Goal: Task Accomplishment & Management: Manage account settings

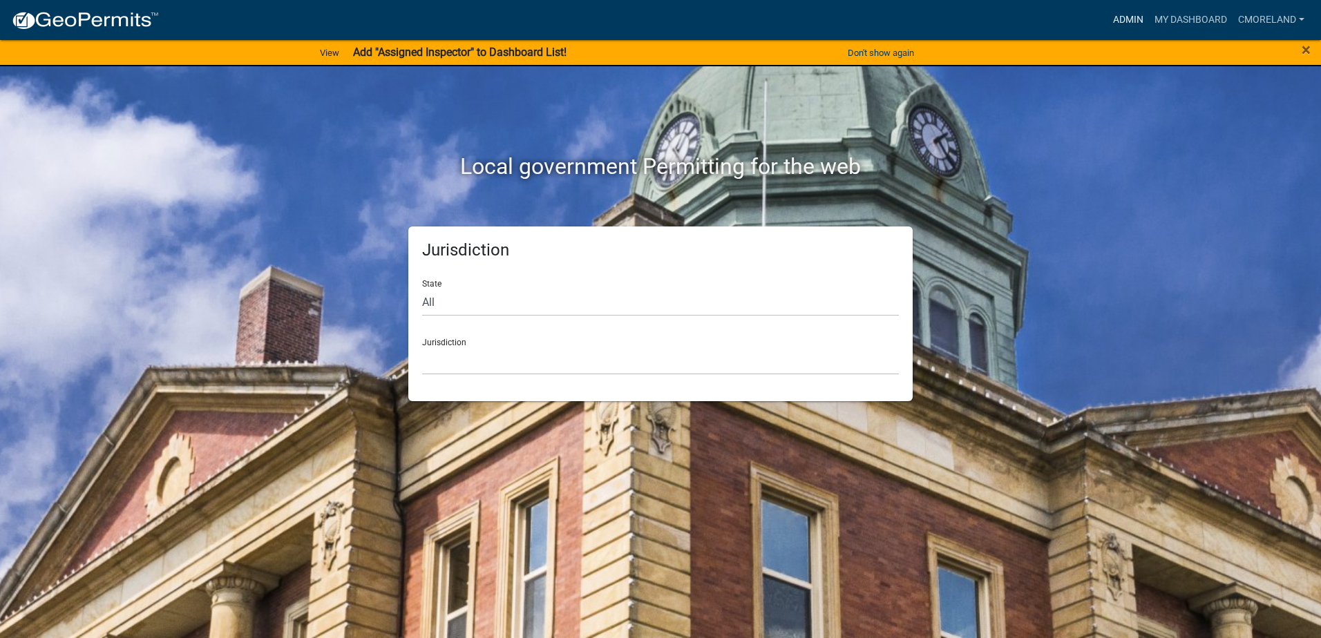
click at [1130, 19] on link "Admin" at bounding box center [1128, 20] width 41 height 26
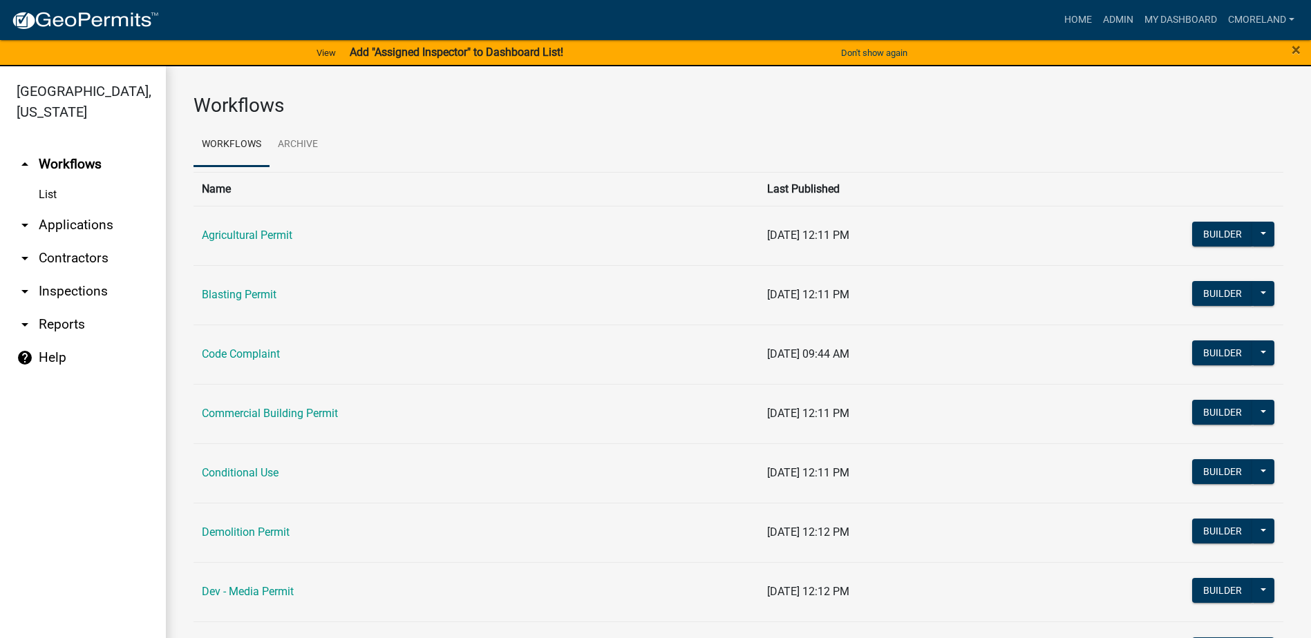
click at [83, 287] on link "arrow_drop_down Inspections" at bounding box center [83, 291] width 166 height 33
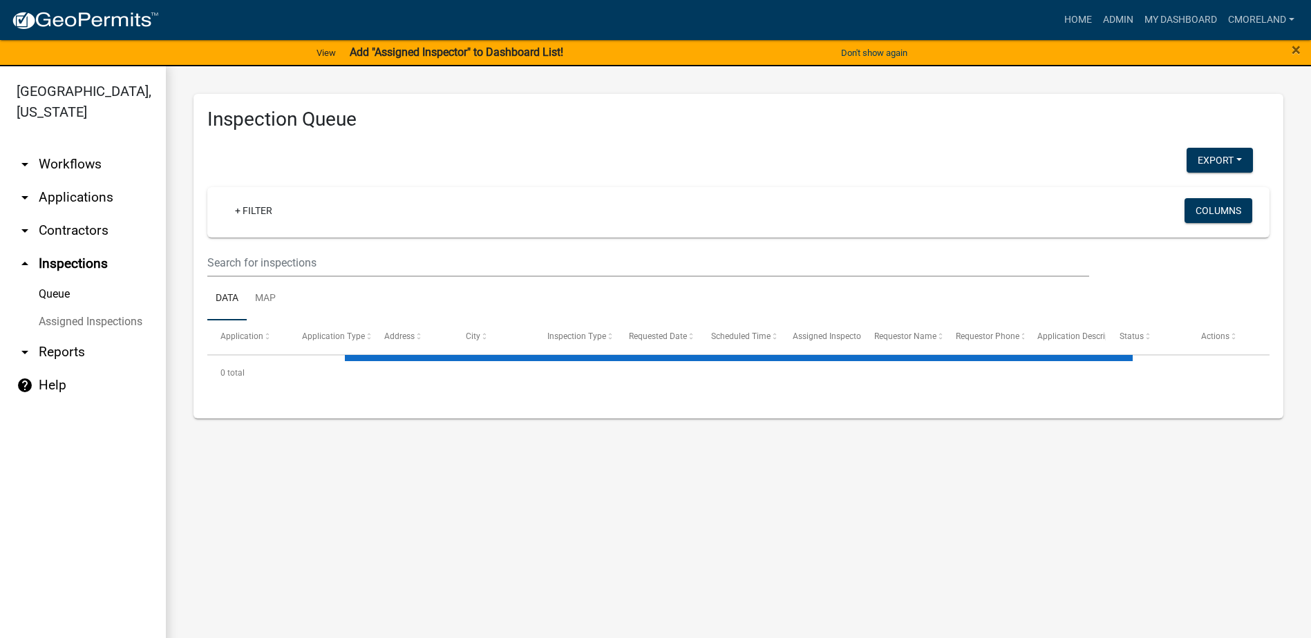
select select "2: 50"
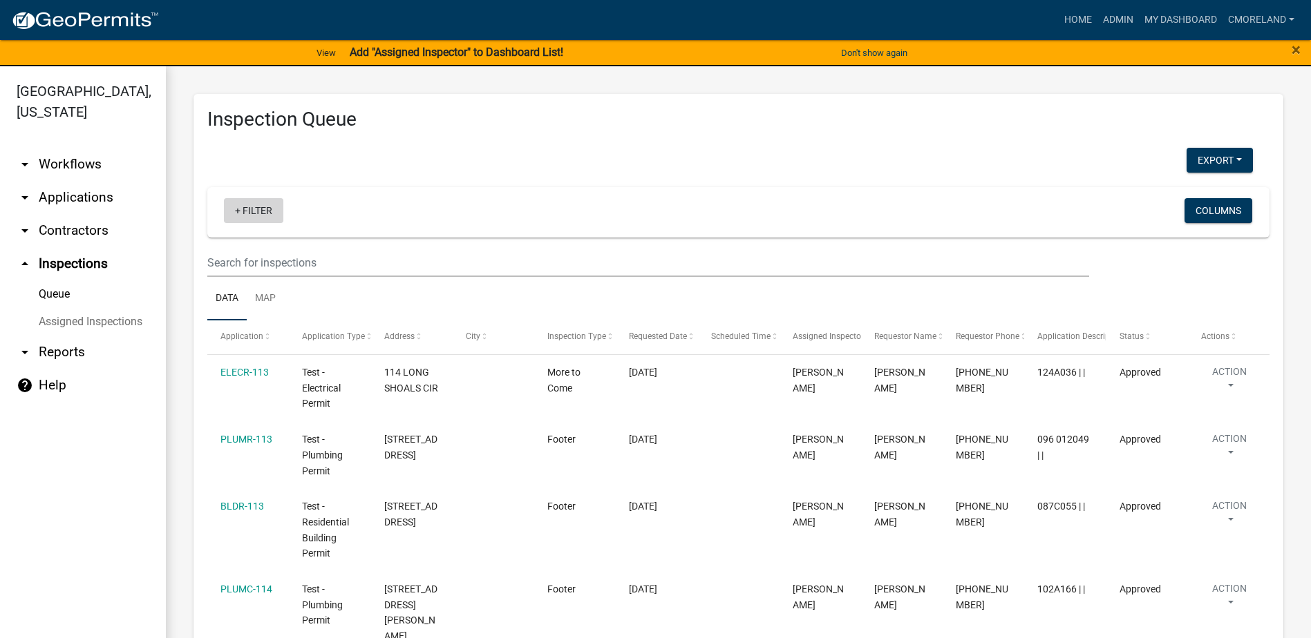
click at [265, 211] on link "+ Filter" at bounding box center [253, 210] width 59 height 25
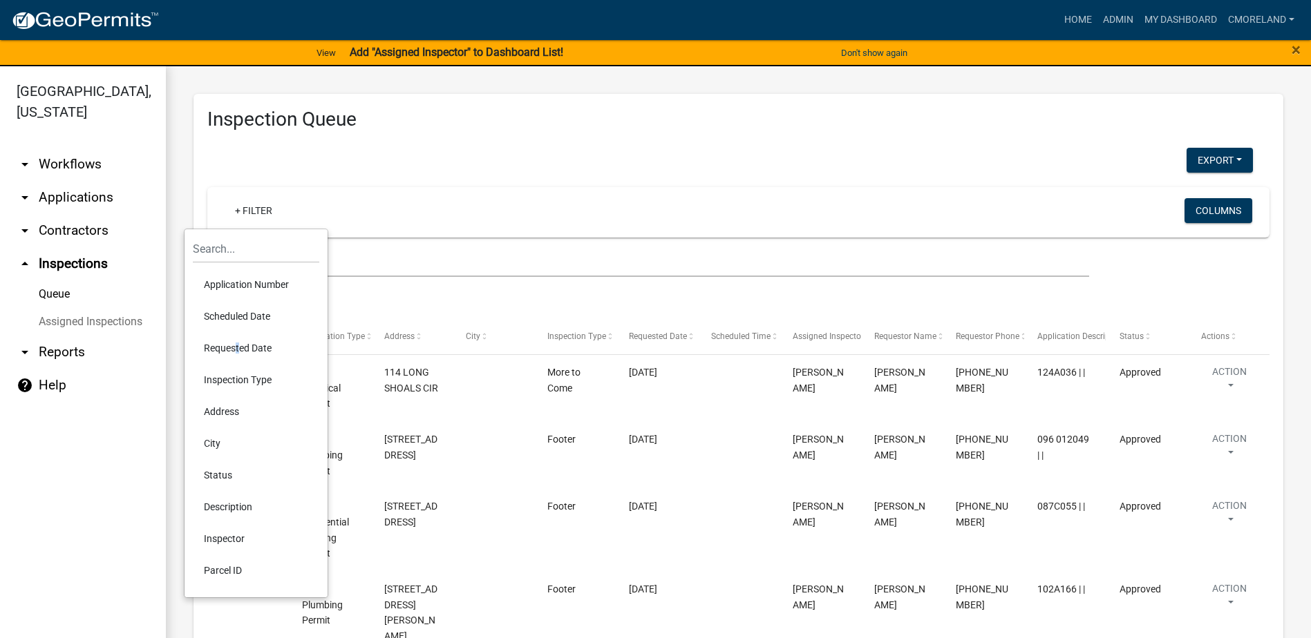
click at [234, 344] on li "Requested Date" at bounding box center [256, 348] width 126 height 32
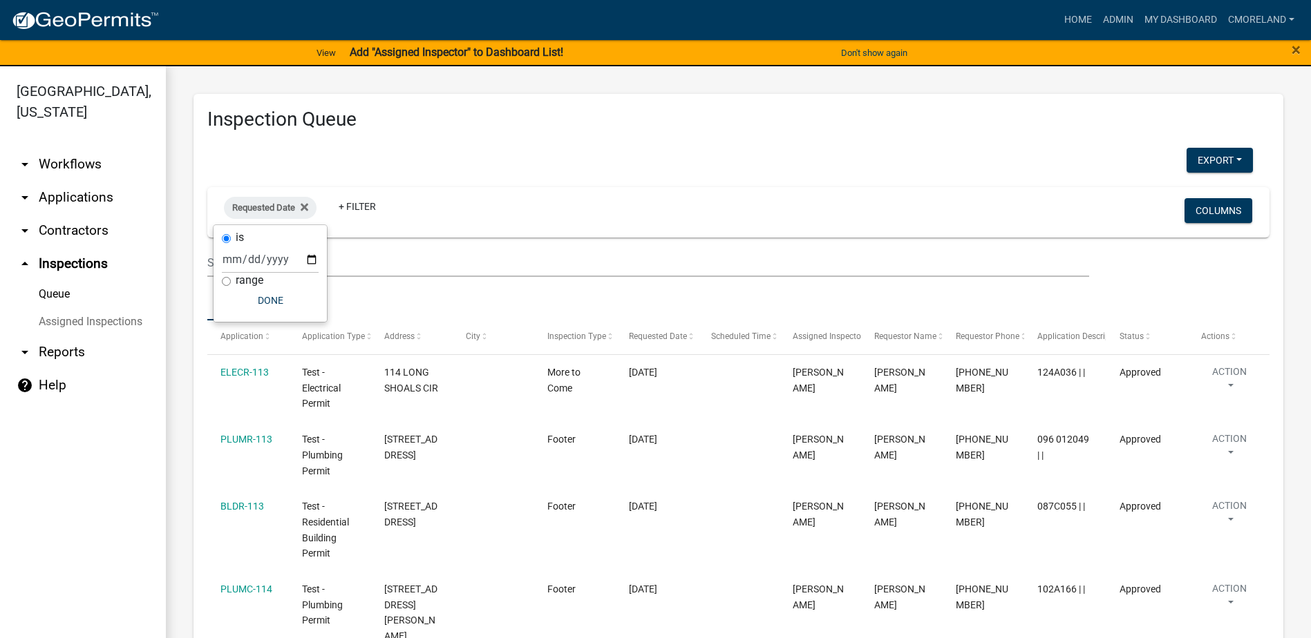
drag, startPoint x: 234, startPoint y: 344, endPoint x: 439, endPoint y: 158, distance: 277.3
click at [439, 156] on div "Export Excel Format (.xlsx) CSV Format (.csv)" at bounding box center [730, 162] width 1066 height 28
click at [288, 213] on span "Requested Date" at bounding box center [263, 207] width 63 height 10
click at [310, 260] on input "date" at bounding box center [270, 259] width 97 height 28
type input "2025-08-19"
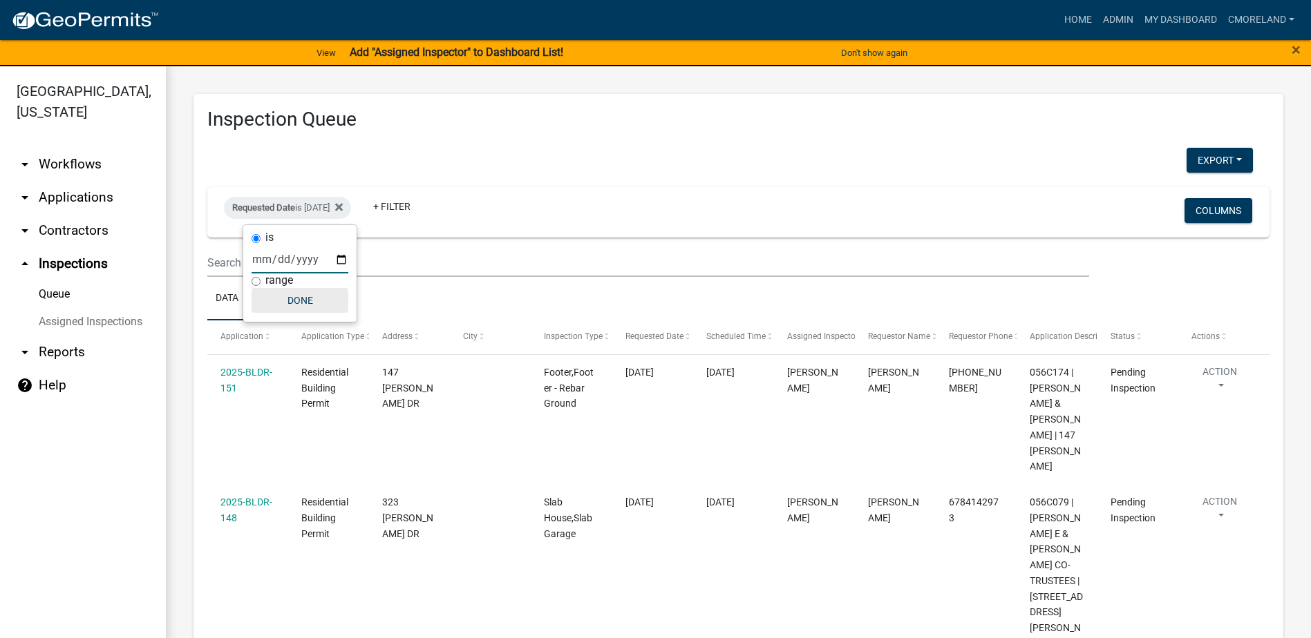
click at [312, 290] on button "Done" at bounding box center [299, 300] width 97 height 25
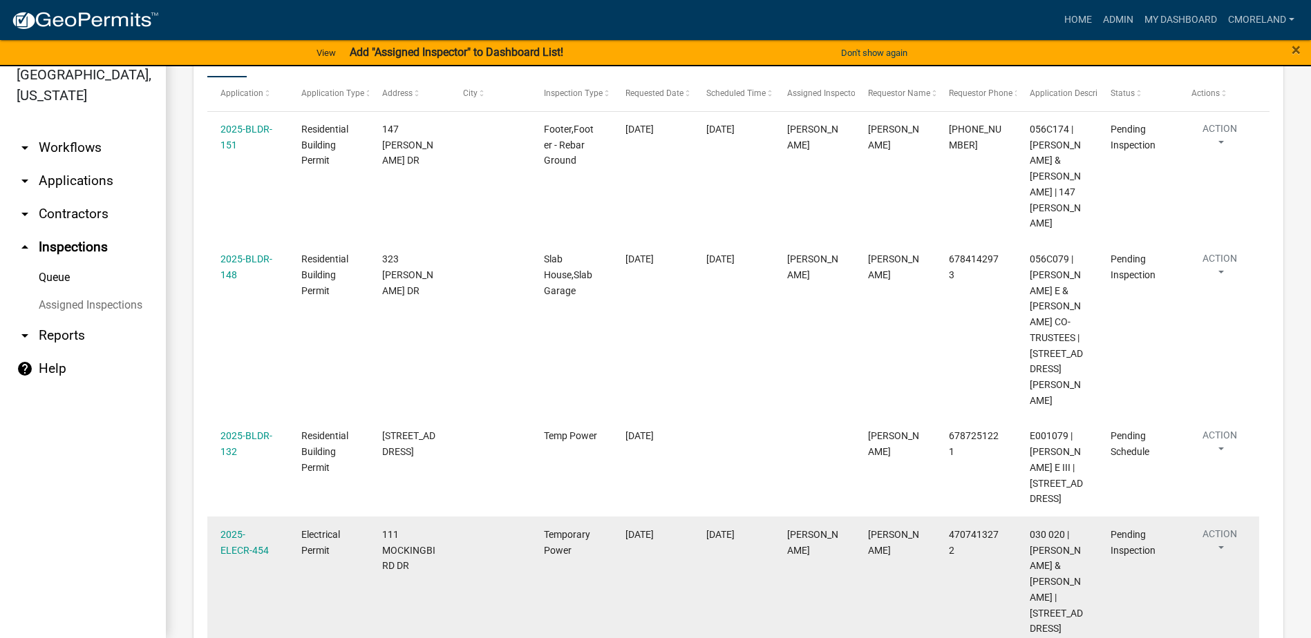
scroll to position [230, 0]
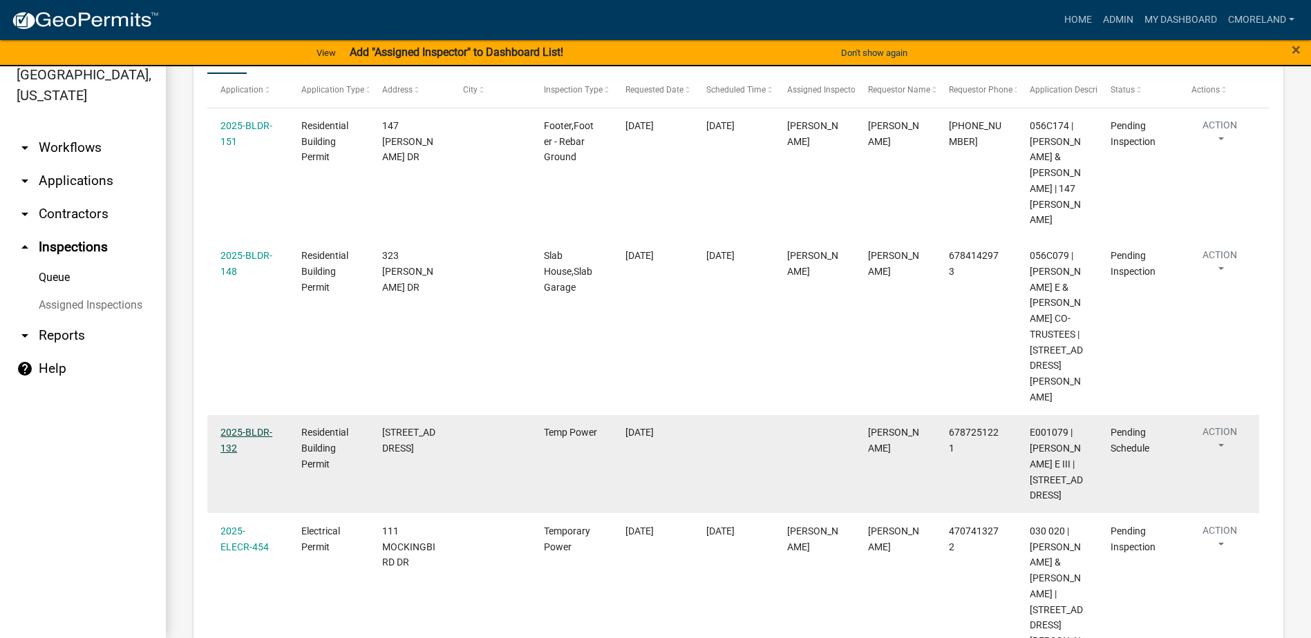
click at [241, 427] on link "2025-BLDR-132" at bounding box center [246, 440] width 52 height 27
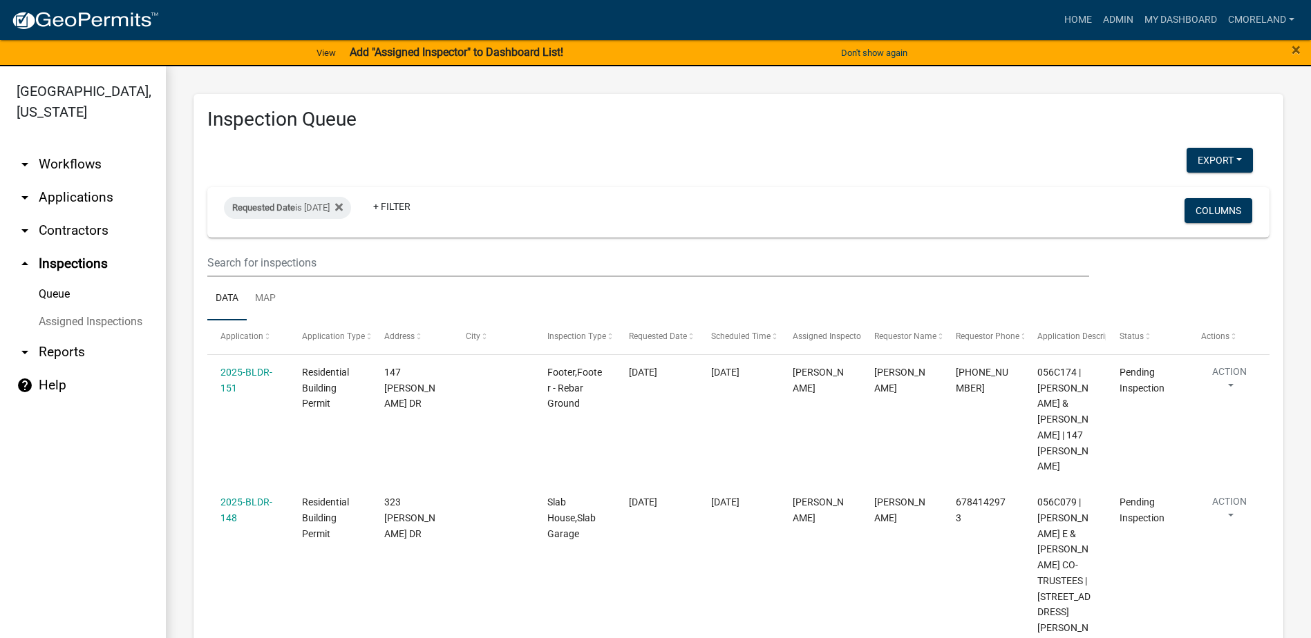
click at [91, 192] on link "arrow_drop_down Applications" at bounding box center [83, 197] width 166 height 33
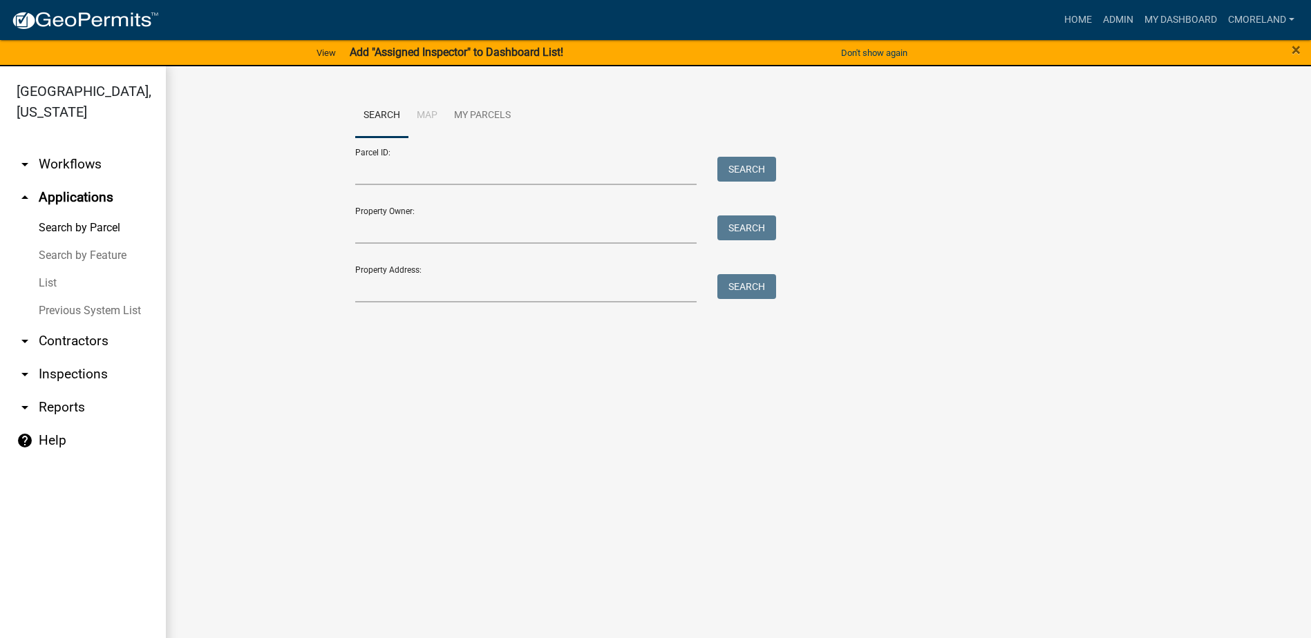
click at [48, 291] on link "List" at bounding box center [83, 283] width 166 height 28
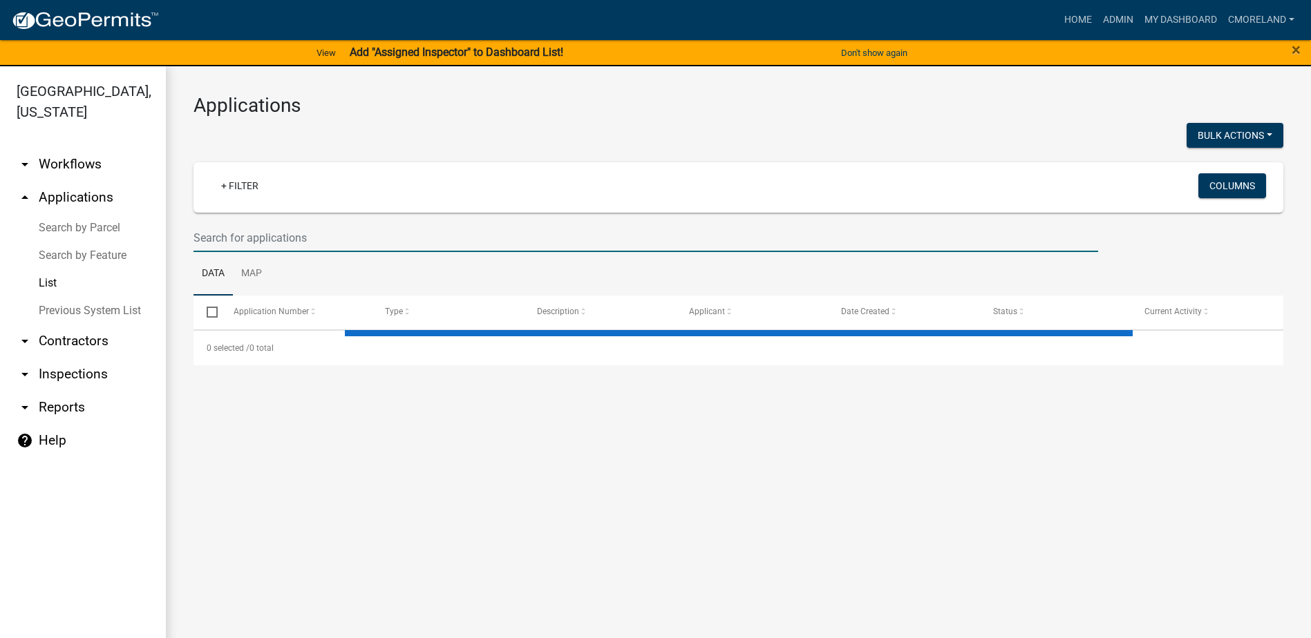
click at [374, 236] on input "text" at bounding box center [645, 238] width 904 height 28
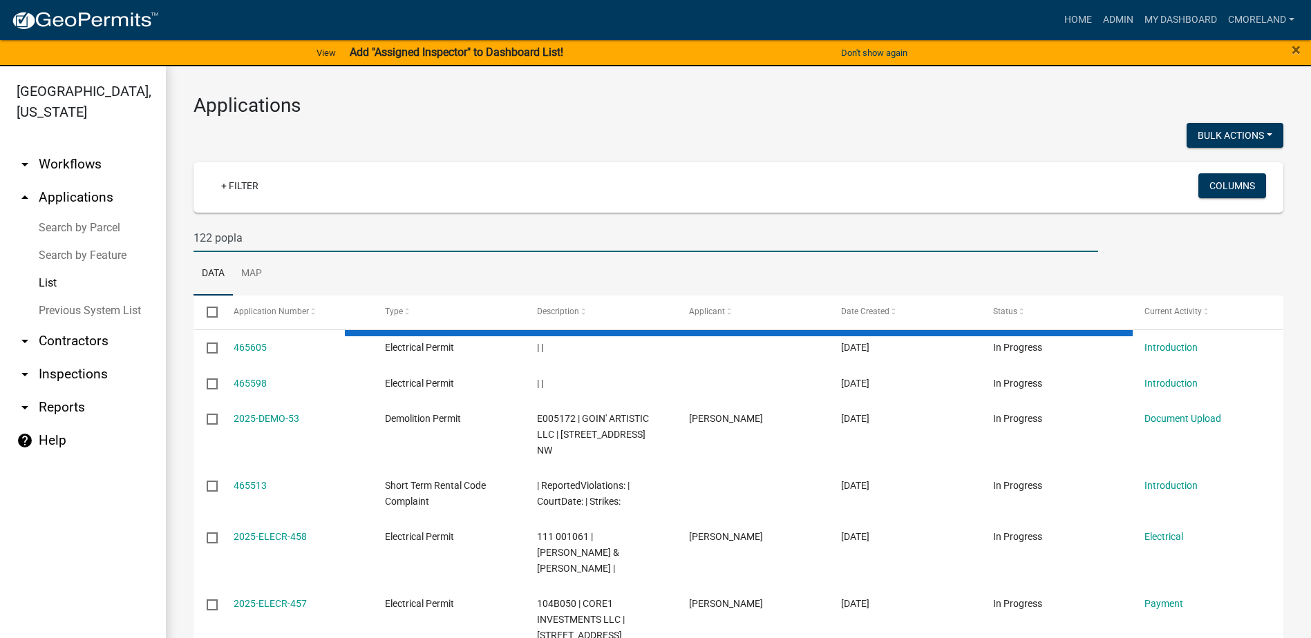
type input "122 poplar"
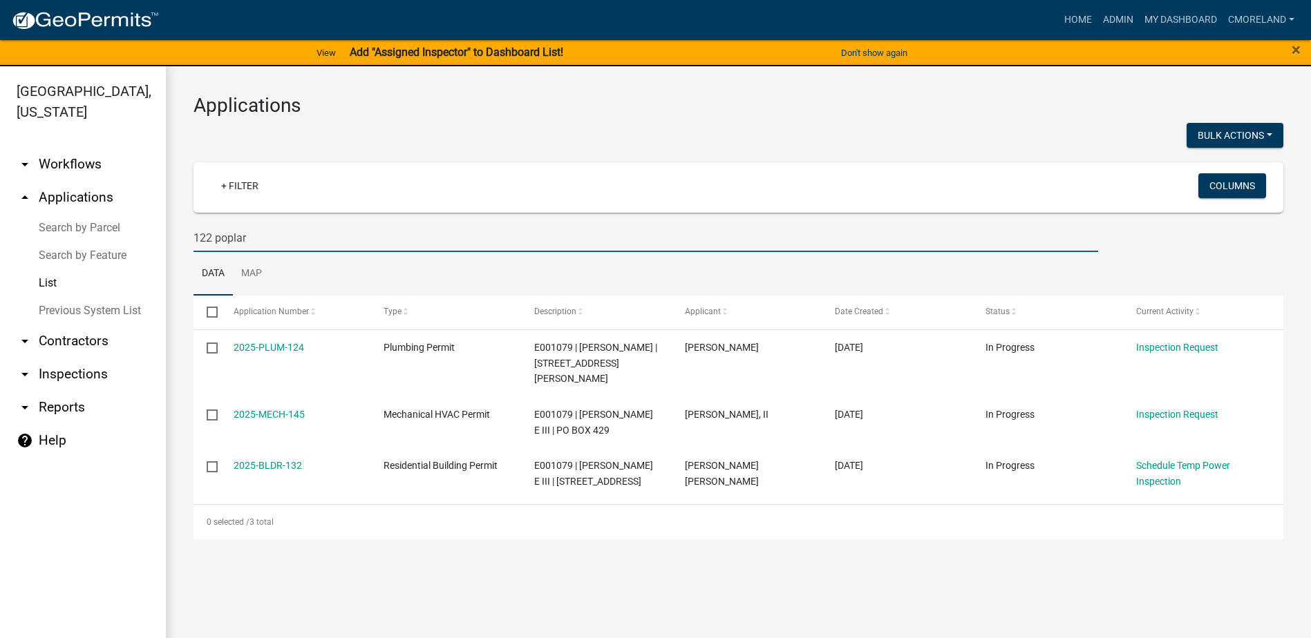
scroll to position [17, 0]
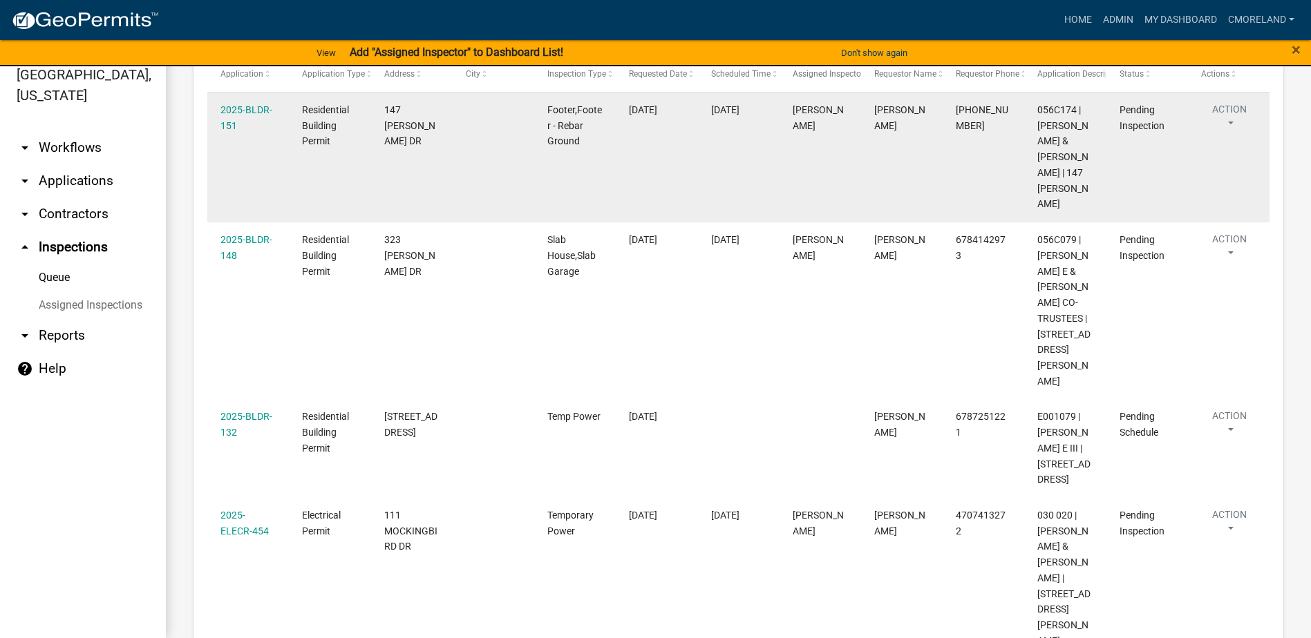
scroll to position [267, 0]
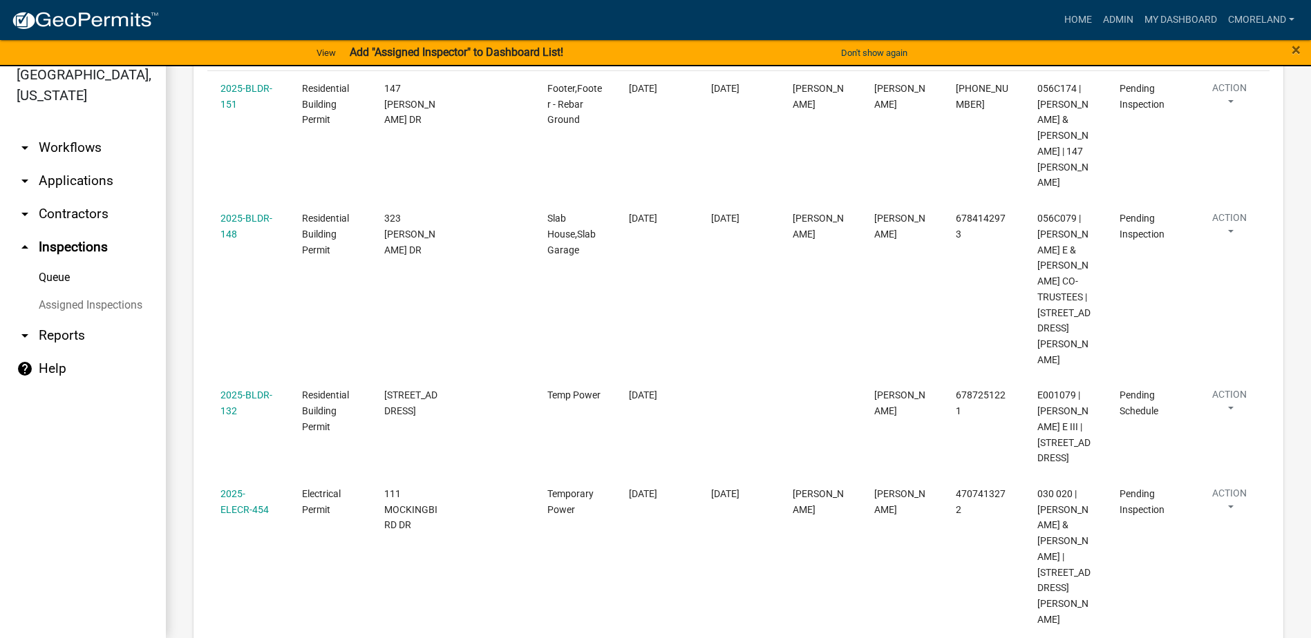
click at [59, 180] on link "arrow_drop_down Applications" at bounding box center [83, 180] width 166 height 33
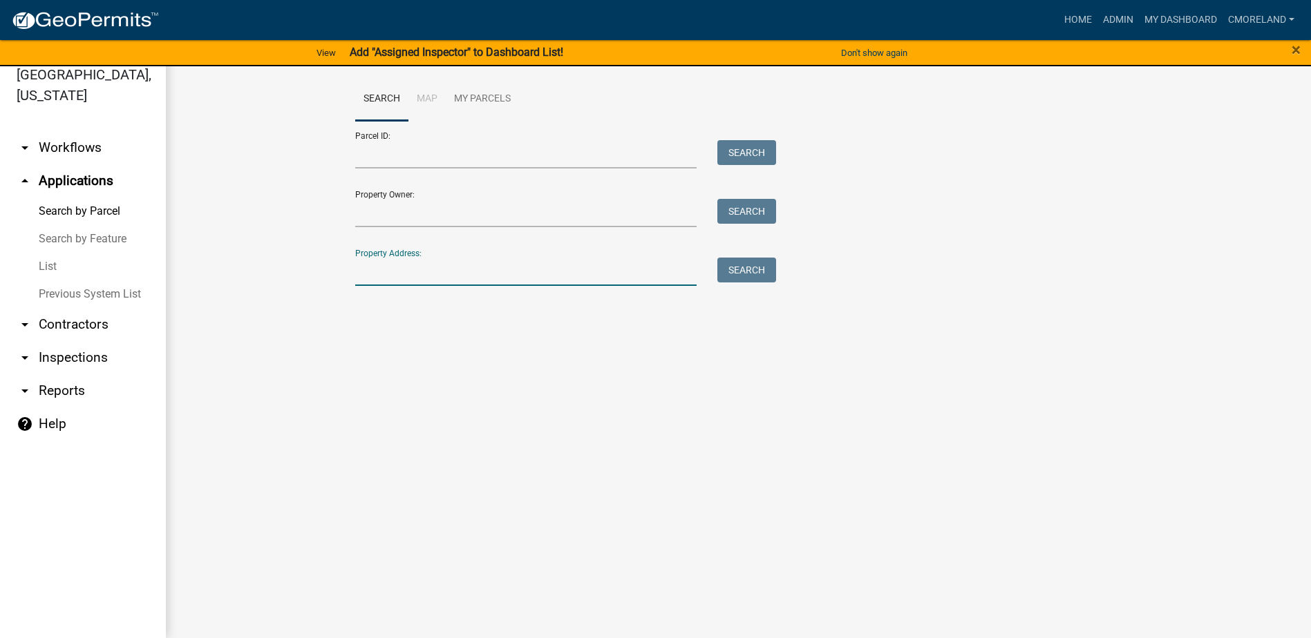
click at [364, 259] on input "Property Address:" at bounding box center [526, 272] width 342 height 28
type input "111 mockingbird dr"
click at [739, 269] on button "Search" at bounding box center [746, 270] width 59 height 25
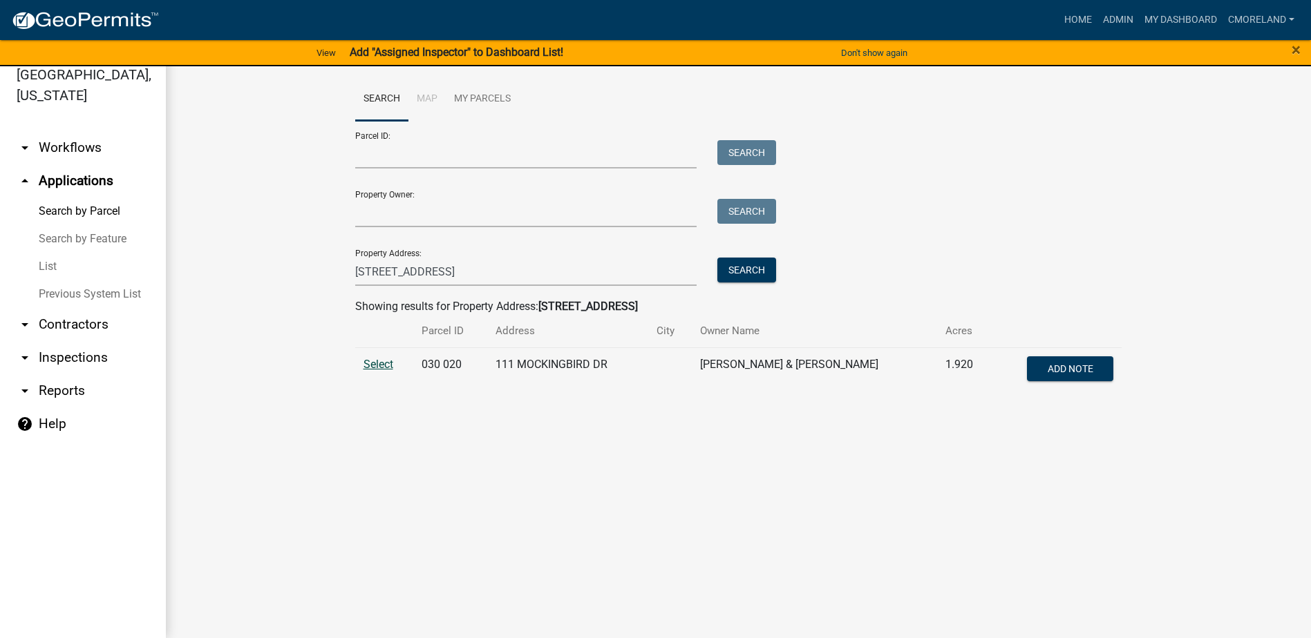
click at [378, 364] on span "Select" at bounding box center [378, 364] width 30 height 13
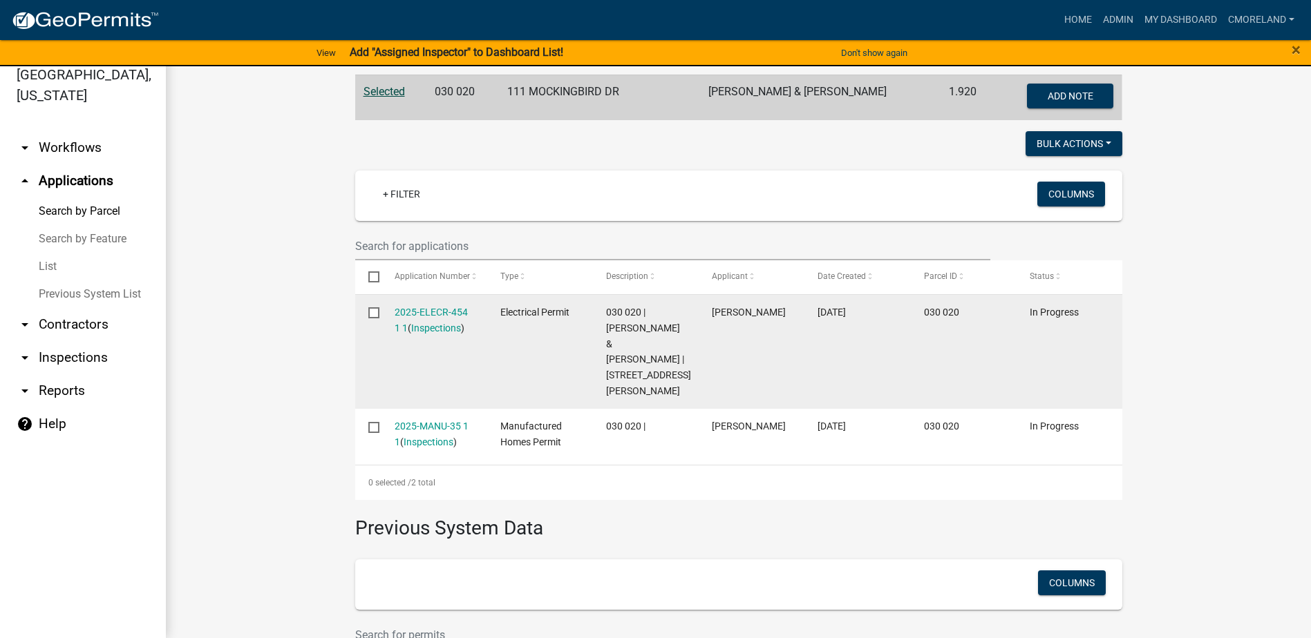
scroll to position [276, 0]
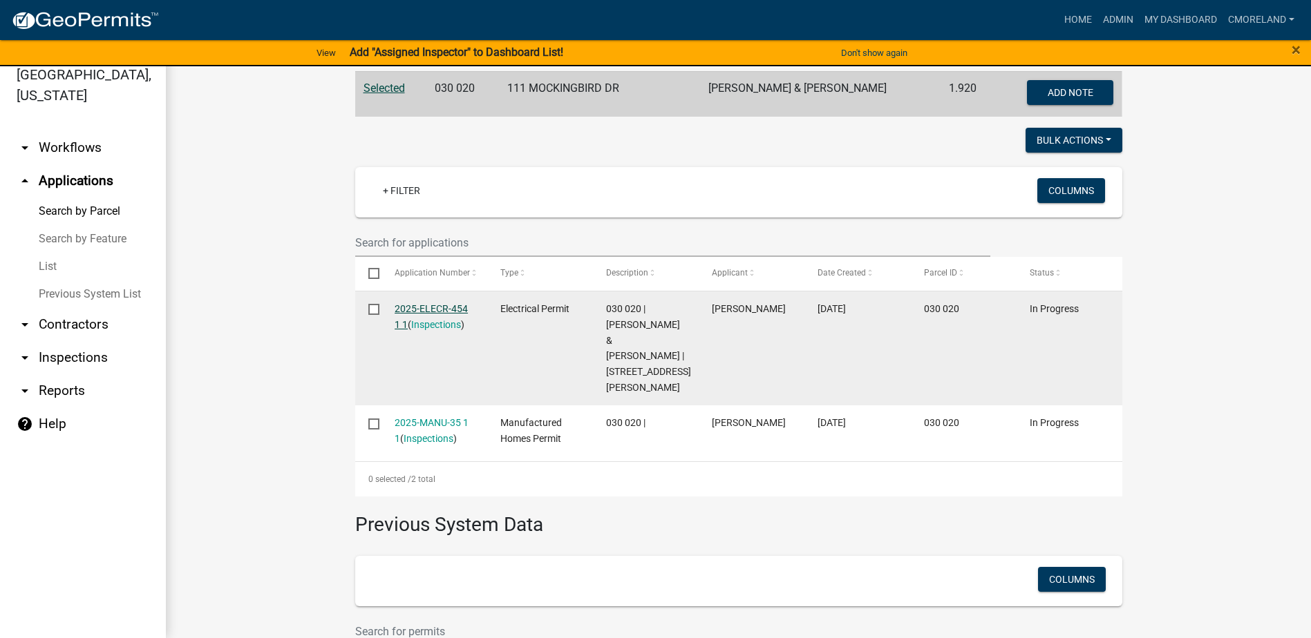
click at [412, 305] on link "2025-ELECR-454 1 1" at bounding box center [431, 316] width 73 height 27
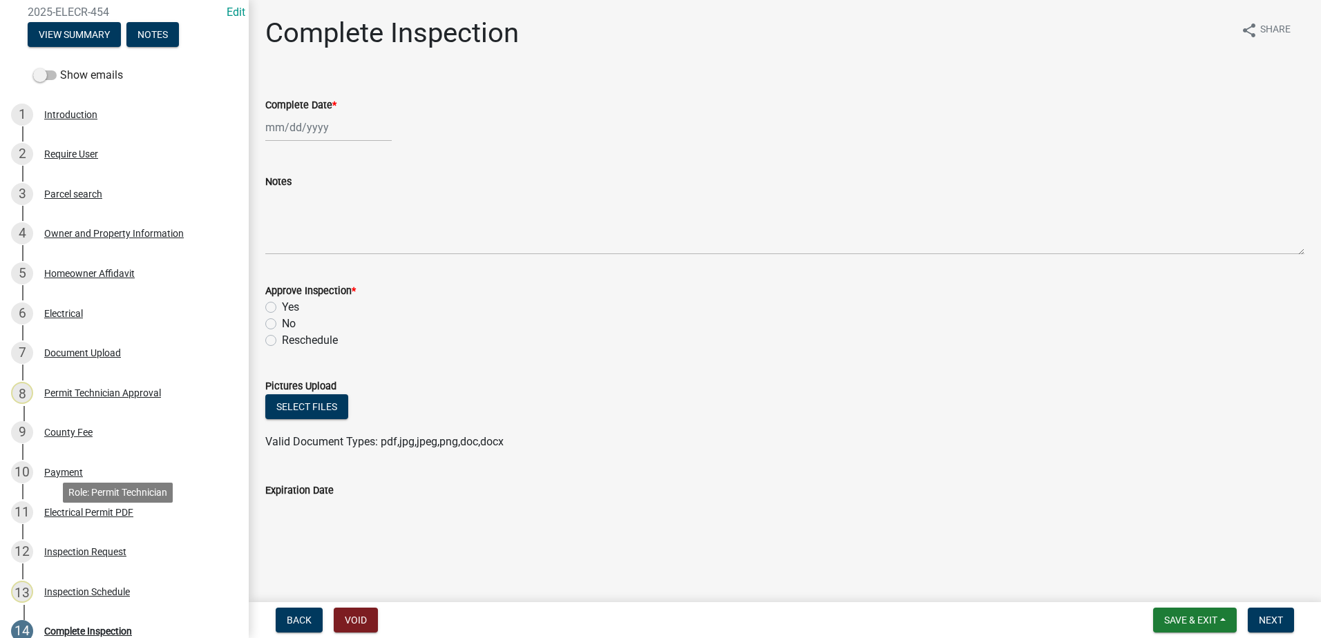
scroll to position [321, 0]
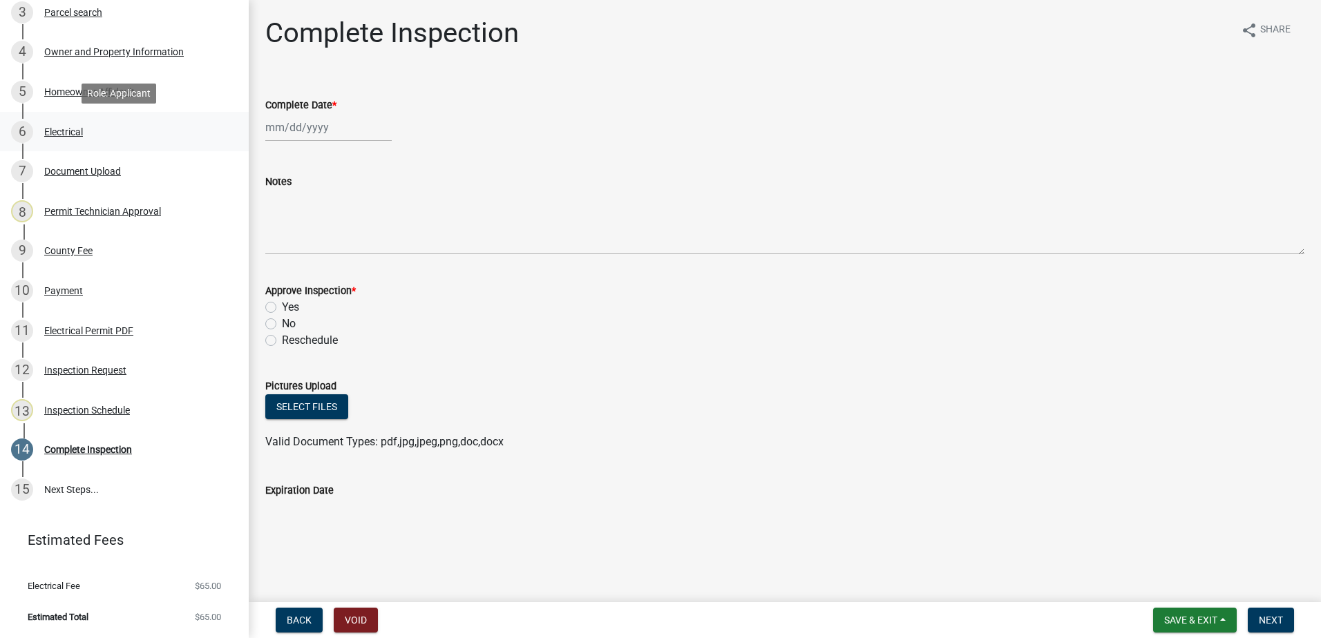
click at [65, 129] on div "Electrical" at bounding box center [63, 132] width 39 height 10
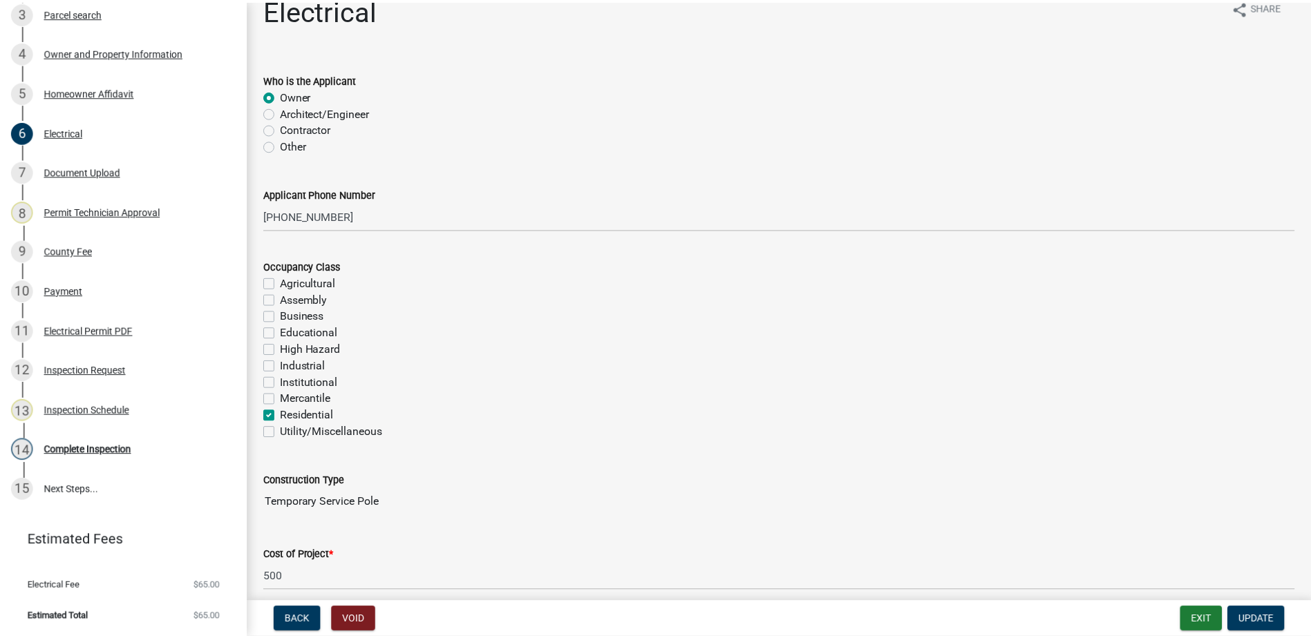
scroll to position [0, 0]
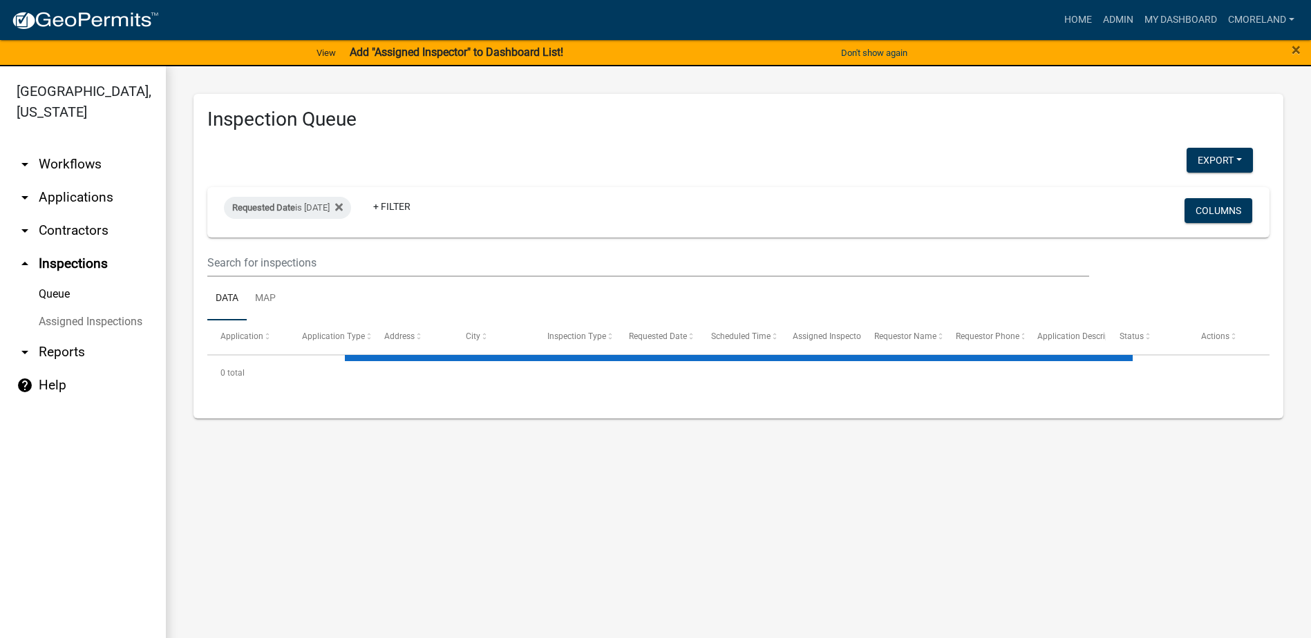
scroll to position [17, 0]
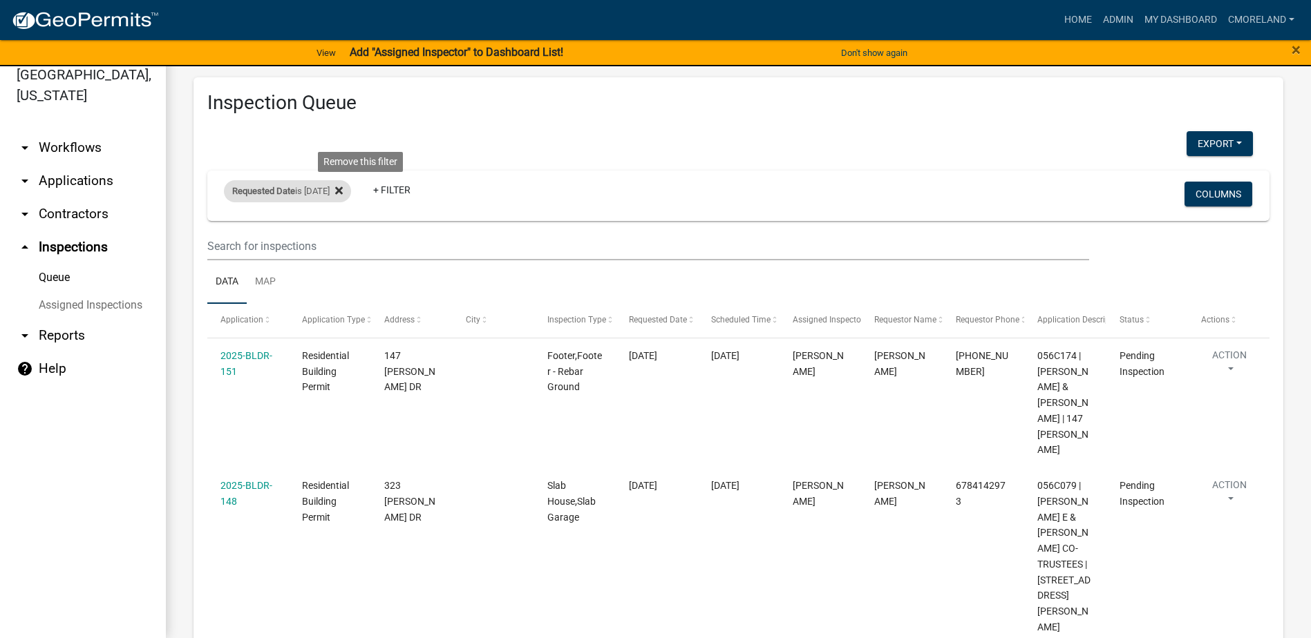
click at [343, 187] on icon at bounding box center [339, 191] width 8 height 8
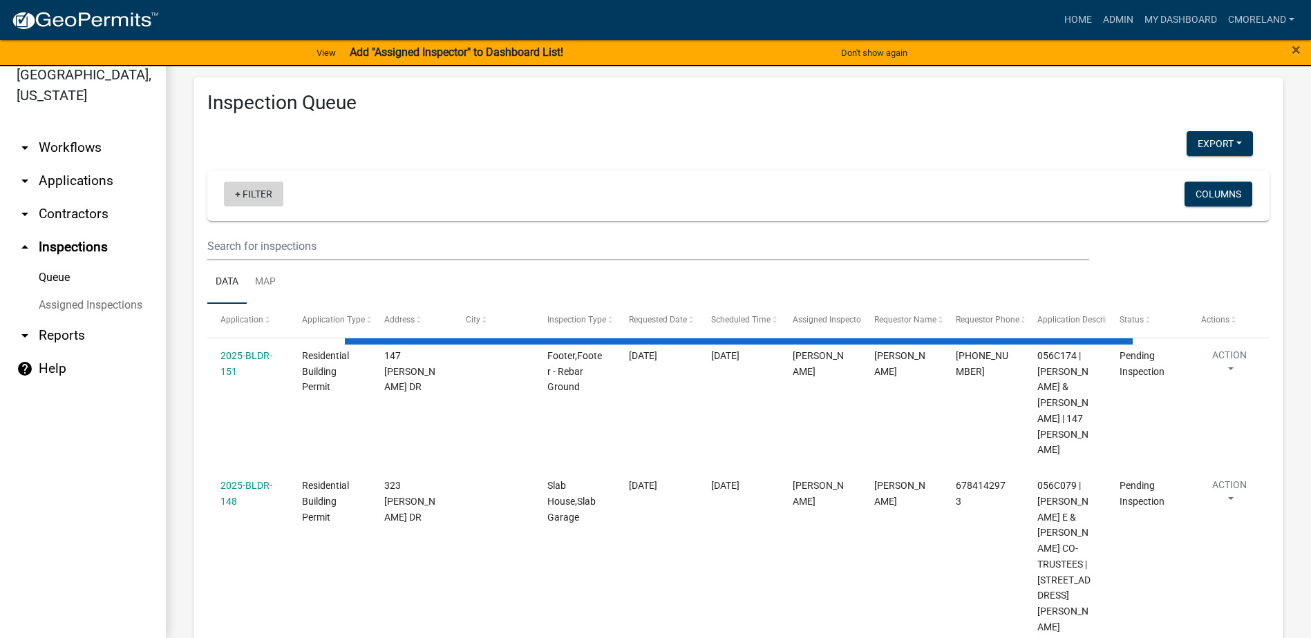
click at [260, 193] on link "+ Filter" at bounding box center [253, 194] width 59 height 25
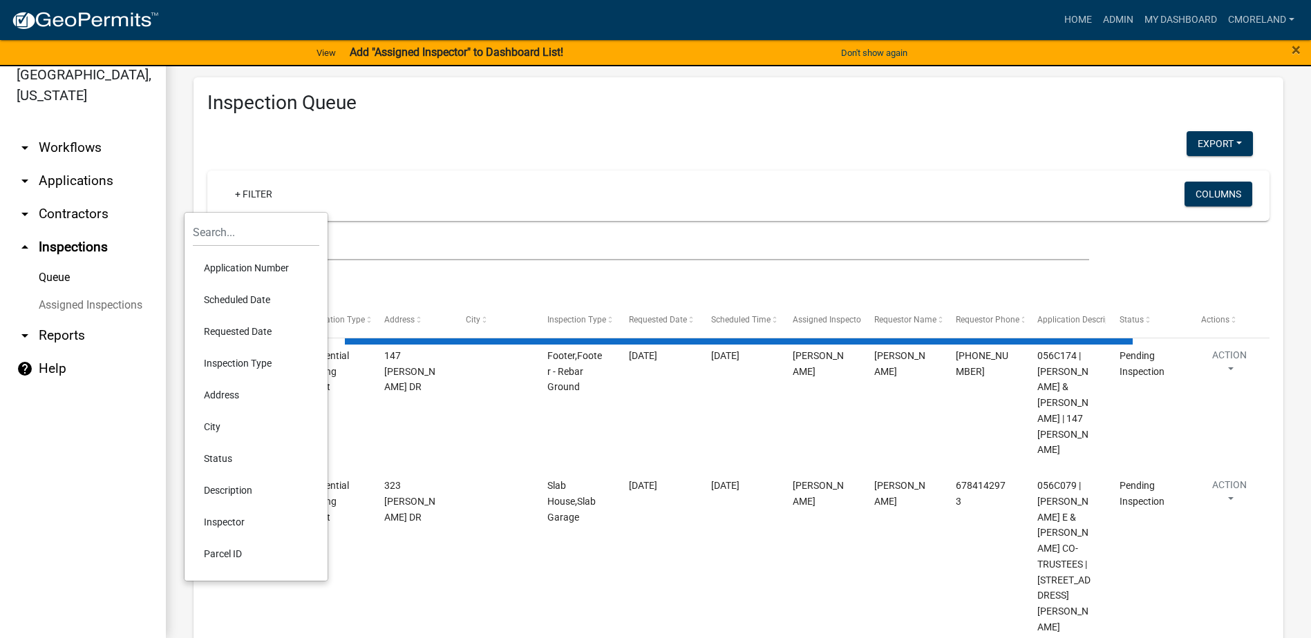
select select "2: 50"
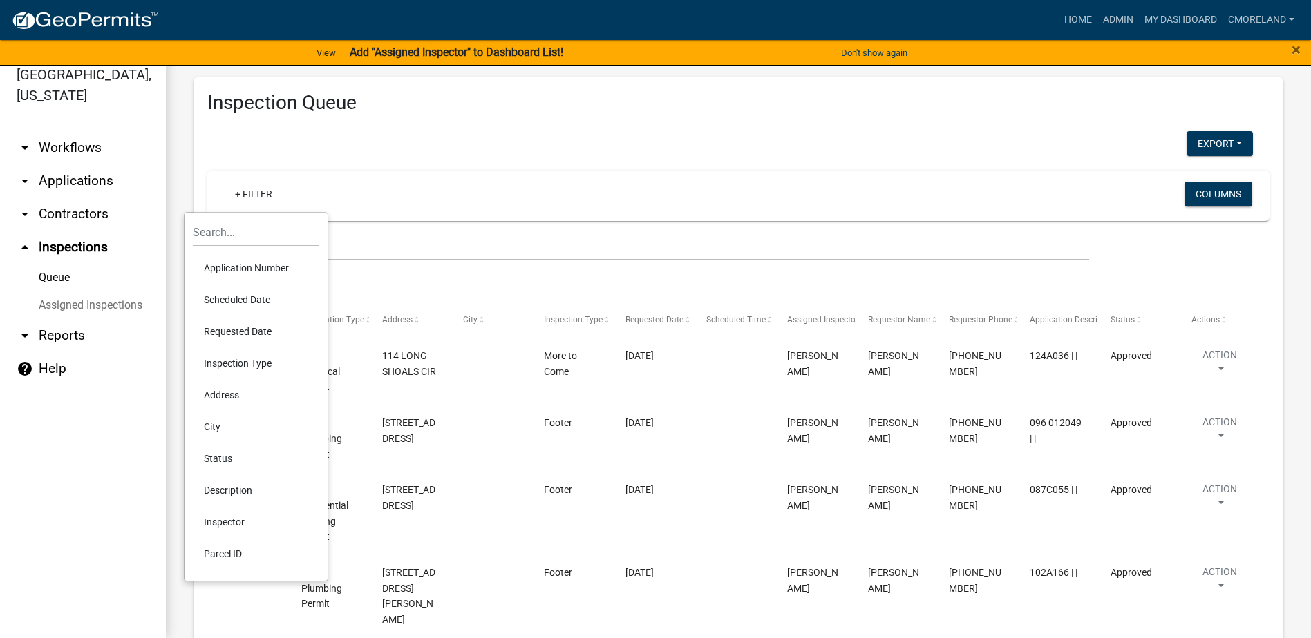
click at [254, 323] on li "Requested Date" at bounding box center [256, 332] width 126 height 32
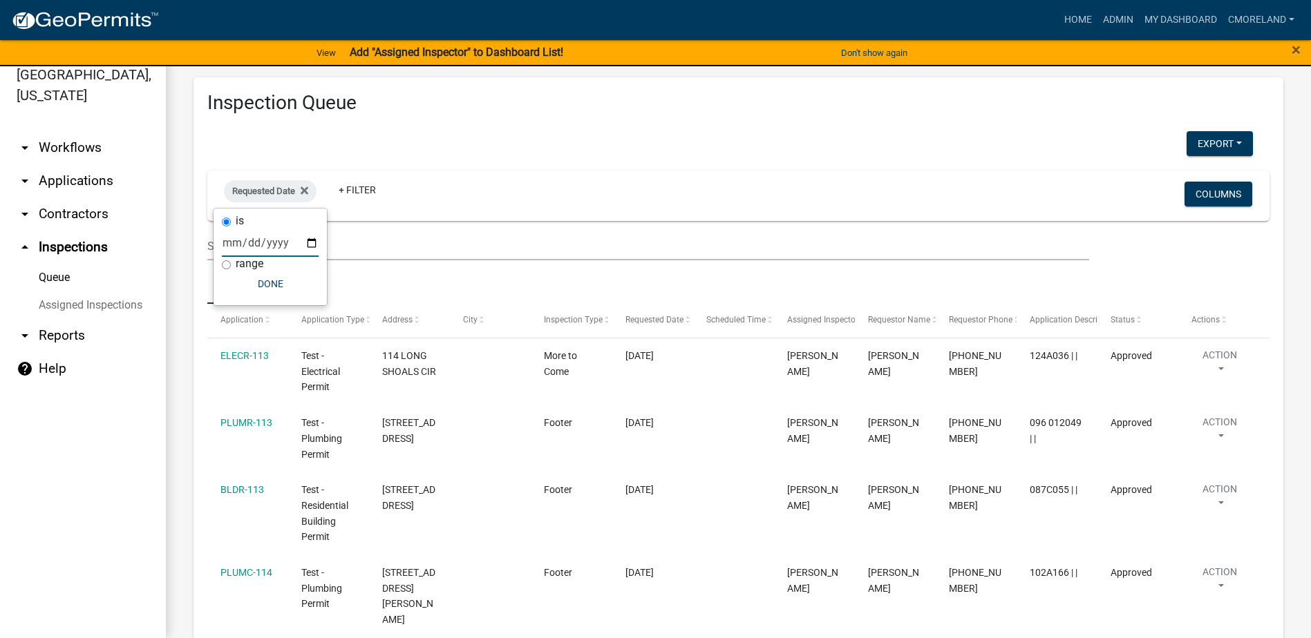
click at [313, 236] on input "date" at bounding box center [270, 243] width 97 height 28
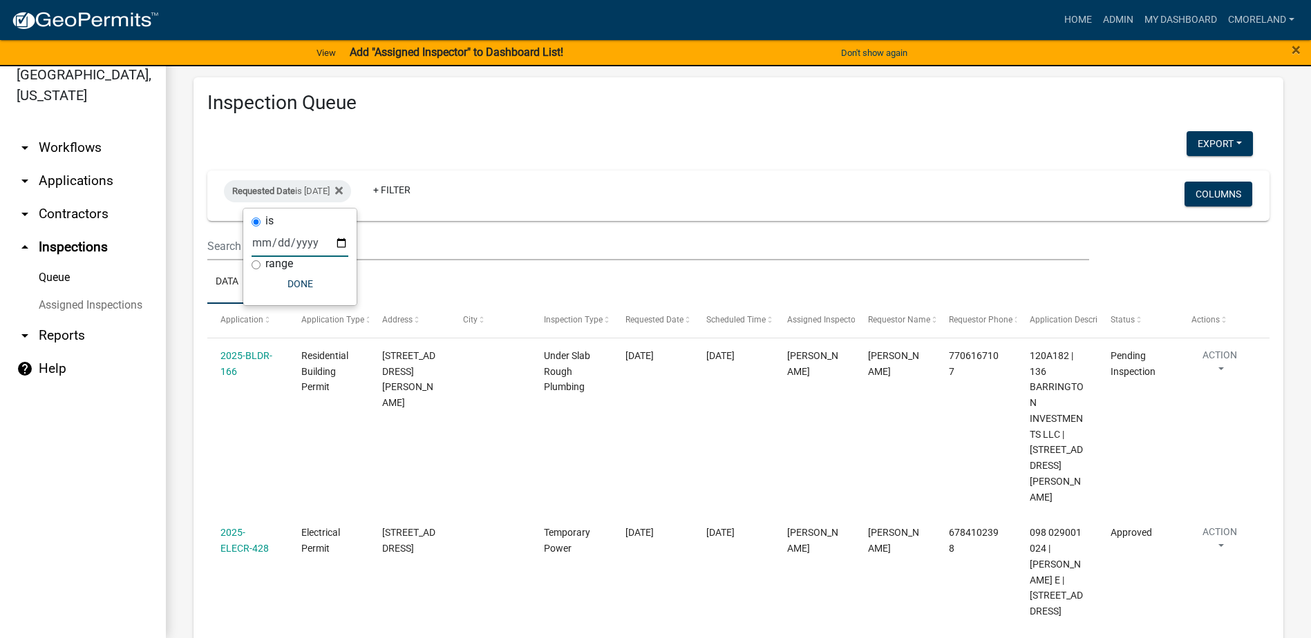
click at [341, 242] on input "2025-08-15" at bounding box center [299, 243] width 97 height 28
type input "2025-08-19"
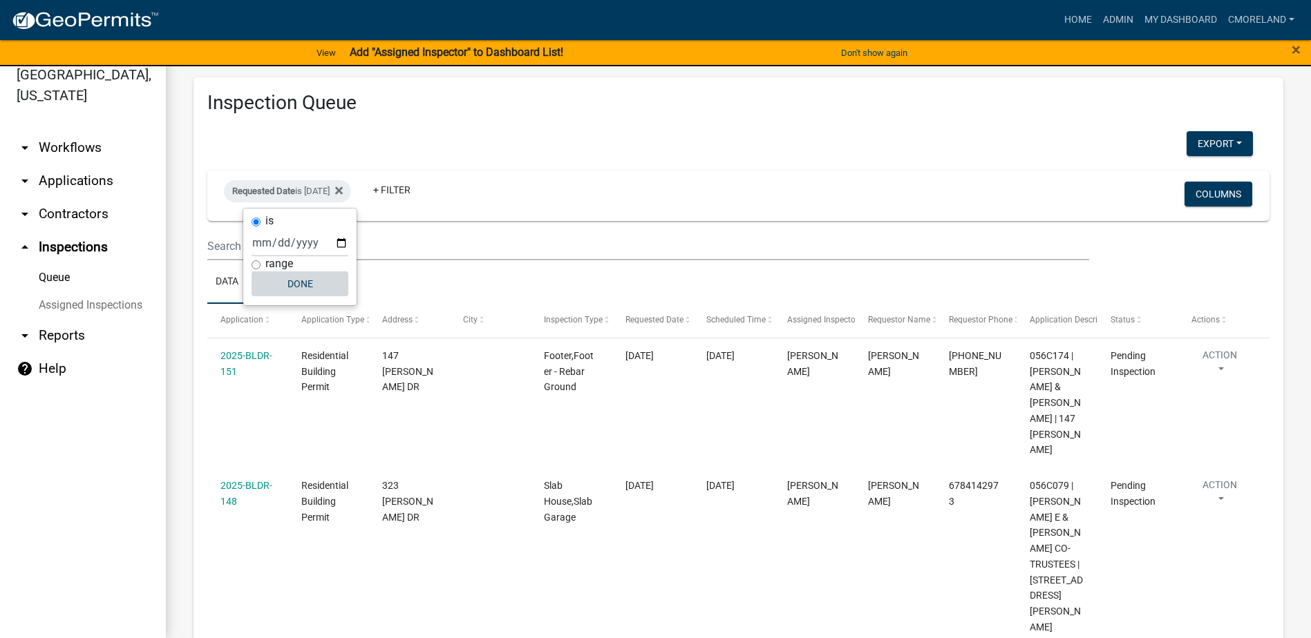
click at [303, 285] on button "Done" at bounding box center [299, 284] width 97 height 25
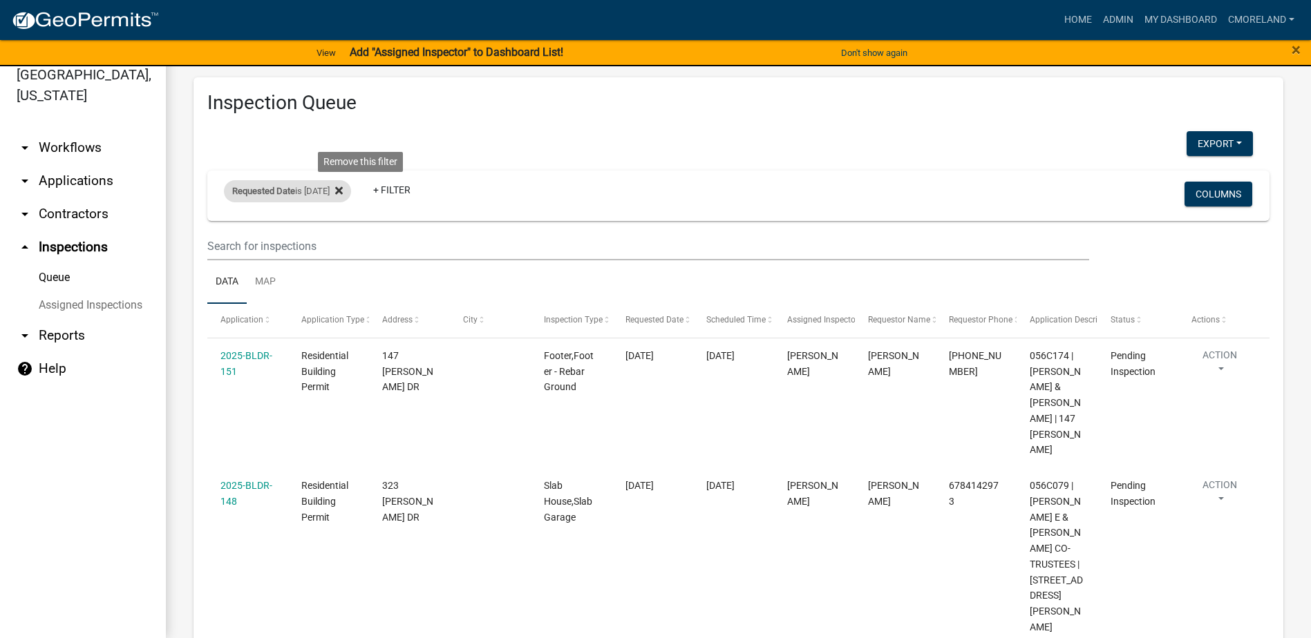
click at [343, 192] on icon at bounding box center [339, 190] width 8 height 11
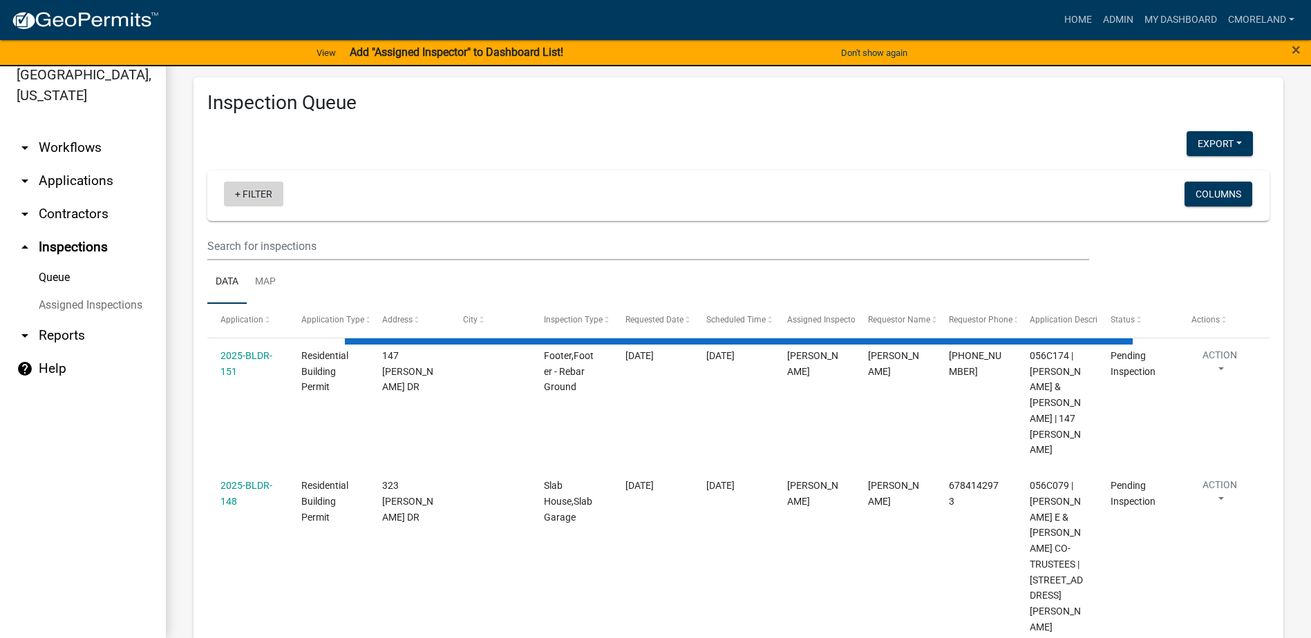
click at [256, 192] on link "+ Filter" at bounding box center [253, 194] width 59 height 25
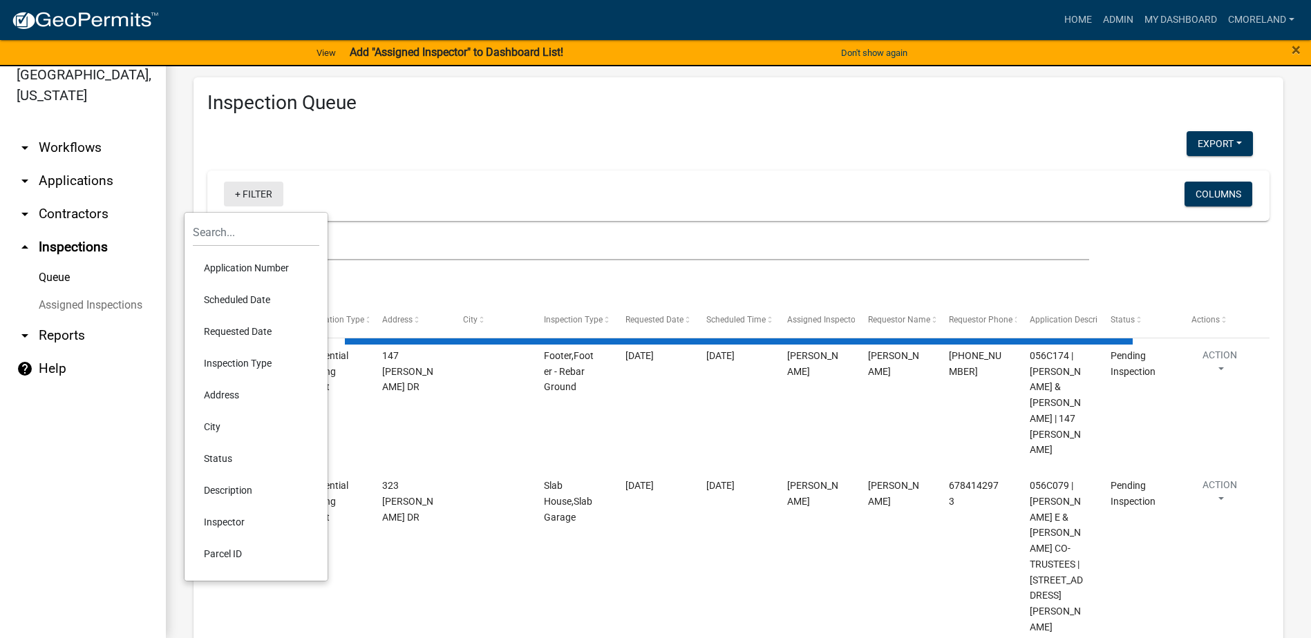
select select "2: 50"
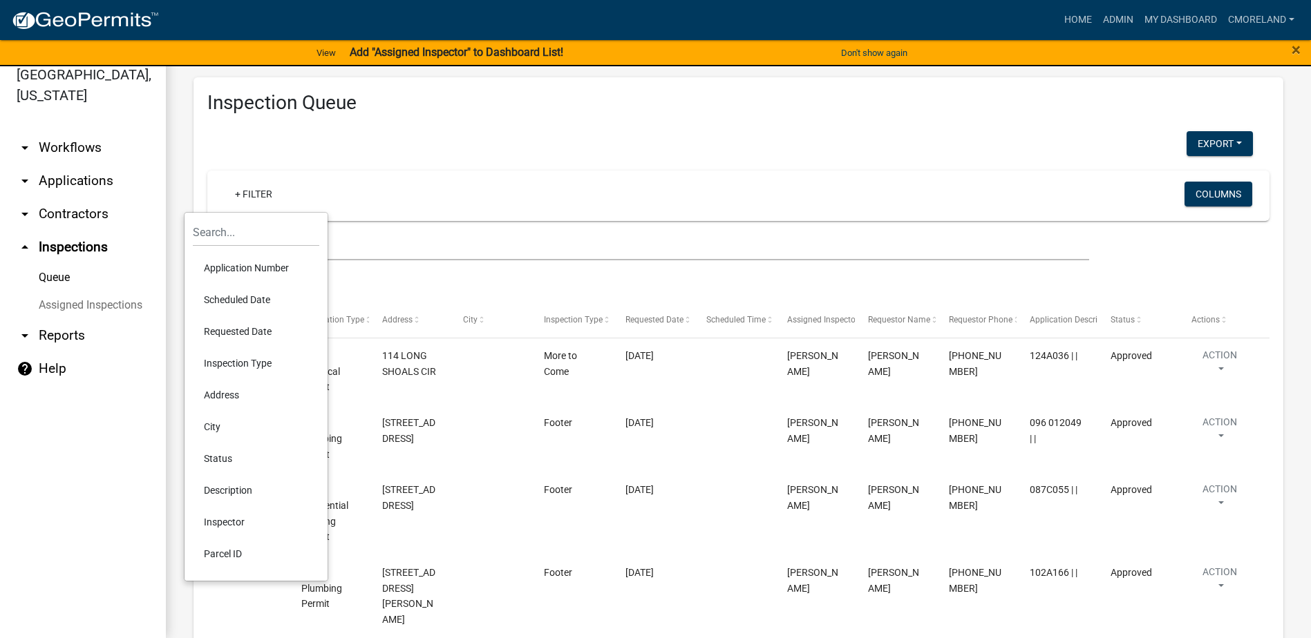
click at [243, 331] on li "Requested Date" at bounding box center [256, 332] width 126 height 32
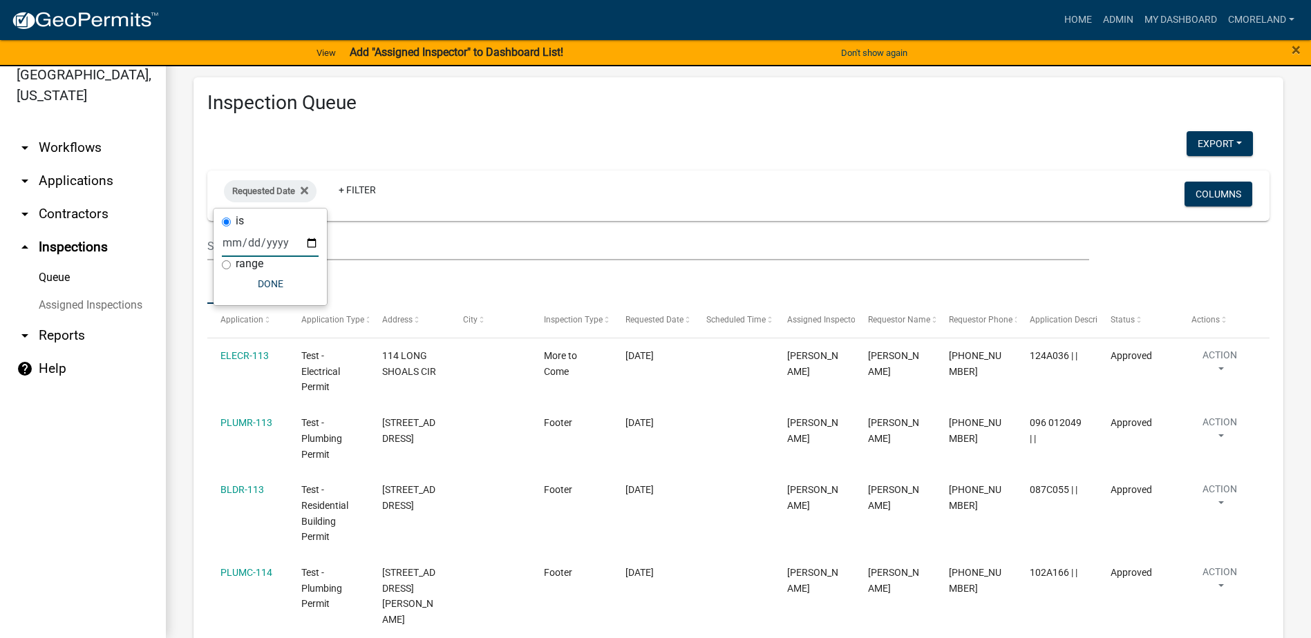
click at [315, 240] on input "date" at bounding box center [270, 243] width 97 height 28
click at [312, 242] on input "date" at bounding box center [270, 243] width 97 height 28
click at [302, 195] on icon at bounding box center [305, 190] width 8 height 11
click at [262, 193] on link "+ Filter" at bounding box center [253, 194] width 59 height 25
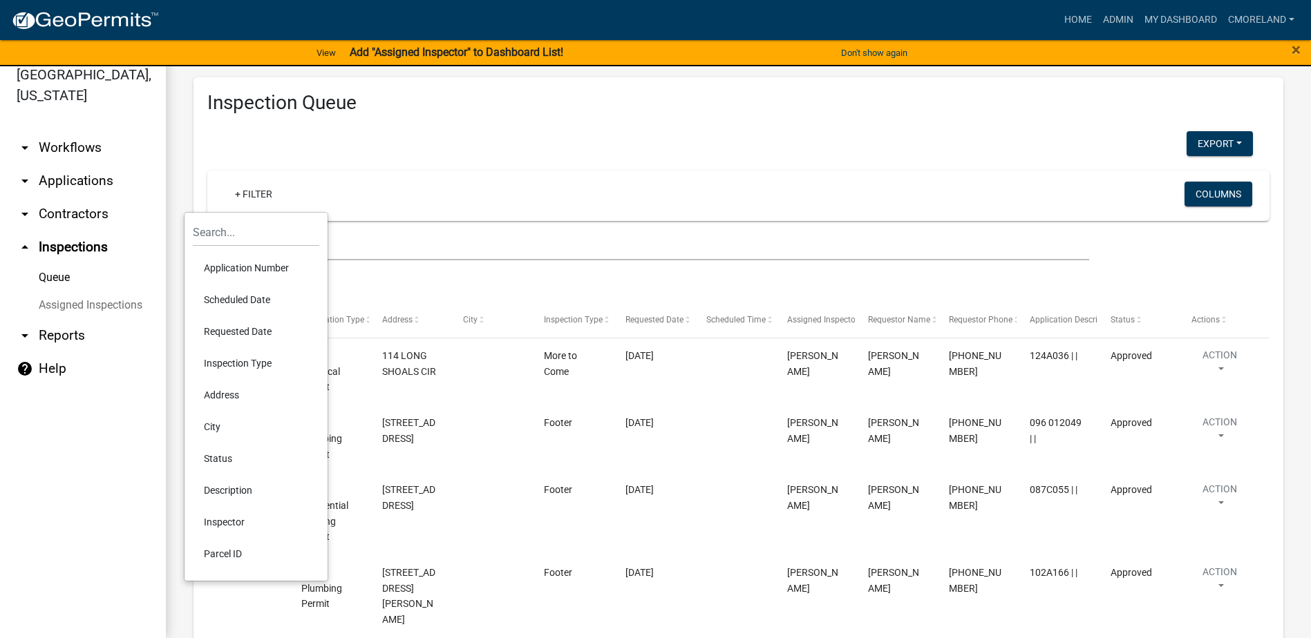
click at [233, 295] on li "Scheduled Date" at bounding box center [256, 300] width 126 height 32
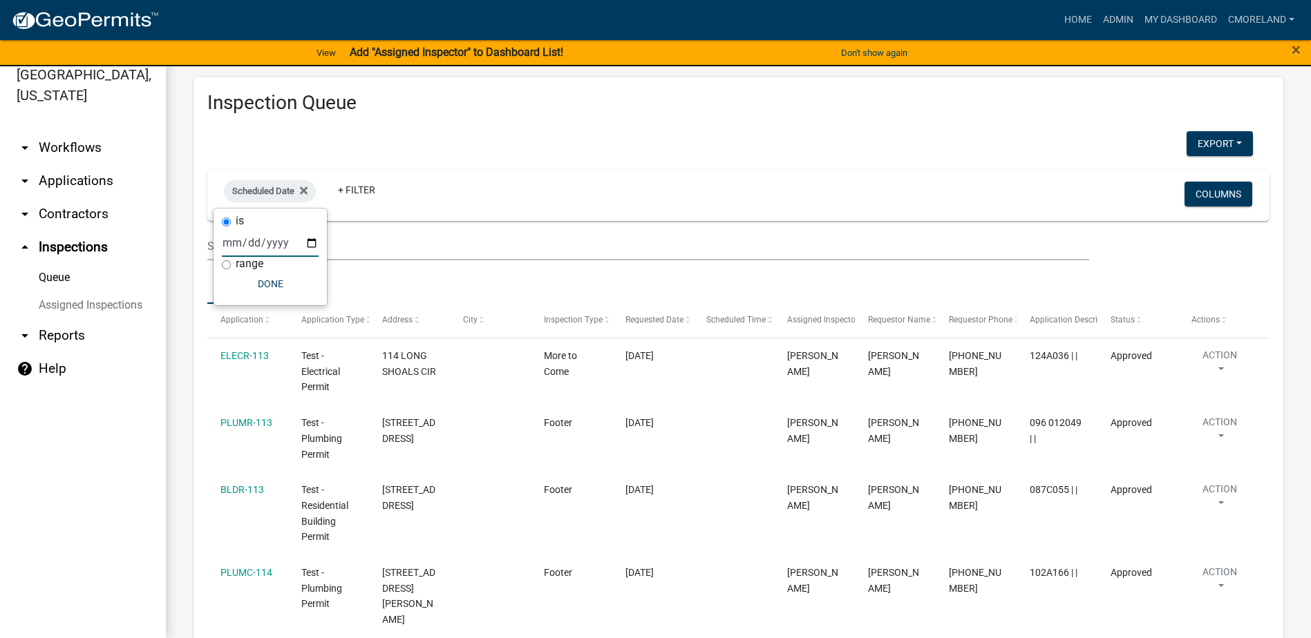
click at [310, 243] on input "date" at bounding box center [270, 243] width 97 height 28
type input "2025-08-19"
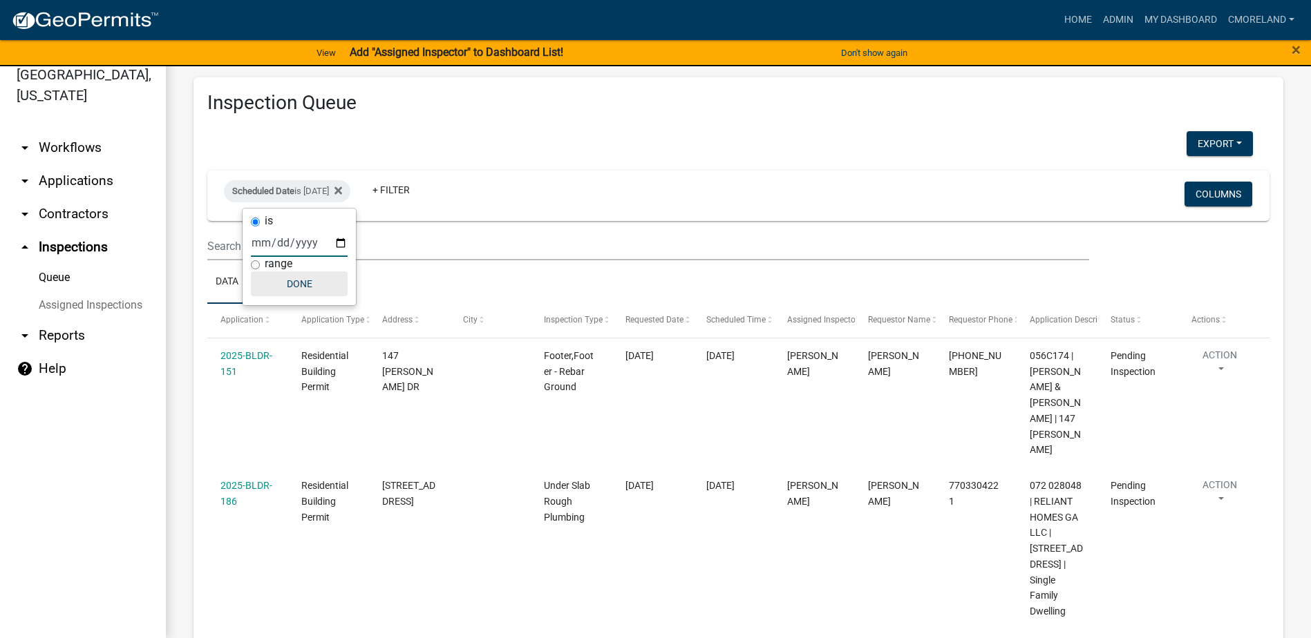
click at [305, 283] on button "Done" at bounding box center [299, 284] width 97 height 25
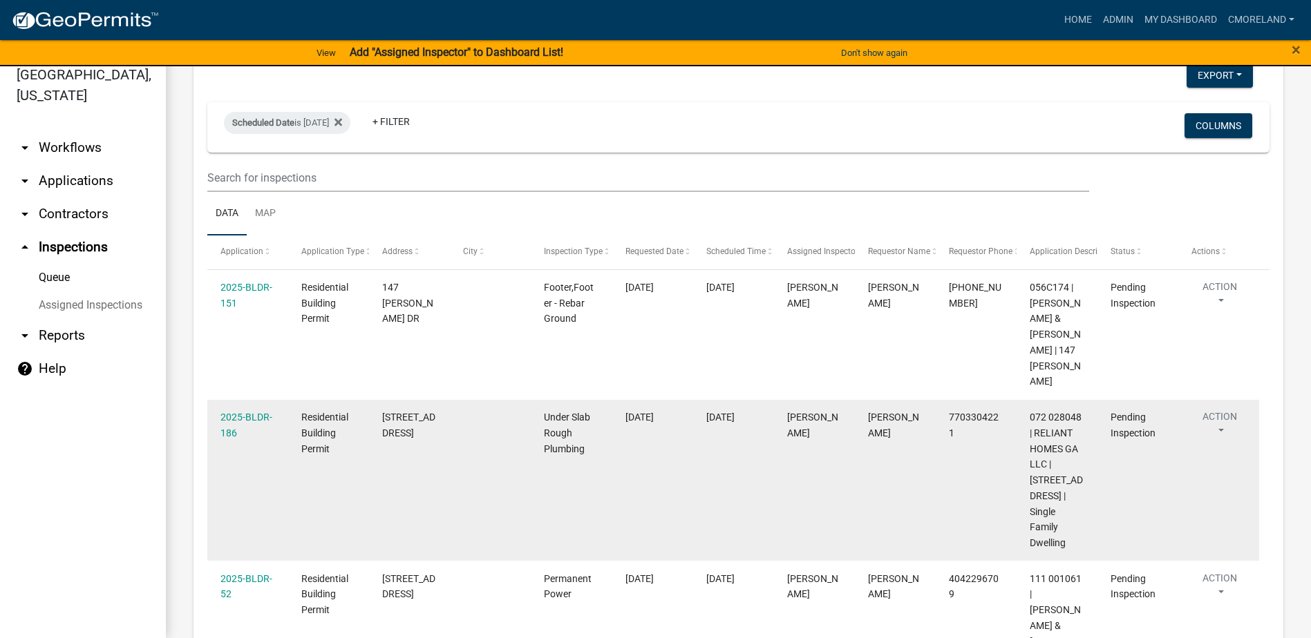
scroll to position [69, 0]
click at [247, 417] on link "2025-BLDR-186" at bounding box center [246, 424] width 52 height 27
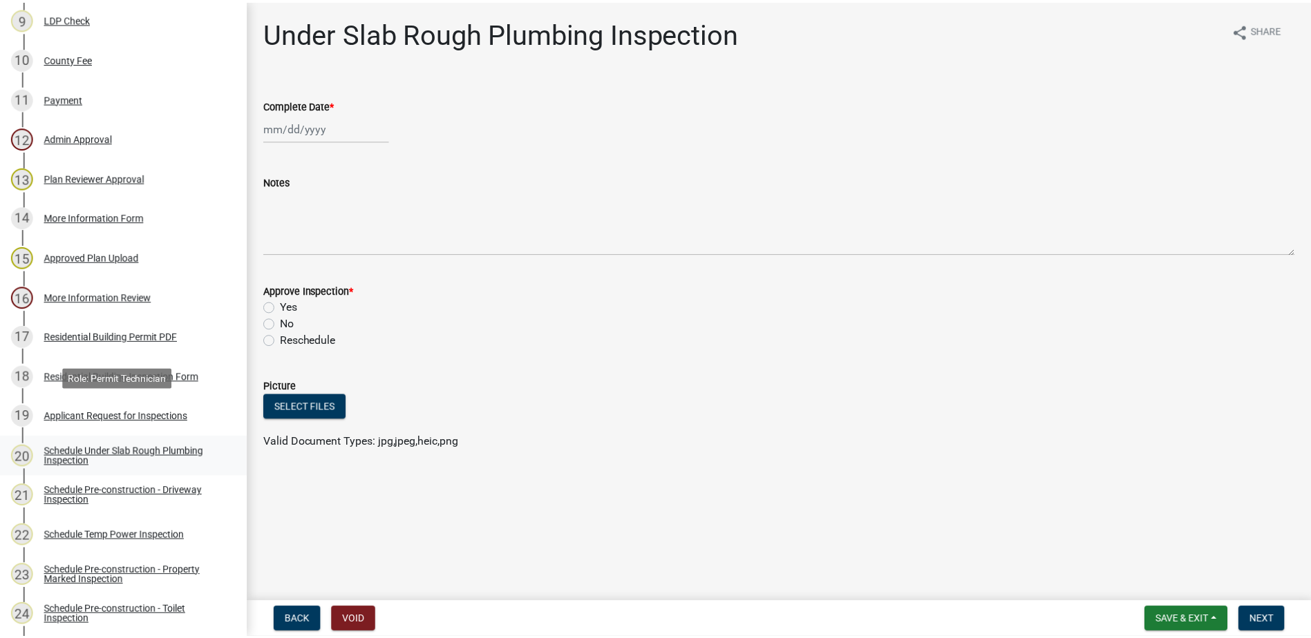
scroll to position [691, 0]
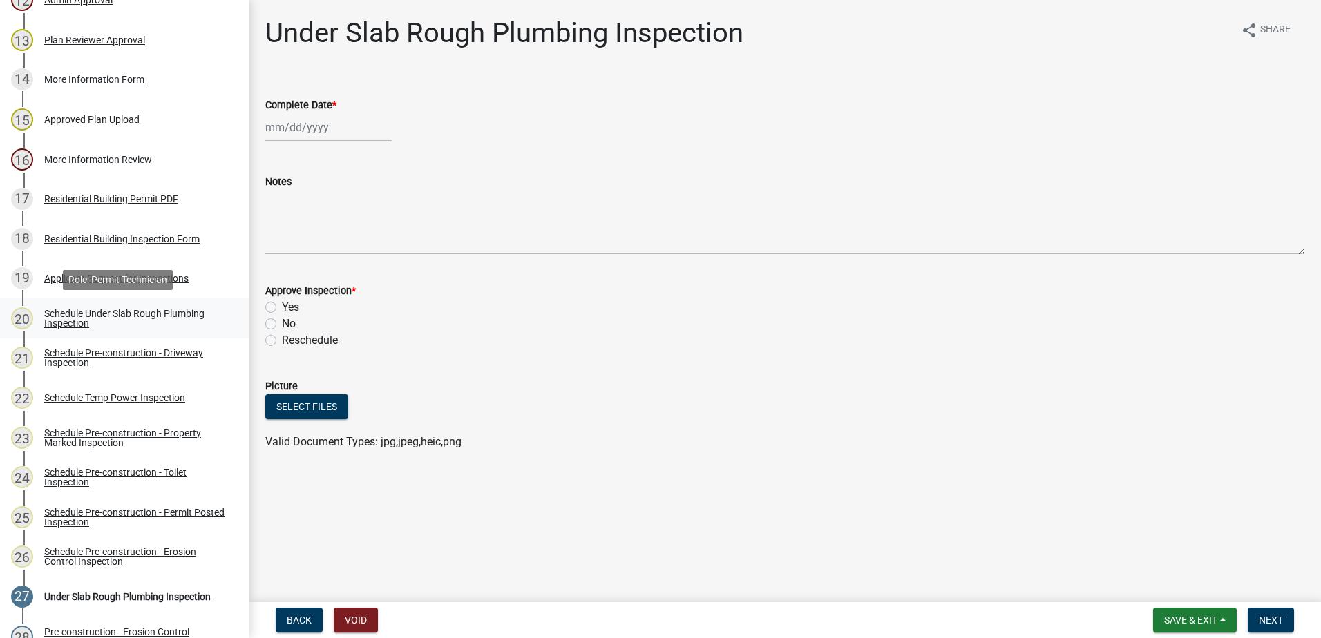
click at [100, 312] on div "Schedule Under Slab Rough Plumbing Inspection" at bounding box center [135, 318] width 182 height 19
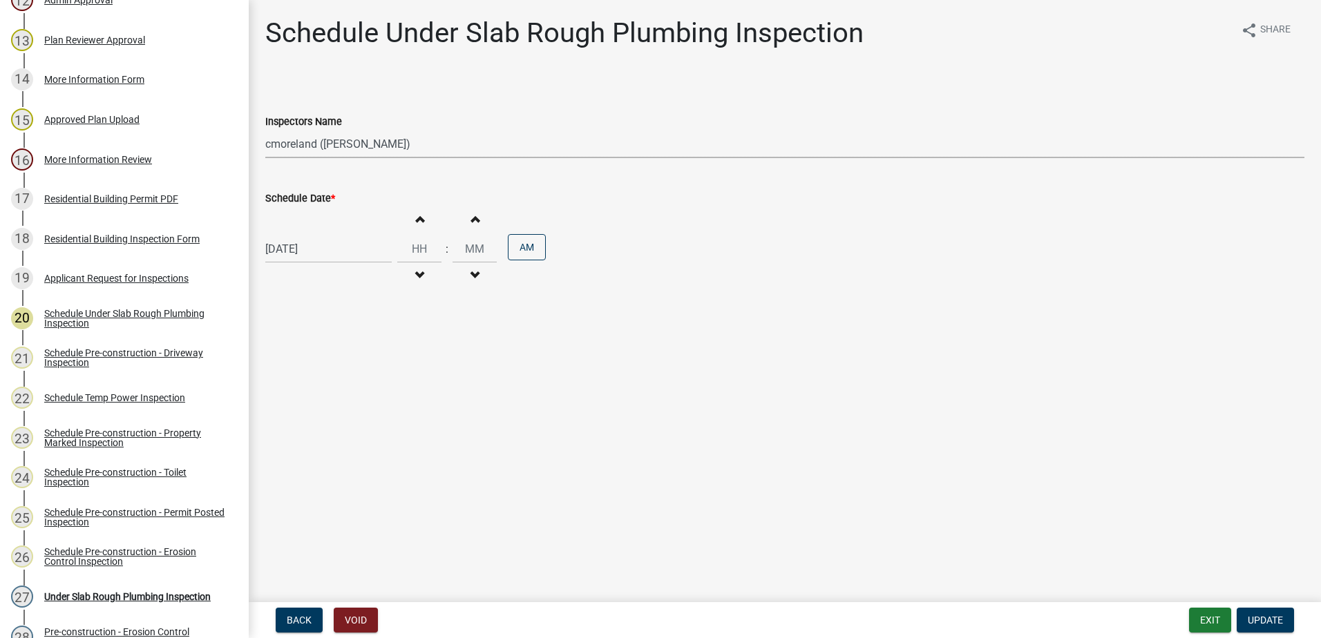
click at [425, 144] on select "Select Item... mrivera (Michele Rivera) jstokes (Jerry Stokes) asmith105 (Antho…" at bounding box center [784, 144] width 1039 height 28
select select "07642ab0-564c-47bb-824b-0ccf2da83593"
click at [265, 130] on select "Select Item... mrivera (Michele Rivera) jstokes (Jerry Stokes) asmith105 (Antho…" at bounding box center [784, 144] width 1039 height 28
click at [341, 259] on div "08/19/2025" at bounding box center [328, 249] width 126 height 28
select select "8"
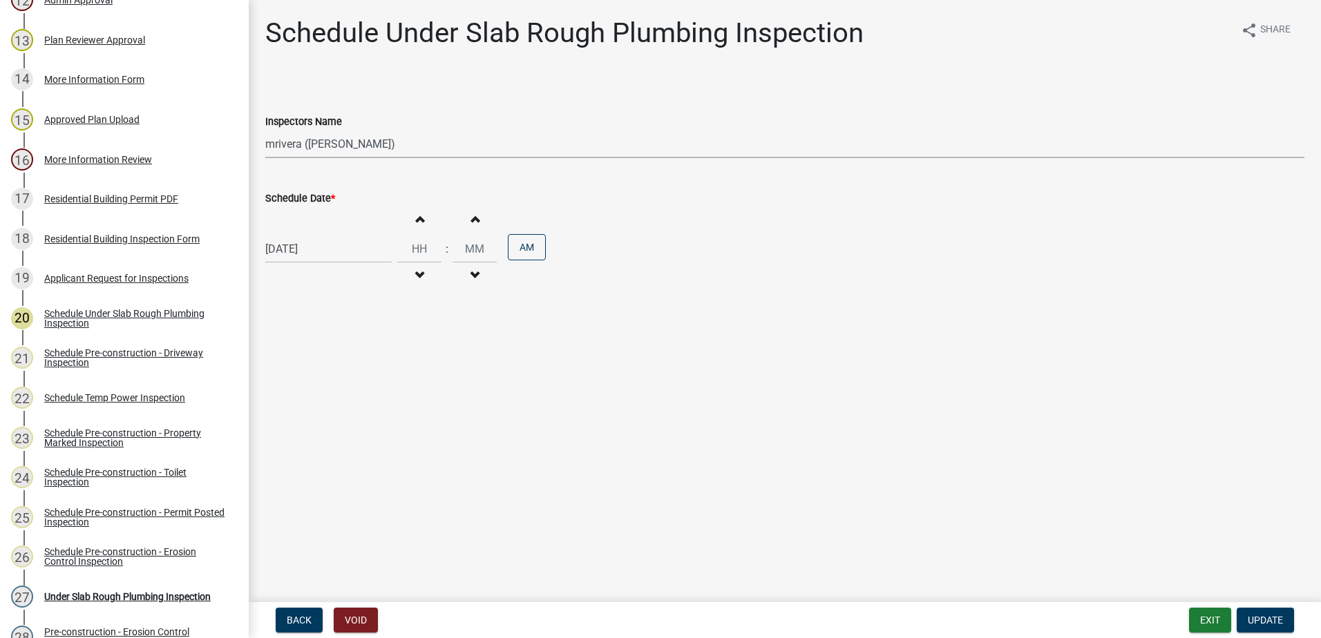
select select "2025"
click at [283, 391] on div "18" at bounding box center [279, 389] width 22 height 22
type input "08/18/2025"
click at [1271, 618] on span "Update" at bounding box center [1265, 620] width 35 height 11
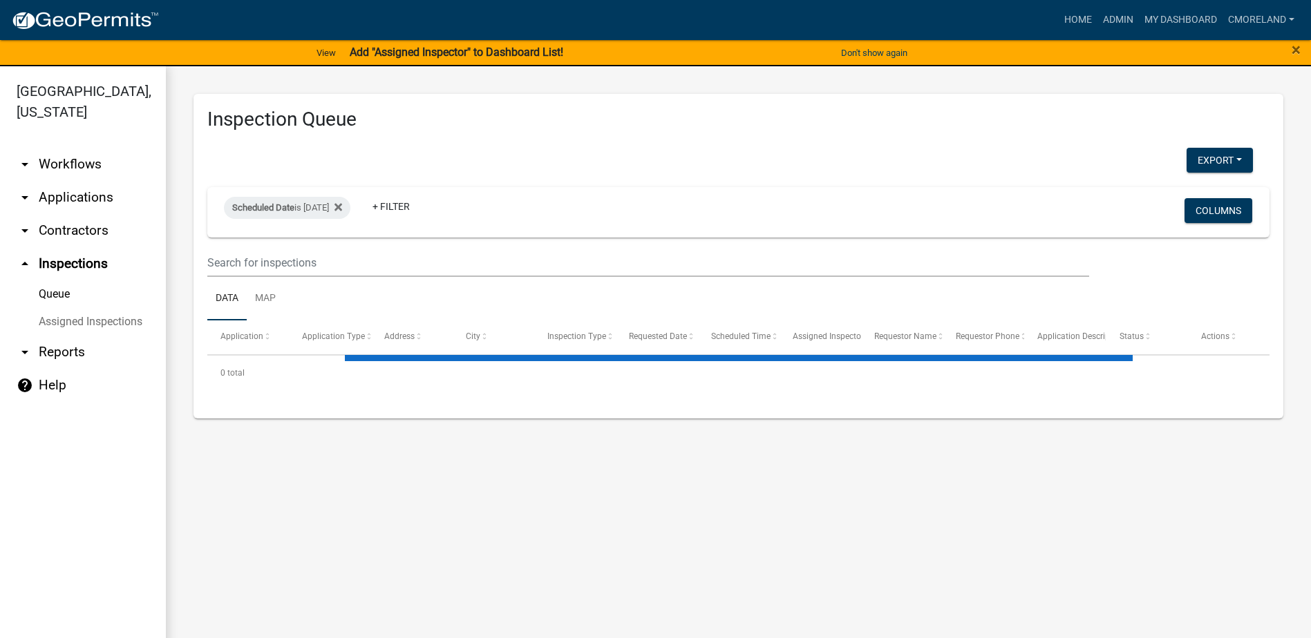
select select "2: 50"
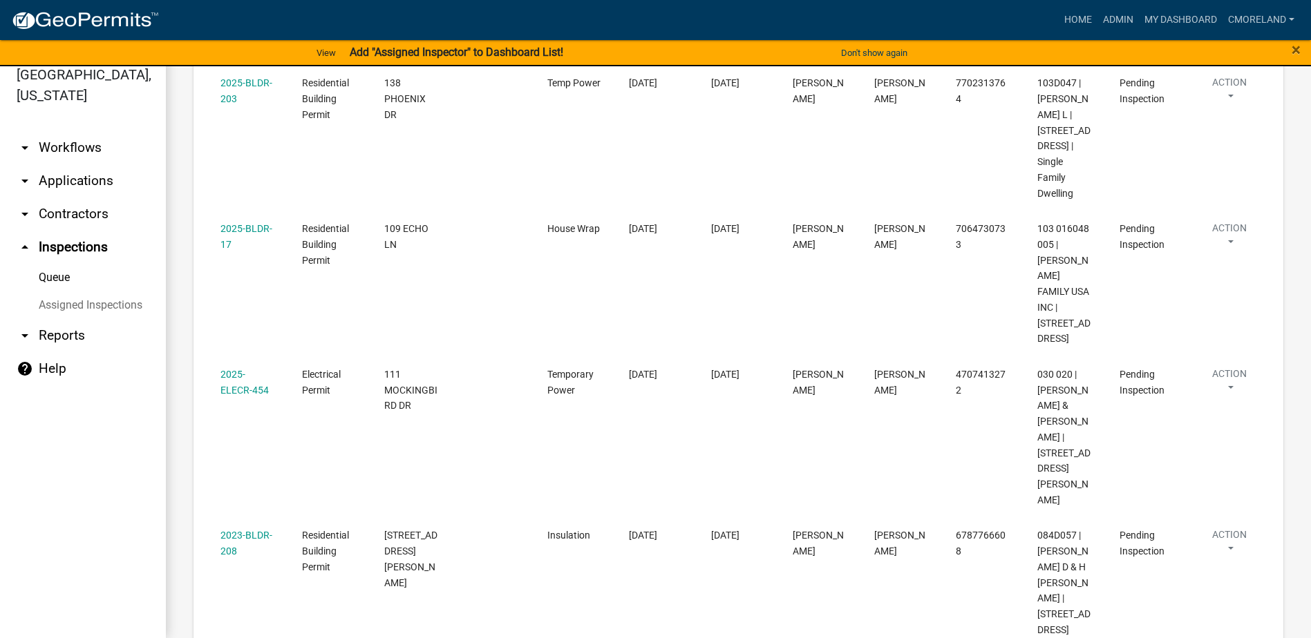
scroll to position [1548, 0]
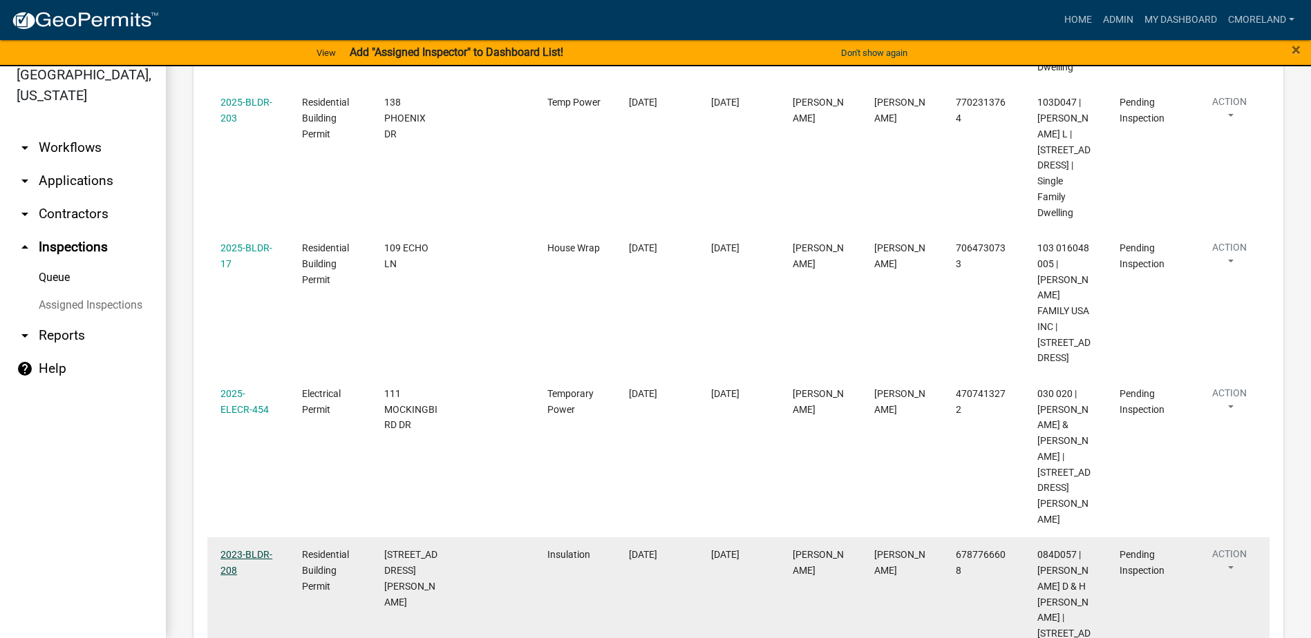
click at [247, 549] on link "2023-BLDR-208" at bounding box center [246, 562] width 52 height 27
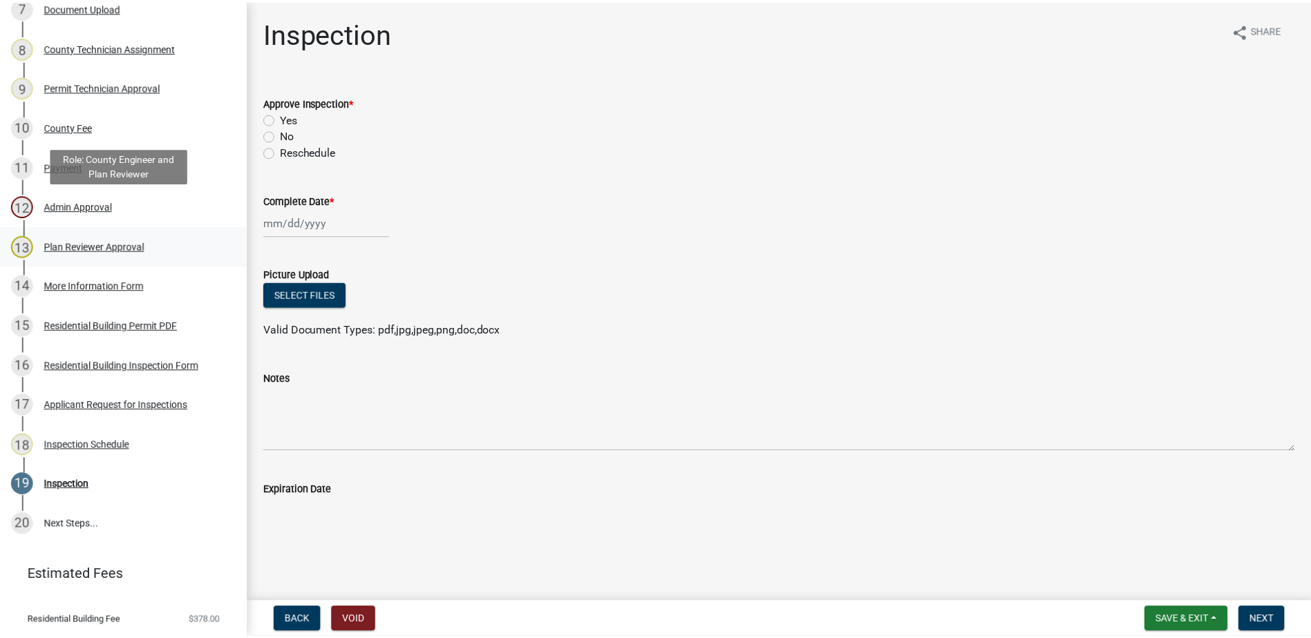
scroll to position [520, 0]
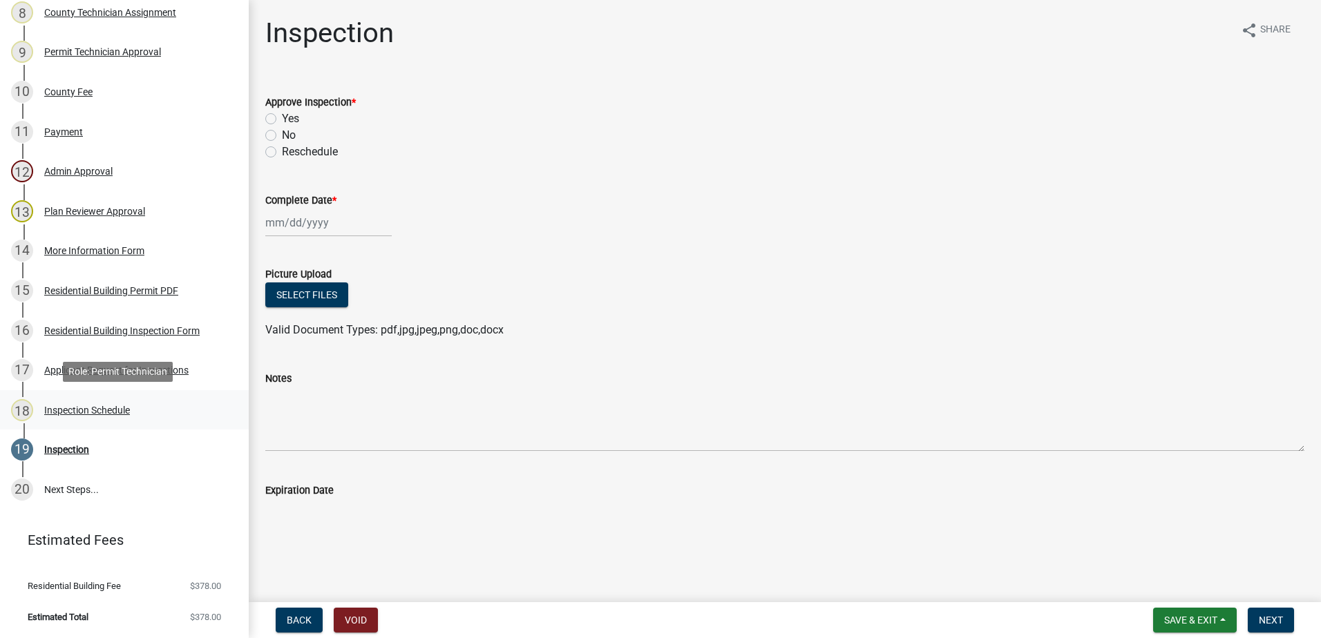
click at [96, 408] on div "Inspection Schedule" at bounding box center [87, 411] width 86 height 10
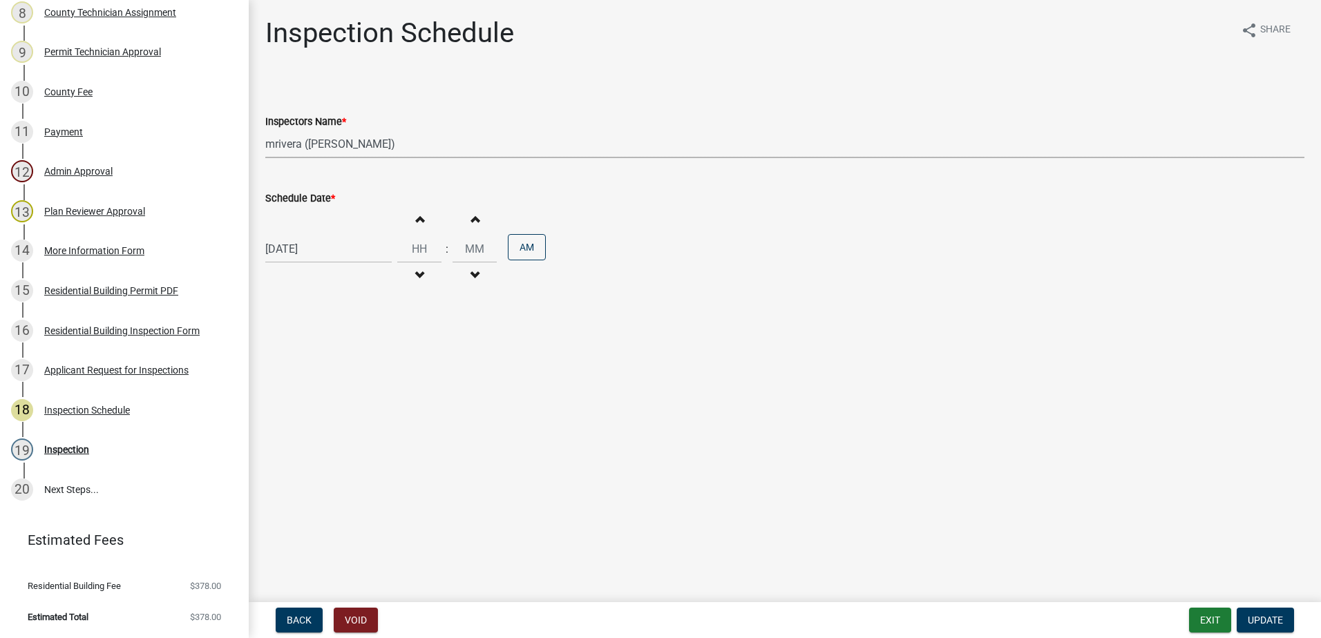
click at [399, 146] on select "Select Item... mrivera (Michele Rivera) jstokes (Jerry Stokes) asmith105 (Antho…" at bounding box center [784, 144] width 1039 height 28
select select "a0ea4169-8540-4a2c-b9f4-cf4c1ffdeb95"
click at [265, 130] on select "Select Item... mrivera (Michele Rivera) jstokes (Jerry Stokes) asmith105 (Antho…" at bounding box center [784, 144] width 1039 height 28
click at [1275, 620] on span "Update" at bounding box center [1265, 620] width 35 height 11
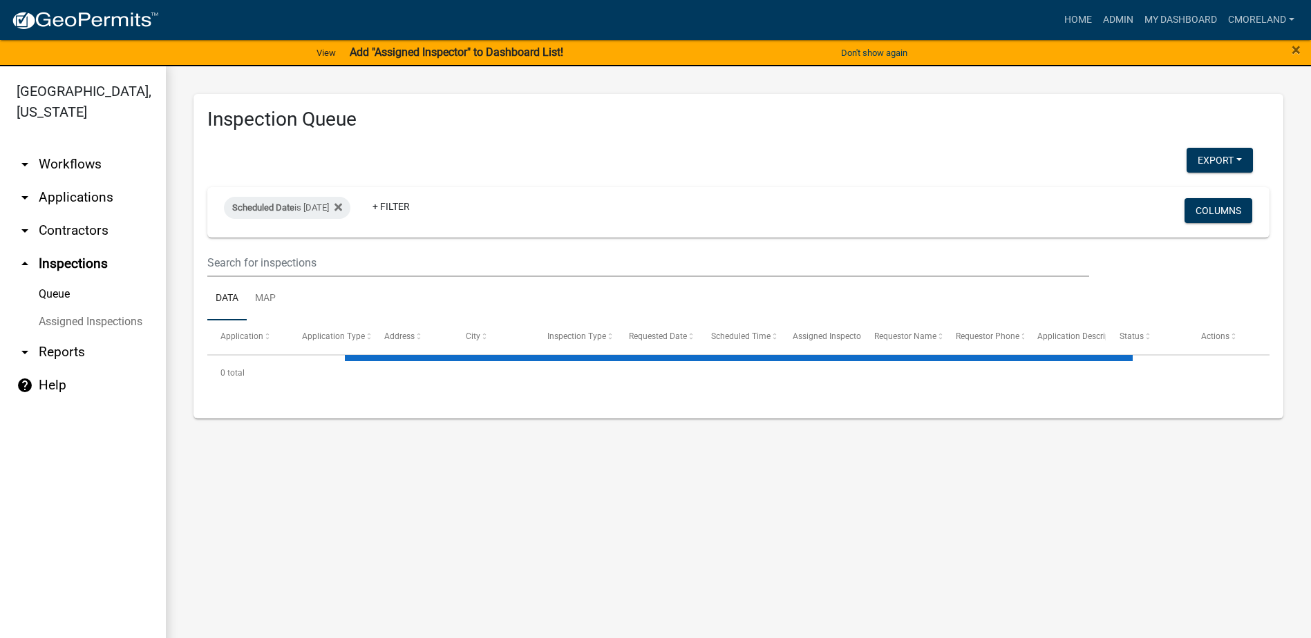
select select "2: 50"
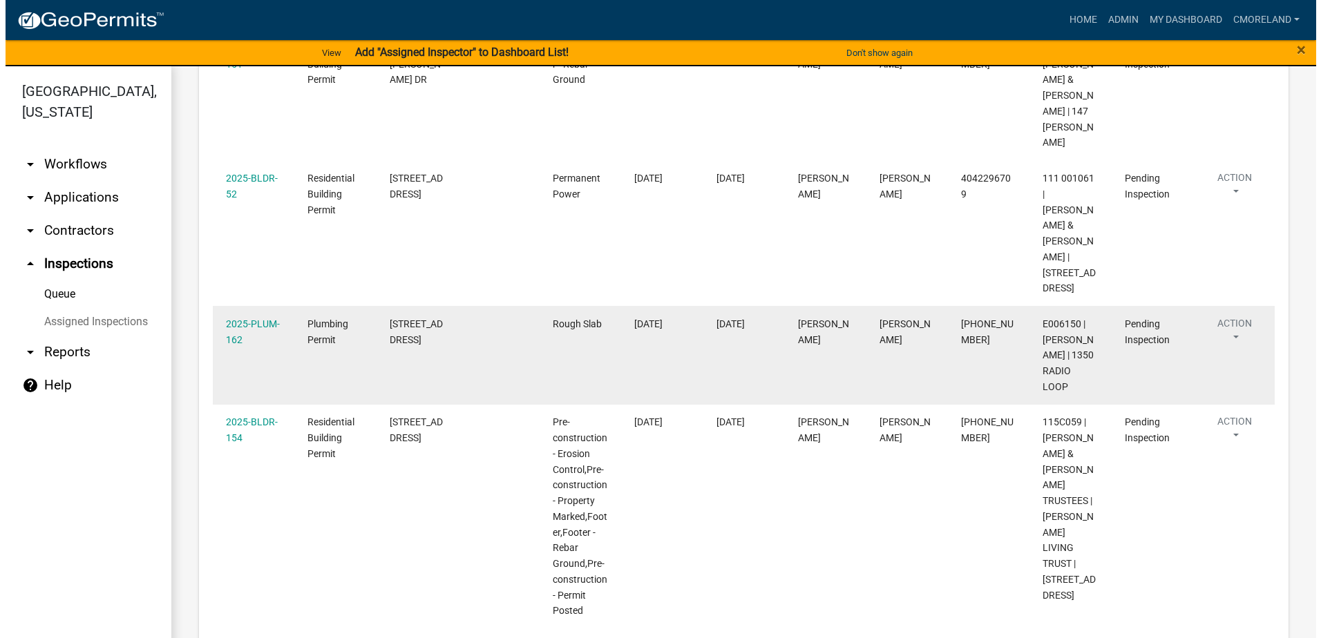
scroll to position [345, 0]
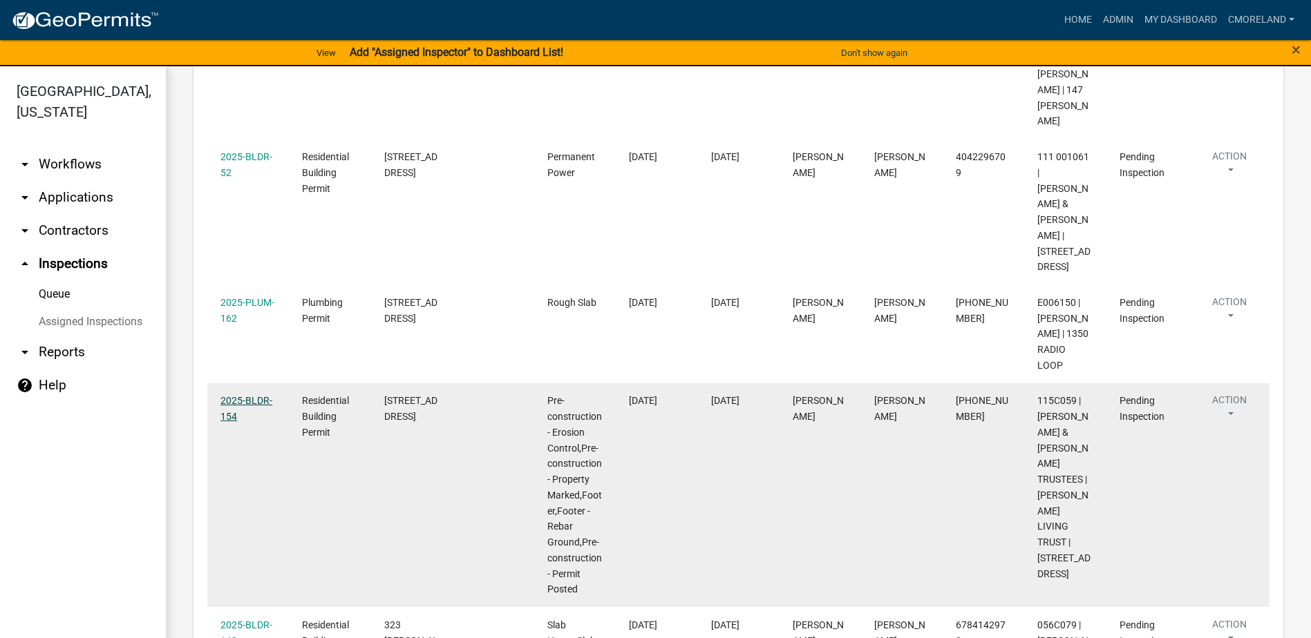
click at [248, 395] on link "2025-BLDR-154" at bounding box center [246, 408] width 52 height 27
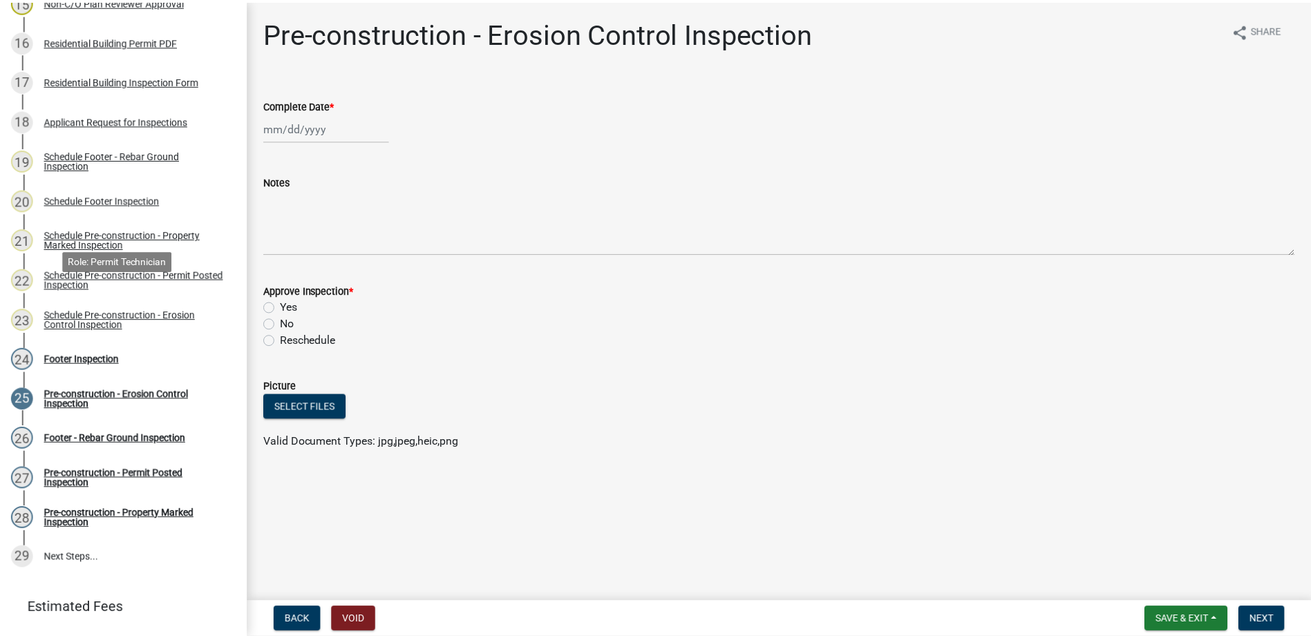
scroll to position [829, 0]
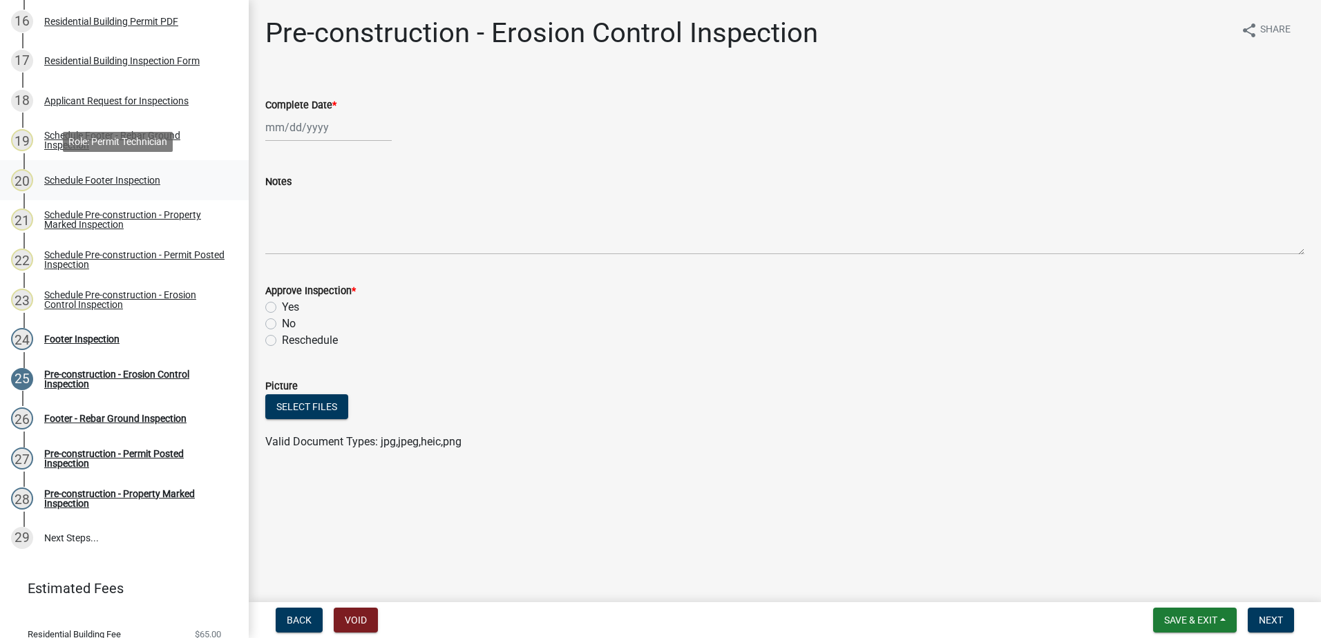
click at [107, 180] on div "Schedule Footer Inspection" at bounding box center [102, 180] width 116 height 10
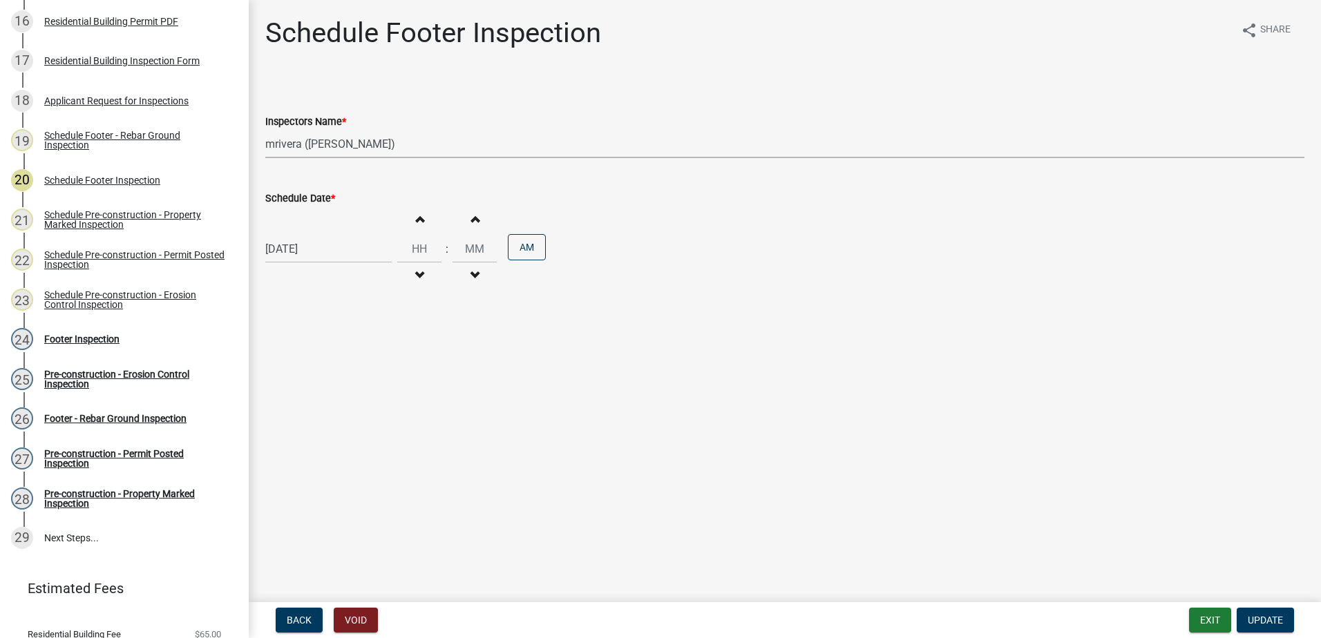
click at [403, 141] on select "Select Item... mrivera (Michele Rivera) jstokes (Jerry Stokes) asmith105 (Antho…" at bounding box center [784, 144] width 1039 height 28
select select "a0ea4169-8540-4a2c-b9f4-cf4c1ffdeb95"
click at [265, 130] on select "Select Item... mrivera (Michele Rivera) jstokes (Jerry Stokes) asmith105 (Antho…" at bounding box center [784, 144] width 1039 height 28
click at [1266, 618] on span "Update" at bounding box center [1265, 620] width 35 height 11
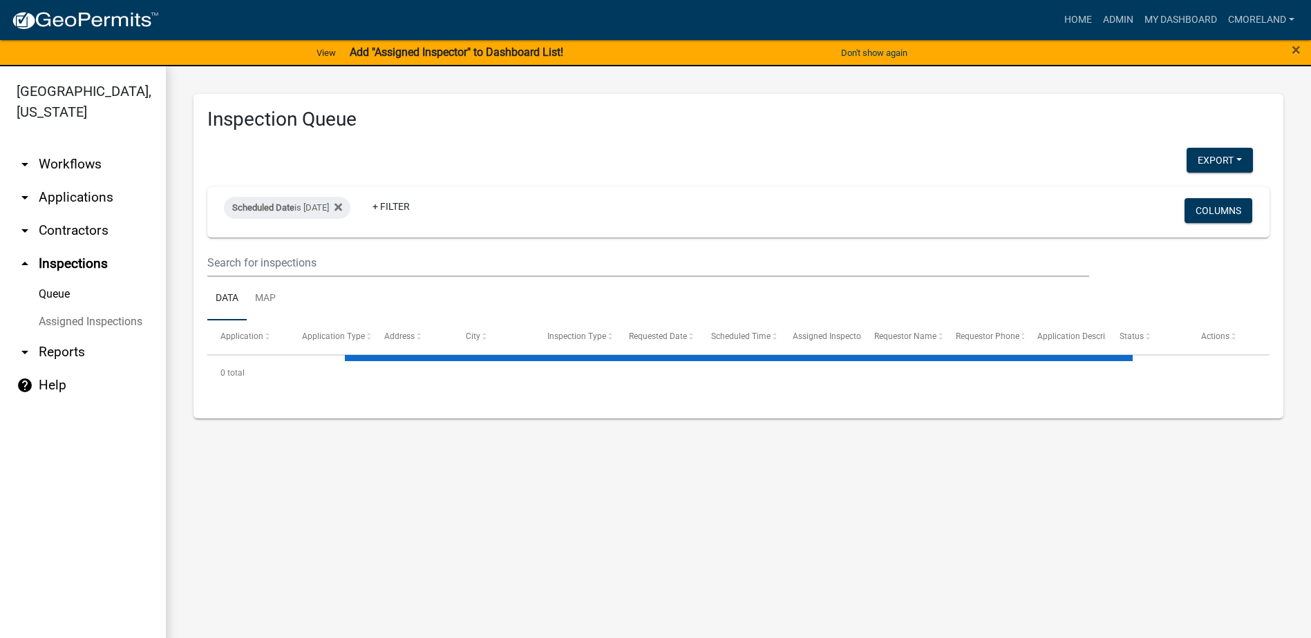
select select "2: 50"
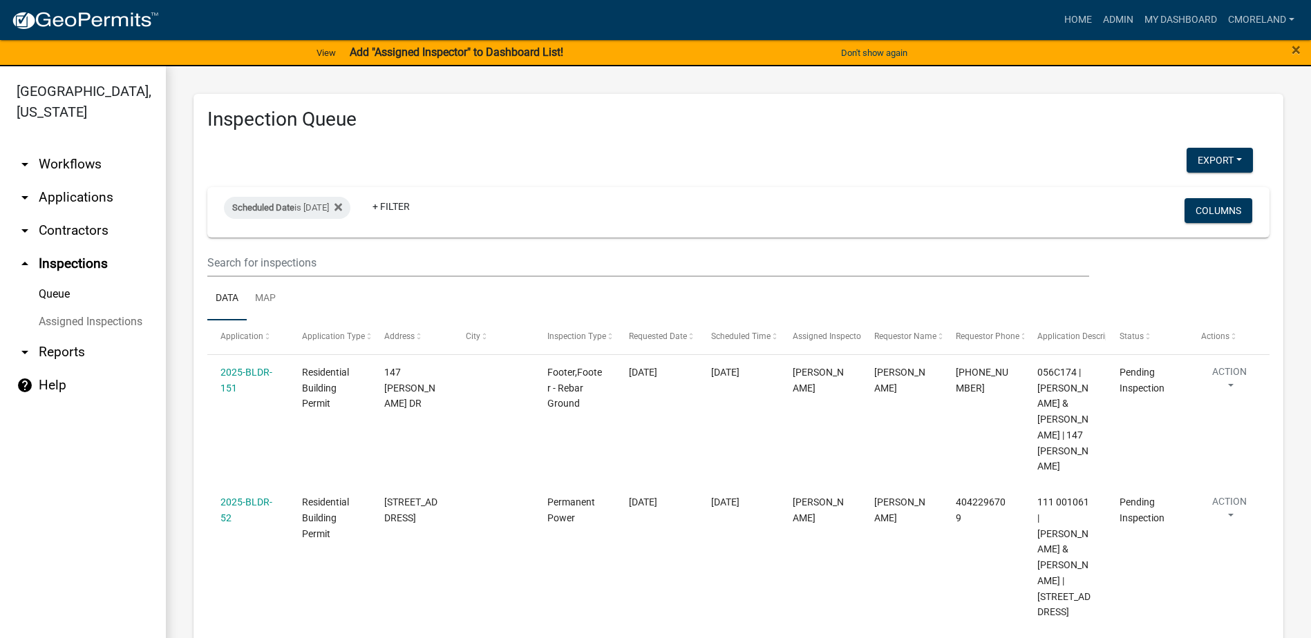
click at [84, 201] on link "arrow_drop_down Applications" at bounding box center [83, 197] width 166 height 33
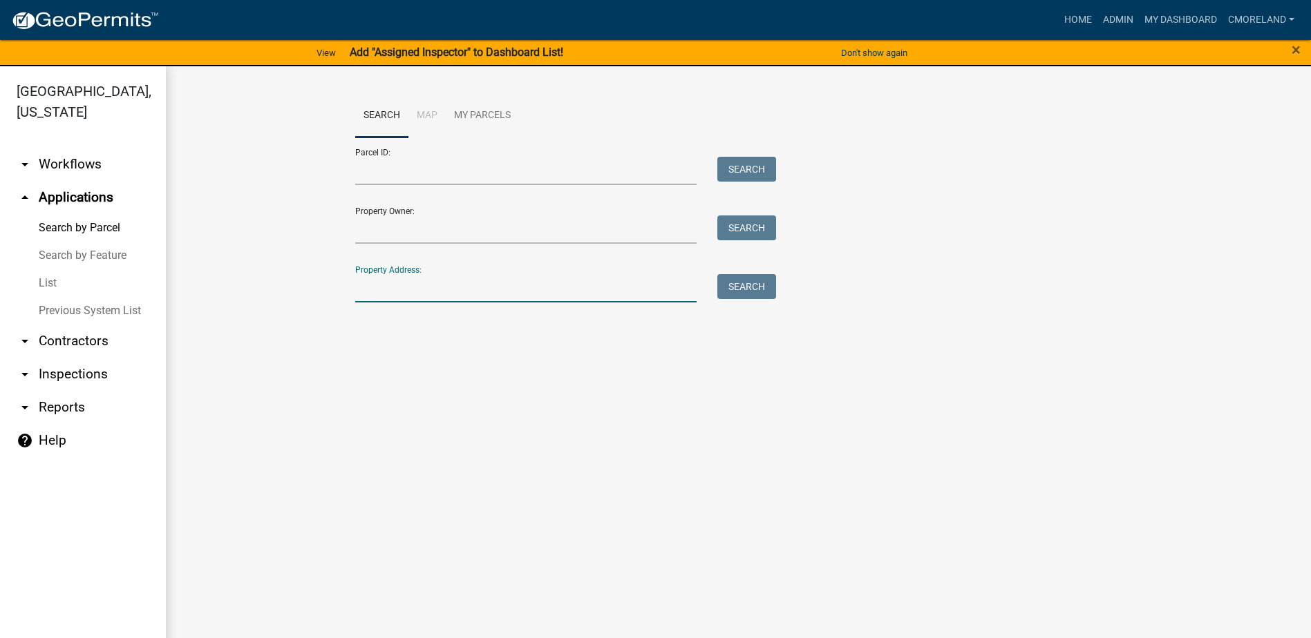
click at [401, 292] on input "Property Address:" at bounding box center [526, 288] width 342 height 28
click at [732, 285] on button "Search" at bounding box center [746, 286] width 59 height 25
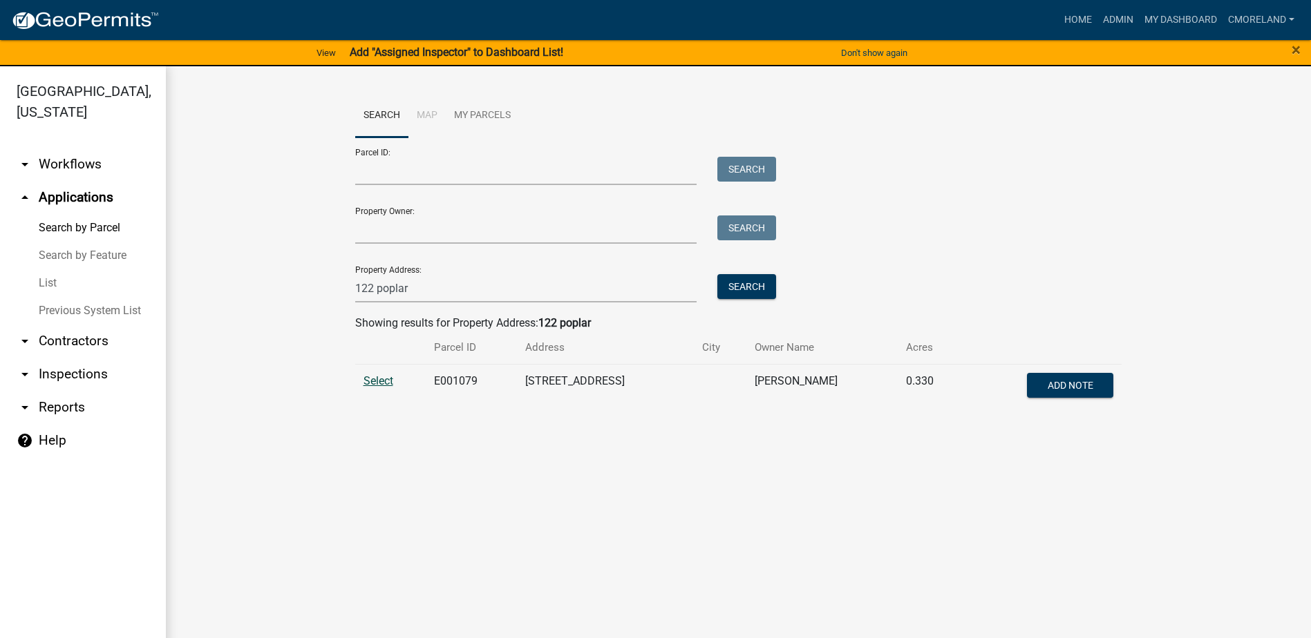
click at [383, 381] on span "Select" at bounding box center [378, 380] width 30 height 13
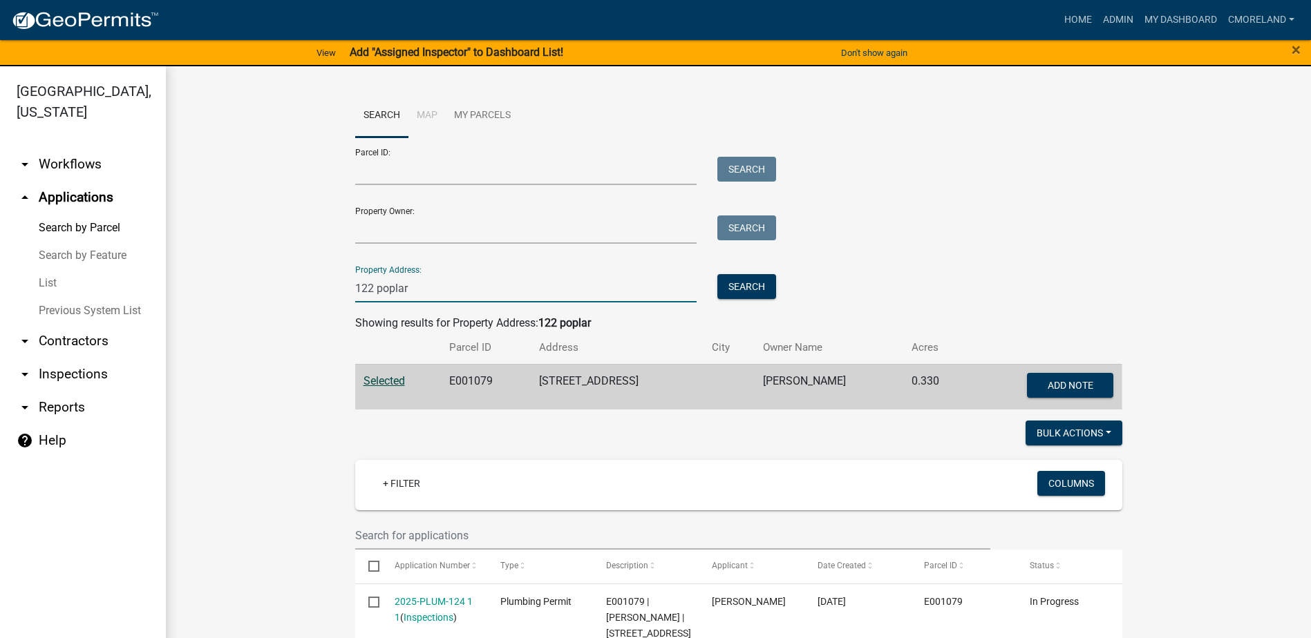
click at [411, 296] on input "122 poplar" at bounding box center [526, 288] width 342 height 28
type input "1"
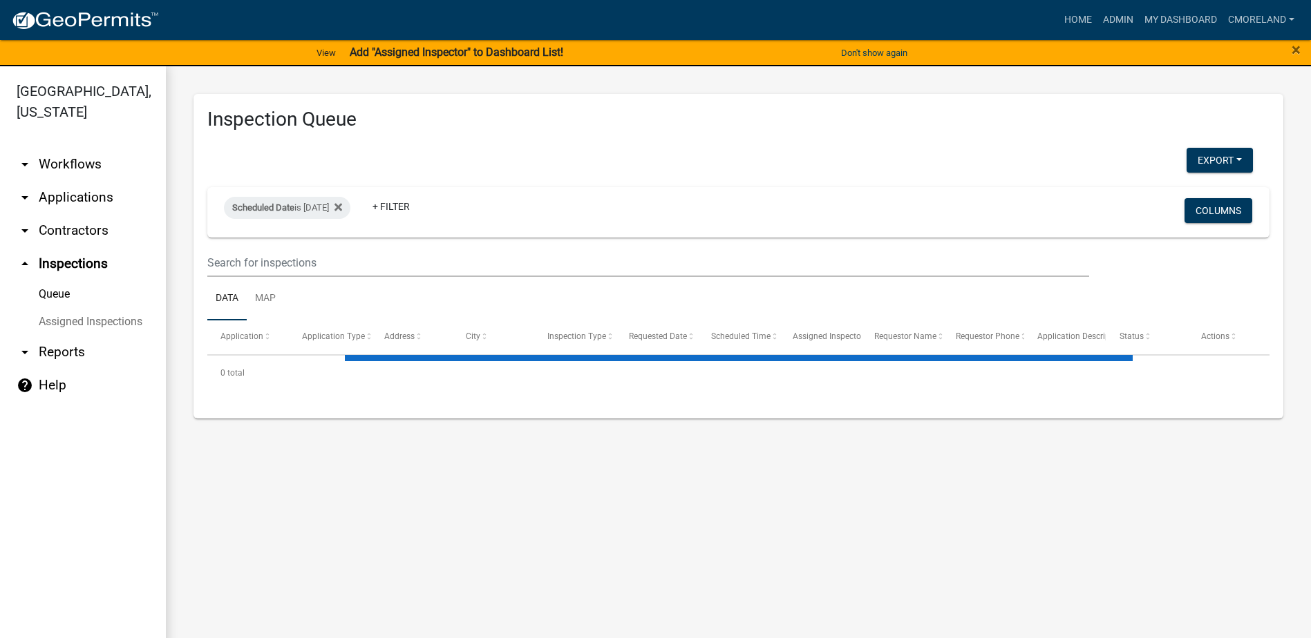
scroll to position [17, 0]
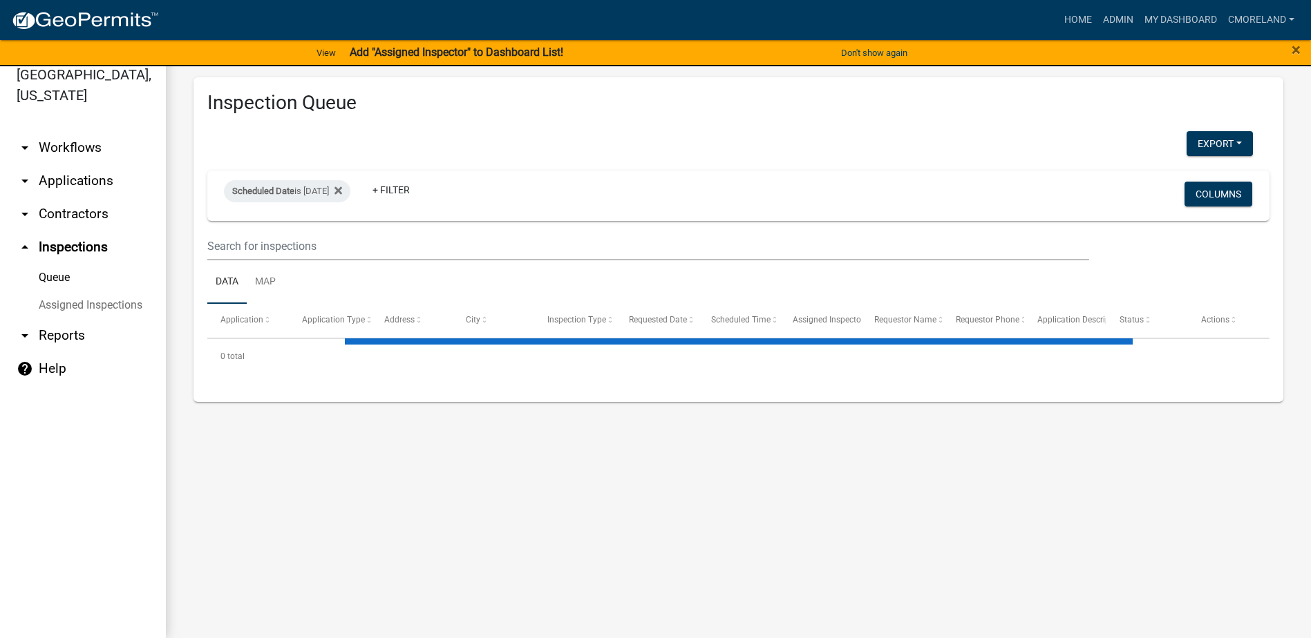
select select "2: 50"
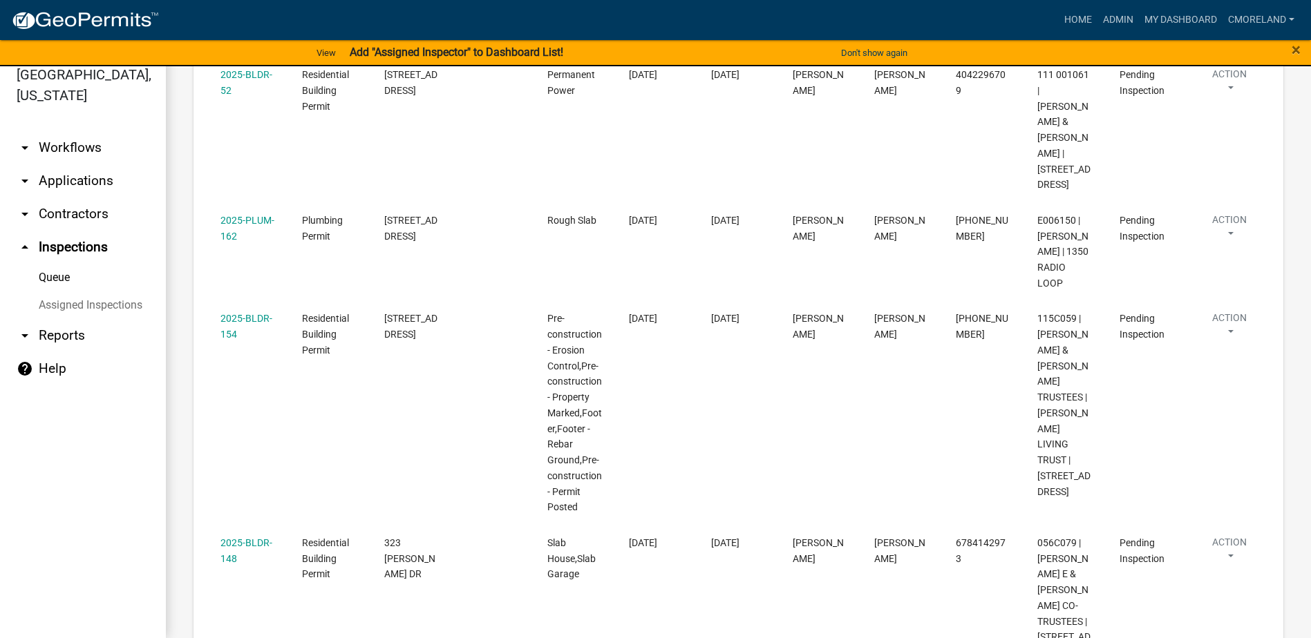
scroll to position [415, 0]
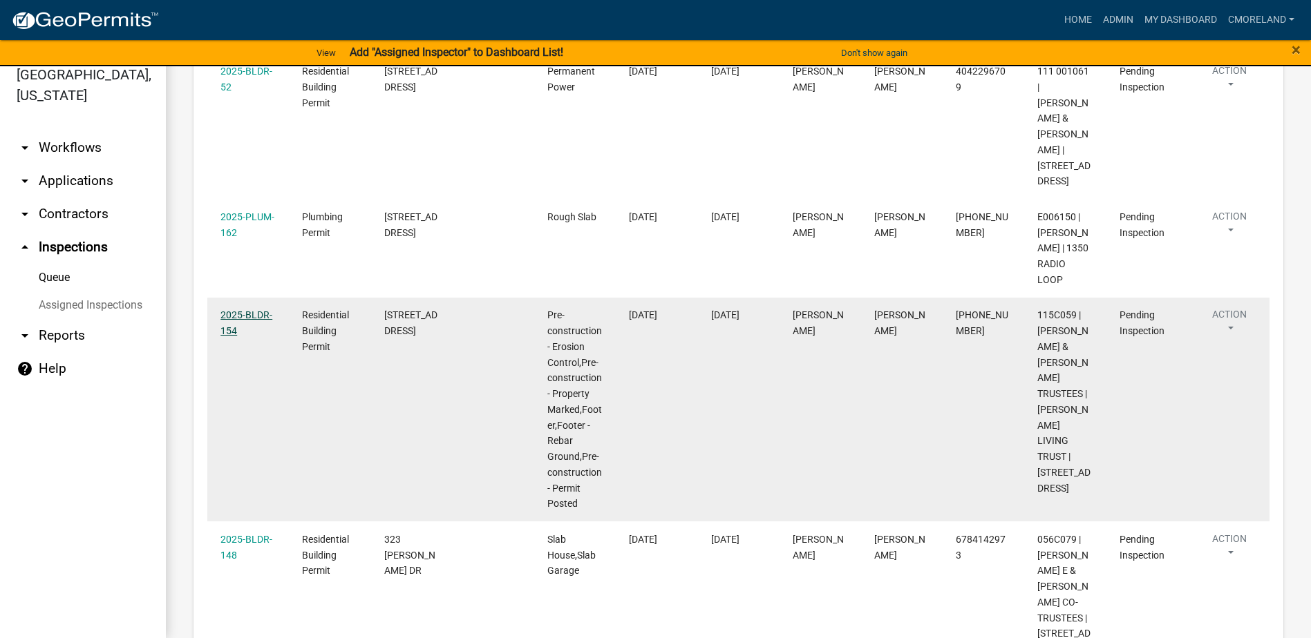
click at [250, 310] on link "2025-BLDR-154" at bounding box center [246, 323] width 52 height 27
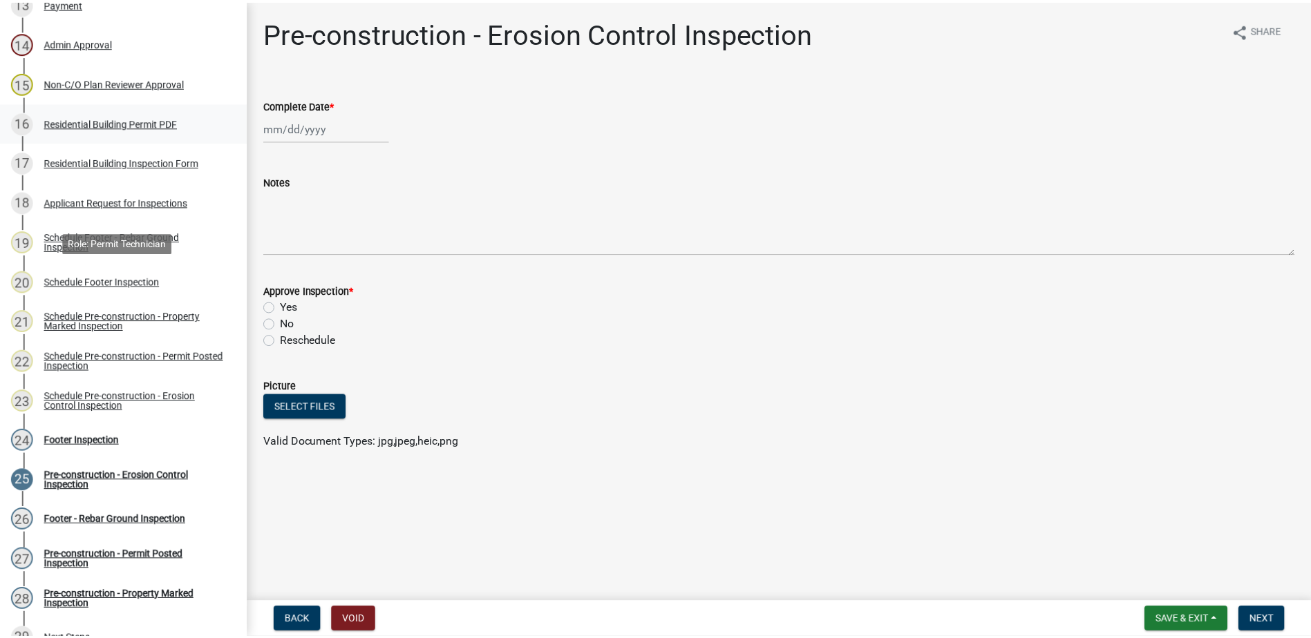
scroll to position [760, 0]
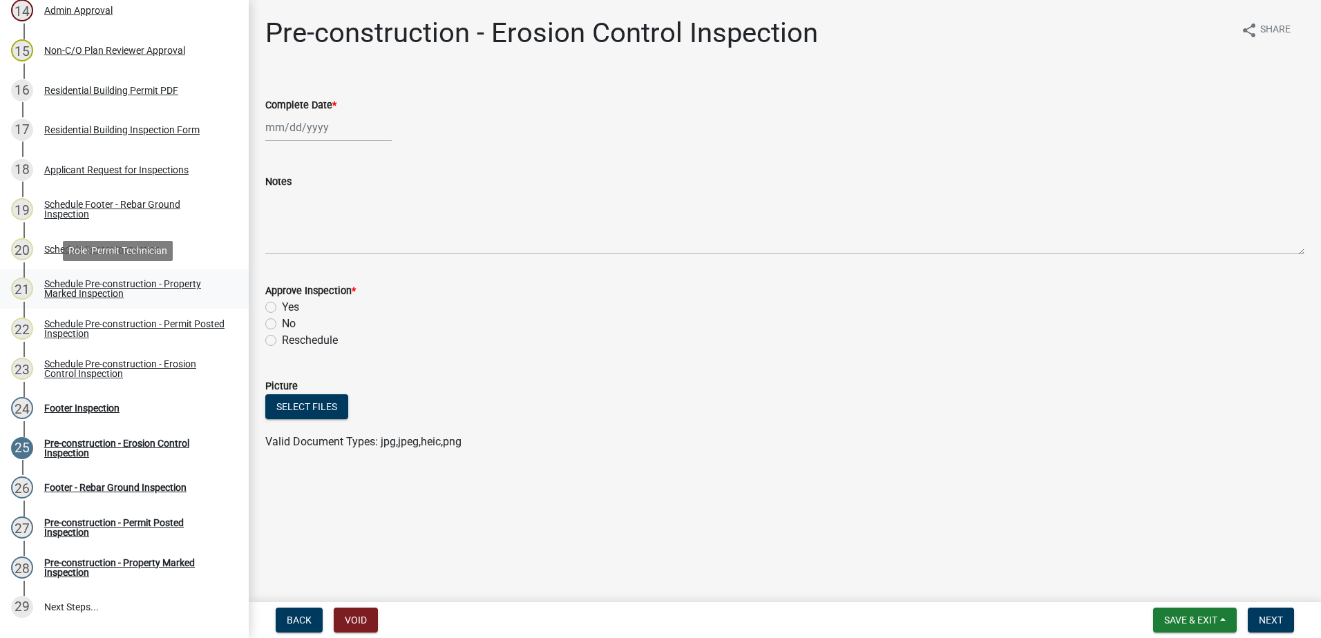
click at [113, 285] on div "Schedule Pre-construction - Property Marked Inspection" at bounding box center [135, 288] width 182 height 19
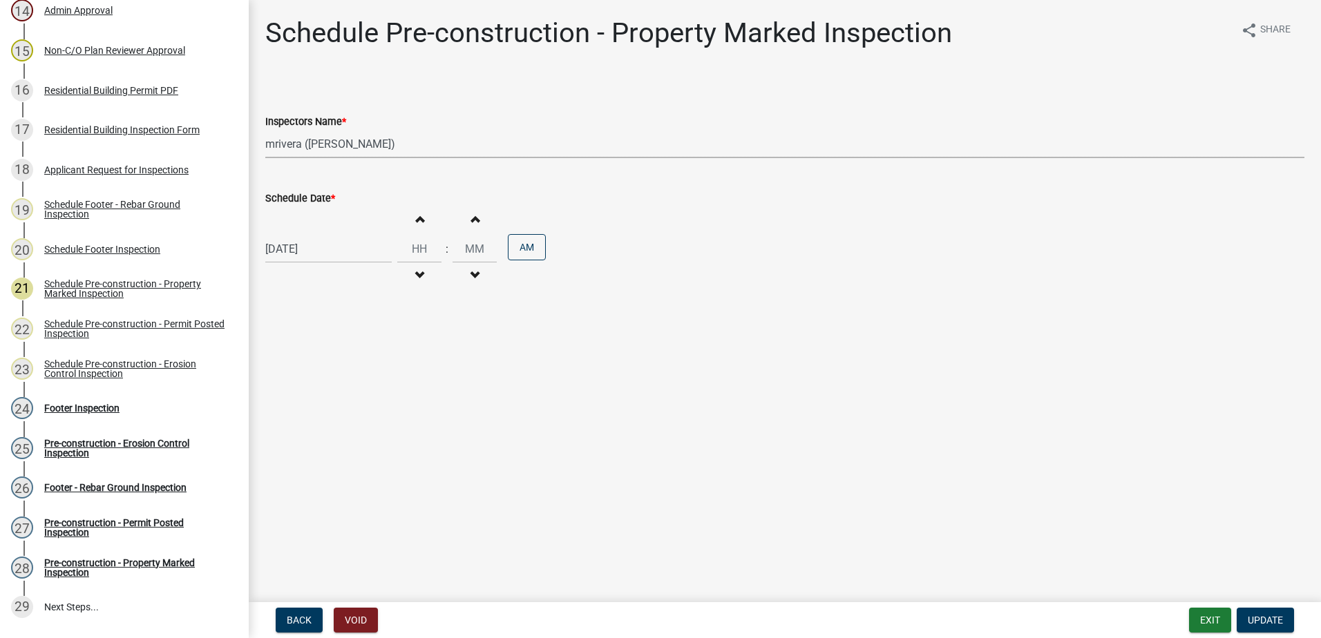
click at [408, 146] on select "Select Item... mrivera (Michele Rivera) jstokes (Jerry Stokes) asmith105 (Antho…" at bounding box center [784, 144] width 1039 height 28
select select "a0ea4169-8540-4a2c-b9f4-cf4c1ffdeb95"
click at [265, 130] on select "Select Item... mrivera (Michele Rivera) jstokes (Jerry Stokes) asmith105 (Antho…" at bounding box center [784, 144] width 1039 height 28
click at [1262, 618] on span "Update" at bounding box center [1265, 620] width 35 height 11
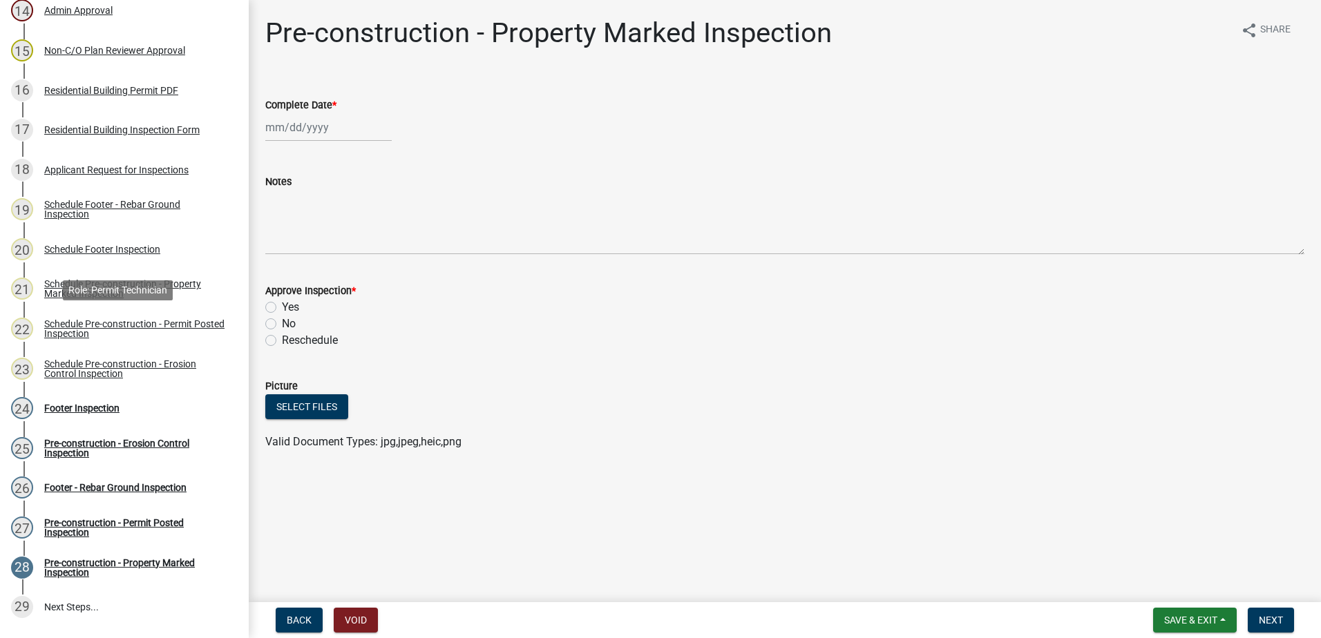
click at [130, 325] on div "Schedule Pre-construction - Permit Posted Inspection" at bounding box center [135, 328] width 182 height 19
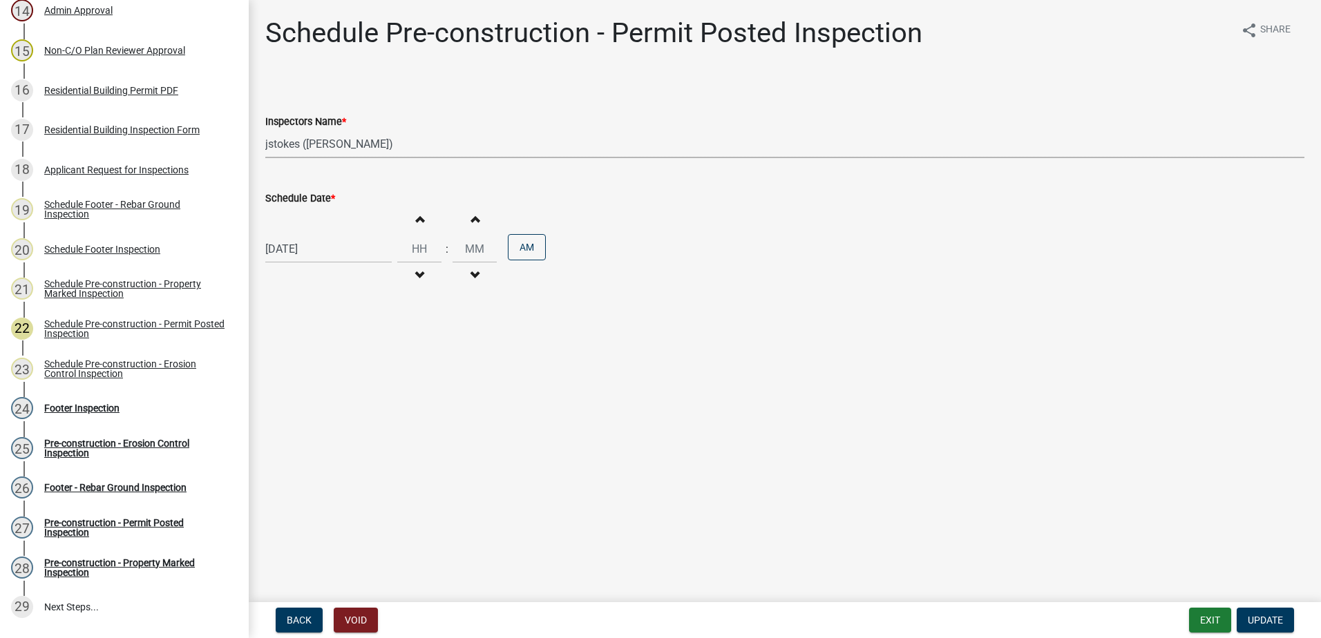
click at [400, 144] on select "Select Item... mrivera (Michele Rivera) jstokes (Jerry Stokes) asmith105 (Antho…" at bounding box center [784, 144] width 1039 height 28
select select "a0ea4169-8540-4a2c-b9f4-cf4c1ffdeb95"
click at [265, 130] on select "Select Item... mrivera (Michele Rivera) jstokes (Jerry Stokes) asmith105 (Antho…" at bounding box center [784, 144] width 1039 height 28
click at [1274, 611] on button "Update" at bounding box center [1265, 620] width 57 height 25
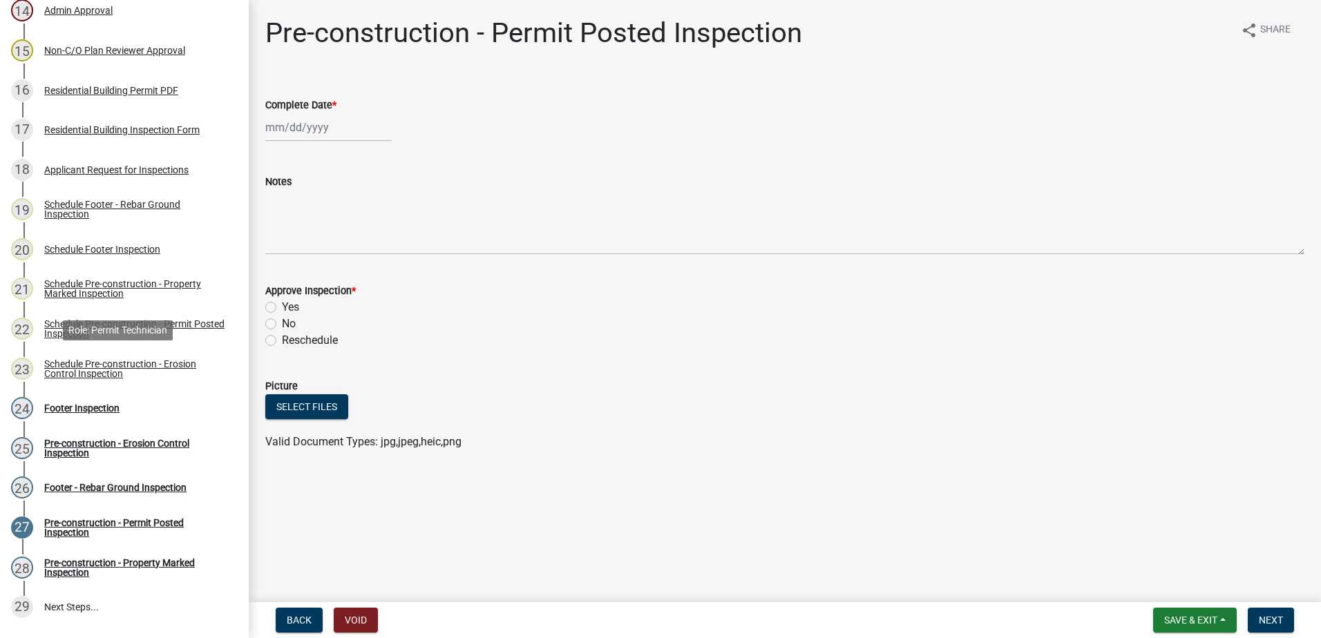
click at [133, 366] on div "Schedule Pre-construction - Erosion Control Inspection" at bounding box center [135, 368] width 182 height 19
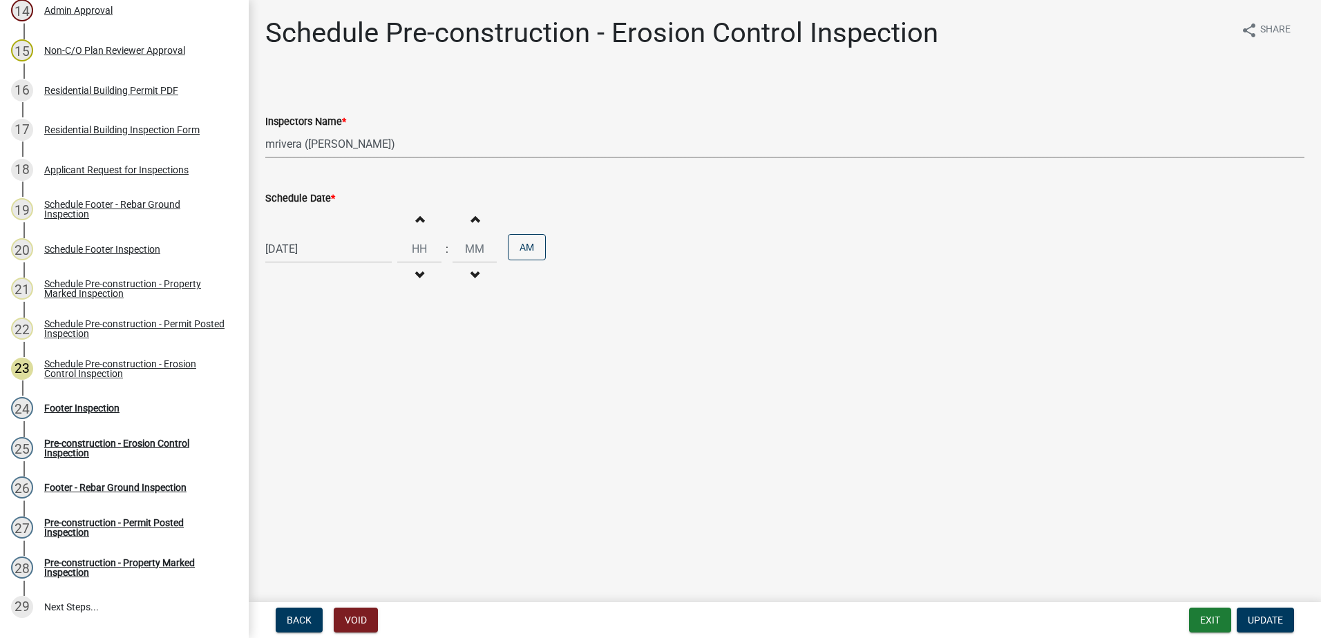
click at [427, 150] on select "Select Item... mrivera (Michele Rivera) jstokes (Jerry Stokes) asmith105 (Antho…" at bounding box center [784, 144] width 1039 height 28
select select "a0ea4169-8540-4a2c-b9f4-cf4c1ffdeb95"
click at [265, 130] on select "Select Item... mrivera (Michele Rivera) jstokes (Jerry Stokes) asmith105 (Antho…" at bounding box center [784, 144] width 1039 height 28
click at [1265, 616] on span "Update" at bounding box center [1265, 620] width 35 height 11
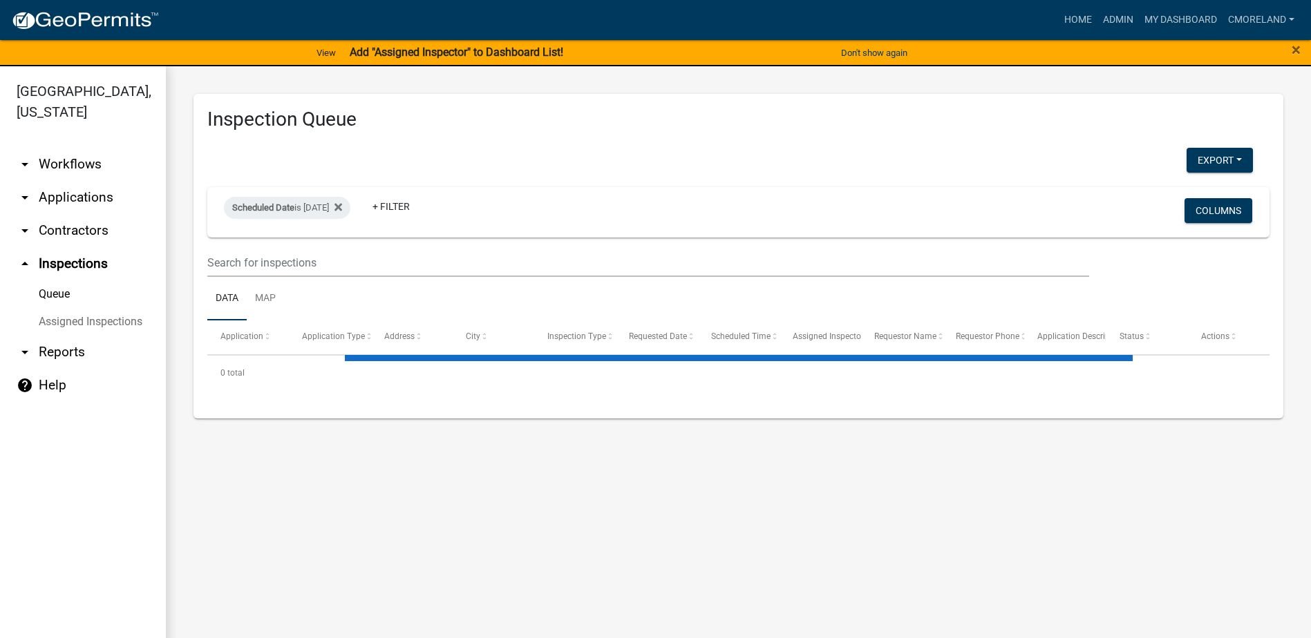
select select "2: 50"
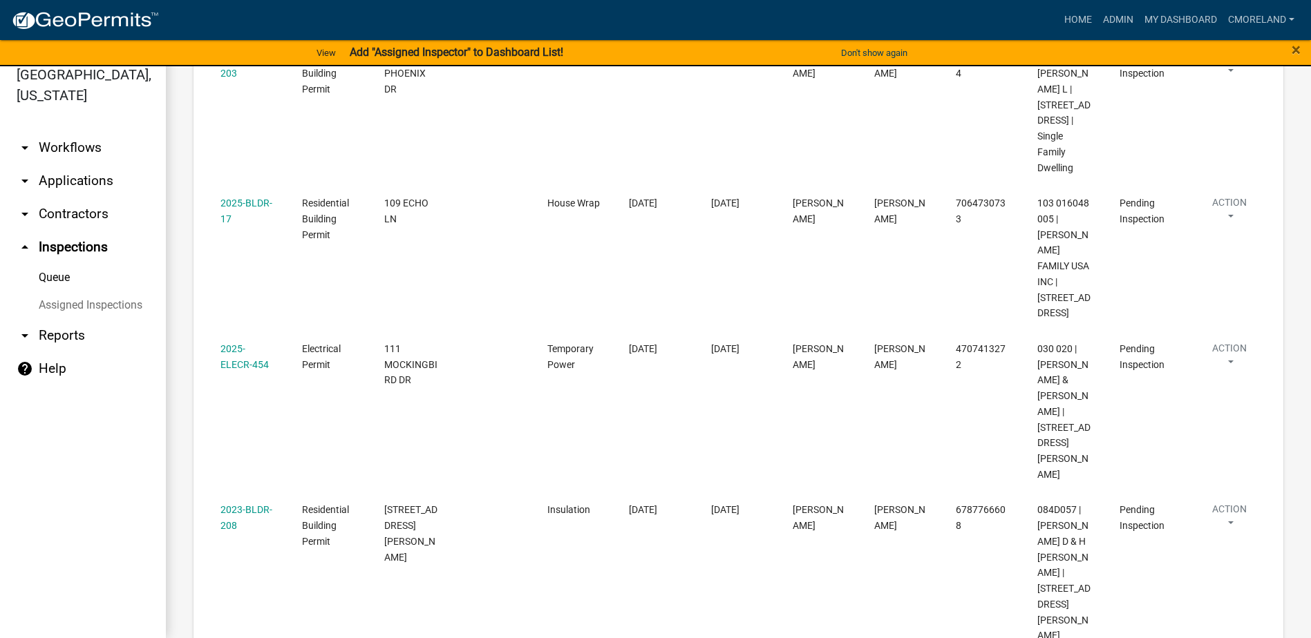
scroll to position [1524, 0]
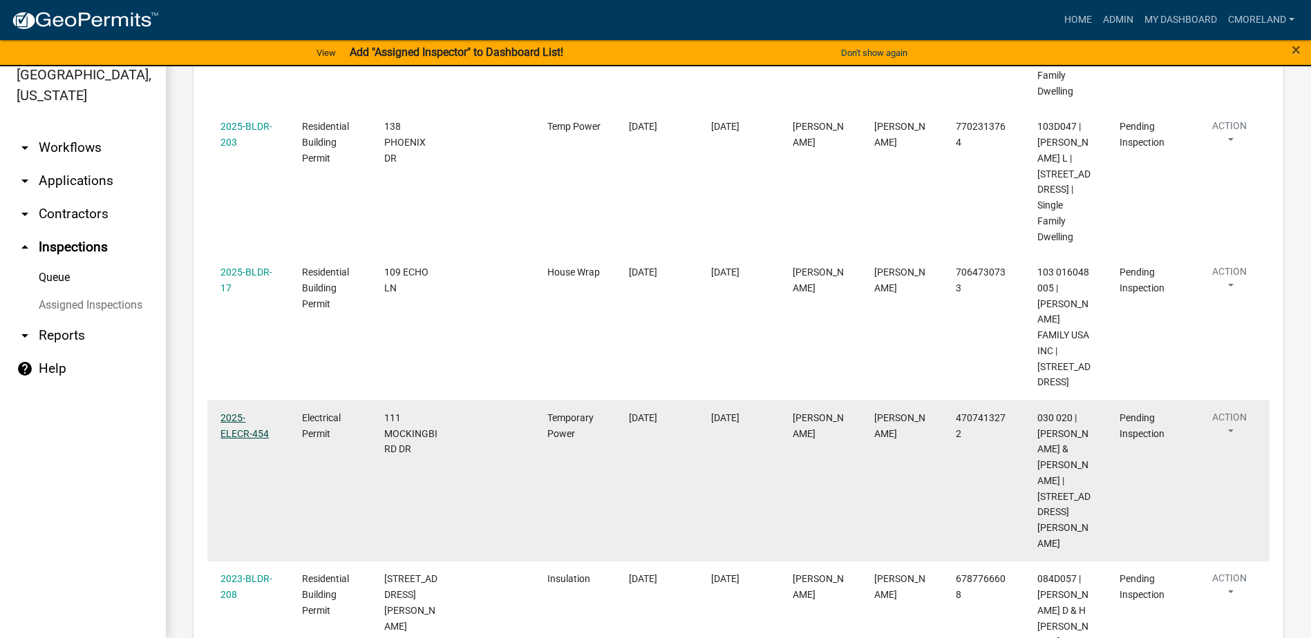
click at [237, 412] on link "2025-ELECR-454" at bounding box center [244, 425] width 48 height 27
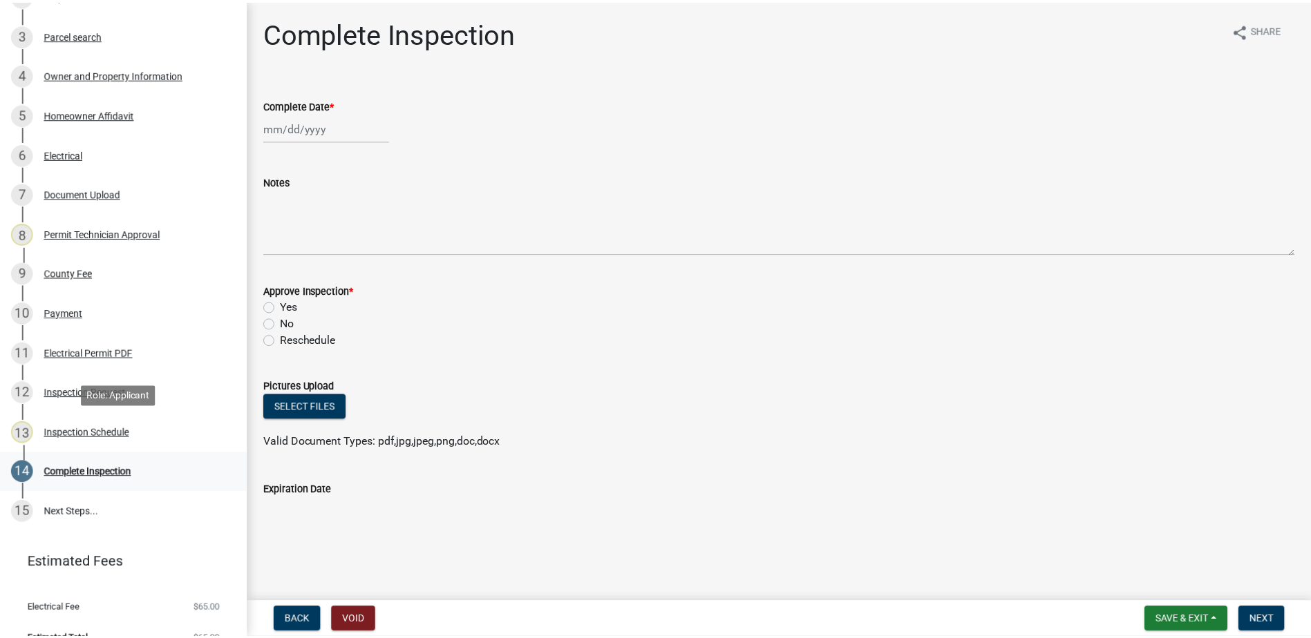
scroll to position [321, 0]
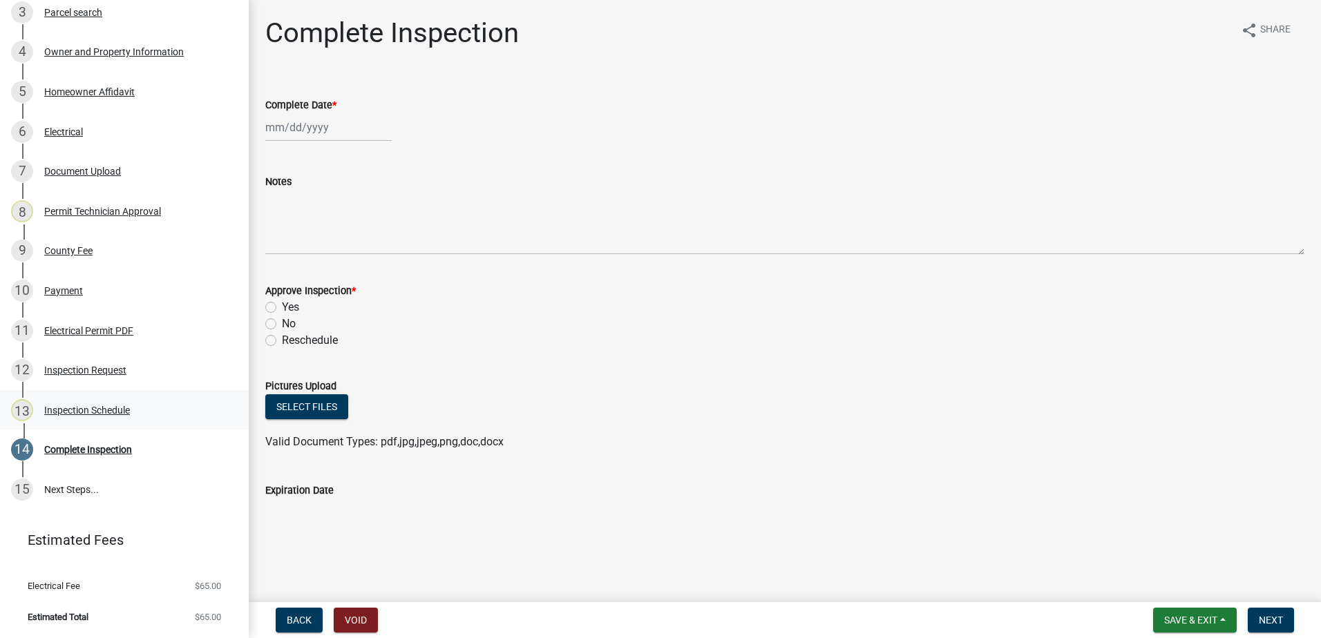
click at [88, 408] on div "Inspection Schedule" at bounding box center [87, 411] width 86 height 10
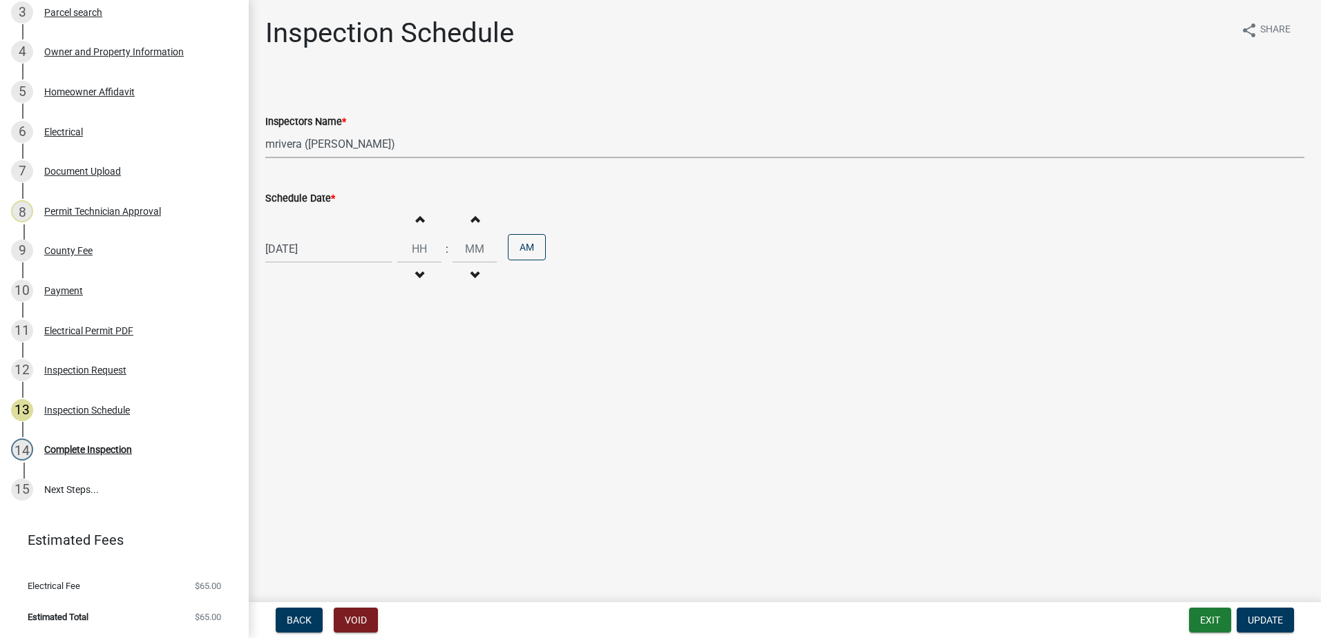
click at [413, 149] on select "Select Item... mrivera (Michele Rivera) jstokes (Jerry Stokes) asmith105 (Antho…" at bounding box center [784, 144] width 1039 height 28
select select "a0ea4169-8540-4a2c-b9f4-cf4c1ffdeb95"
click at [265, 130] on select "Select Item... mrivera (Michele Rivera) jstokes (Jerry Stokes) asmith105 (Antho…" at bounding box center [784, 144] width 1039 height 28
click at [1266, 617] on span "Update" at bounding box center [1265, 620] width 35 height 11
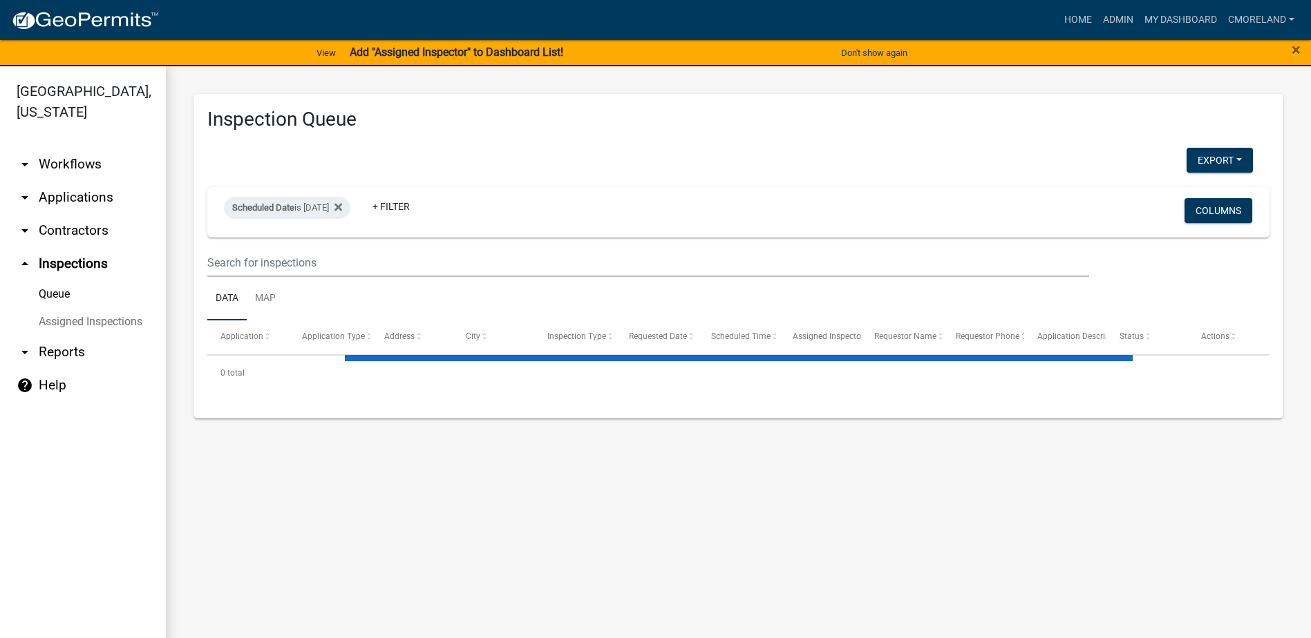
select select "2: 50"
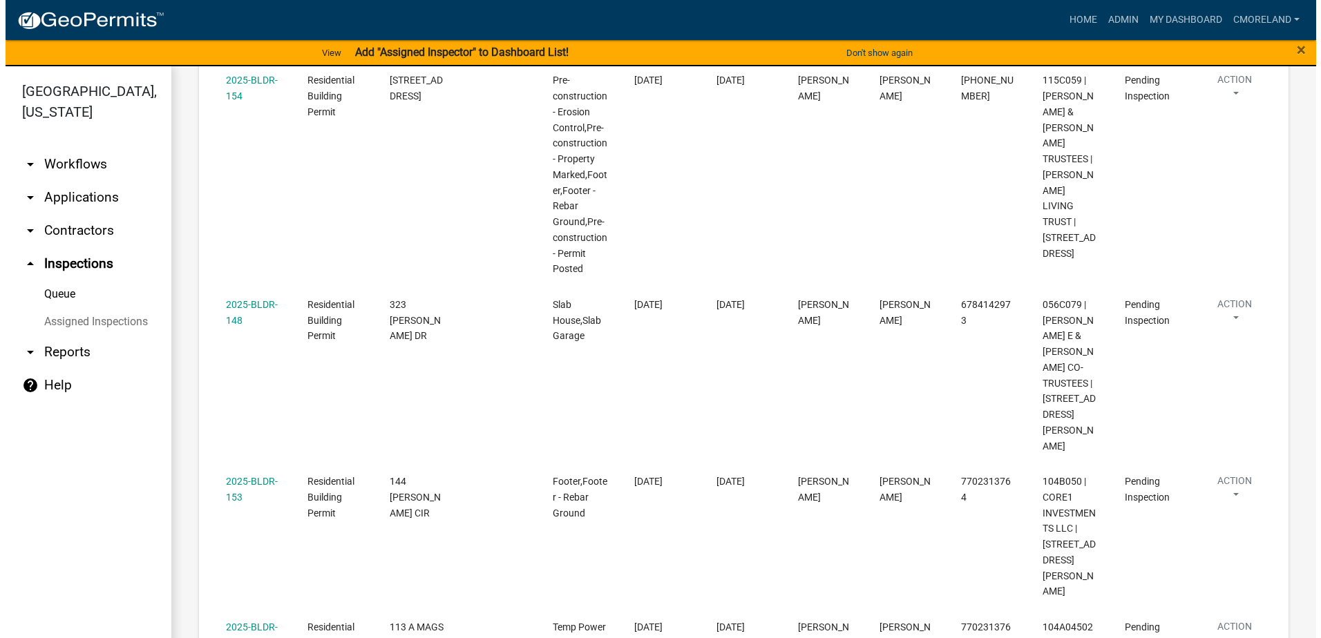
scroll to position [691, 0]
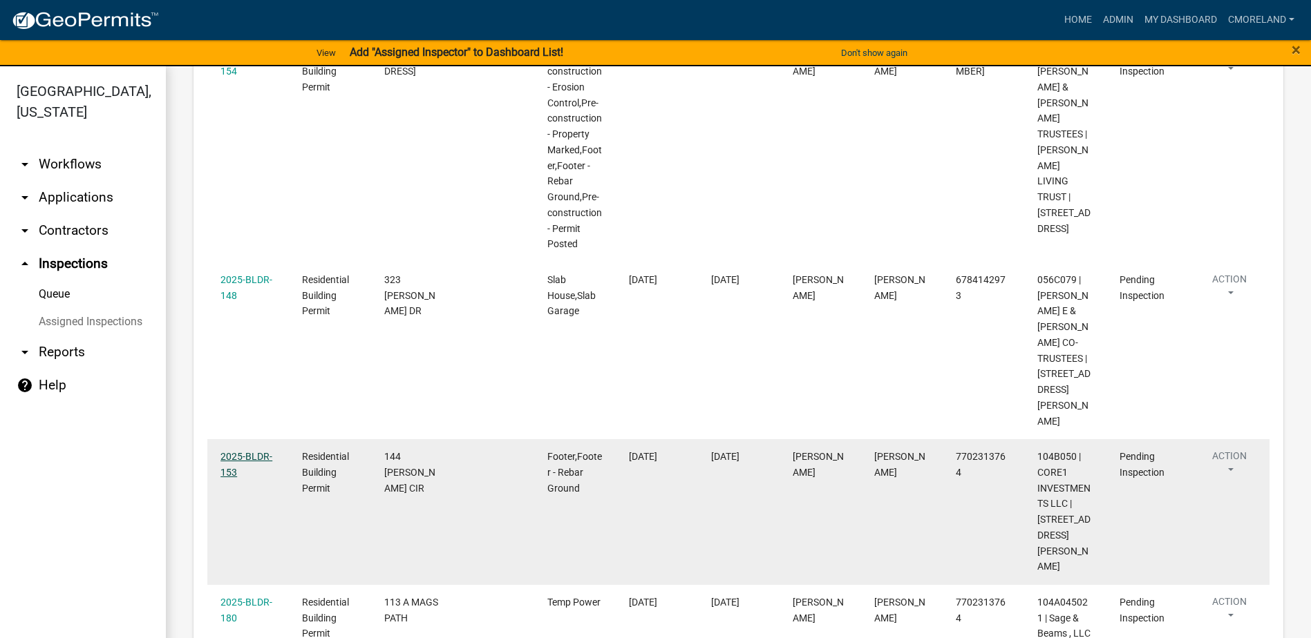
click at [243, 451] on link "2025-BLDR-153" at bounding box center [246, 464] width 52 height 27
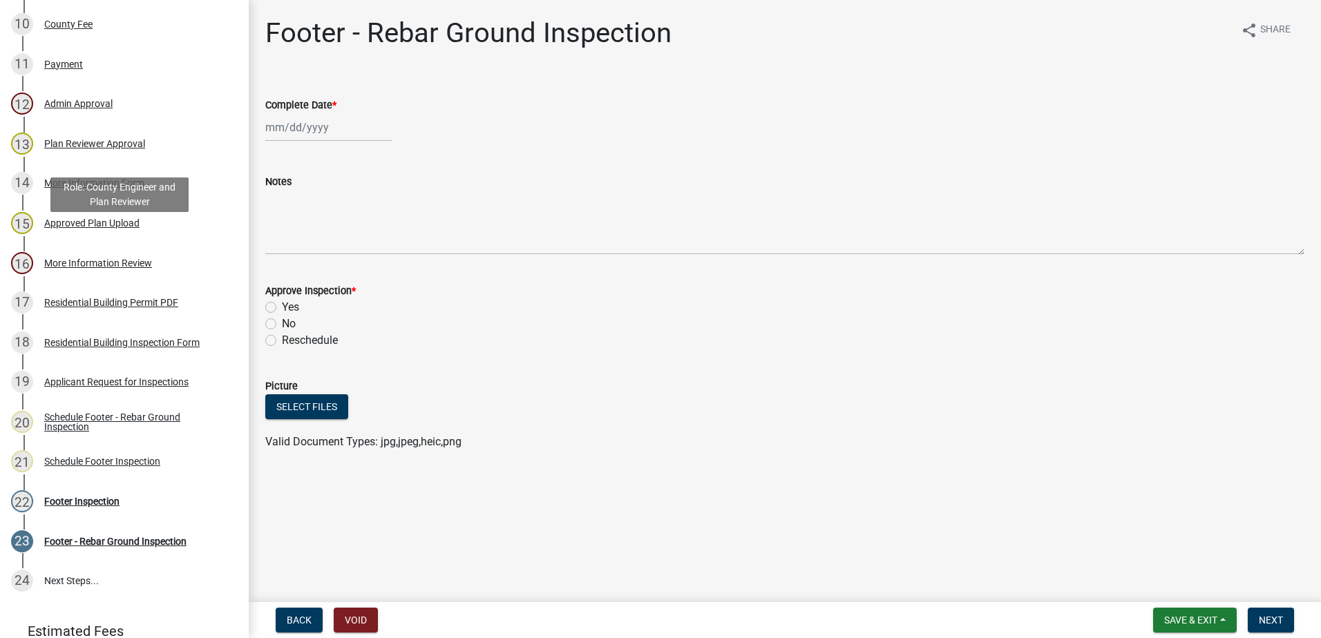
scroll to position [622, 0]
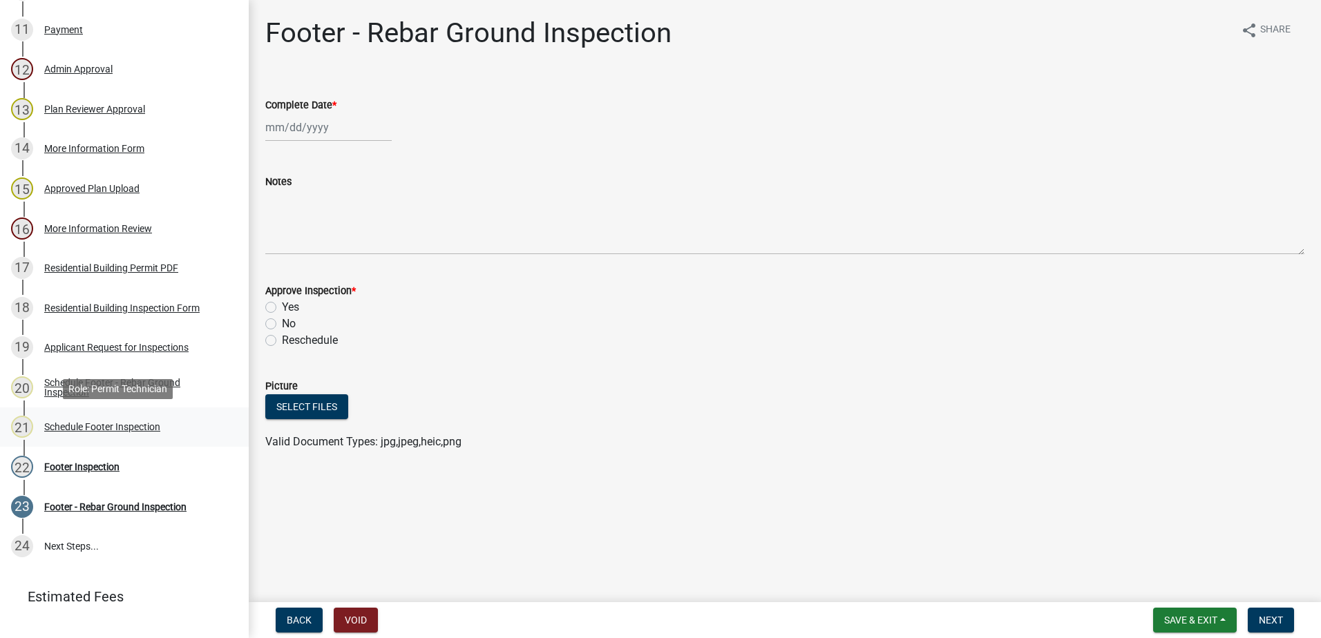
click at [94, 424] on div "Schedule Footer Inspection" at bounding box center [102, 427] width 116 height 10
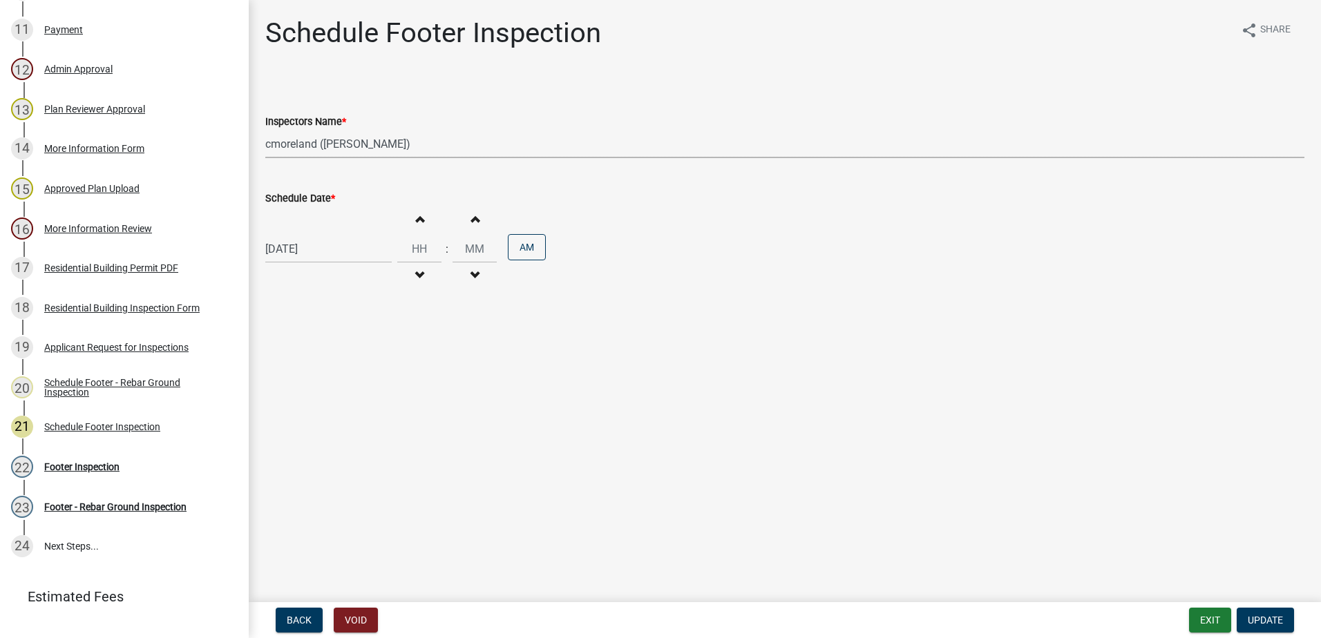
click at [426, 142] on select "Select Item... mrivera (Michele Rivera) jstokes (Jerry Stokes) asmith105 (Antho…" at bounding box center [784, 144] width 1039 height 28
select select "07642ab0-564c-47bb-824b-0ccf2da83593"
click at [265, 130] on select "Select Item... mrivera (Michele Rivera) jstokes (Jerry Stokes) asmith105 (Antho…" at bounding box center [784, 144] width 1039 height 28
click at [1264, 616] on span "Update" at bounding box center [1265, 620] width 35 height 11
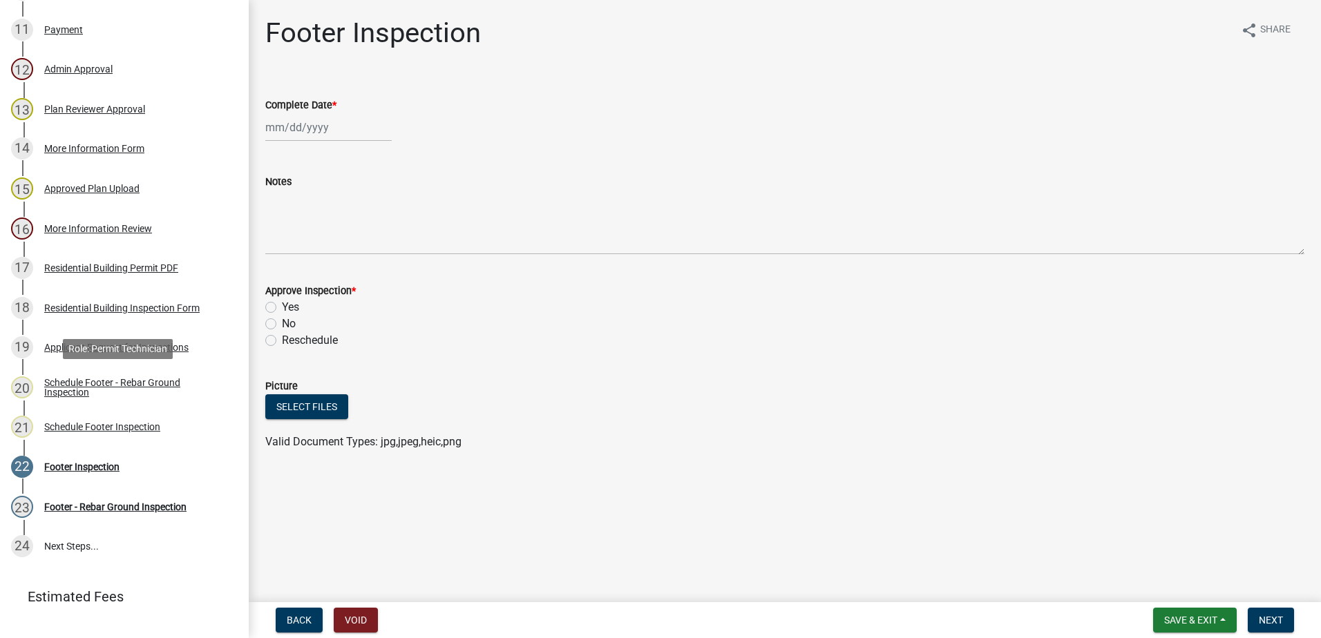
click at [106, 381] on div "Schedule Footer - Rebar Ground Inspection" at bounding box center [135, 387] width 182 height 19
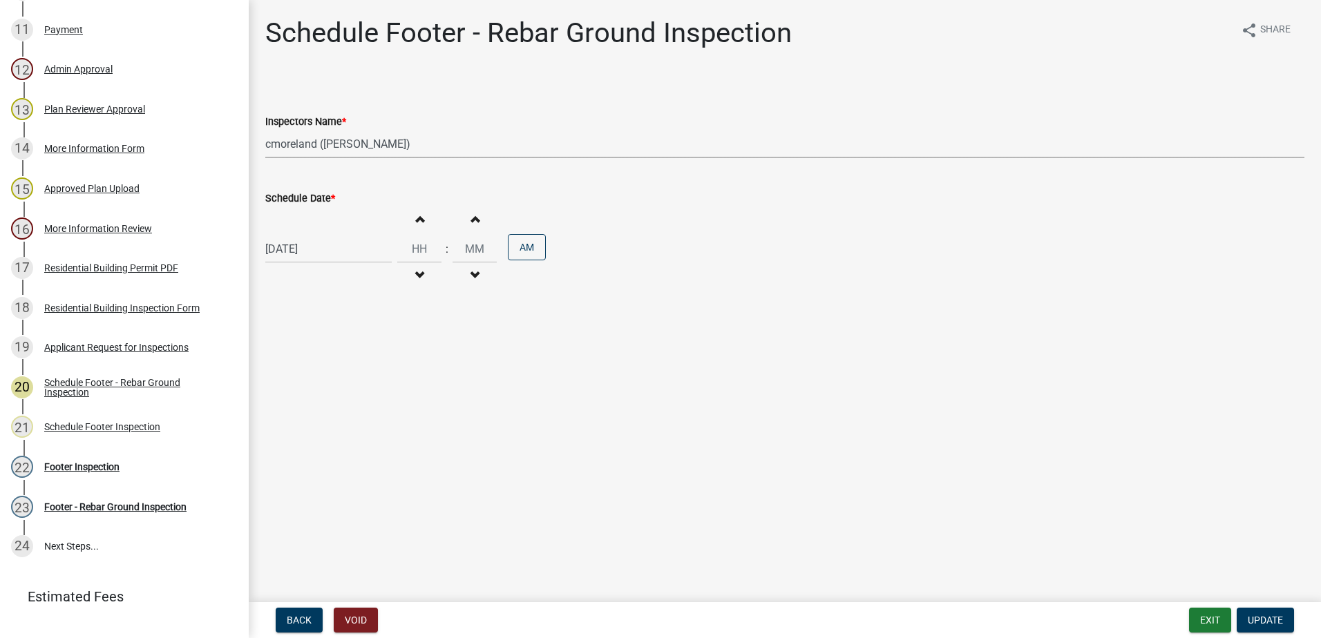
click at [445, 147] on select "Select Item... mrivera (Michele Rivera) jstokes (Jerry Stokes) asmith105 (Antho…" at bounding box center [784, 144] width 1039 height 28
select select "07642ab0-564c-47bb-824b-0ccf2da83593"
click at [265, 130] on select "Select Item... mrivera (Michele Rivera) jstokes (Jerry Stokes) asmith105 (Antho…" at bounding box center [784, 144] width 1039 height 28
click at [1260, 616] on span "Update" at bounding box center [1265, 620] width 35 height 11
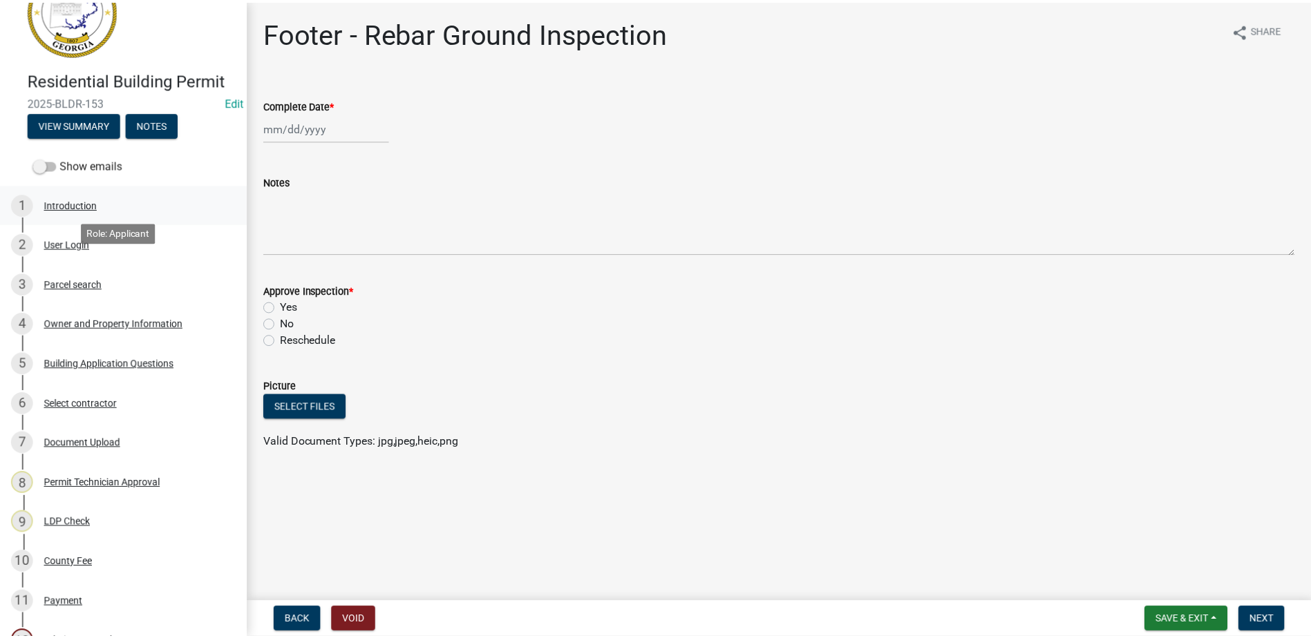
scroll to position [0, 0]
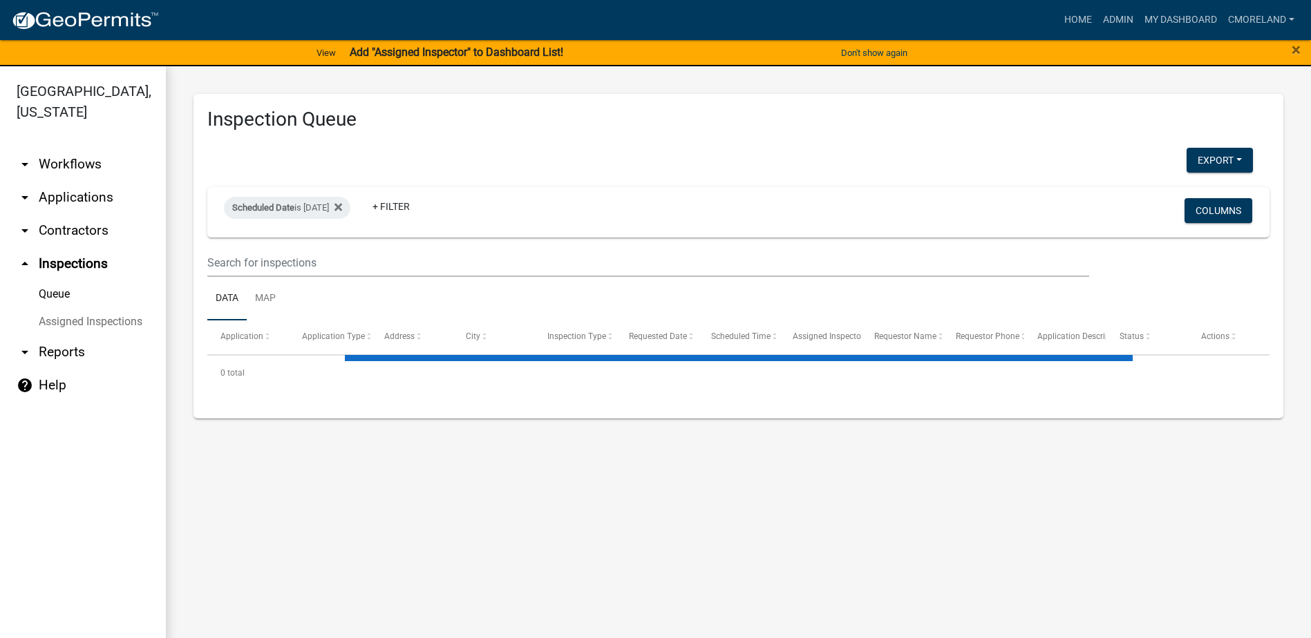
select select "2: 50"
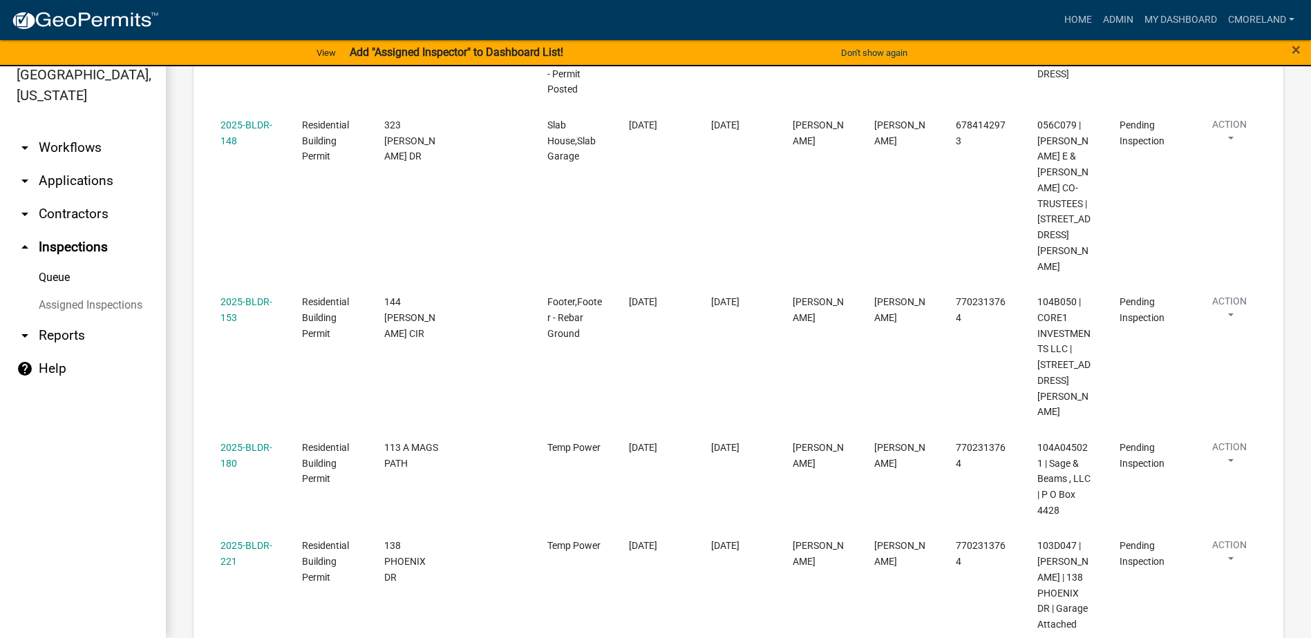
scroll to position [898, 0]
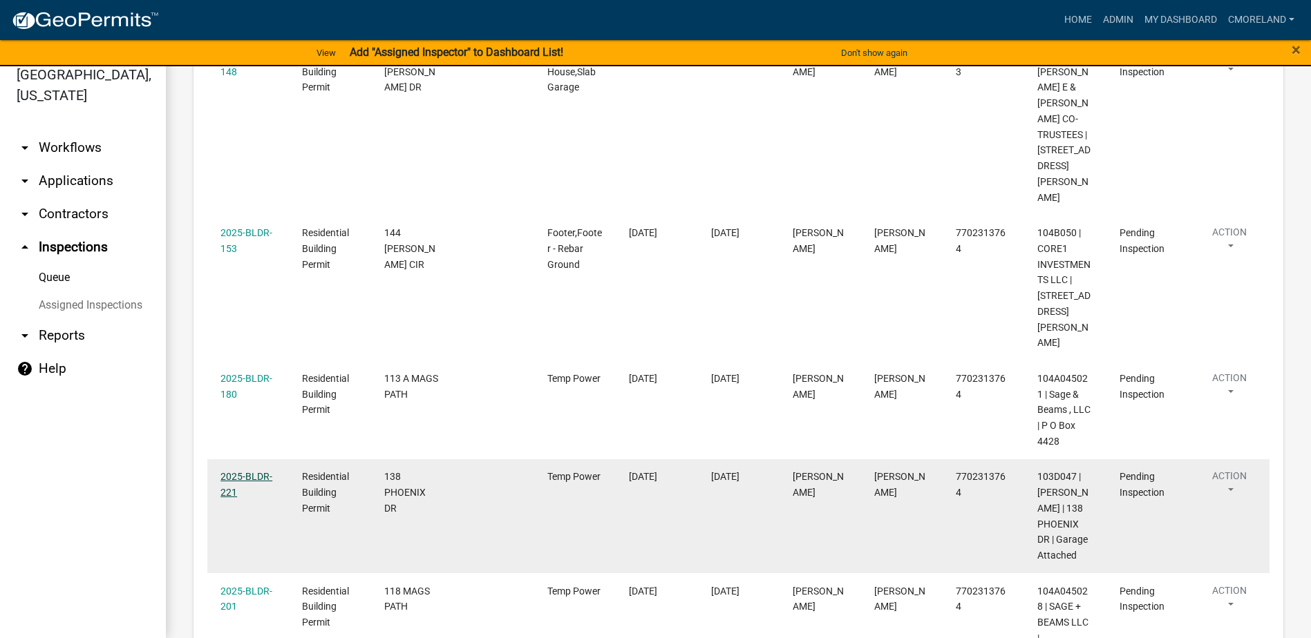
click at [251, 471] on link "2025-BLDR-221" at bounding box center [246, 484] width 52 height 27
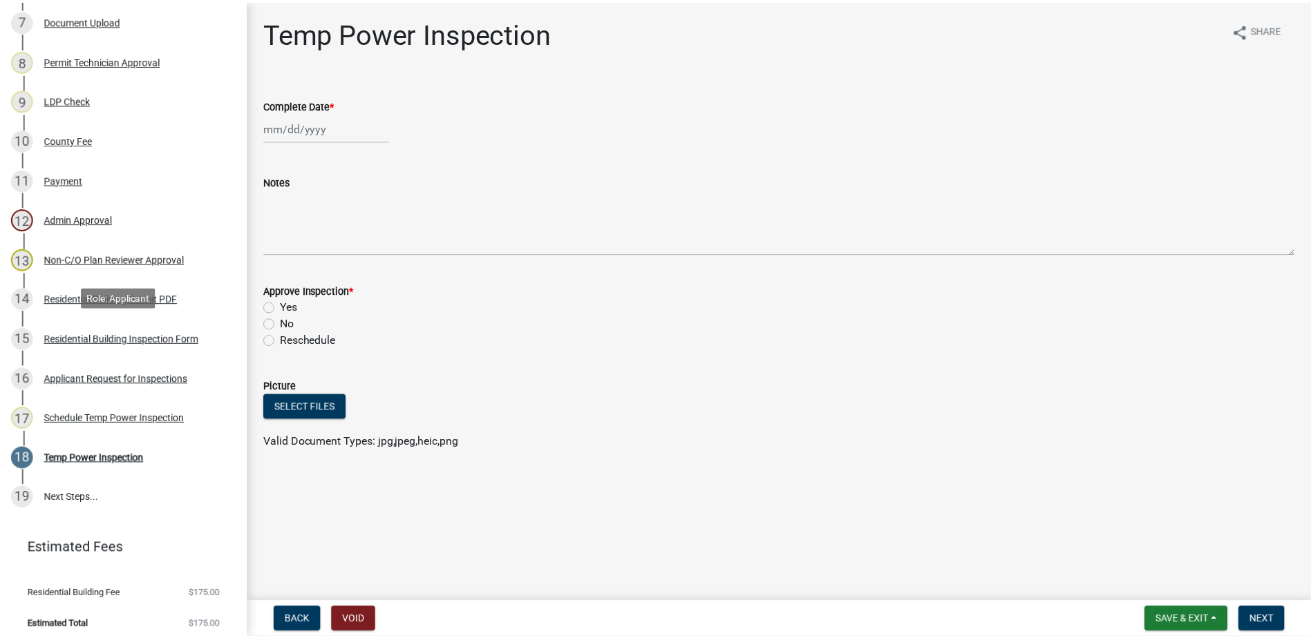
scroll to position [480, 0]
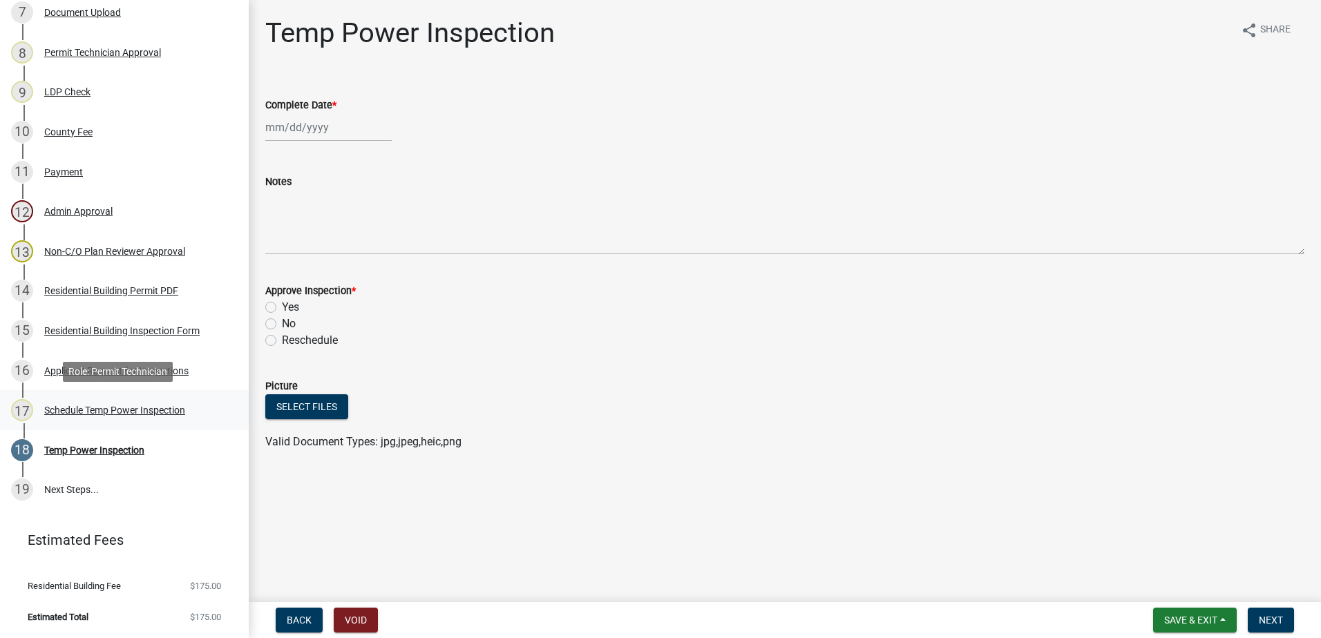
click at [106, 410] on div "Schedule Temp Power Inspection" at bounding box center [114, 411] width 141 height 10
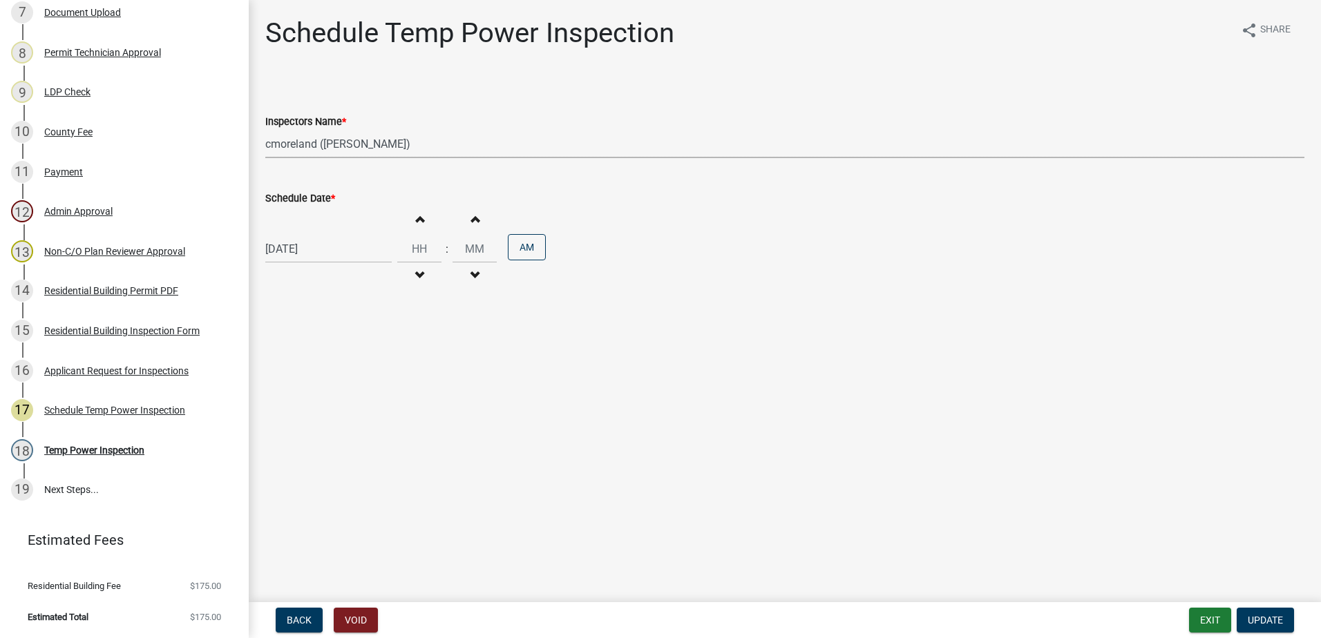
click at [433, 145] on select "Select Item... mrivera (Michele Rivera) jstokes (Jerry Stokes) asmith105 (Antho…" at bounding box center [784, 144] width 1039 height 28
select select "07642ab0-564c-47bb-824b-0ccf2da83593"
click at [265, 130] on select "Select Item... mrivera (Michele Rivera) jstokes (Jerry Stokes) asmith105 (Antho…" at bounding box center [784, 144] width 1039 height 28
click at [1271, 621] on span "Update" at bounding box center [1265, 620] width 35 height 11
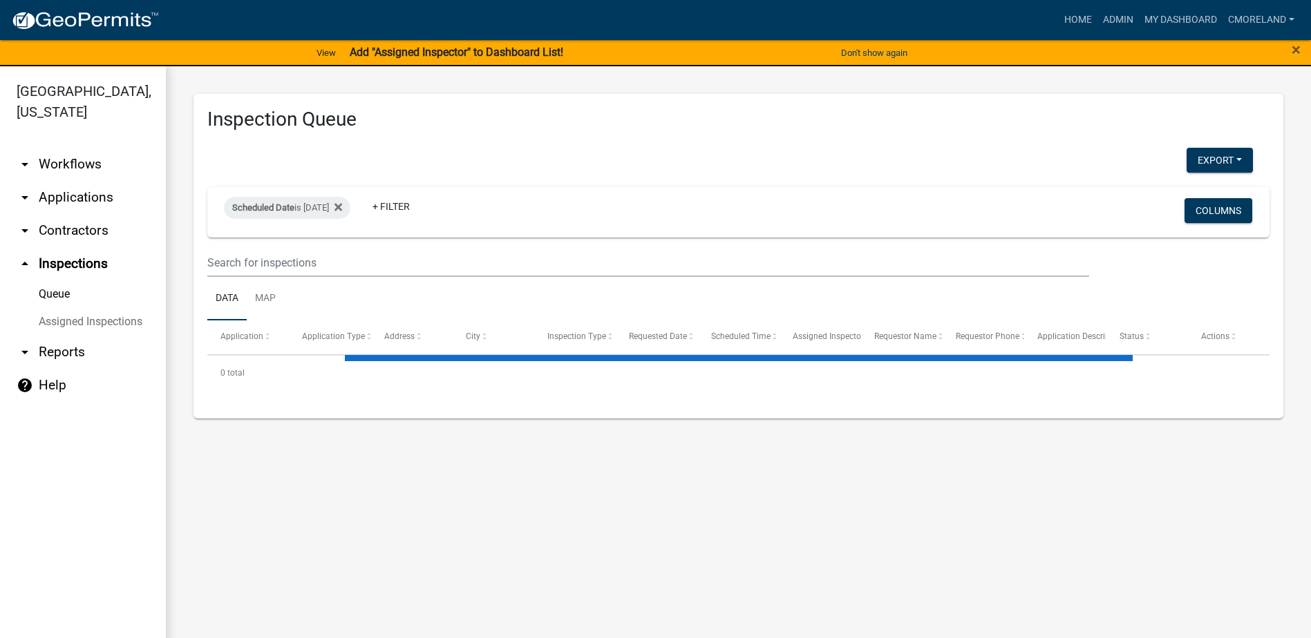
select select "2: 50"
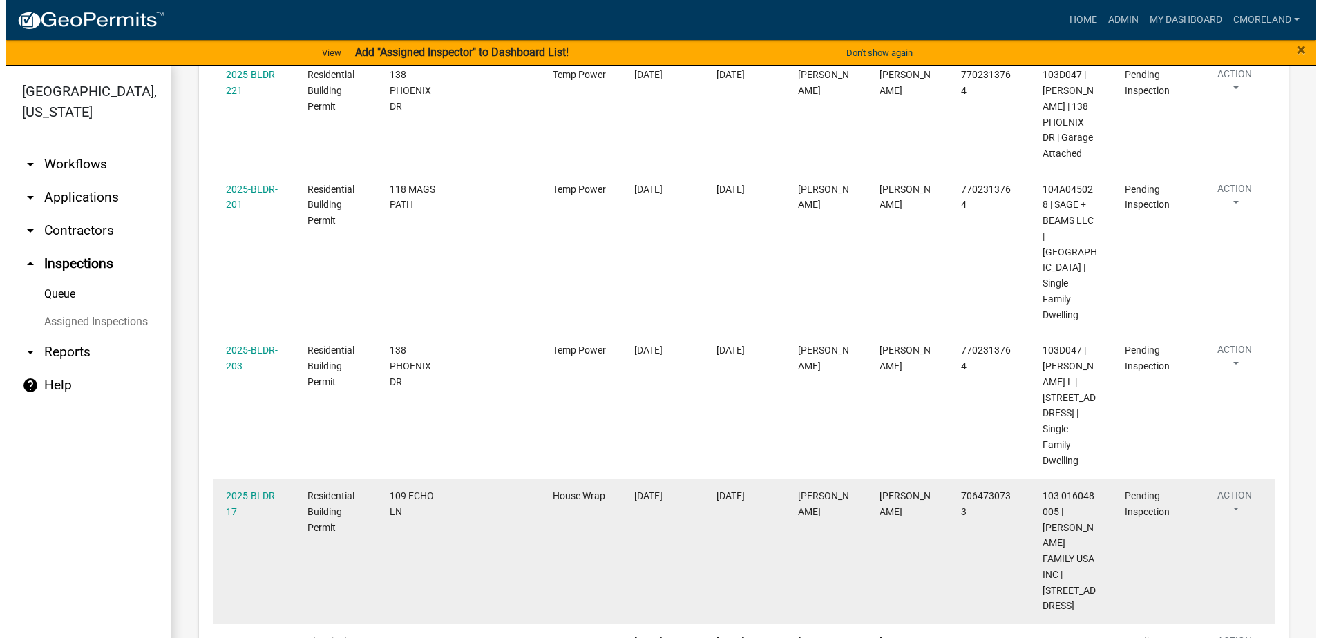
scroll to position [1248, 0]
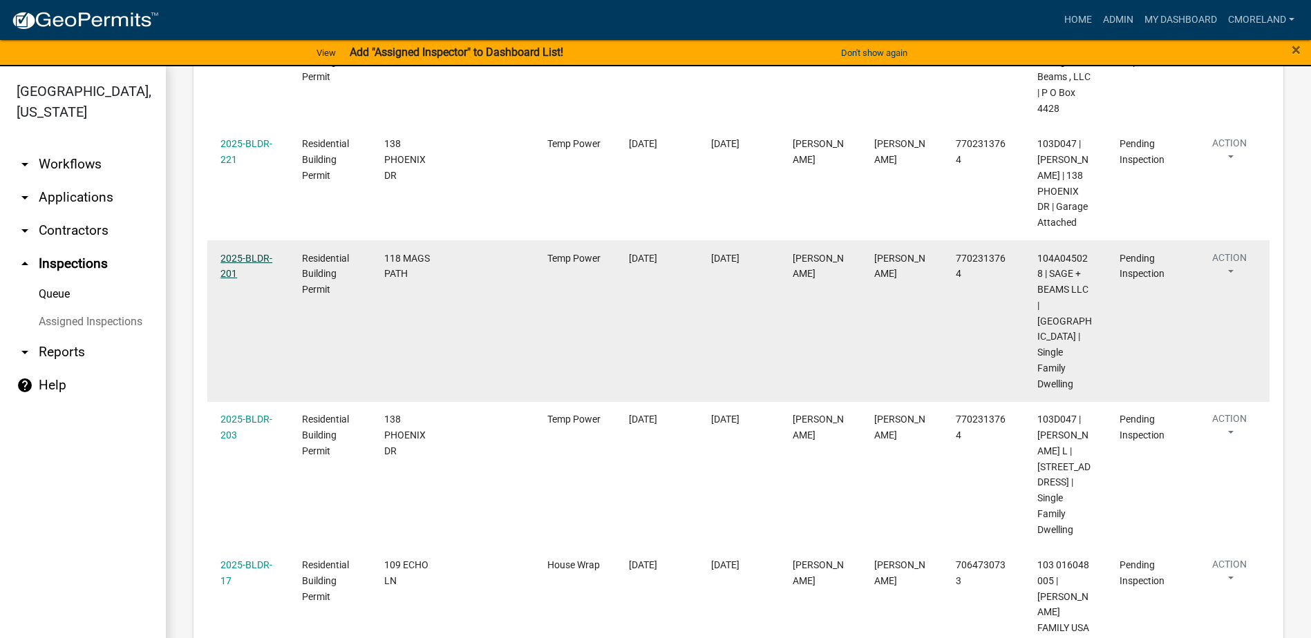
click at [247, 253] on link "2025-BLDR-201" at bounding box center [246, 266] width 52 height 27
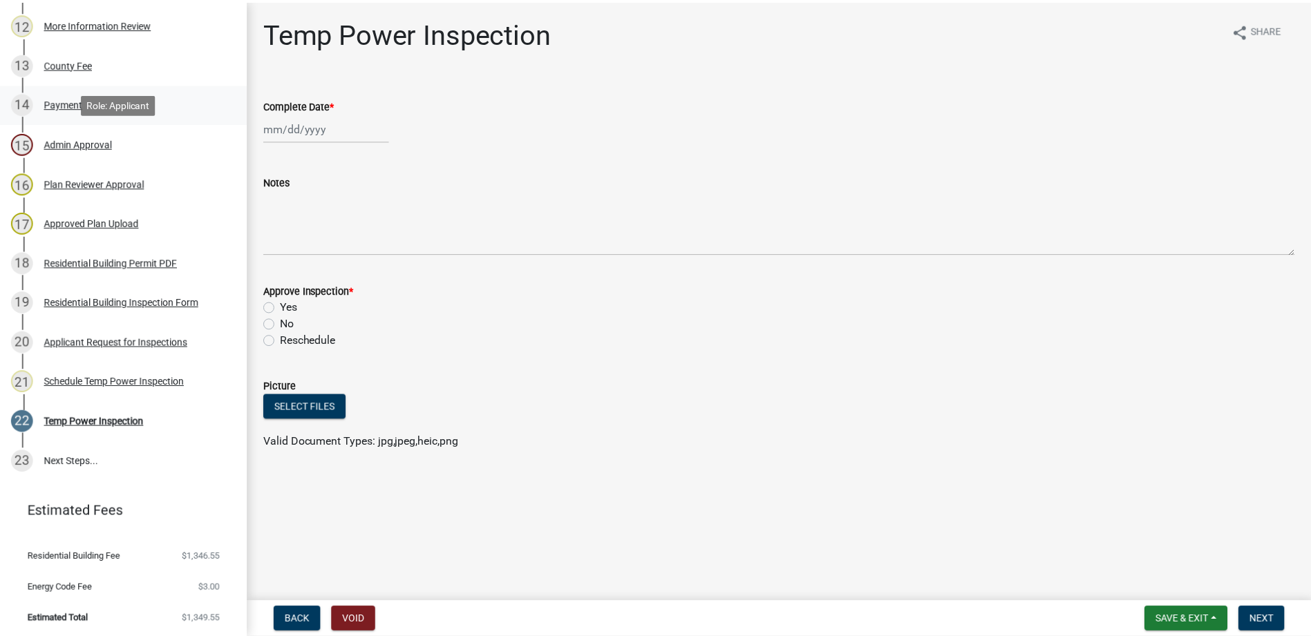
scroll to position [670, 0]
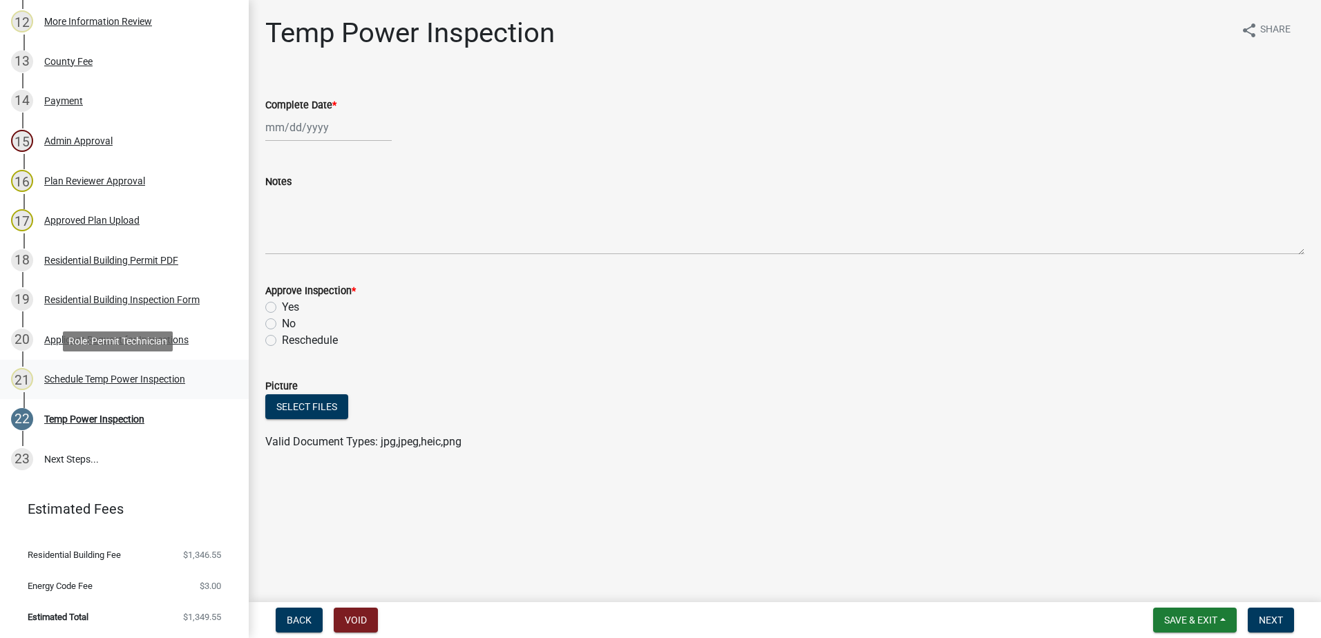
click at [73, 379] on div "Schedule Temp Power Inspection" at bounding box center [114, 379] width 141 height 10
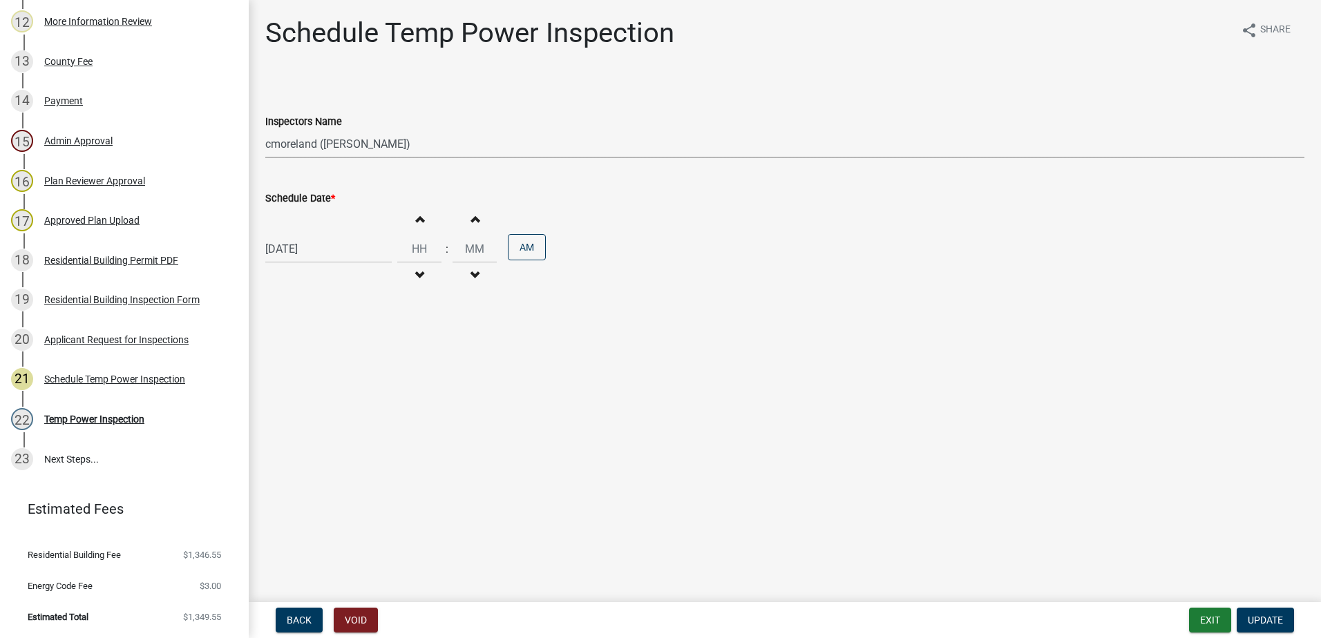
click at [441, 146] on select "Select Item... mrivera (Michele Rivera) jstokes (Jerry Stokes) asmith105 (Antho…" at bounding box center [784, 144] width 1039 height 28
select select "07642ab0-564c-47bb-824b-0ccf2da83593"
click at [265, 130] on select "Select Item... mrivera (Michele Rivera) jstokes (Jerry Stokes) asmith105 (Antho…" at bounding box center [784, 144] width 1039 height 28
click at [1266, 618] on span "Update" at bounding box center [1265, 620] width 35 height 11
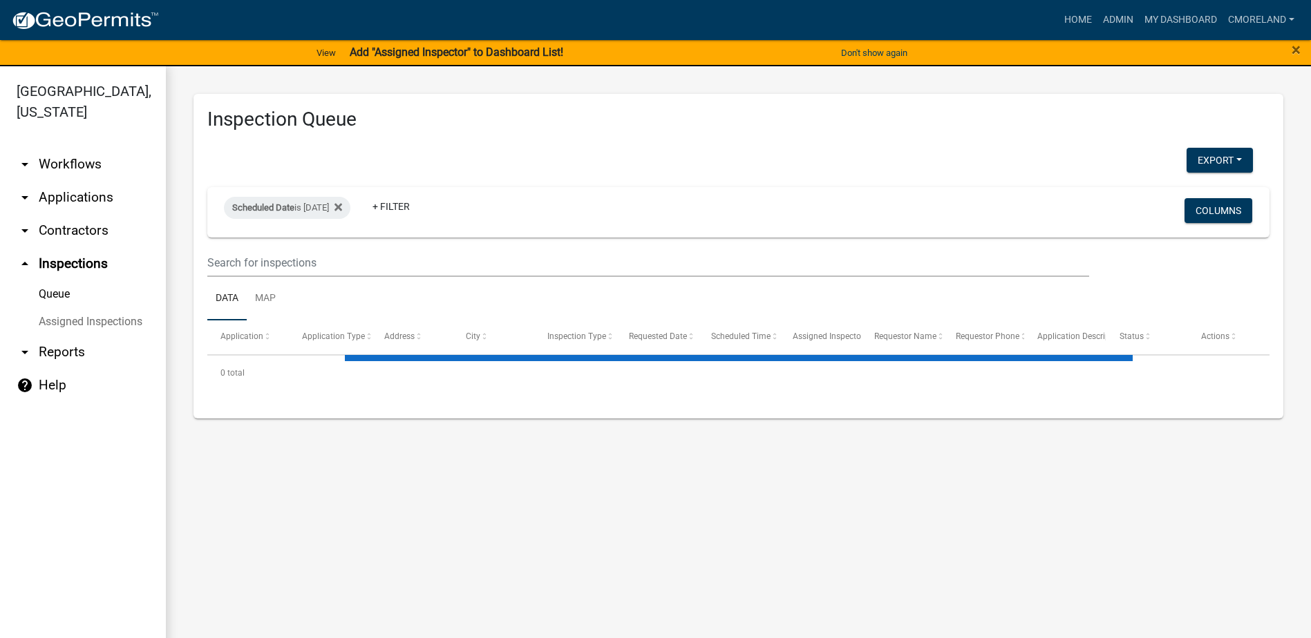
select select "2: 50"
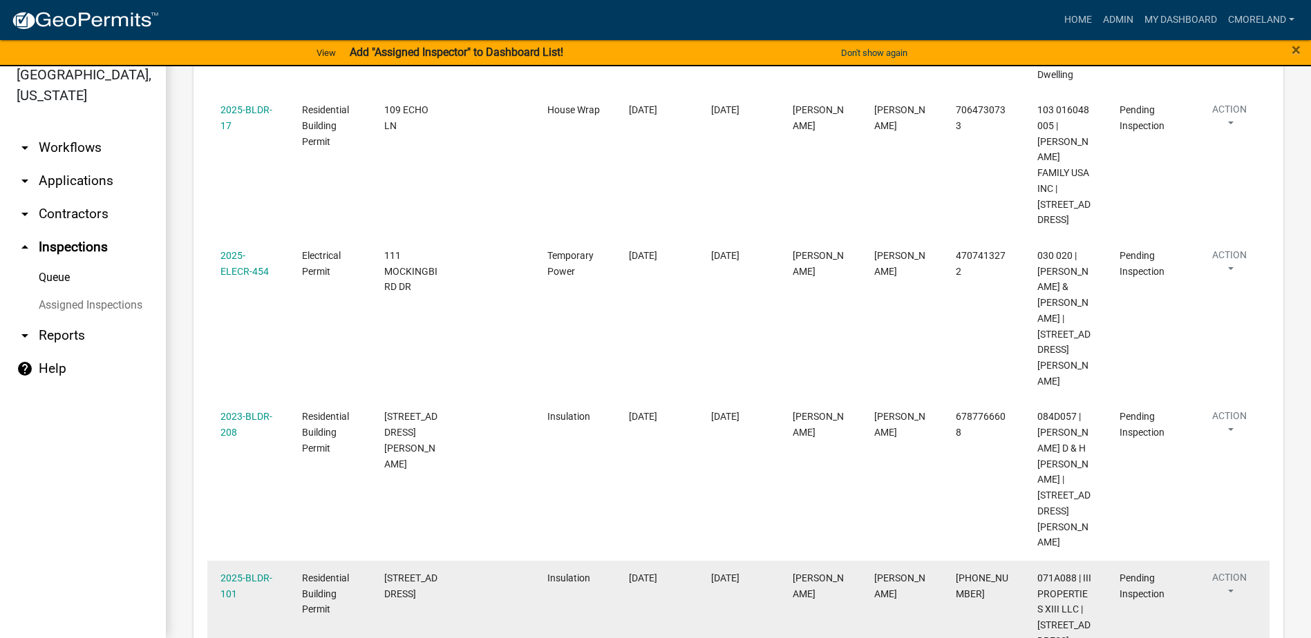
scroll to position [1662, 0]
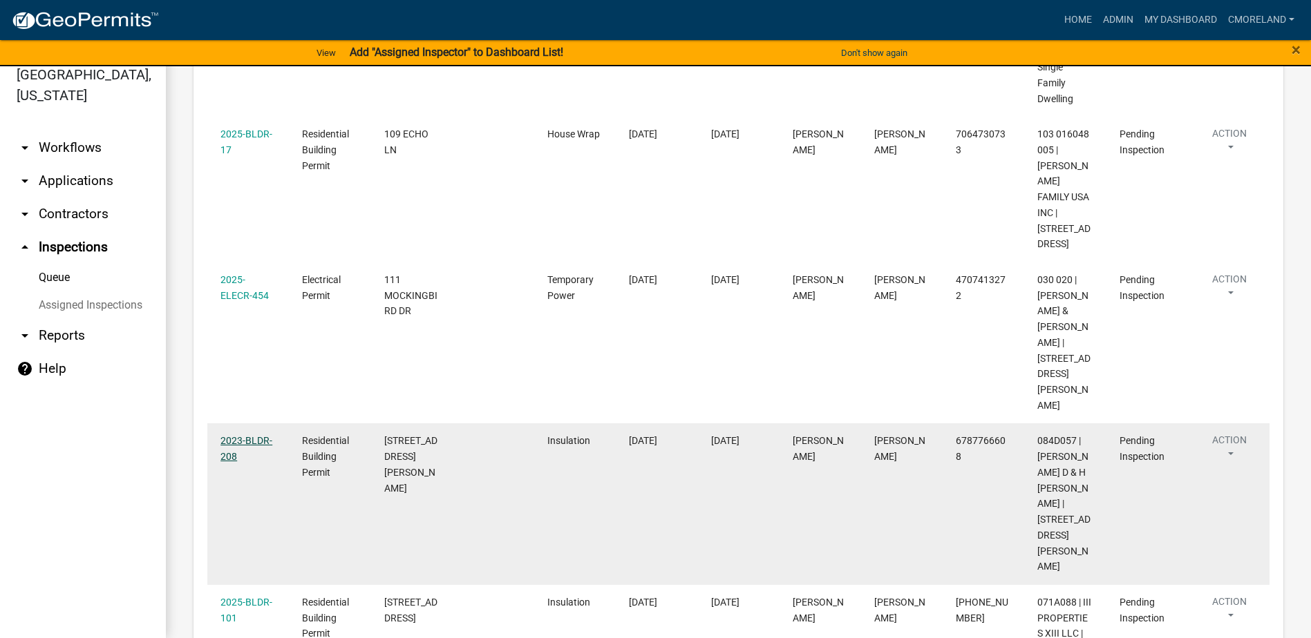
click at [252, 435] on link "2023-BLDR-208" at bounding box center [246, 448] width 52 height 27
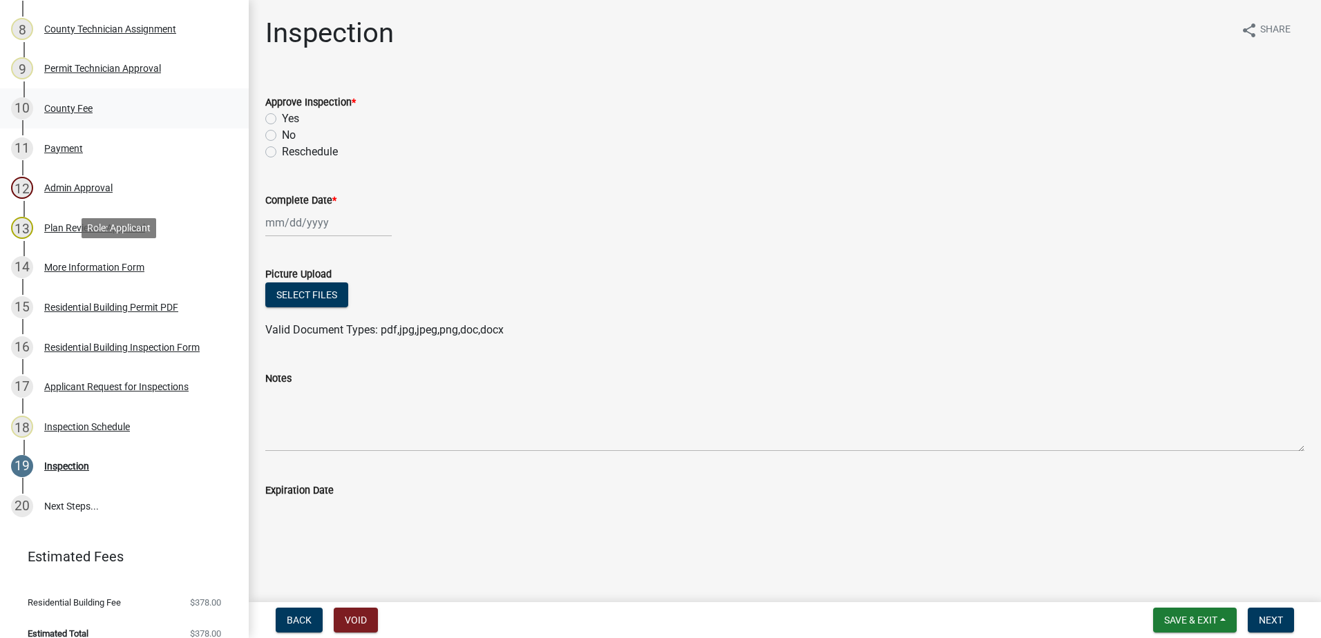
scroll to position [520, 0]
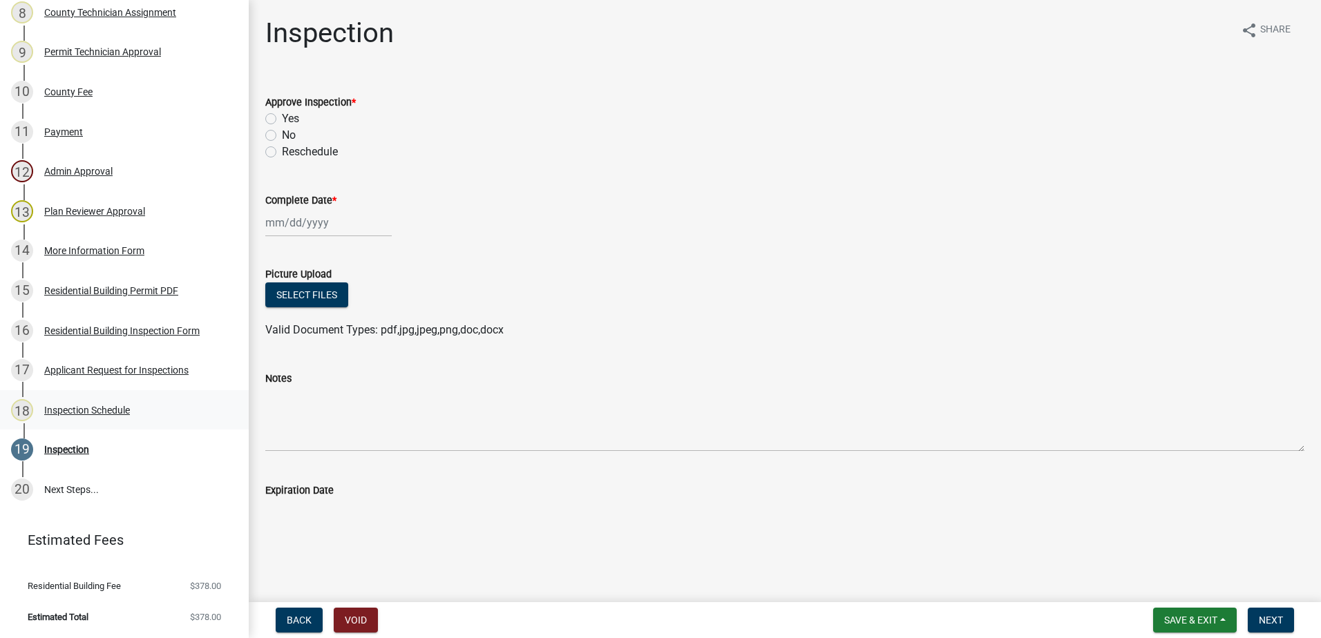
click at [115, 410] on div "Inspection Schedule" at bounding box center [87, 411] width 86 height 10
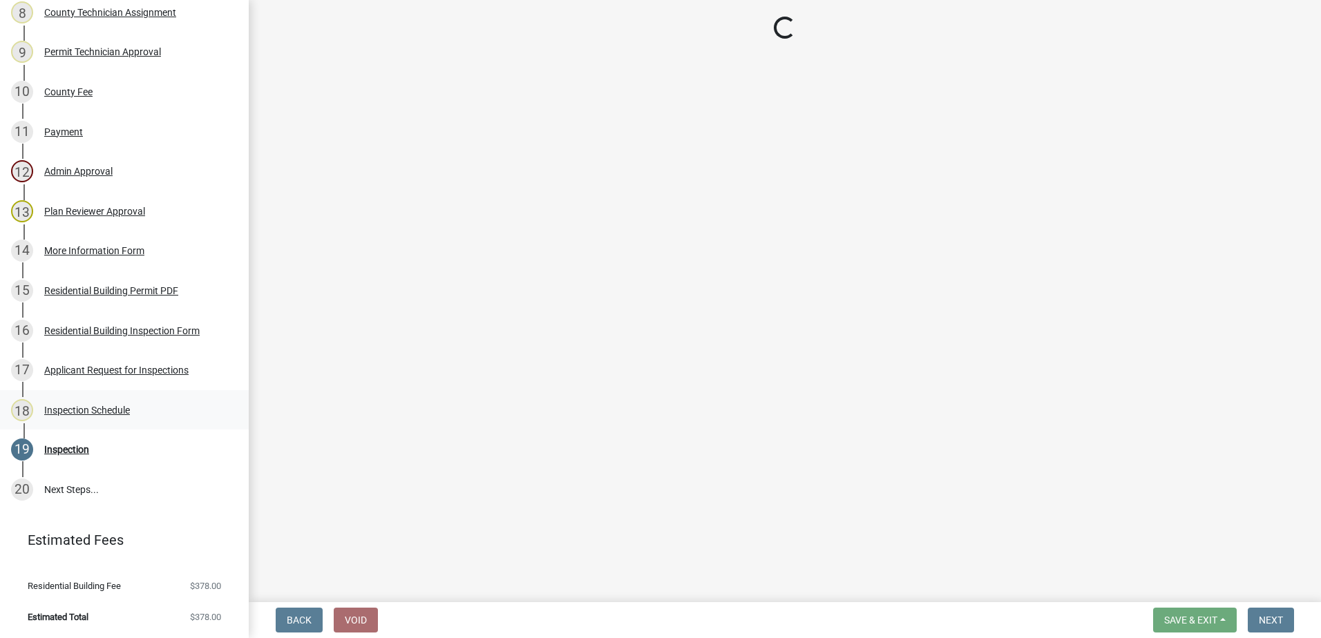
select select "a0ea4169-8540-4a2c-b9f4-cf4c1ffdeb95"
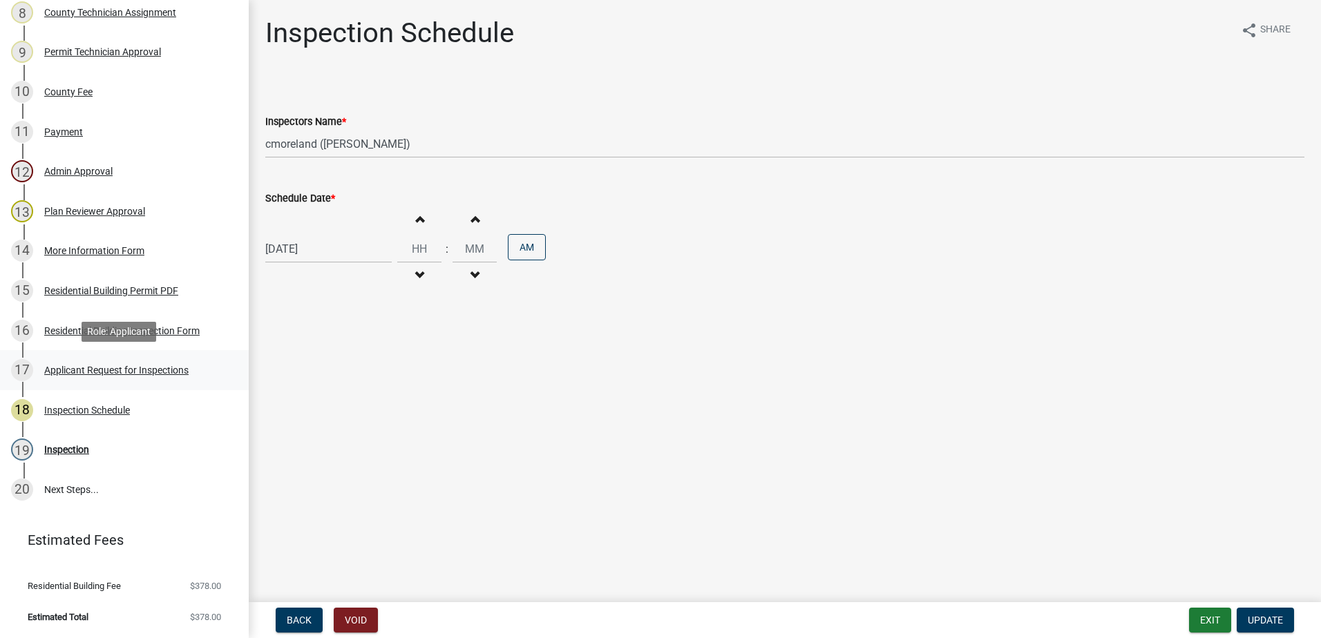
click at [115, 366] on div "Applicant Request for Inspections" at bounding box center [116, 370] width 144 height 10
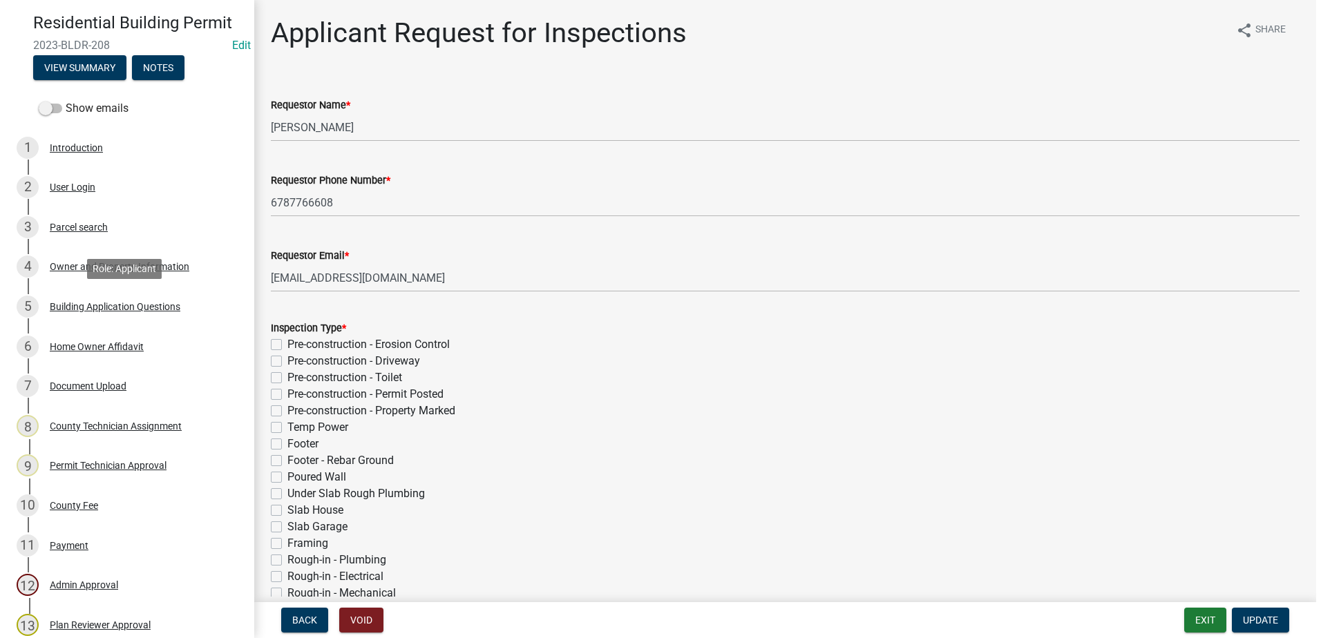
scroll to position [105, 0]
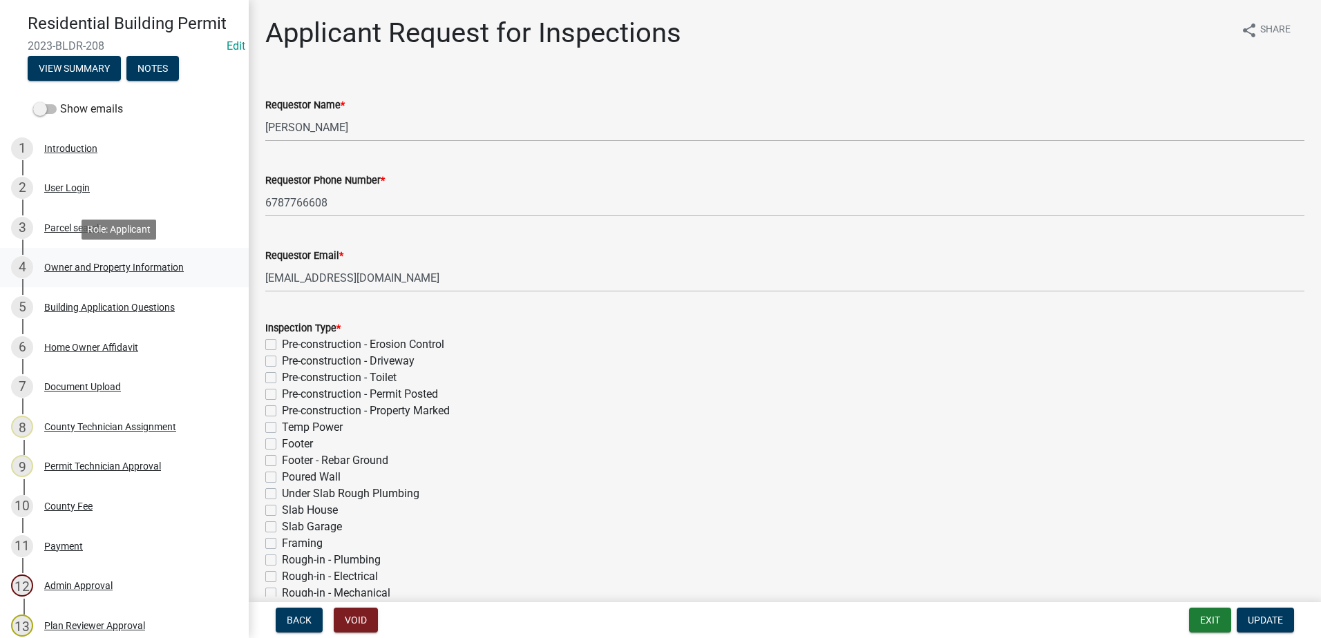
click at [91, 267] on div "Owner and Property Information" at bounding box center [114, 268] width 140 height 10
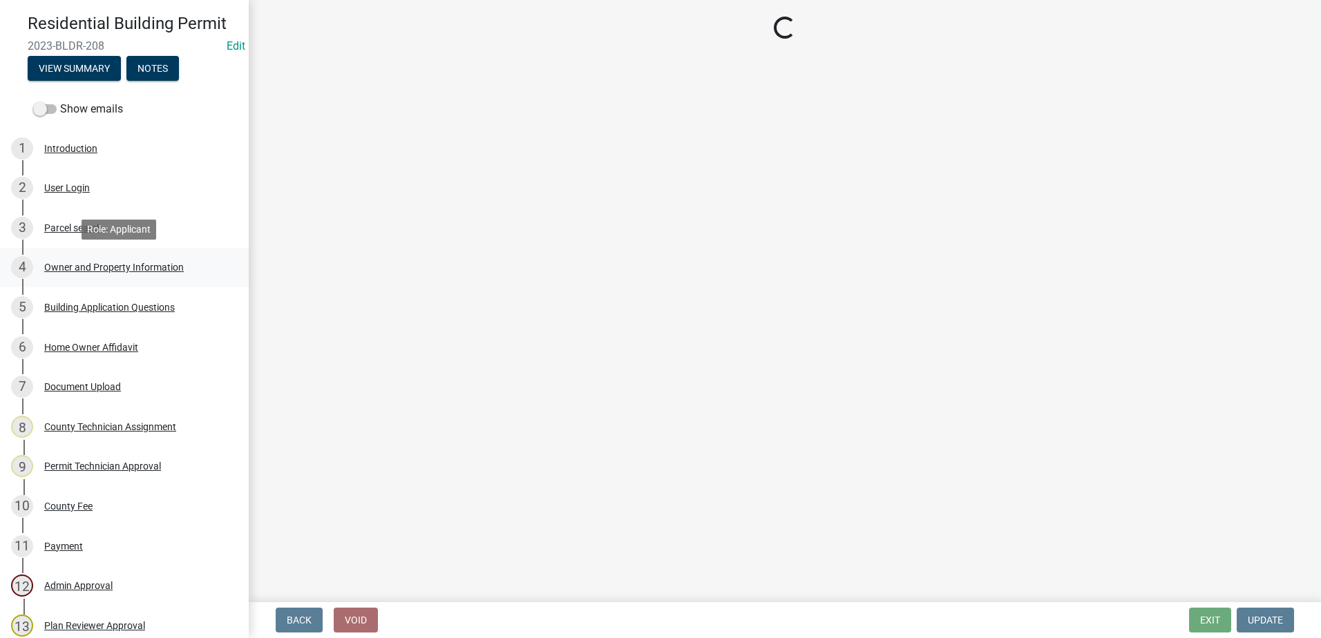
select select "78bfdc44-73ff-456e-a557-d4c99b9c08be"
select select "295c155f-de53-4b68-9fdd-08c8883e9b6f"
select select "7e5ee852-7dad-4002-9c8c-99bf8b4202a5"
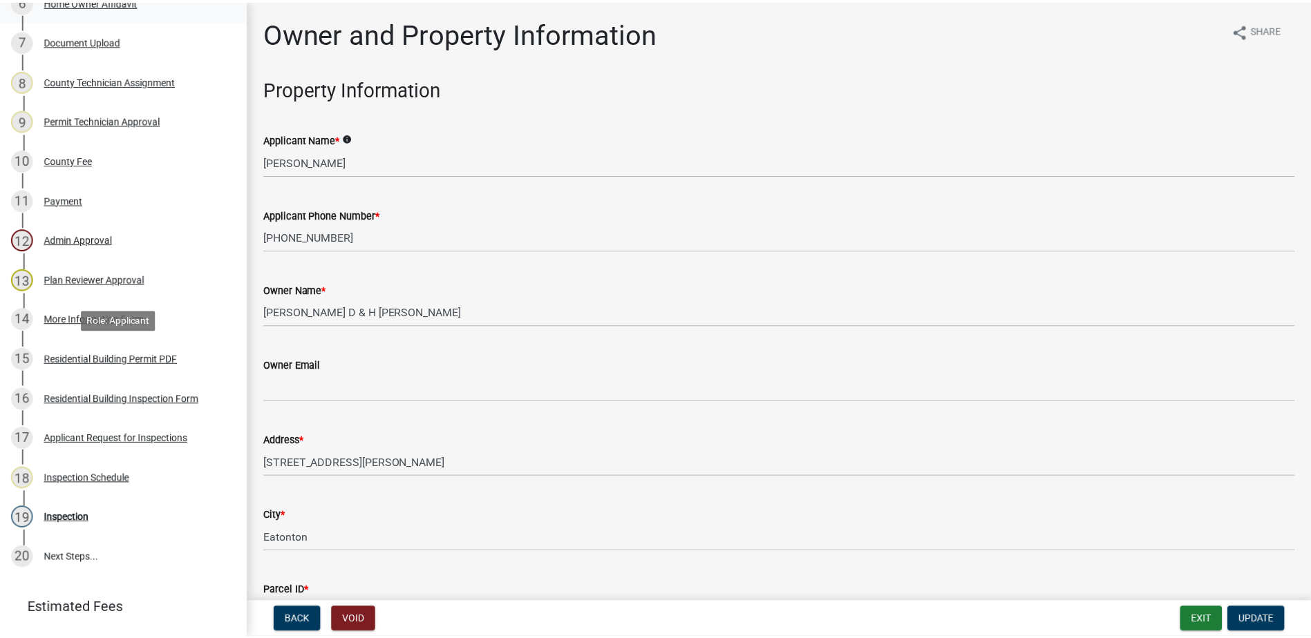
scroll to position [520, 0]
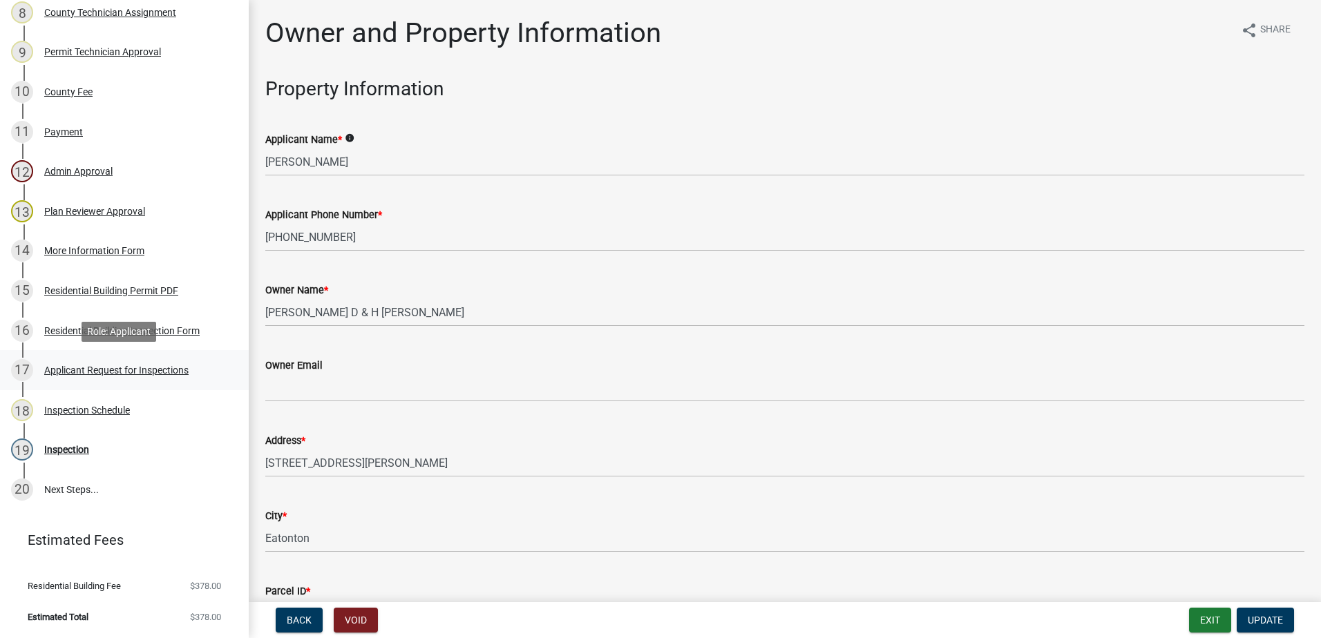
click at [111, 367] on div "Applicant Request for Inspections" at bounding box center [116, 370] width 144 height 10
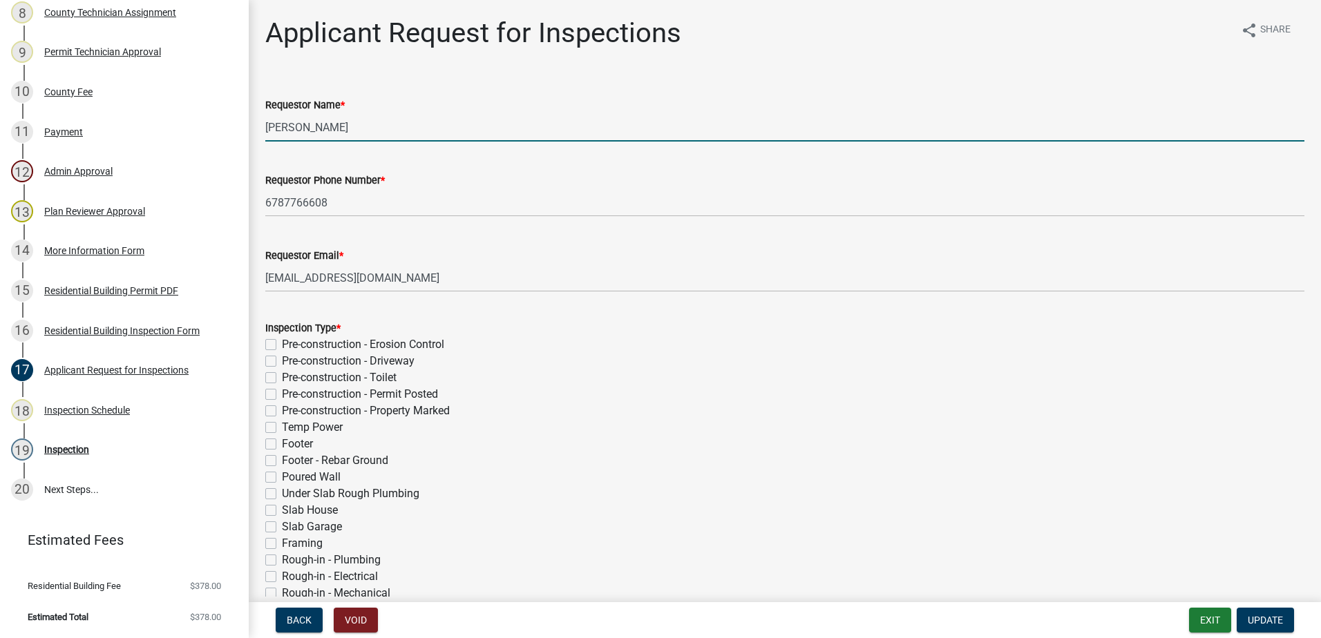
click at [368, 124] on input "Cedrick Moreland" at bounding box center [784, 127] width 1039 height 28
type input "C"
type input "Lance"
click at [1264, 615] on span "Update" at bounding box center [1265, 620] width 35 height 11
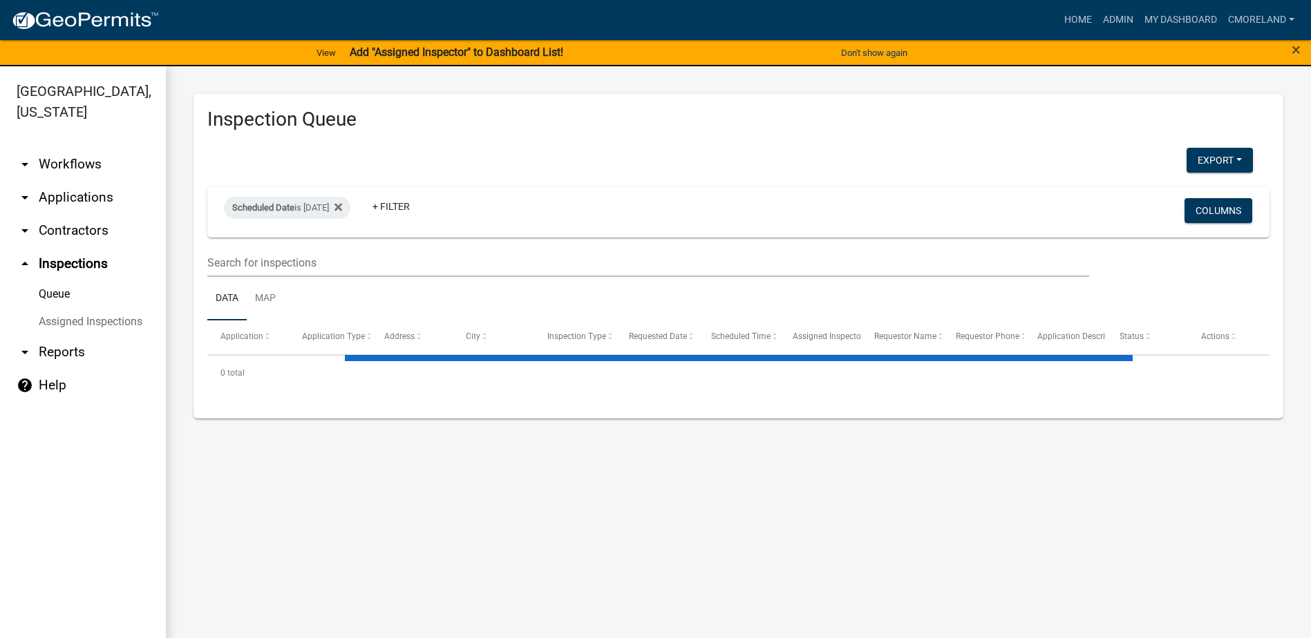
select select "2: 50"
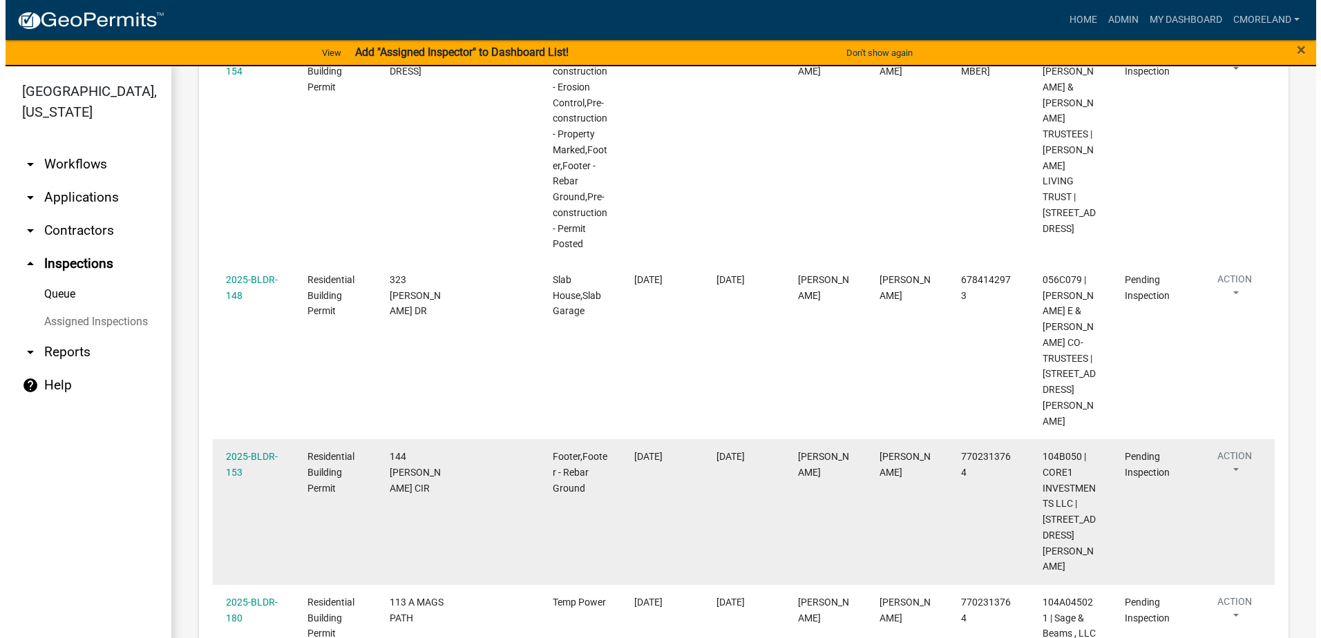
scroll to position [760, 0]
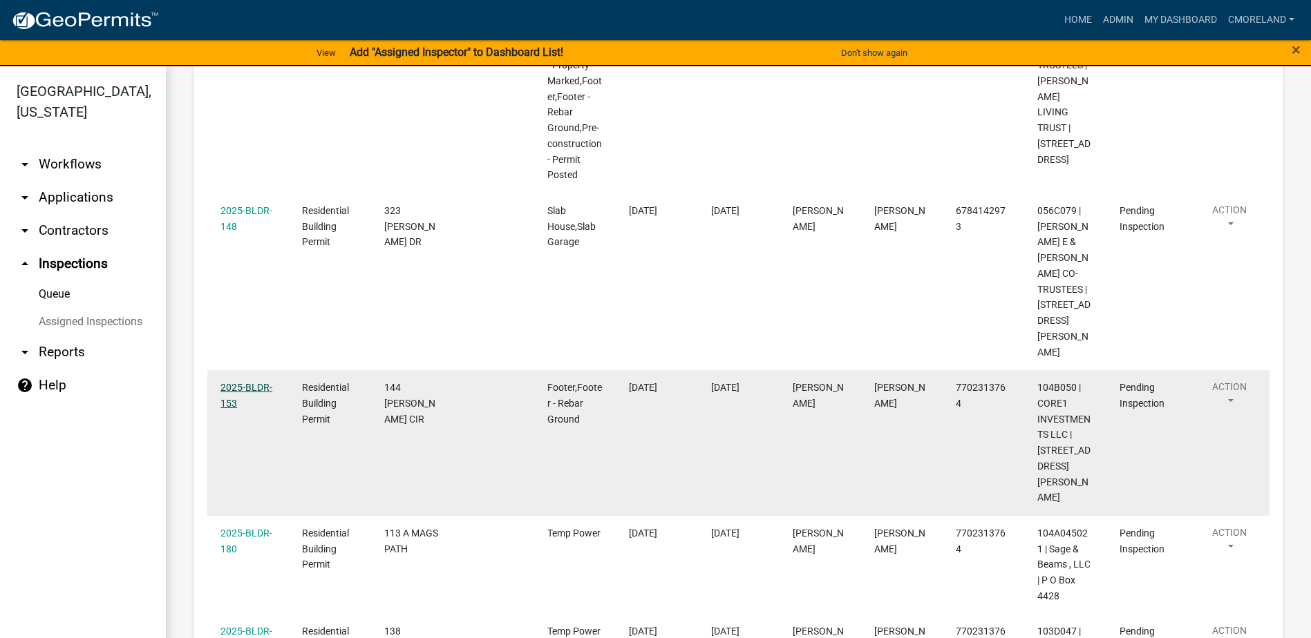
click at [248, 382] on link "2025-BLDR-153" at bounding box center [246, 395] width 52 height 27
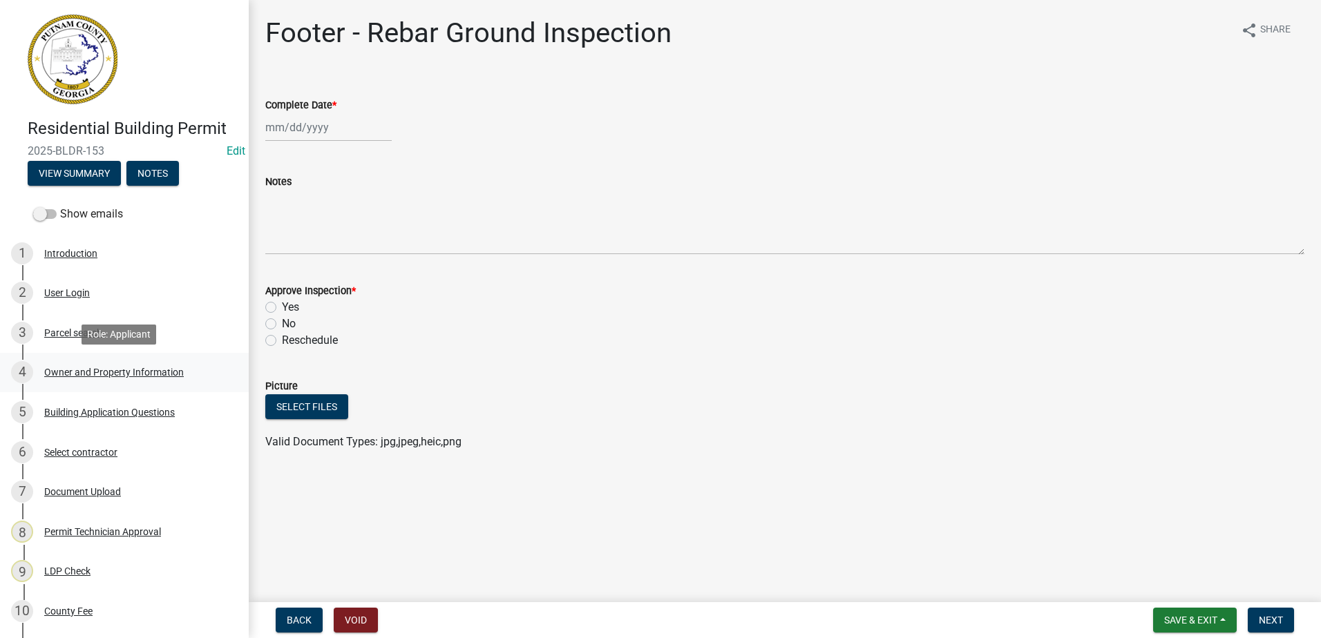
click at [109, 368] on div "Owner and Property Information" at bounding box center [114, 373] width 140 height 10
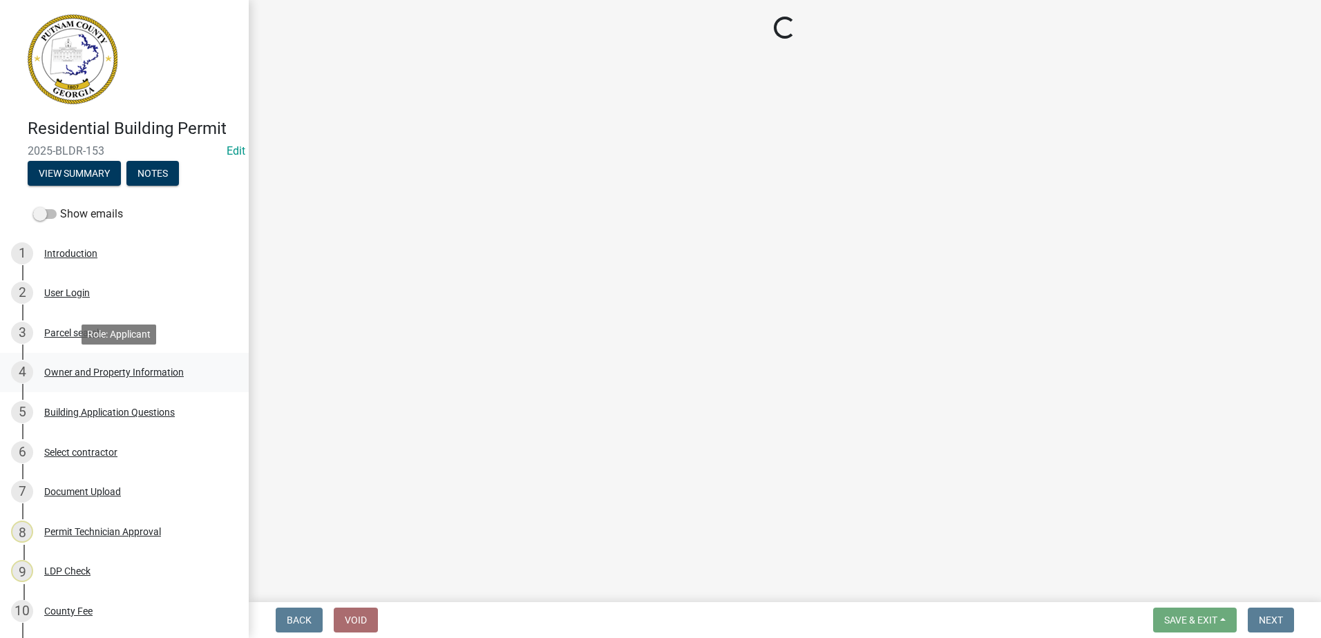
select select "34fe85c2-5f76-4343-b6bb-8ca387e0bed7"
select select "83394b22-4a11-496c-8e5c-75ade2e72faf"
select select "469c5908-2854-42d5-89ed-bee7fc26529e"
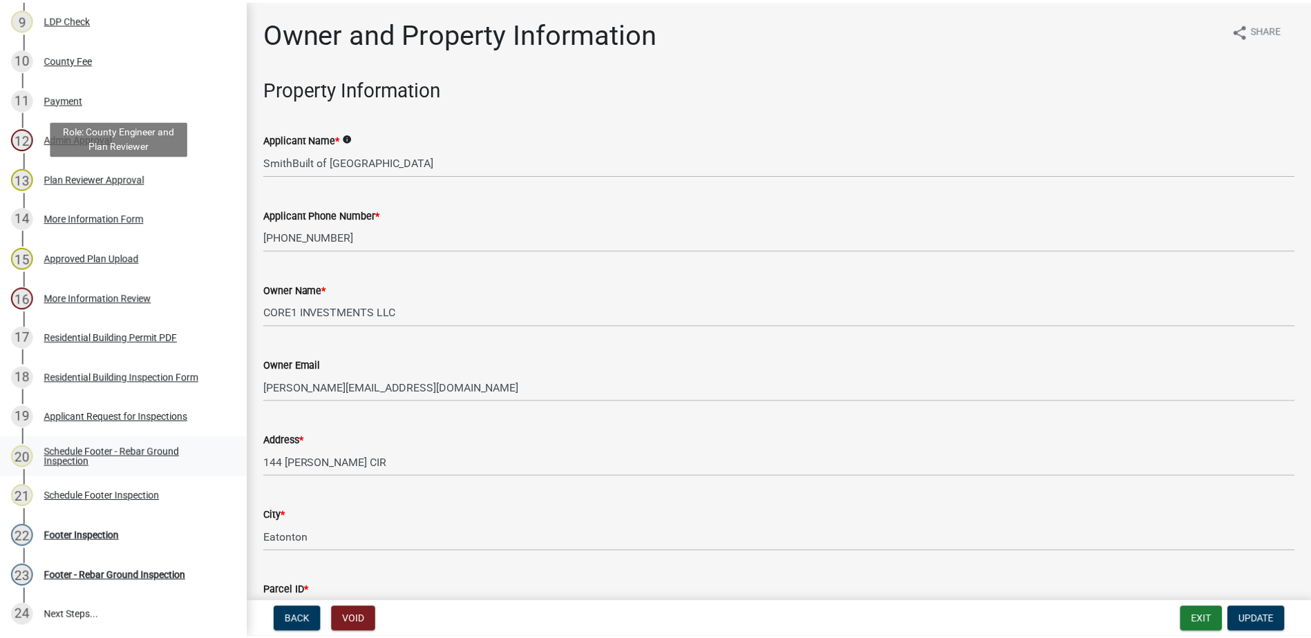
scroll to position [553, 0]
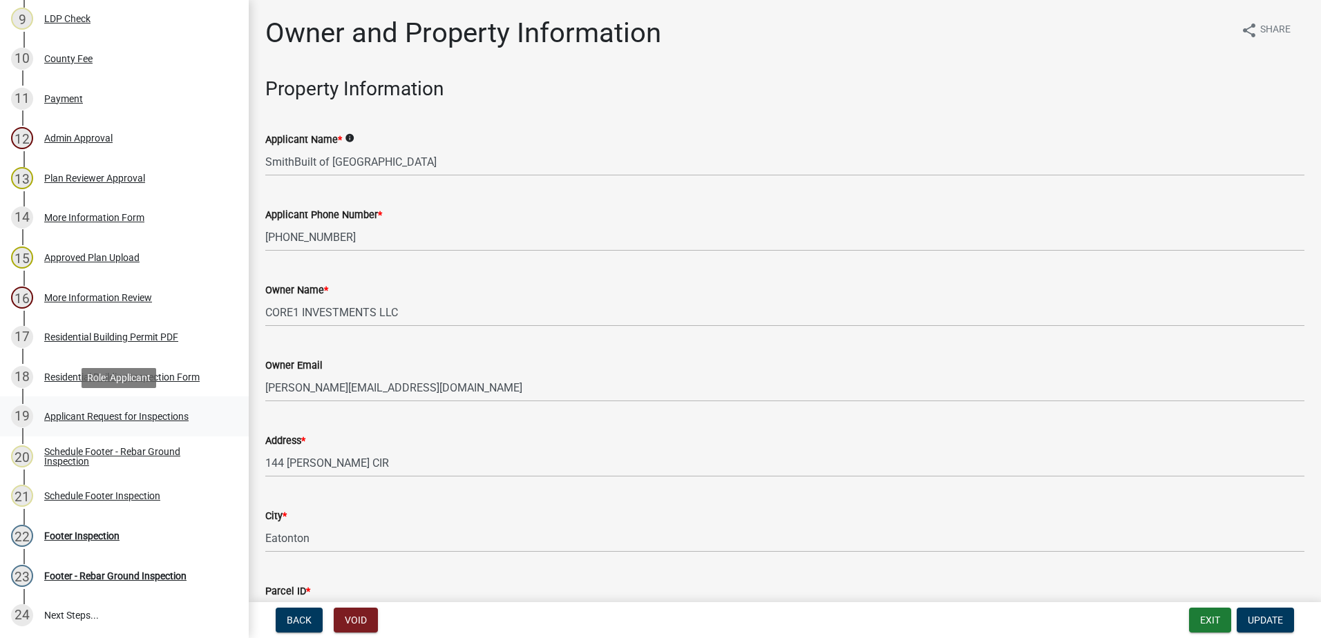
click at [119, 415] on div "Applicant Request for Inspections" at bounding box center [116, 417] width 144 height 10
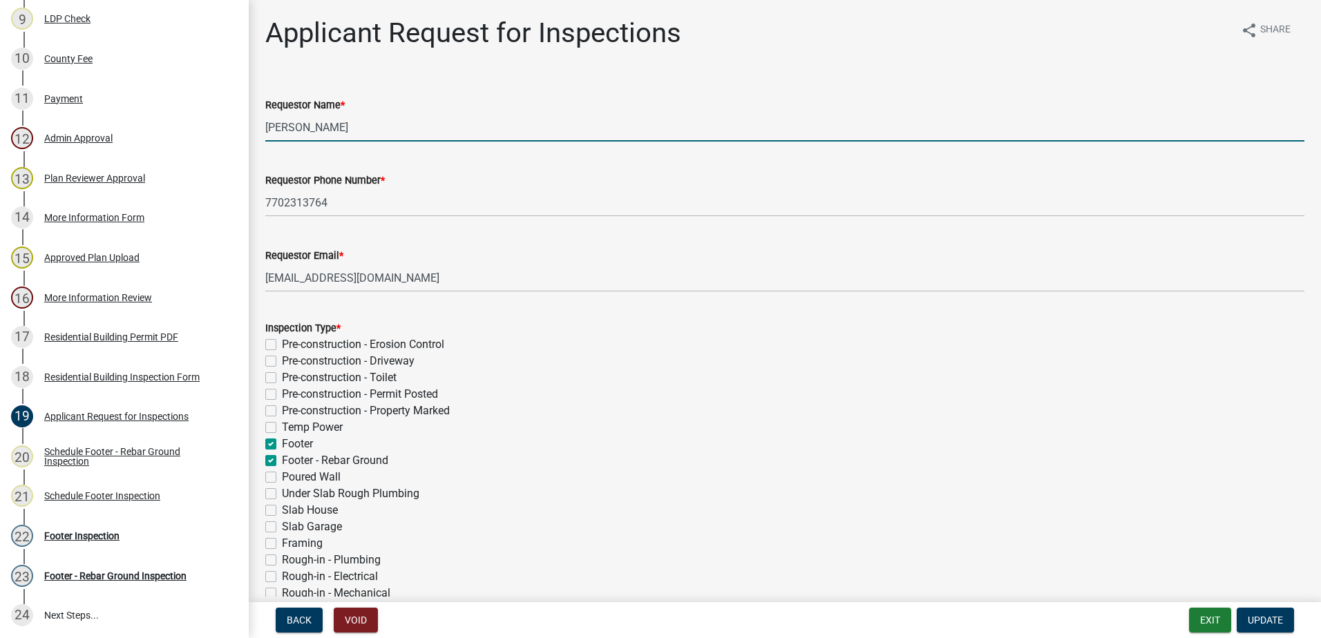
click at [377, 137] on input "Maureen McDonnell" at bounding box center [784, 127] width 1039 height 28
type input "M"
type input "Mark"
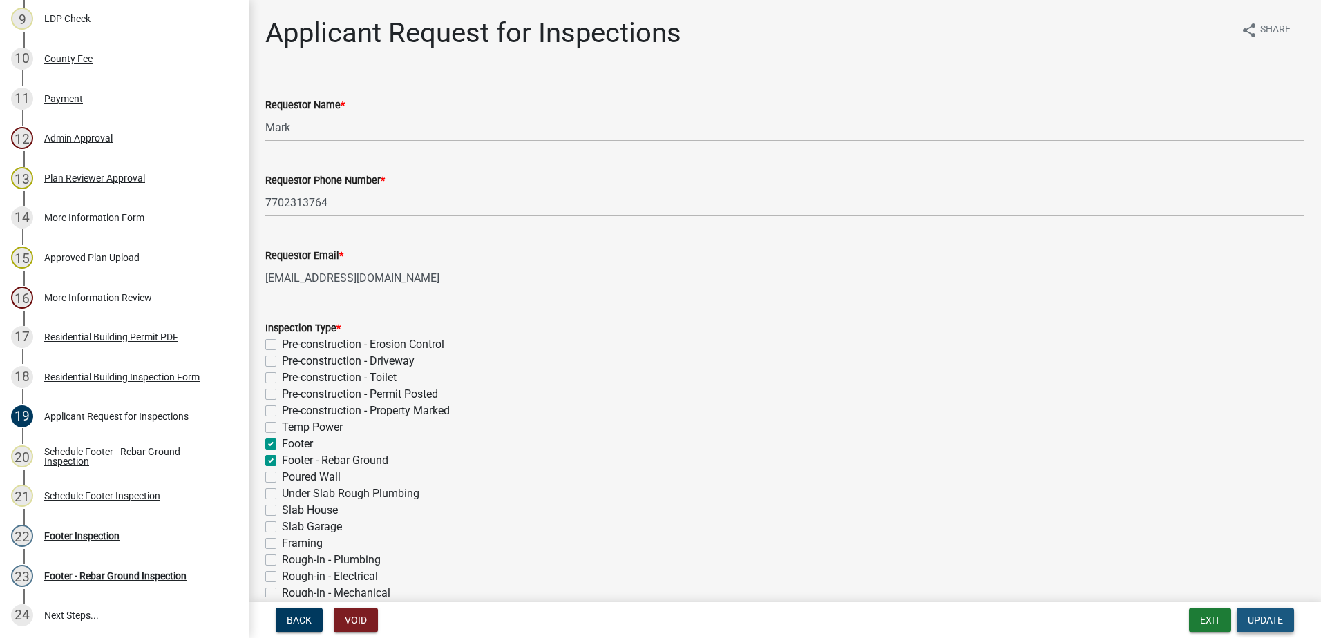
click at [1266, 615] on span "Update" at bounding box center [1265, 620] width 35 height 11
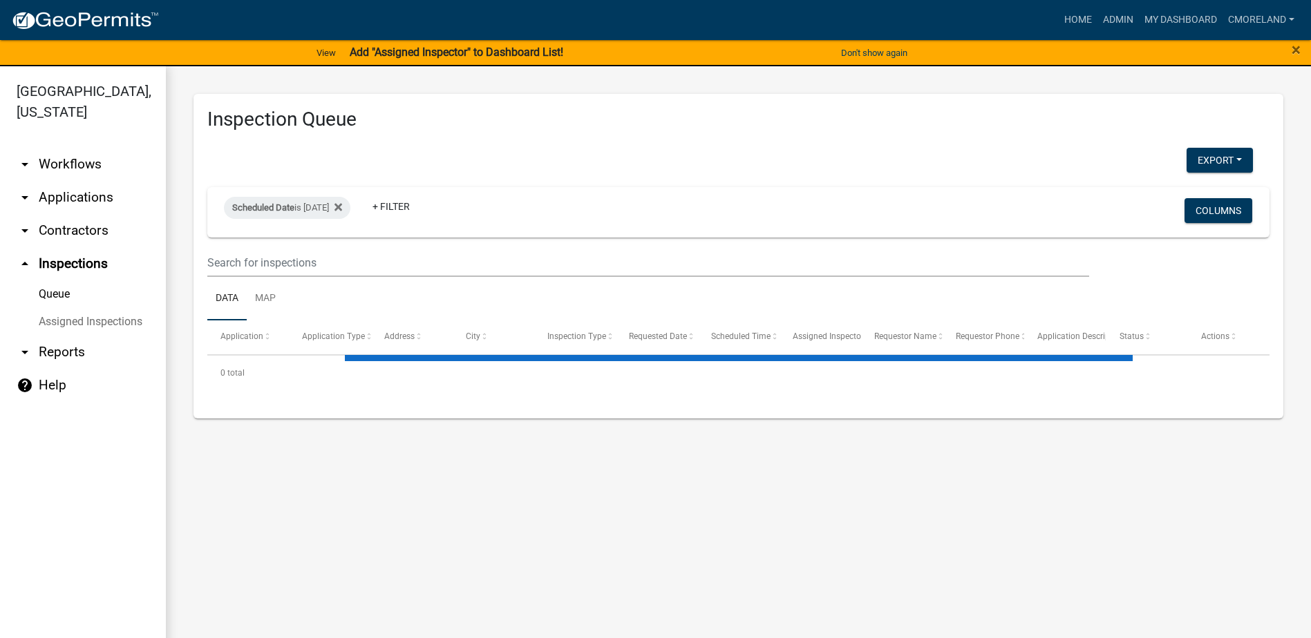
select select "2: 50"
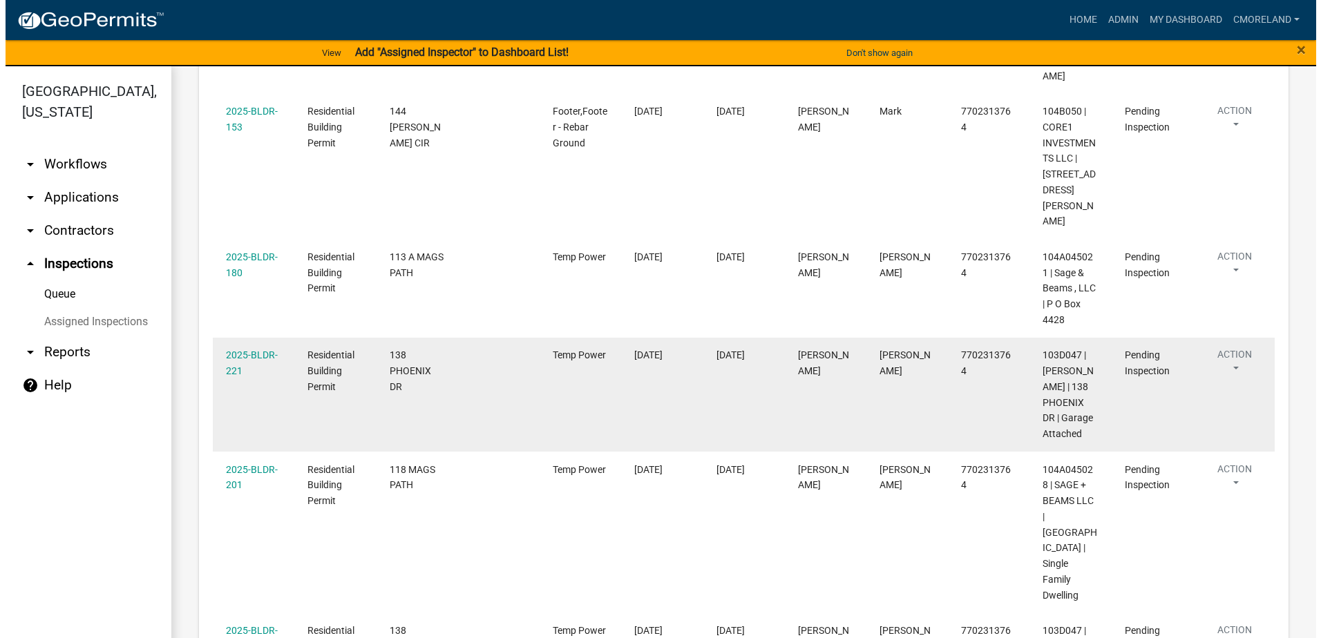
scroll to position [967, 0]
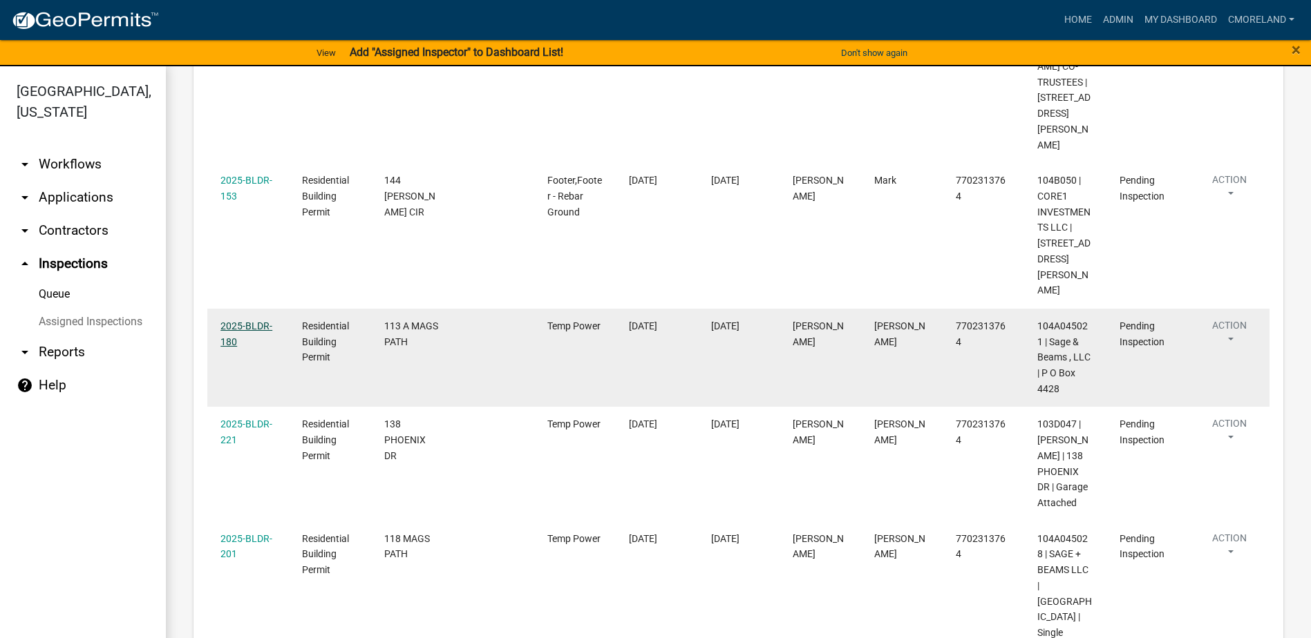
click at [247, 321] on link "2025-BLDR-180" at bounding box center [246, 334] width 52 height 27
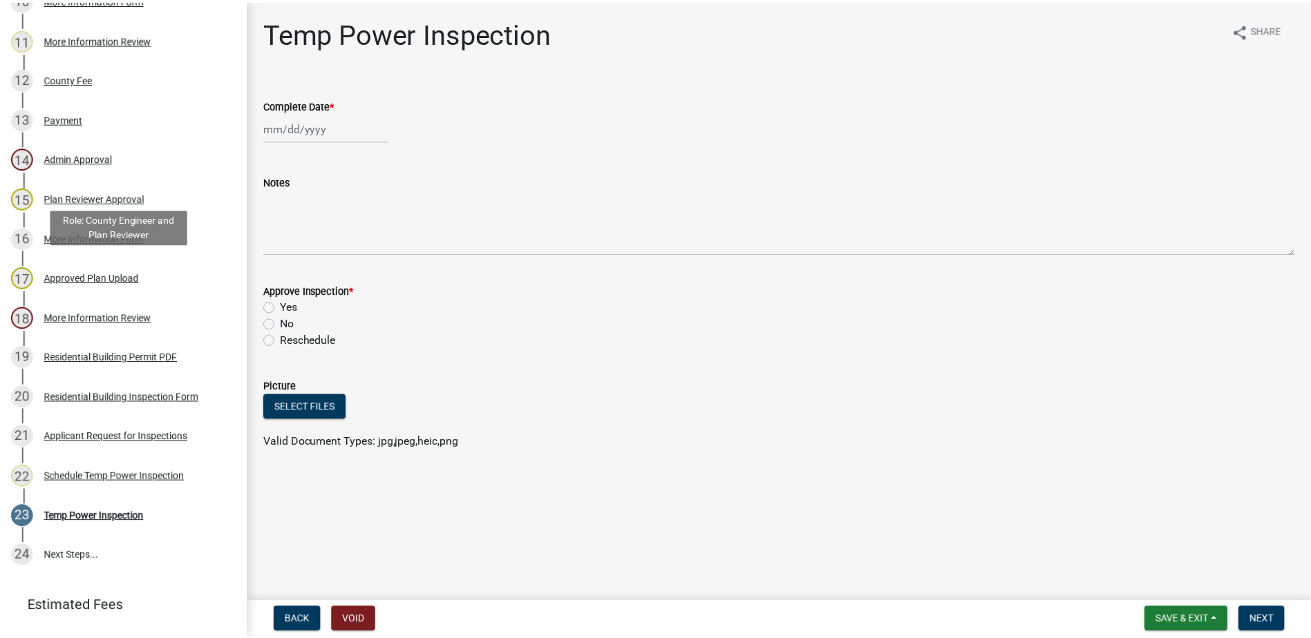
scroll to position [622, 0]
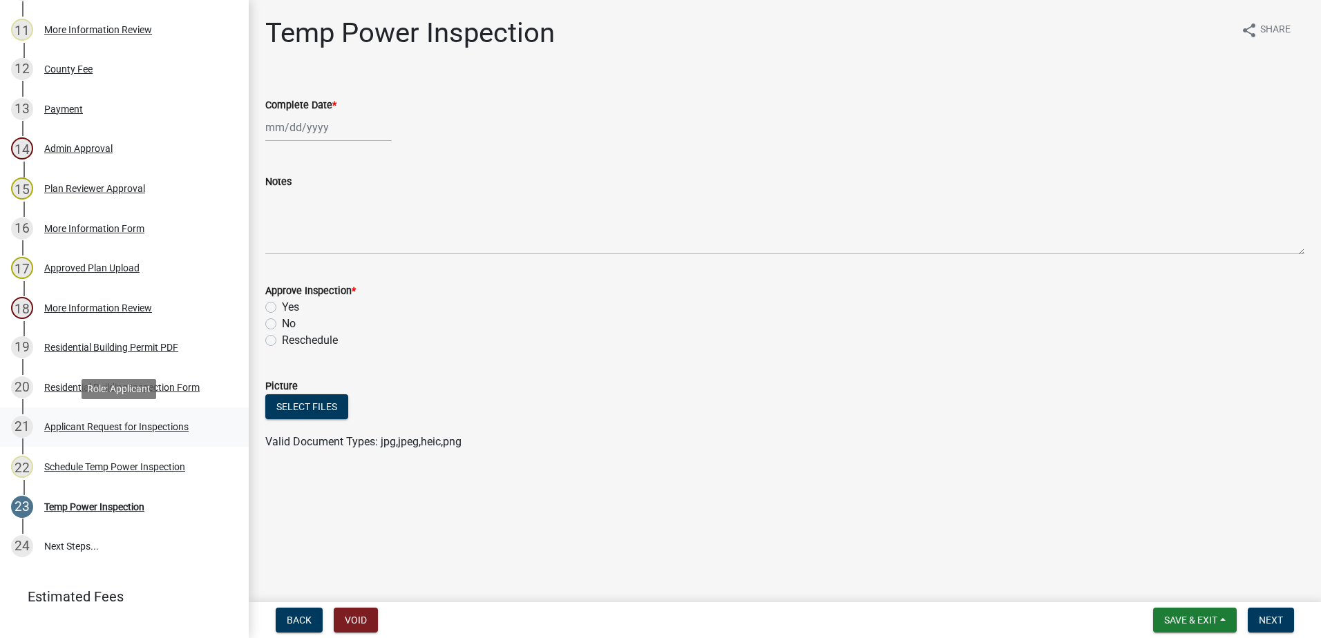
click at [102, 426] on div "Applicant Request for Inspections" at bounding box center [116, 427] width 144 height 10
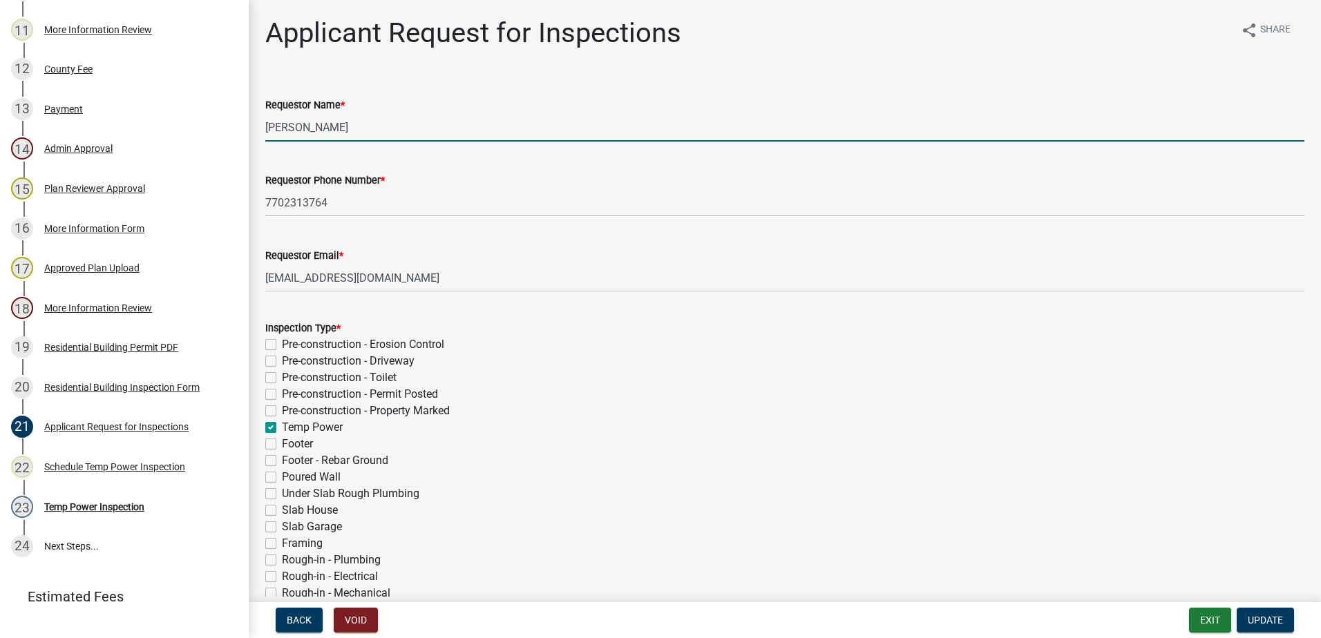
click at [376, 128] on input "Maureen McDonnell" at bounding box center [784, 127] width 1039 height 28
type input "M"
type input "Mark"
click at [1264, 621] on span "Update" at bounding box center [1265, 620] width 35 height 11
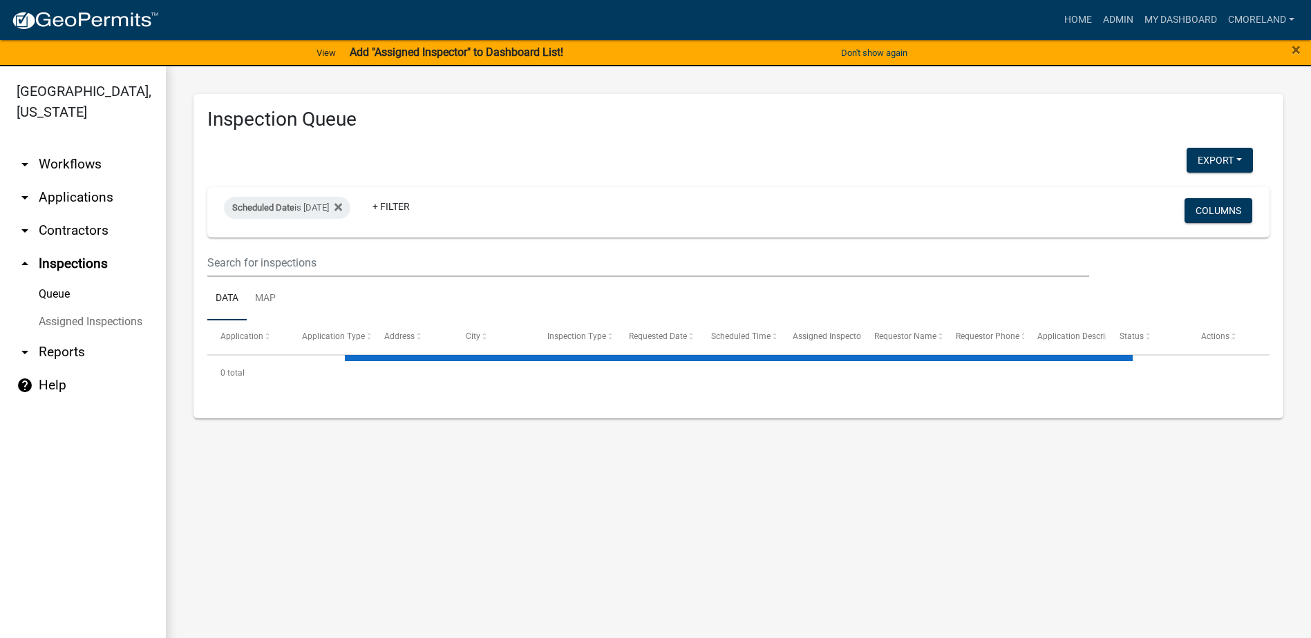
select select "2: 50"
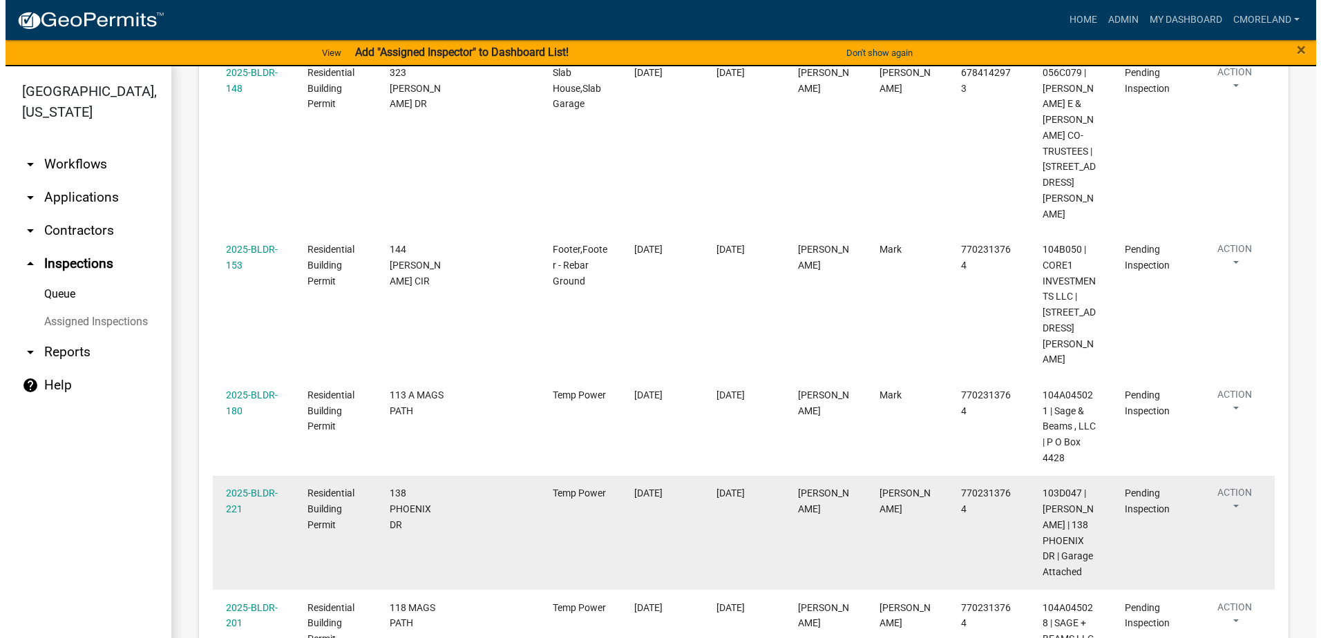
scroll to position [967, 0]
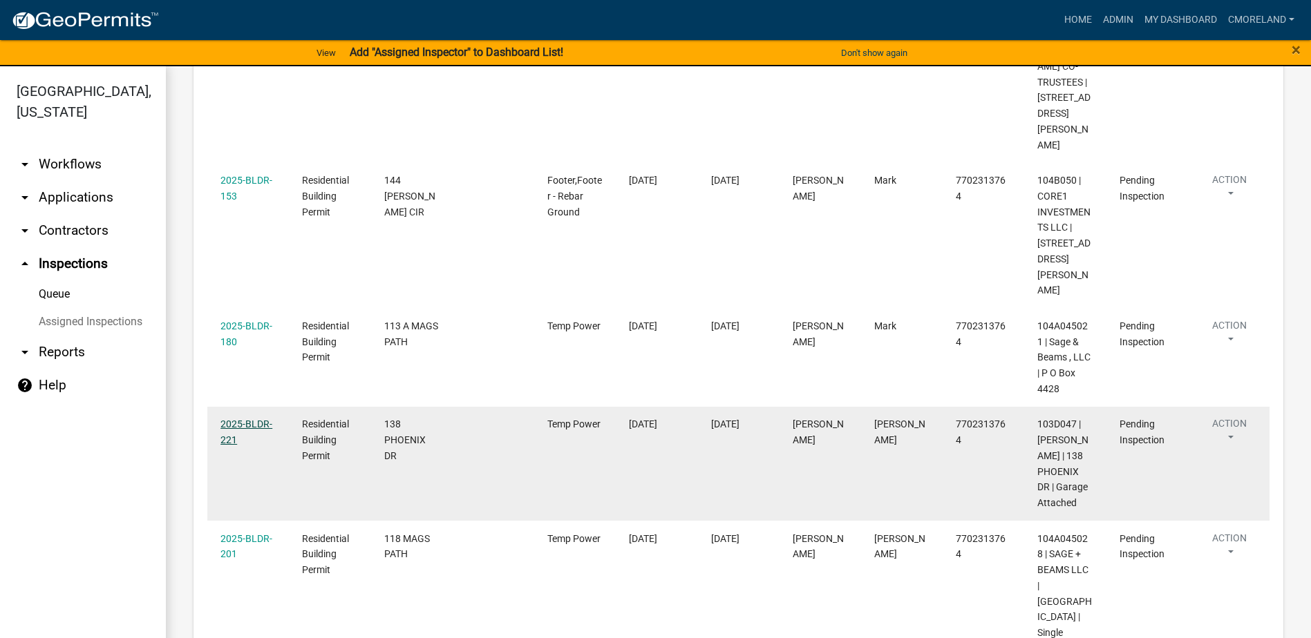
click at [249, 419] on link "2025-BLDR-221" at bounding box center [246, 432] width 52 height 27
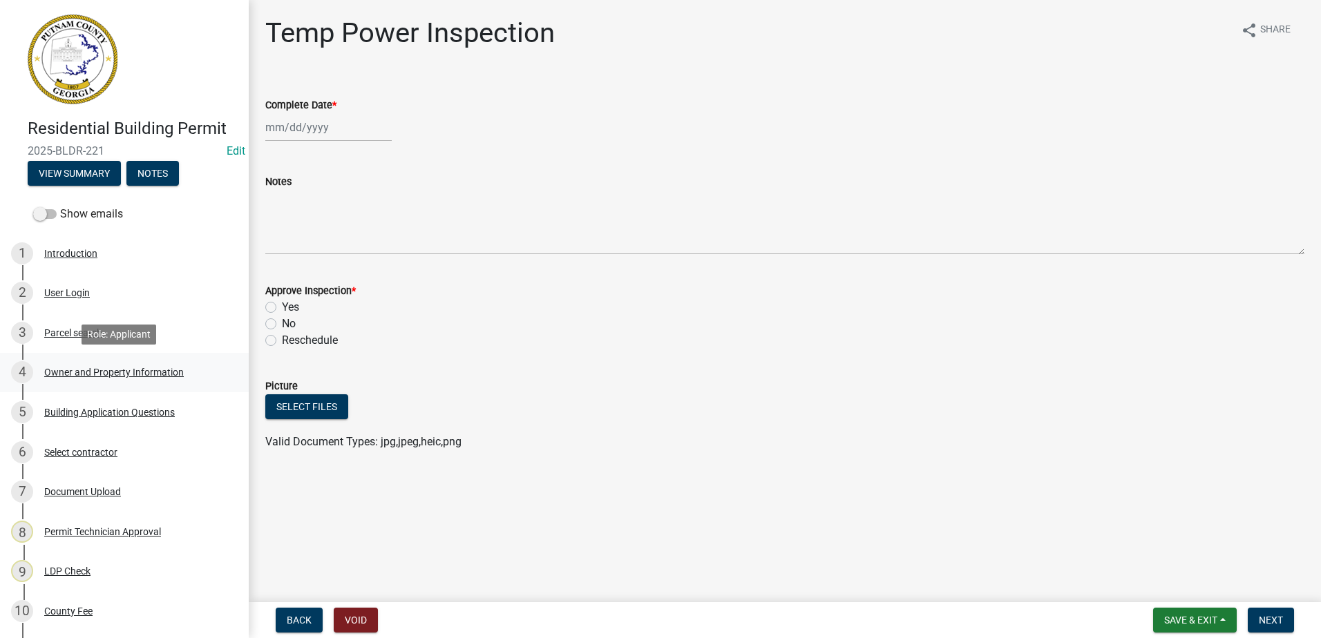
click at [86, 372] on div "Owner and Property Information" at bounding box center [114, 373] width 140 height 10
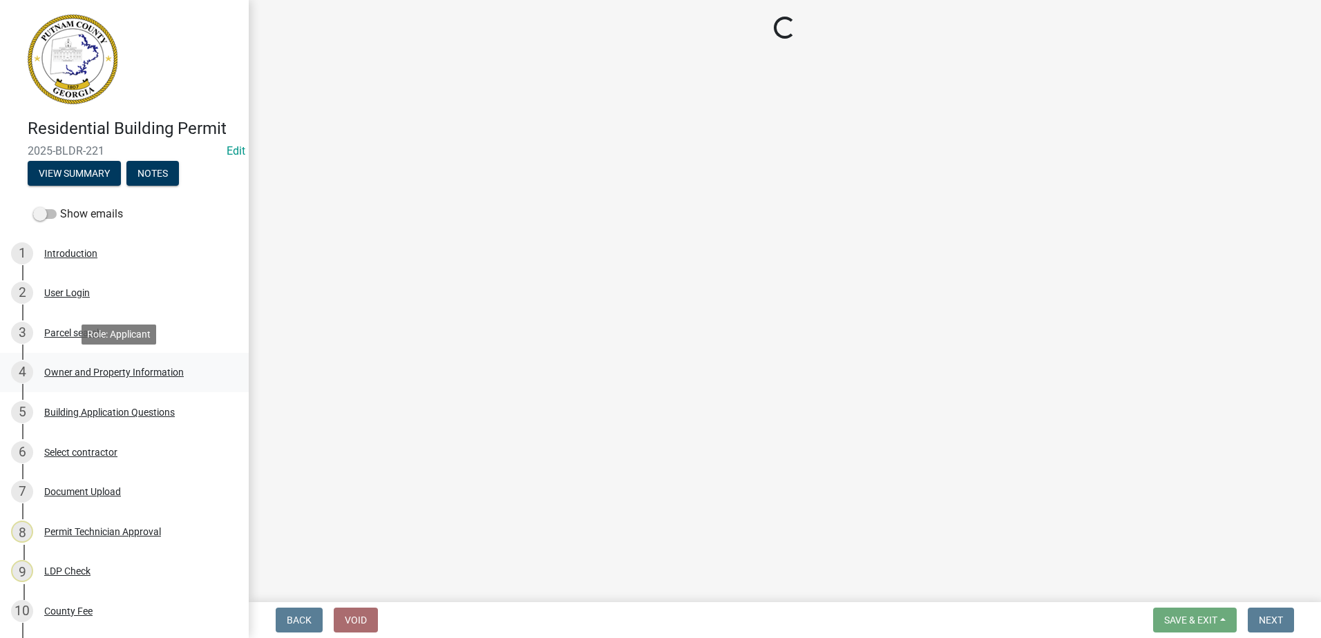
select select "34fe85c2-5f76-4343-b6bb-8ca387e0bed7"
select select "83394b22-4a11-496c-8e5c-75ade2e72faf"
select select "469c5908-2854-42d5-89ed-bee7fc26529e"
select select "6f1acead-4b1a-4680-ba5d-beeb03d30465"
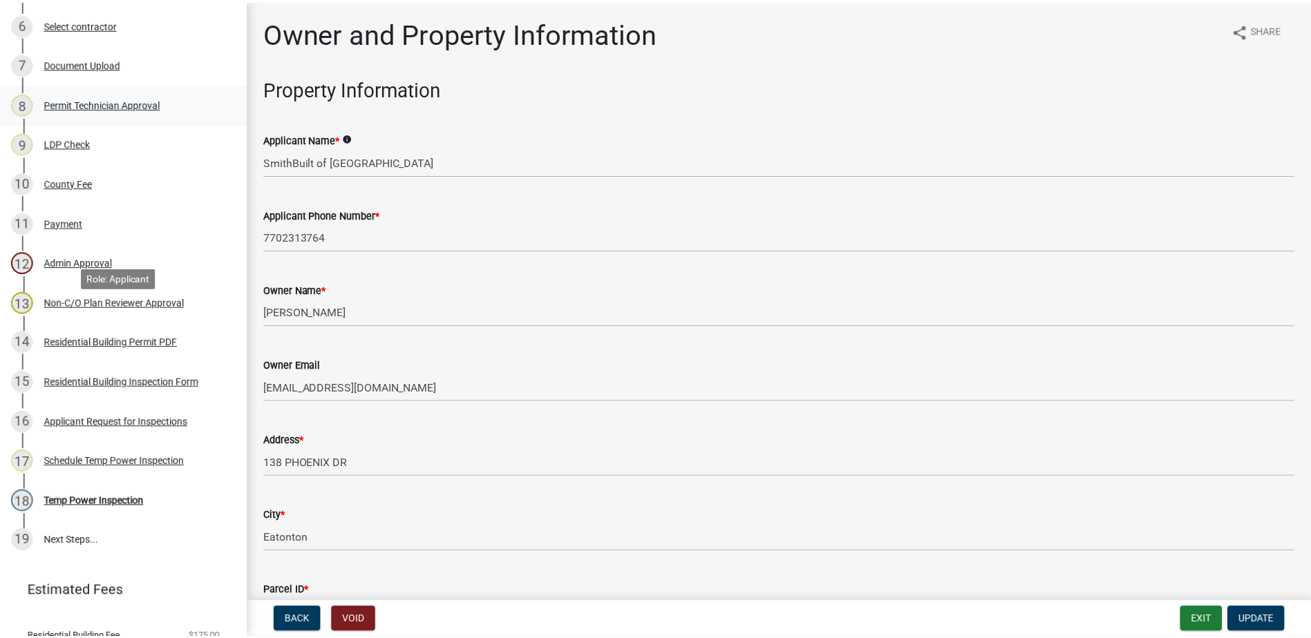
scroll to position [480, 0]
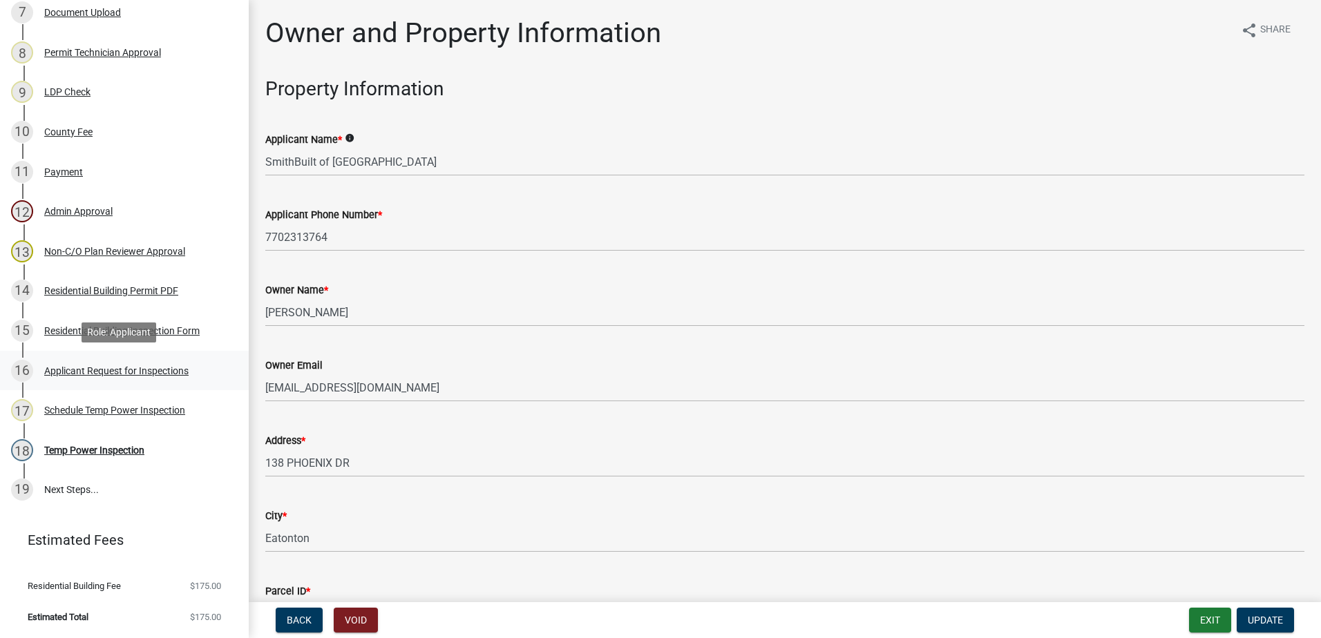
click at [88, 368] on div "Applicant Request for Inspections" at bounding box center [116, 371] width 144 height 10
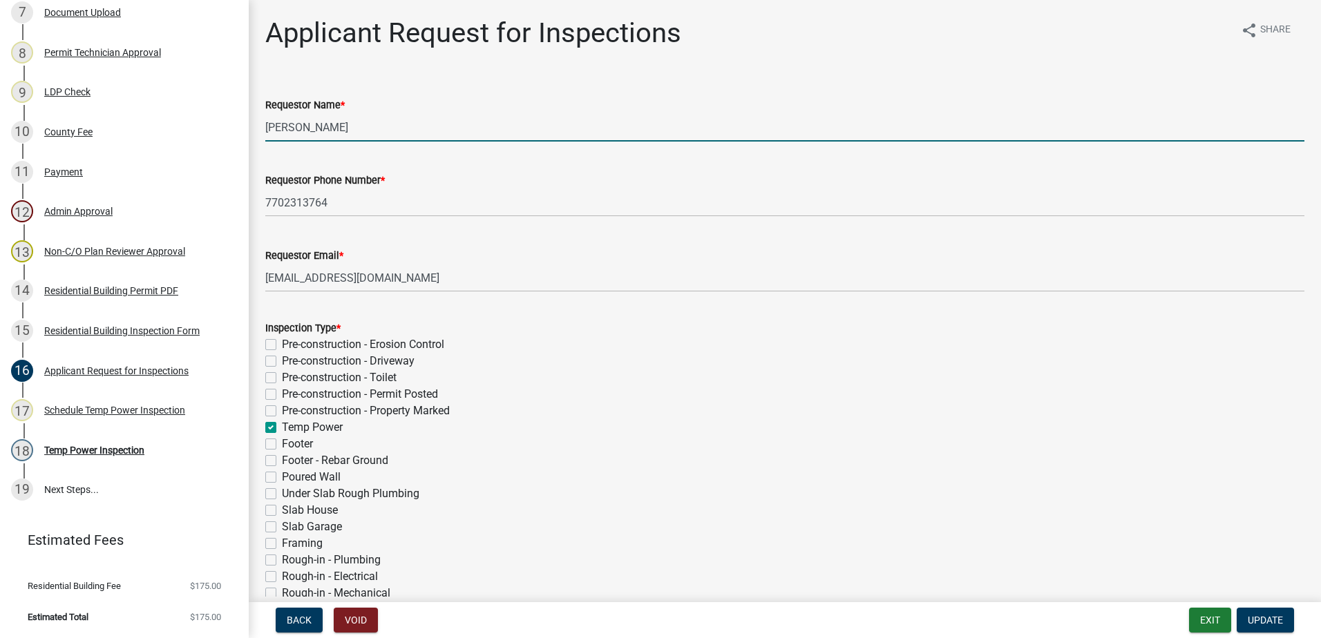
click at [380, 129] on input "Courtney Andrews" at bounding box center [784, 127] width 1039 height 28
type input "C"
type input "Mark"
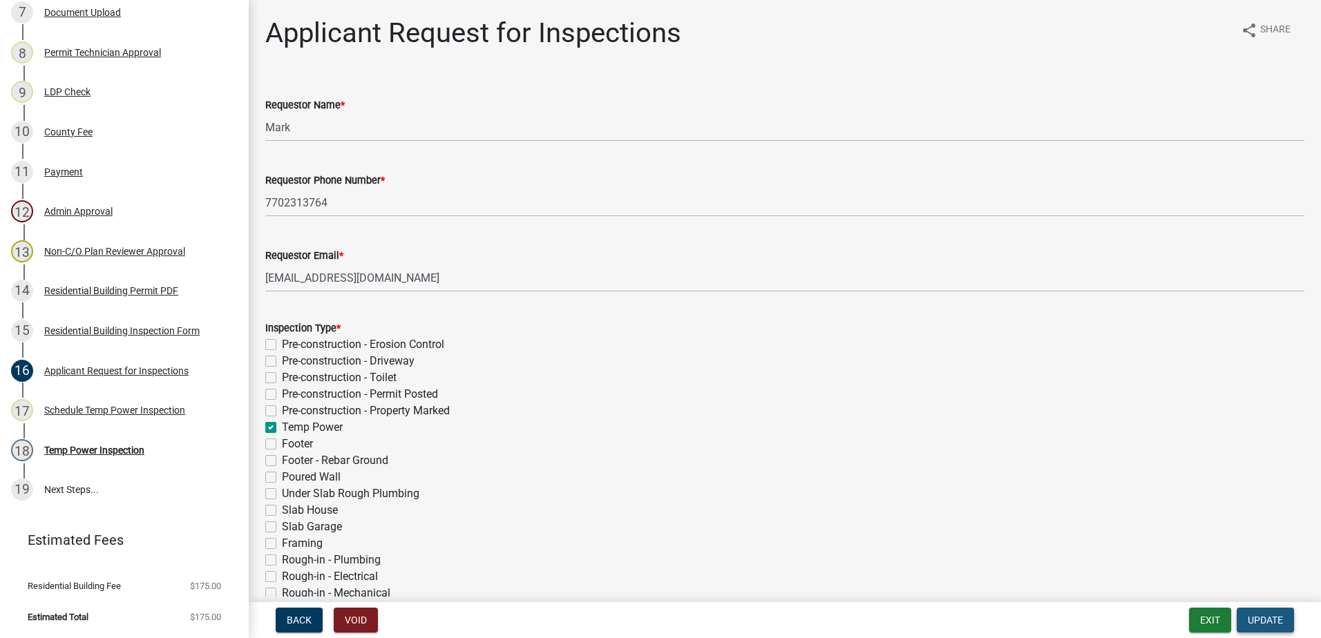
click at [1261, 618] on span "Update" at bounding box center [1265, 620] width 35 height 11
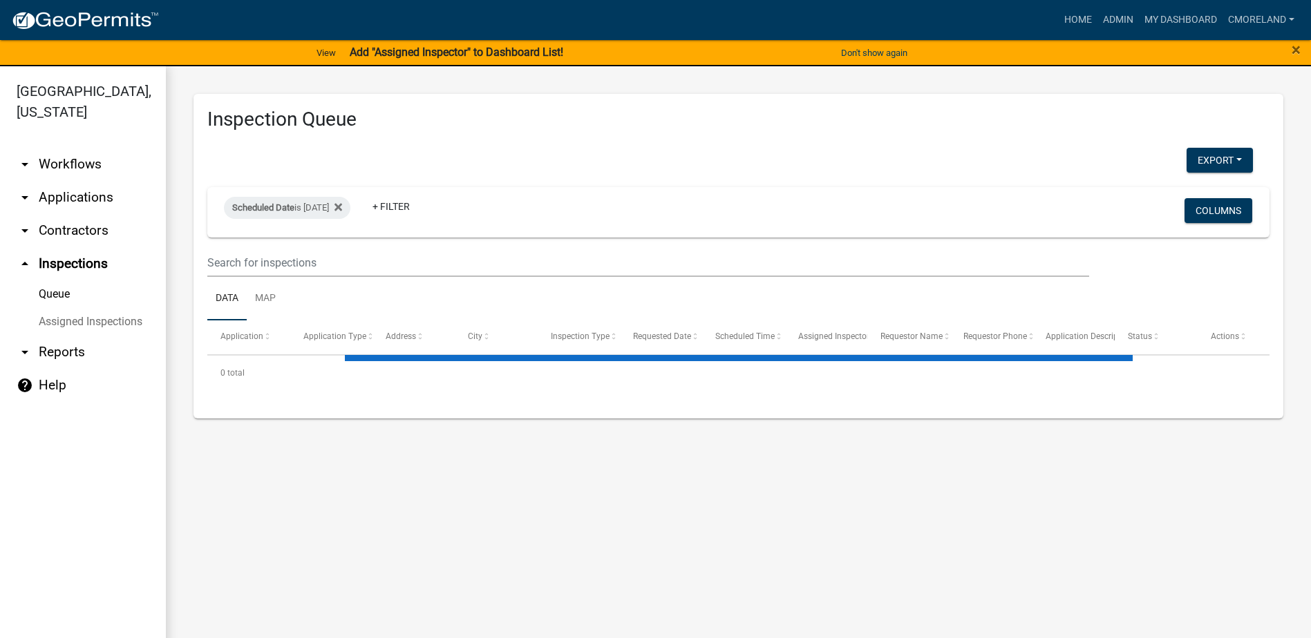
select select "2: 50"
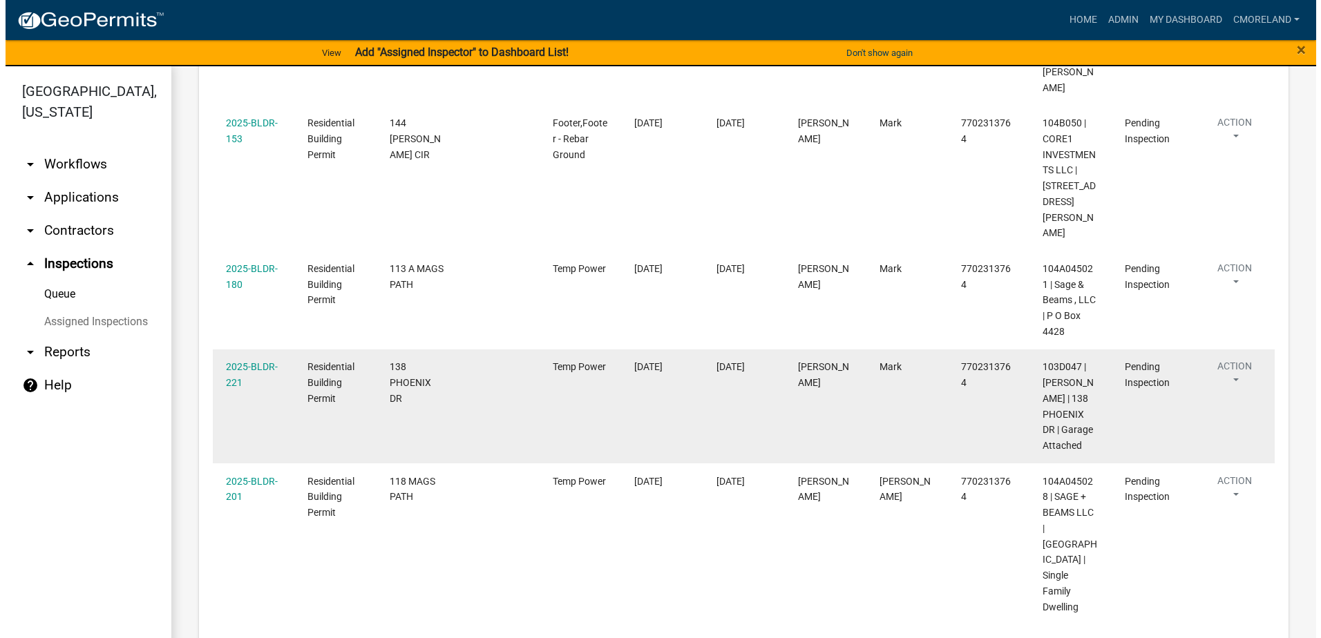
scroll to position [1036, 0]
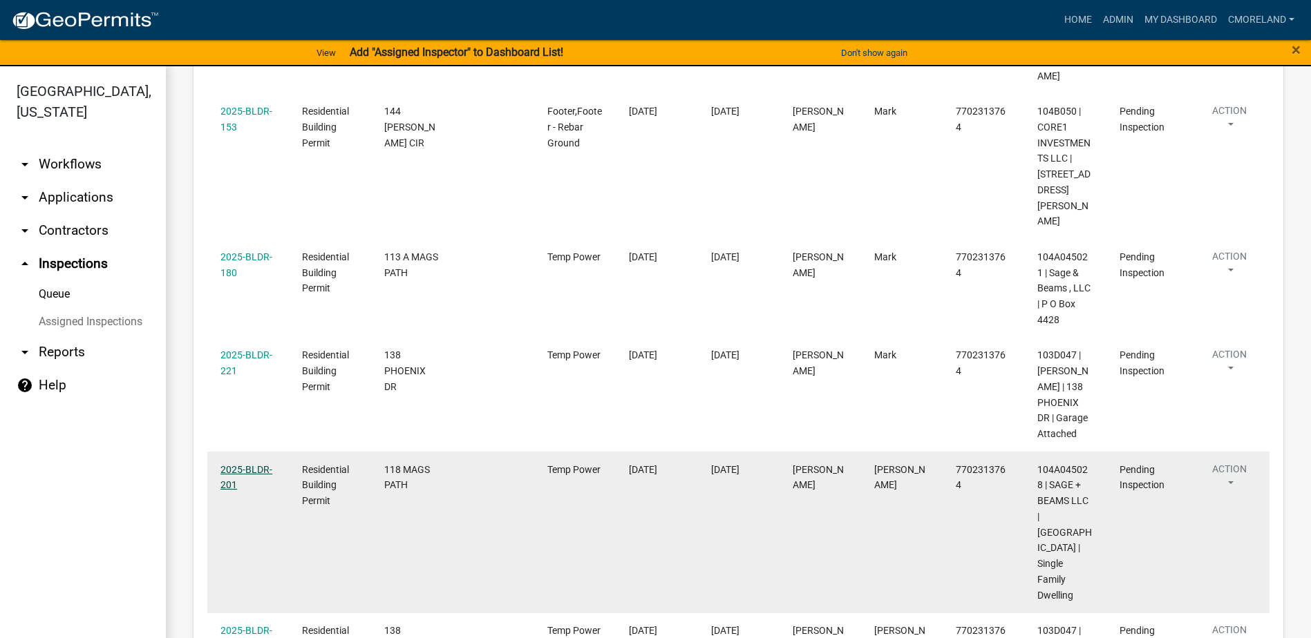
click at [252, 464] on link "2025-BLDR-201" at bounding box center [246, 477] width 52 height 27
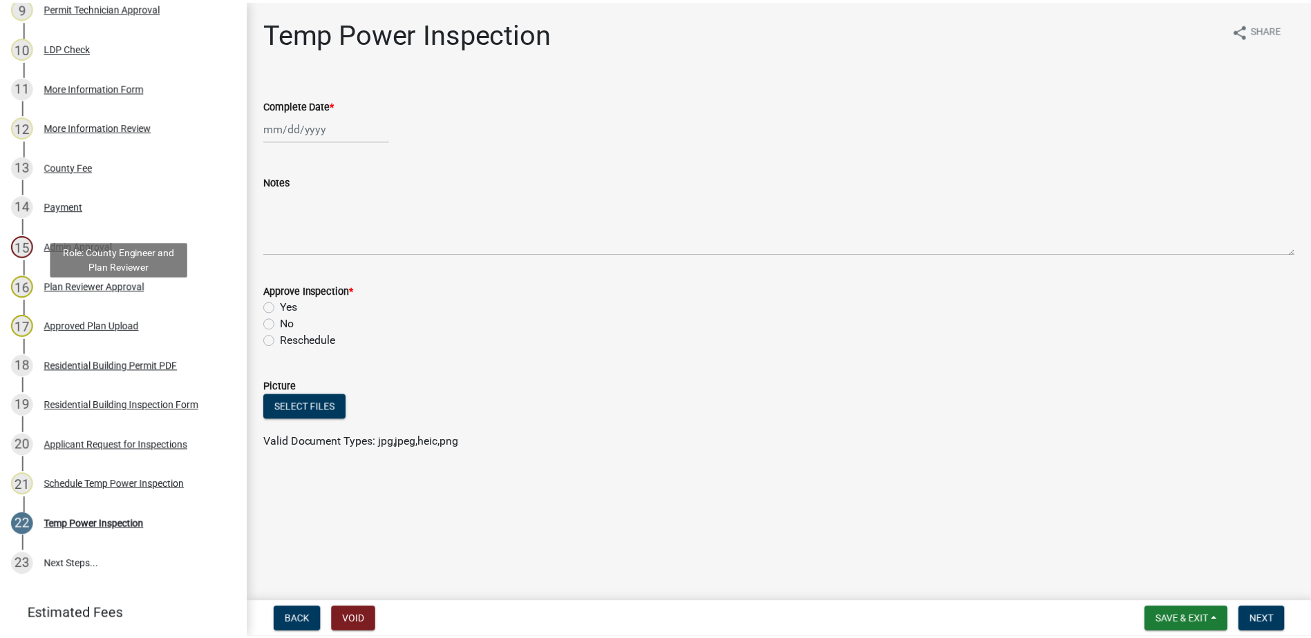
scroll to position [622, 0]
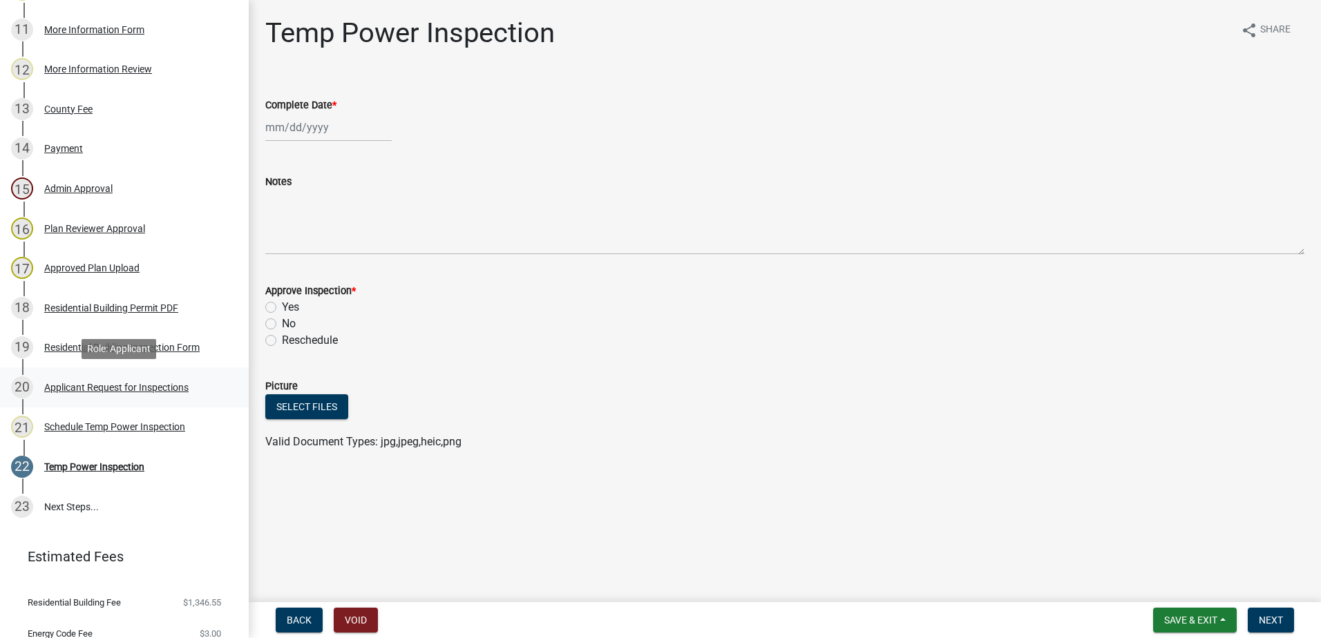
click at [118, 385] on div "Applicant Request for Inspections" at bounding box center [116, 388] width 144 height 10
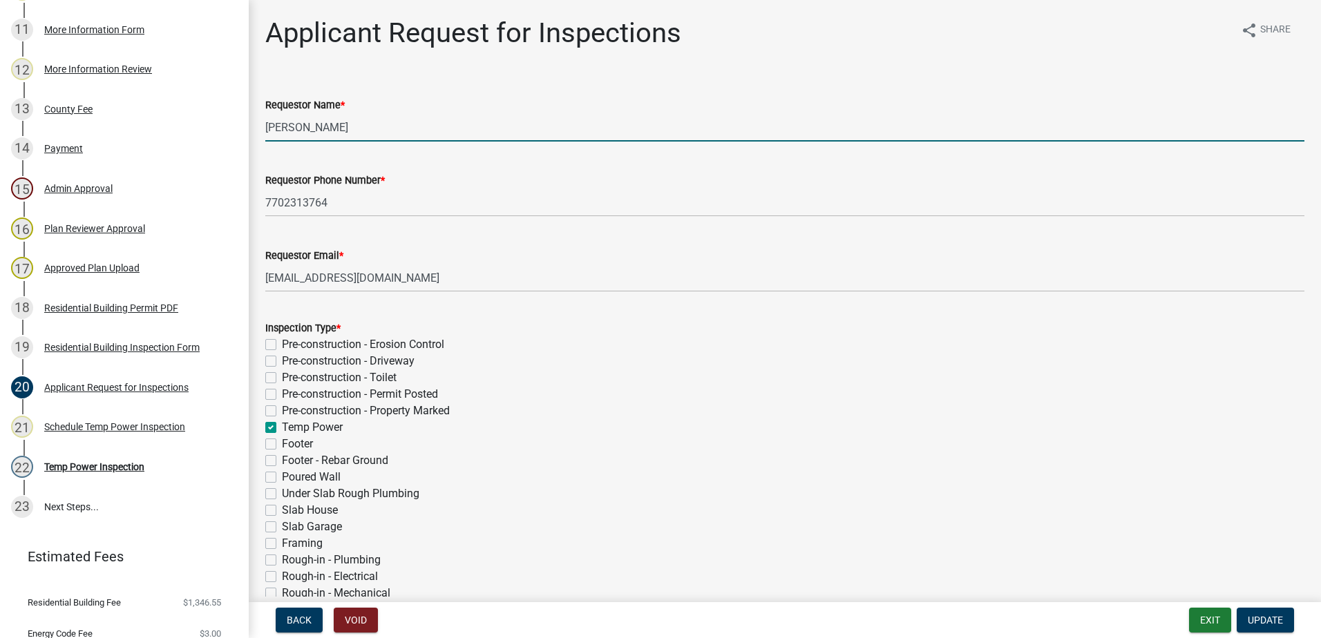
click at [395, 129] on input "Maureen McDonnell" at bounding box center [784, 127] width 1039 height 28
type input "Mark"
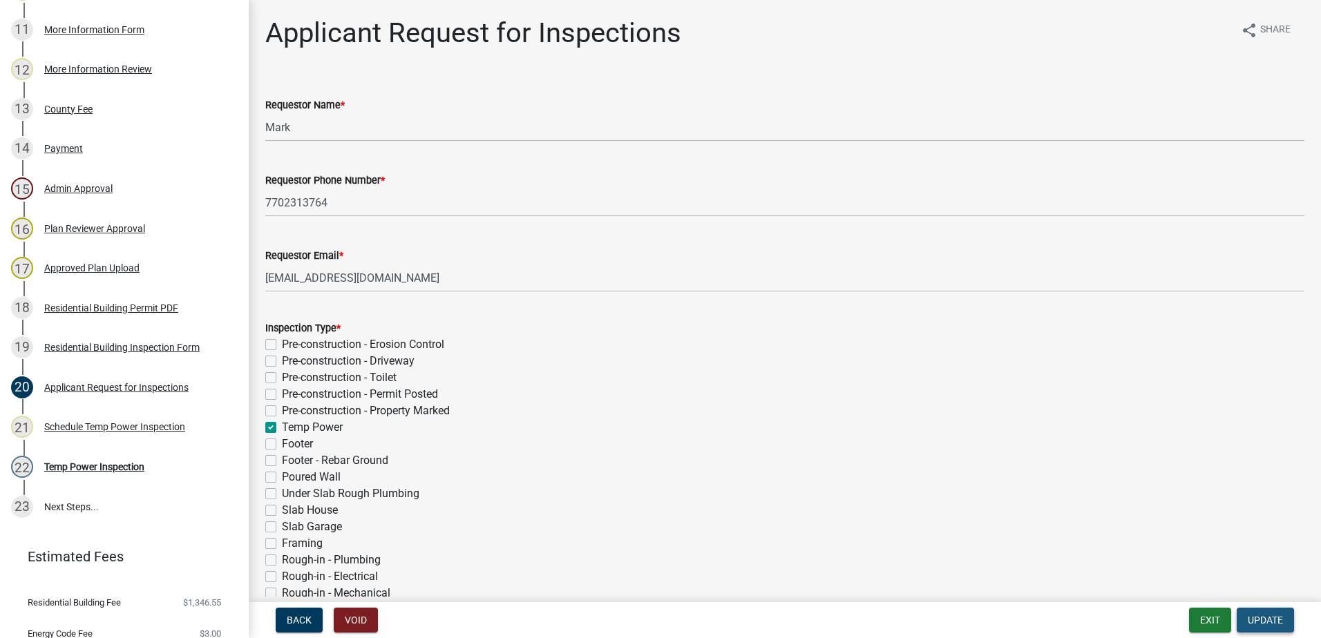
click at [1269, 621] on span "Update" at bounding box center [1265, 620] width 35 height 11
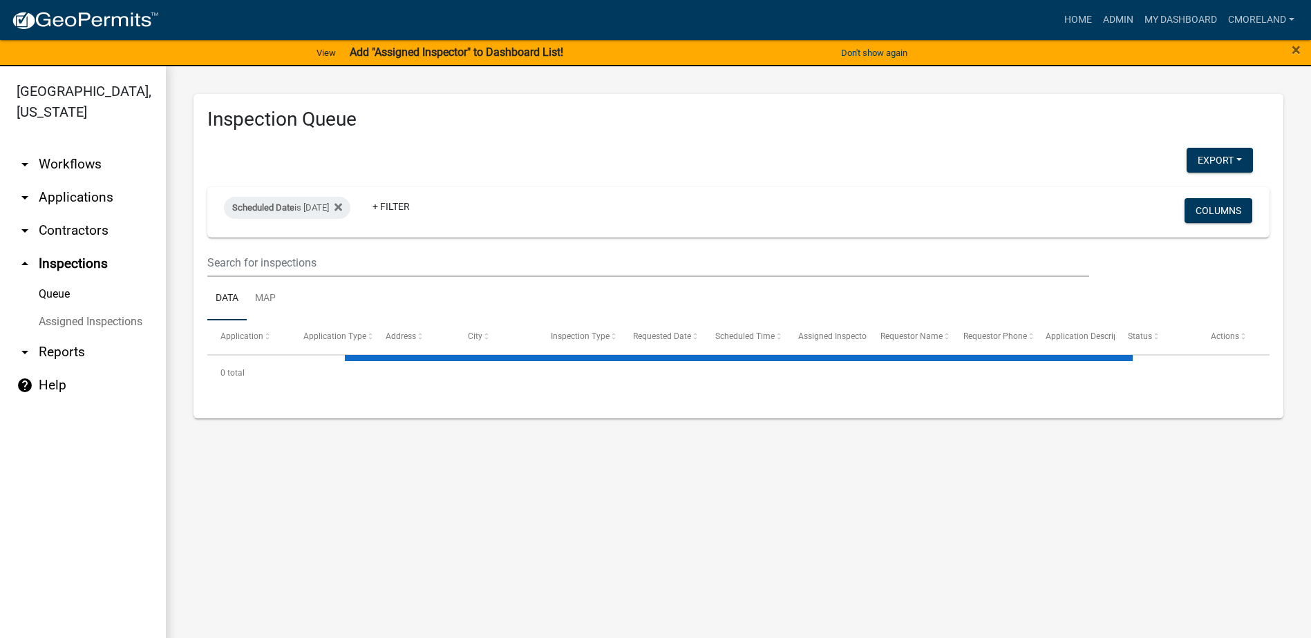
select select "2: 50"
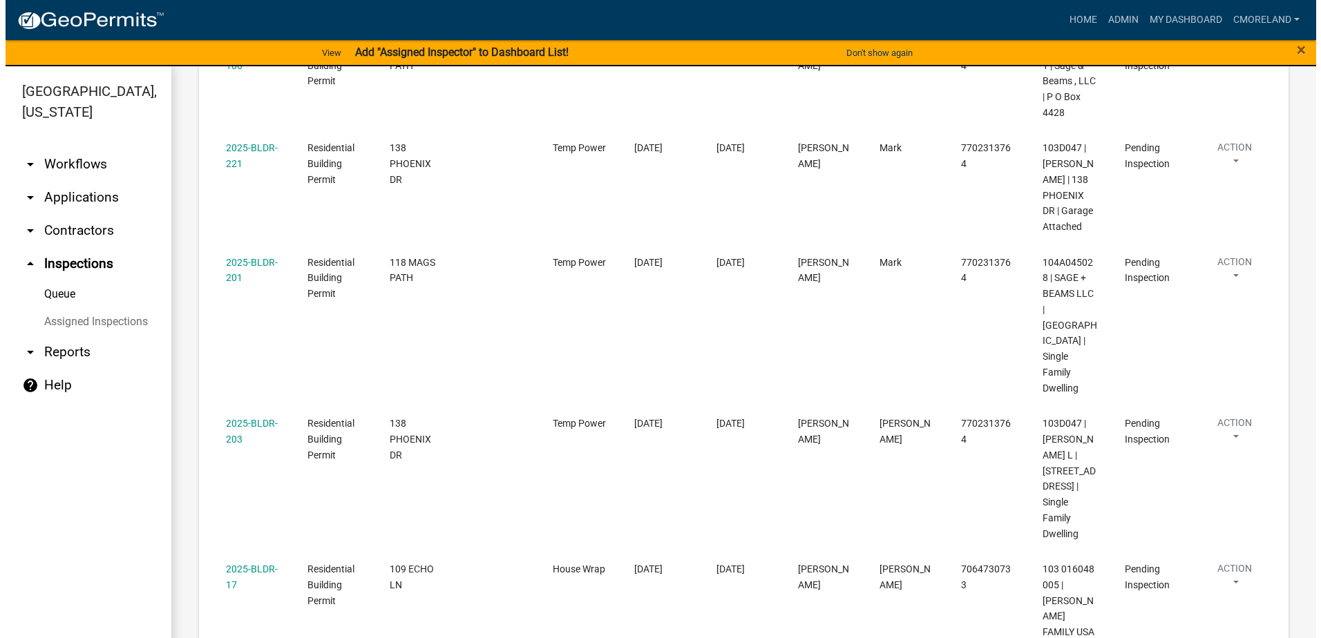
scroll to position [1313, 0]
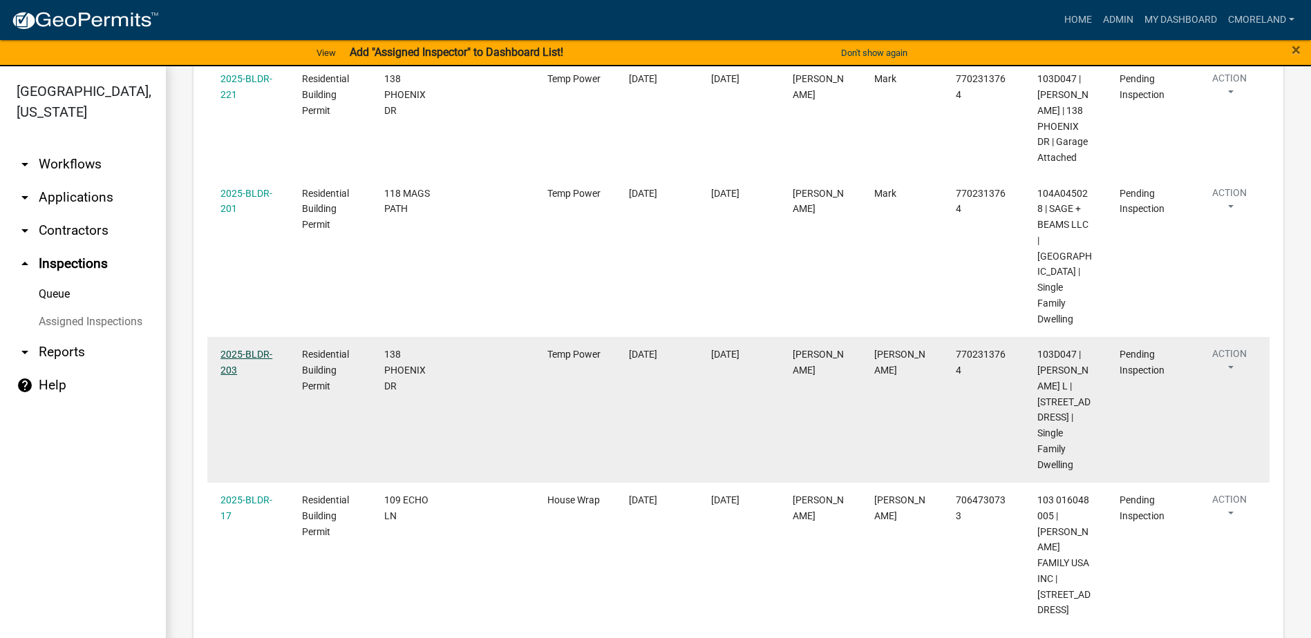
click at [253, 349] on link "2025-BLDR-203" at bounding box center [246, 362] width 52 height 27
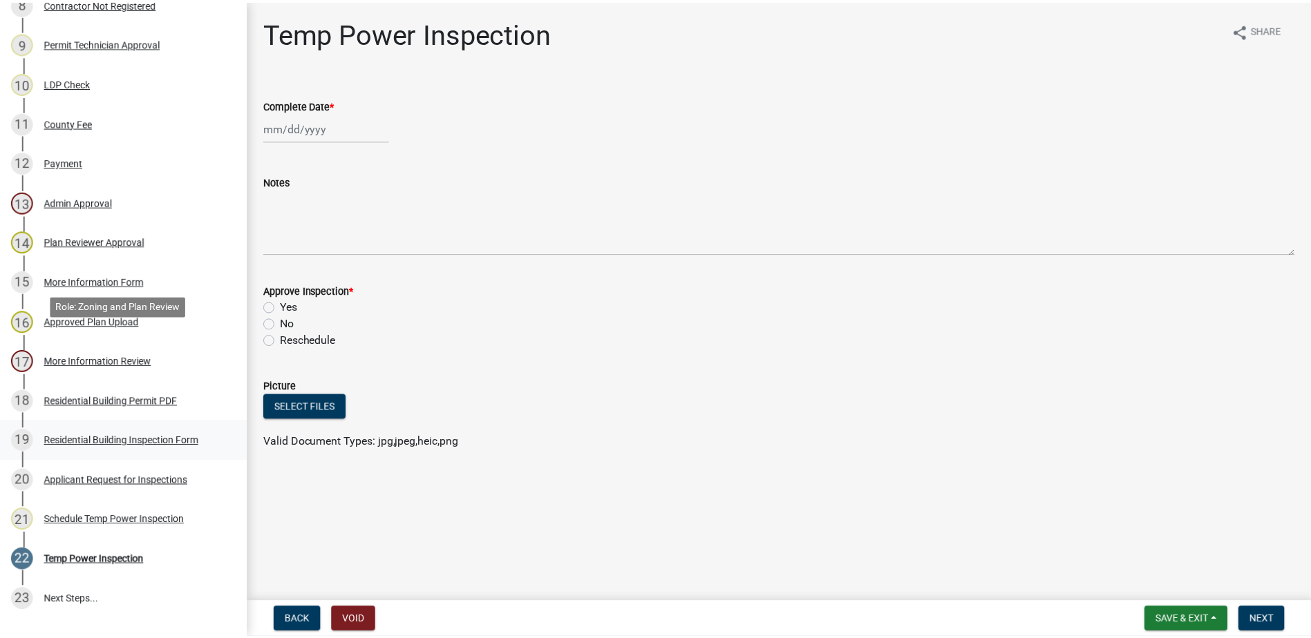
scroll to position [553, 0]
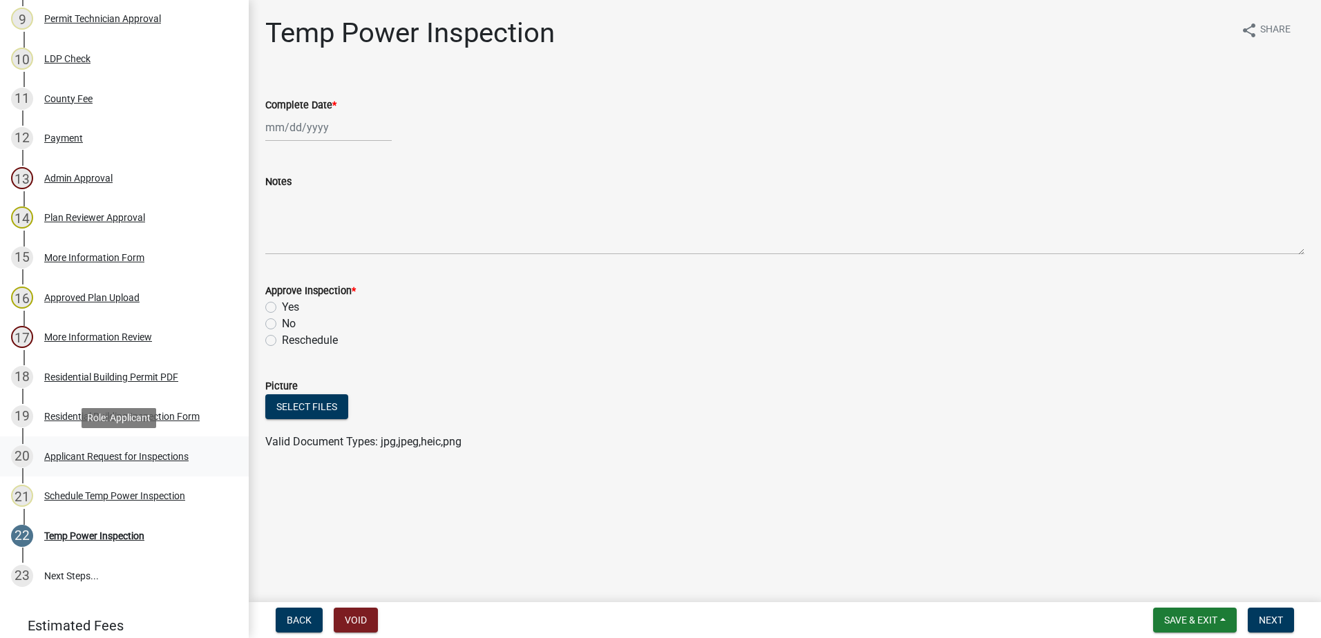
click at [114, 457] on div "Applicant Request for Inspections" at bounding box center [116, 457] width 144 height 10
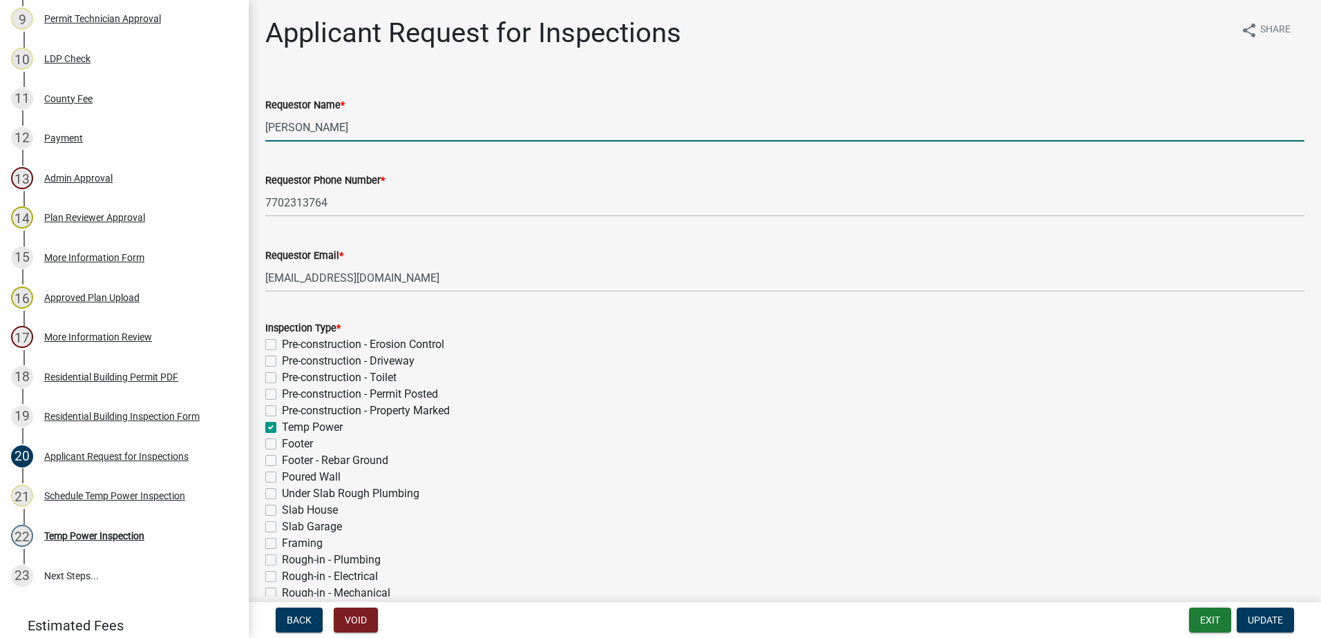
click at [381, 131] on input "Maureen McDonnell" at bounding box center [784, 127] width 1039 height 28
type input "Mark"
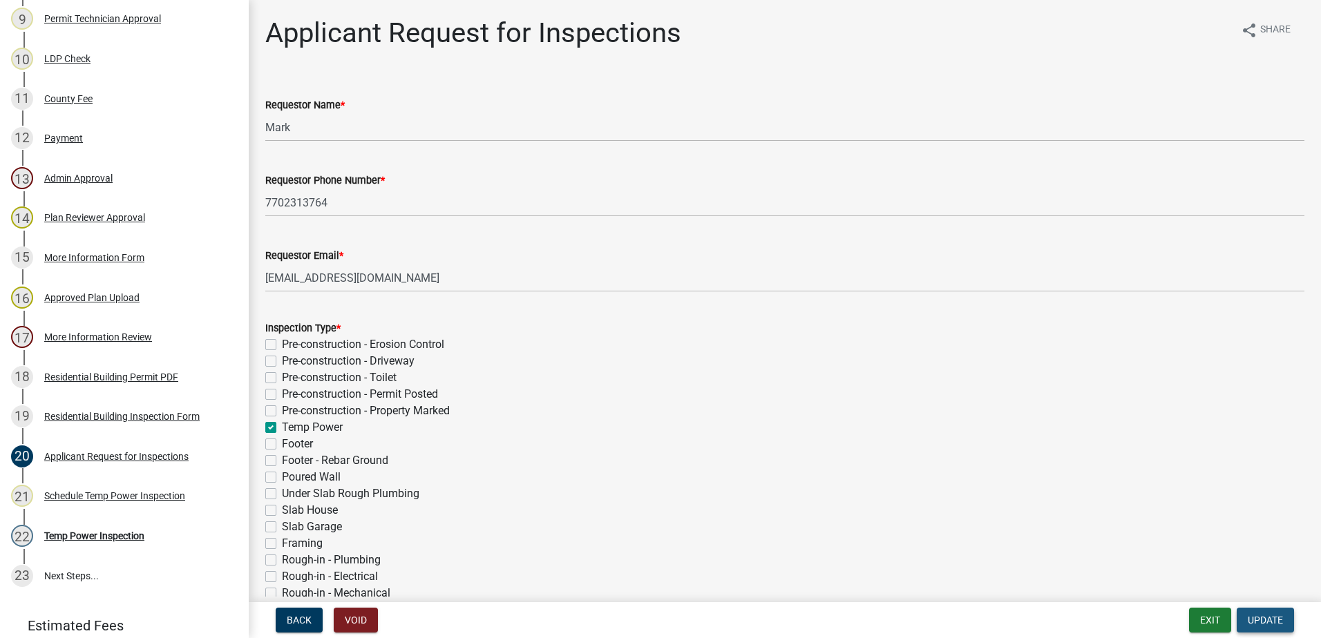
click at [1258, 620] on span "Update" at bounding box center [1265, 620] width 35 height 11
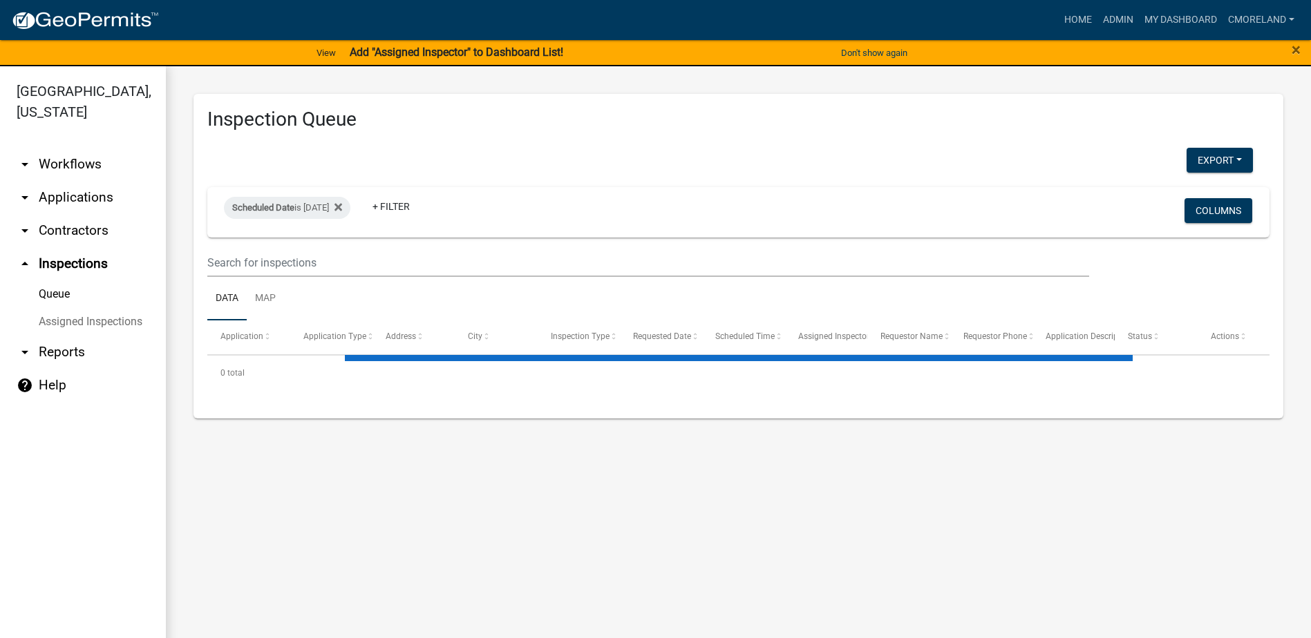
select select "2: 50"
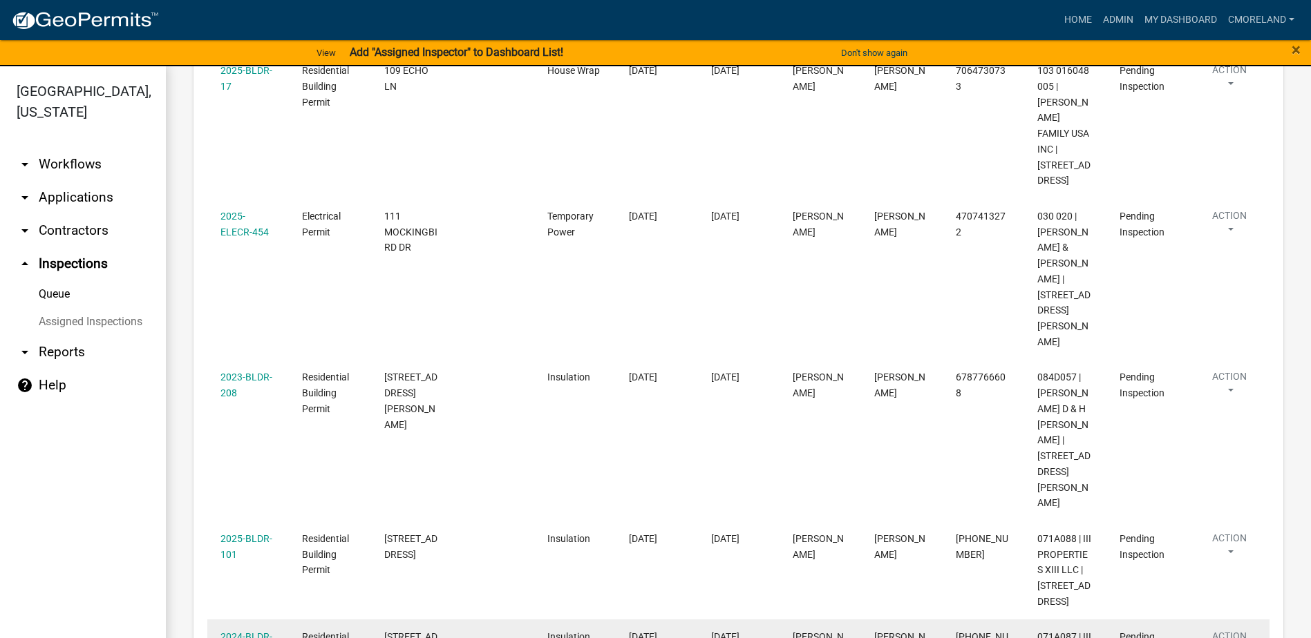
scroll to position [1870, 0]
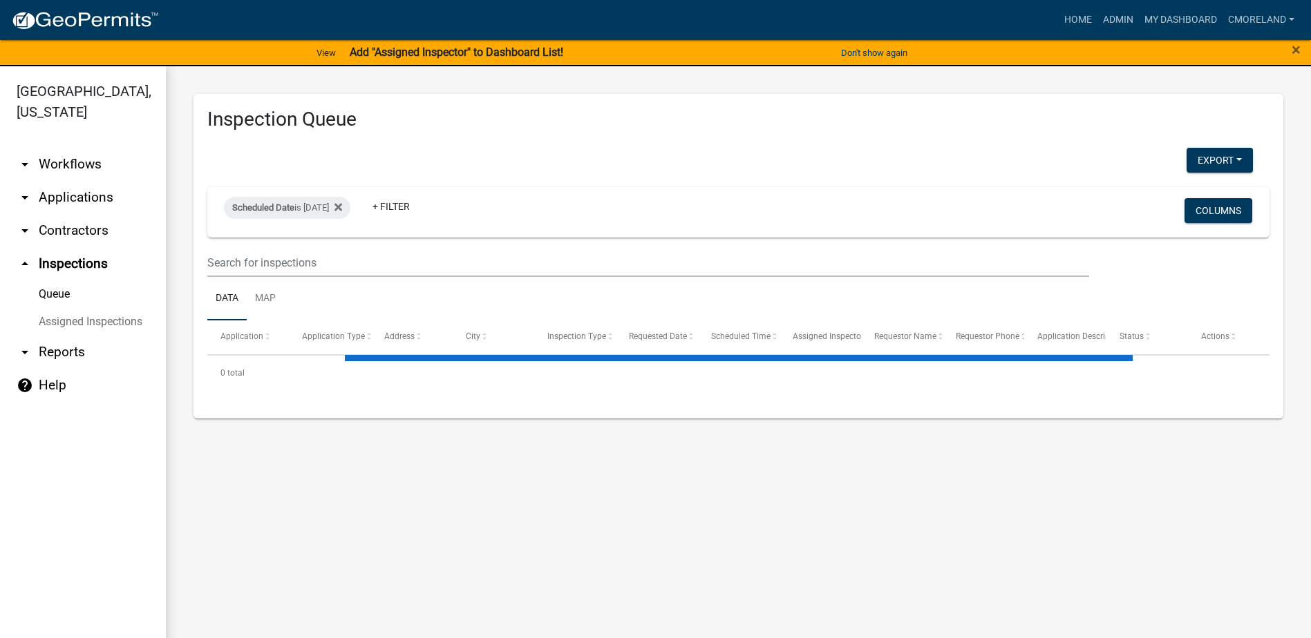
select select "2: 50"
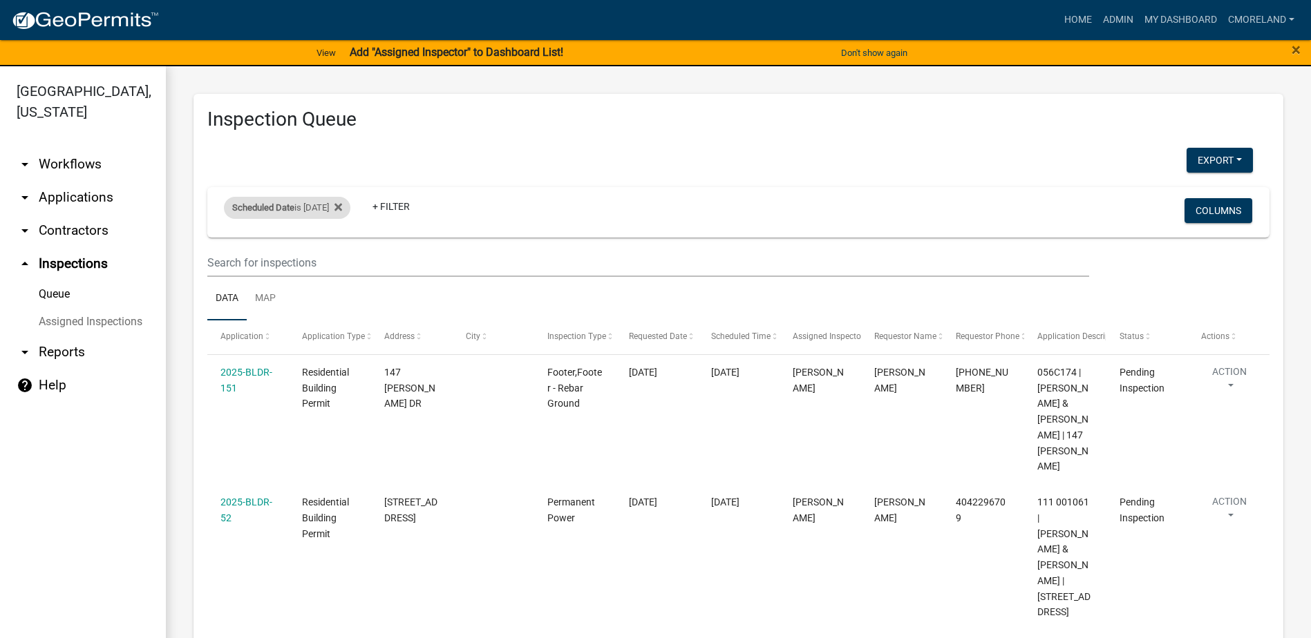
click at [350, 207] on div "Scheduled Date is 08/19/2025" at bounding box center [287, 208] width 126 height 22
click at [383, 289] on ul "Data Map" at bounding box center [738, 299] width 1062 height 44
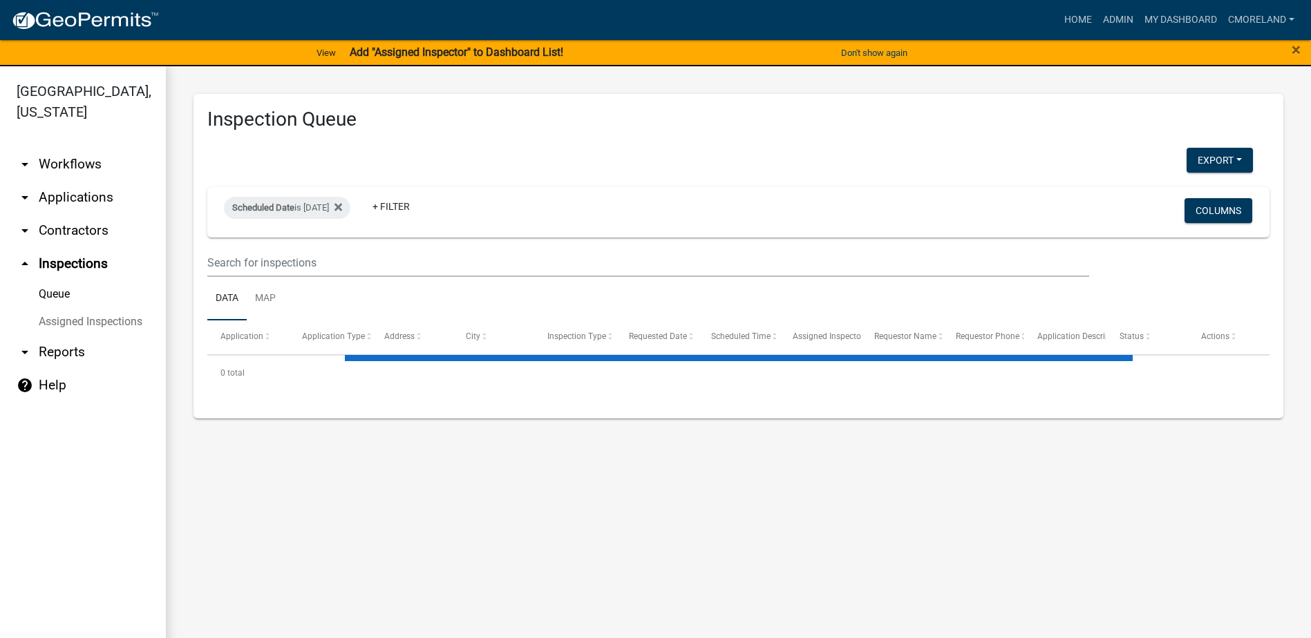
select select "2: 50"
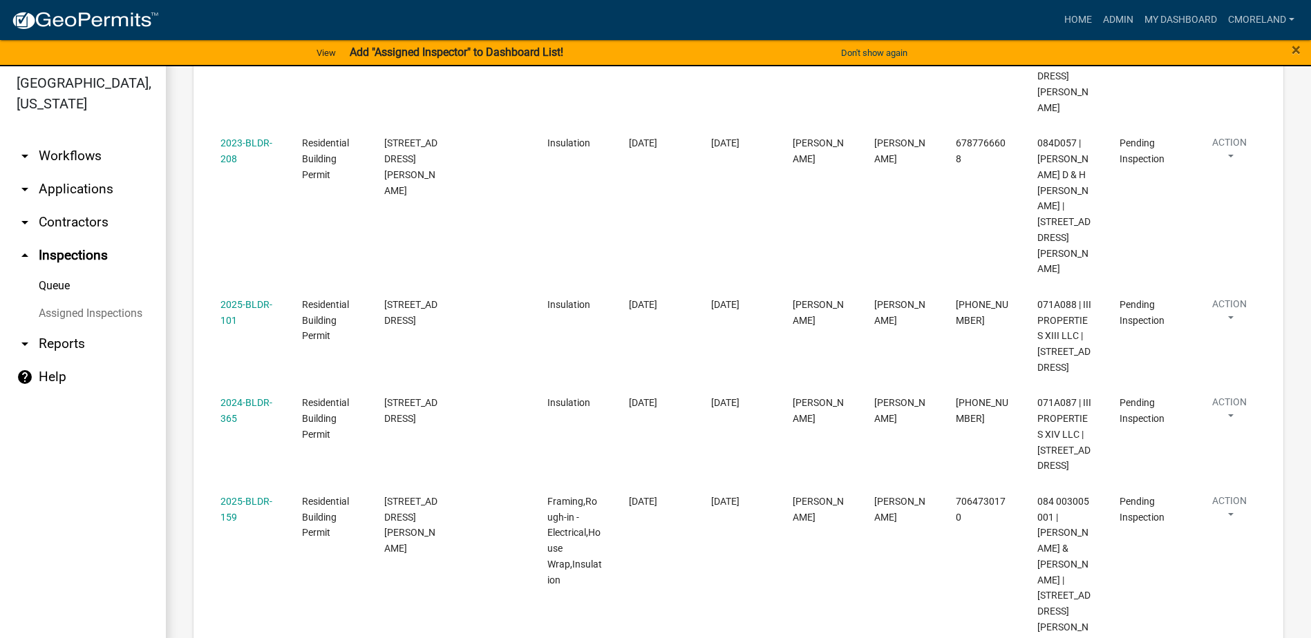
scroll to position [17, 0]
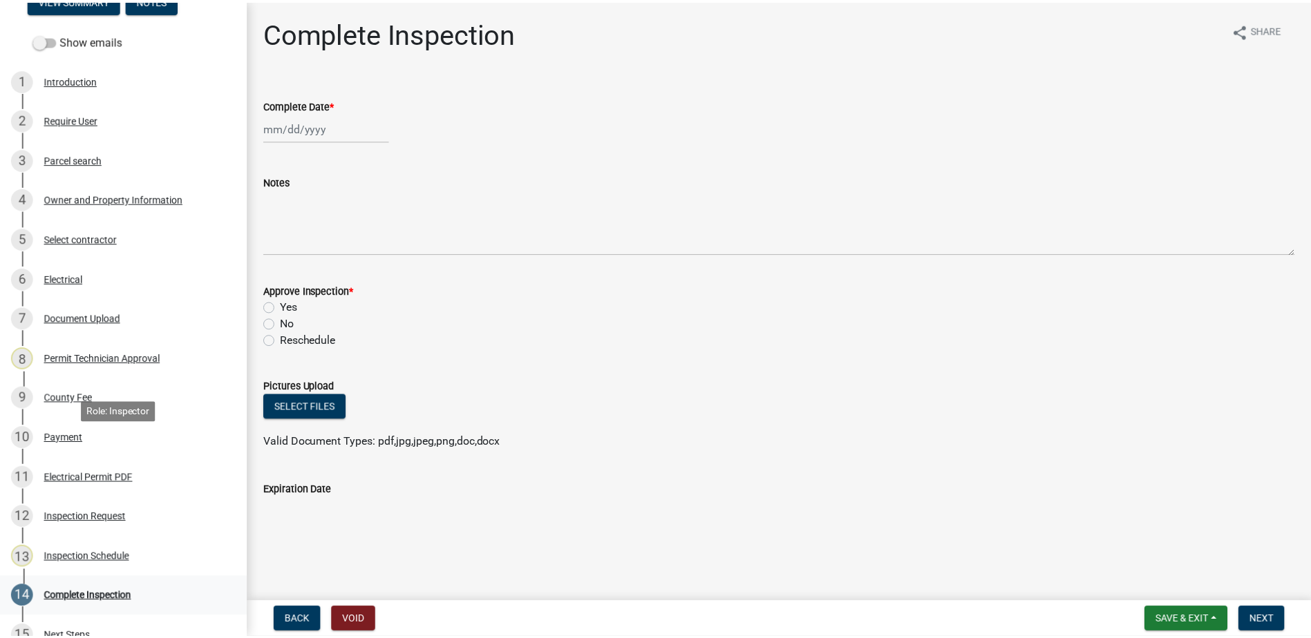
scroll to position [321, 0]
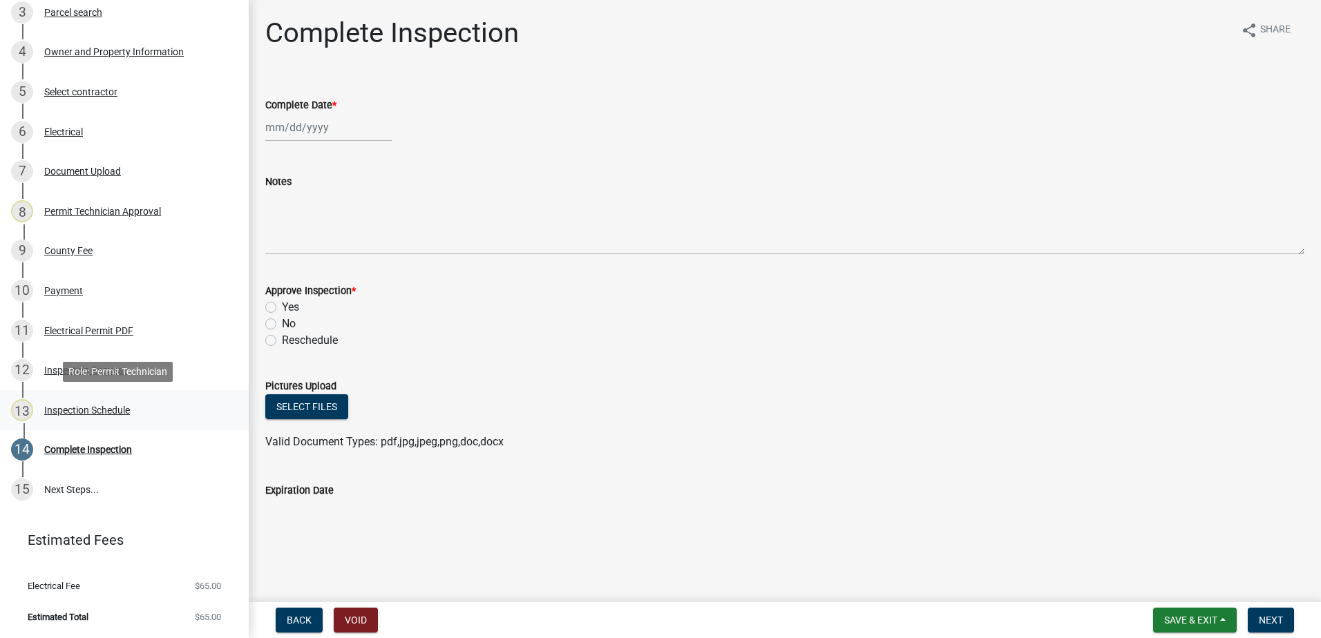
click at [84, 409] on div "Inspection Schedule" at bounding box center [87, 411] width 86 height 10
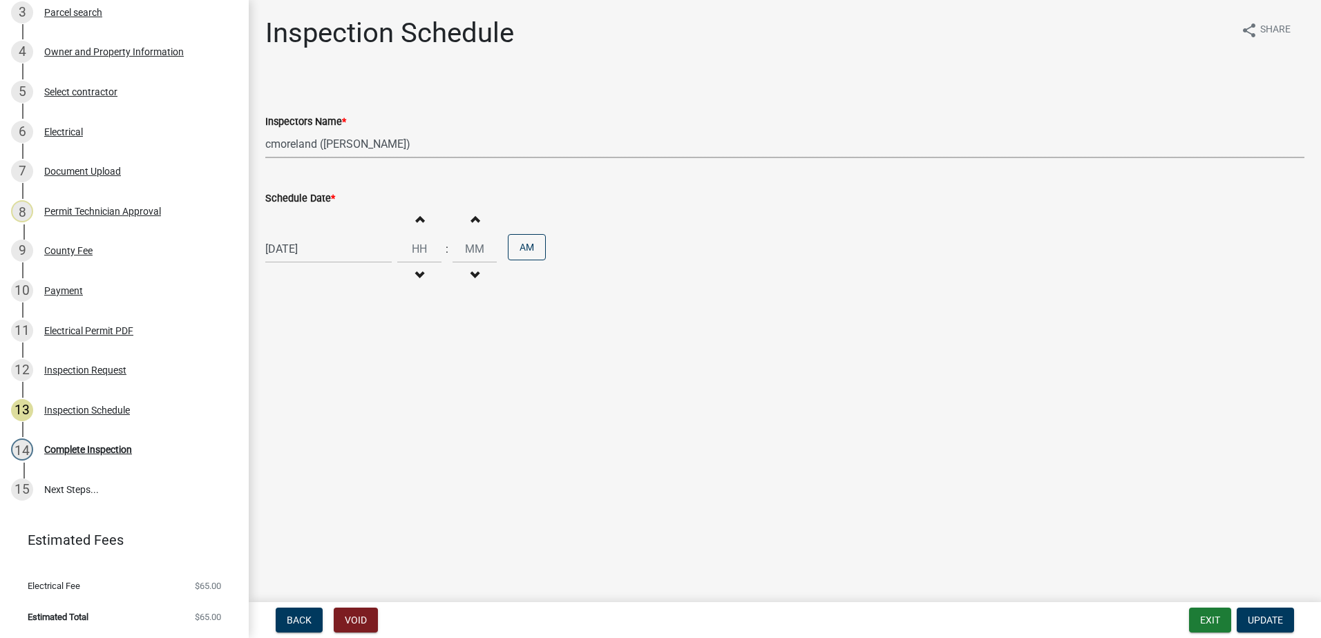
click at [437, 148] on select "Select Item... mrivera (Michele Rivera) jstokes (Jerry Stokes) asmith105 (Antho…" at bounding box center [784, 144] width 1039 height 28
select select "07642ab0-564c-47bb-824b-0ccf2da83593"
click at [265, 130] on select "Select Item... mrivera (Michele Rivera) jstokes (Jerry Stokes) asmith105 (Antho…" at bounding box center [784, 144] width 1039 height 28
click at [1255, 616] on span "Update" at bounding box center [1265, 620] width 35 height 11
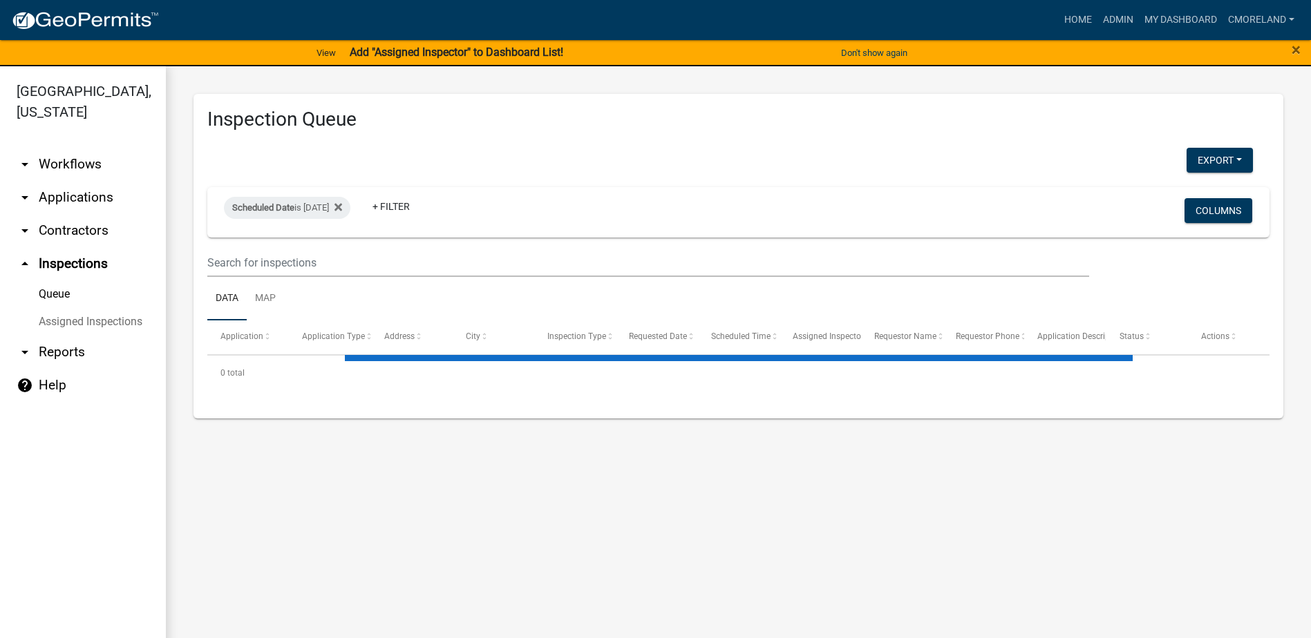
select select "2: 50"
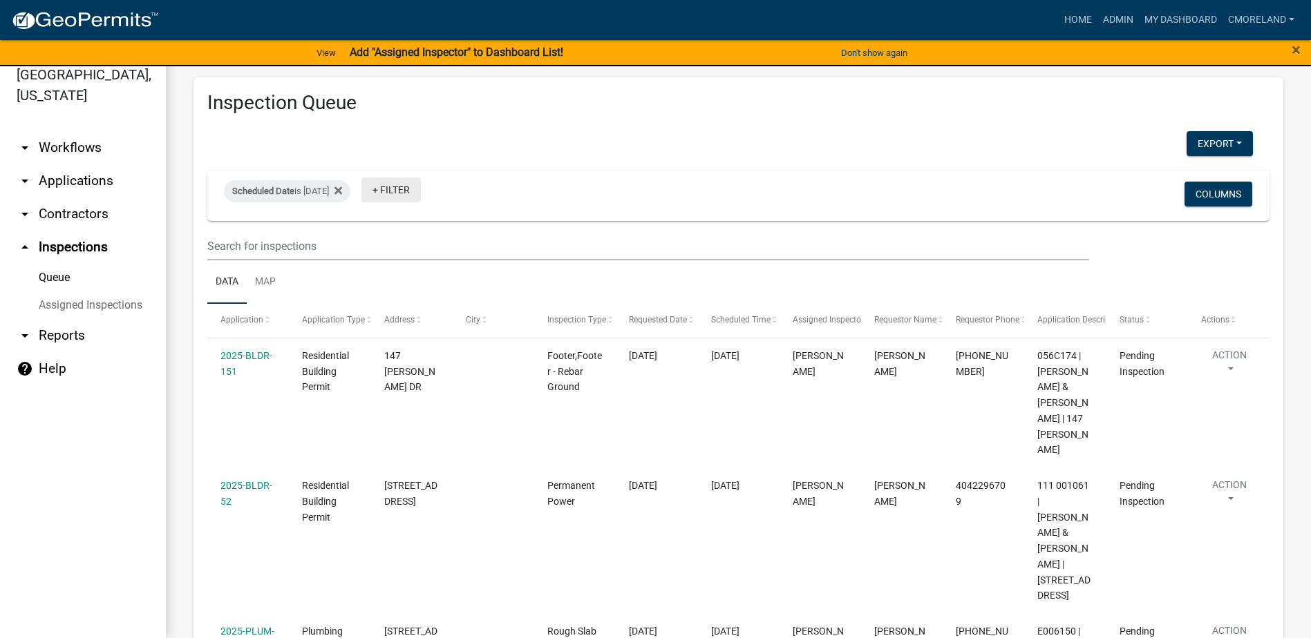
click at [407, 190] on link "+ Filter" at bounding box center [390, 190] width 59 height 25
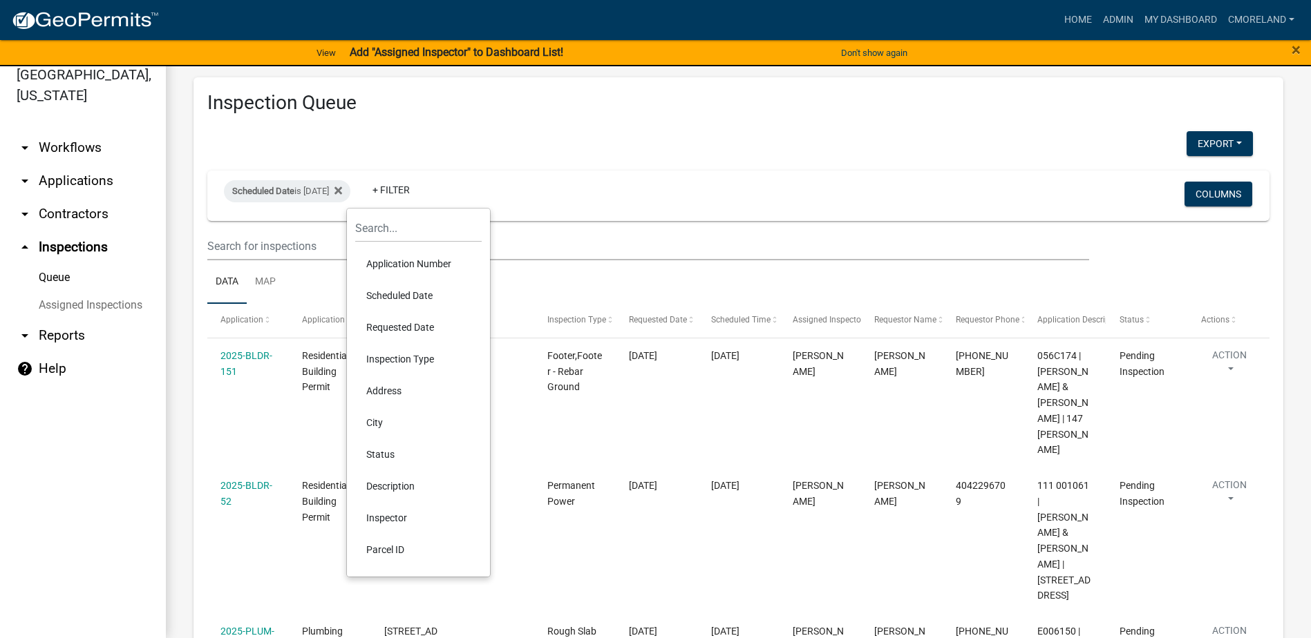
click at [384, 516] on li "Inspector" at bounding box center [418, 518] width 126 height 32
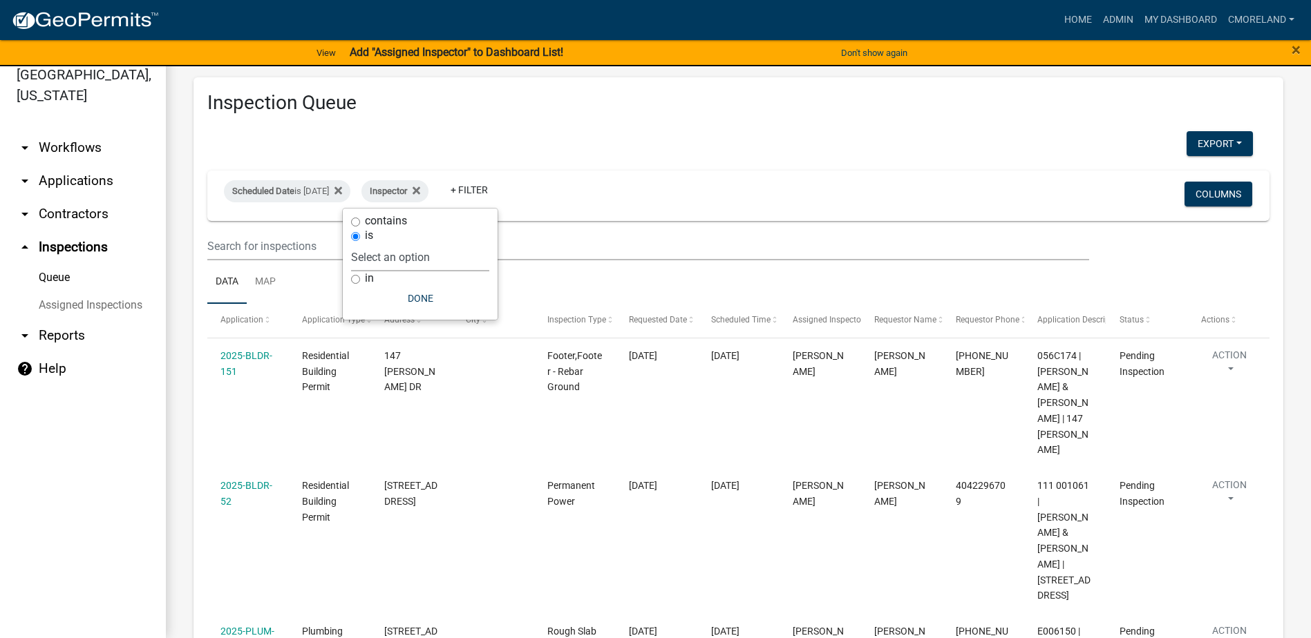
click at [453, 258] on select "Select an option None Michele Rivera Dorothy Evans Kenteria Williams Jerry Stok…" at bounding box center [420, 257] width 138 height 28
select select "07642ab0-564c-47bb-824b-0ccf2da83593"
click at [386, 243] on select "Select an option None Michele Rivera Dorothy Evans Kenteria Williams Jerry Stok…" at bounding box center [420, 257] width 138 height 28
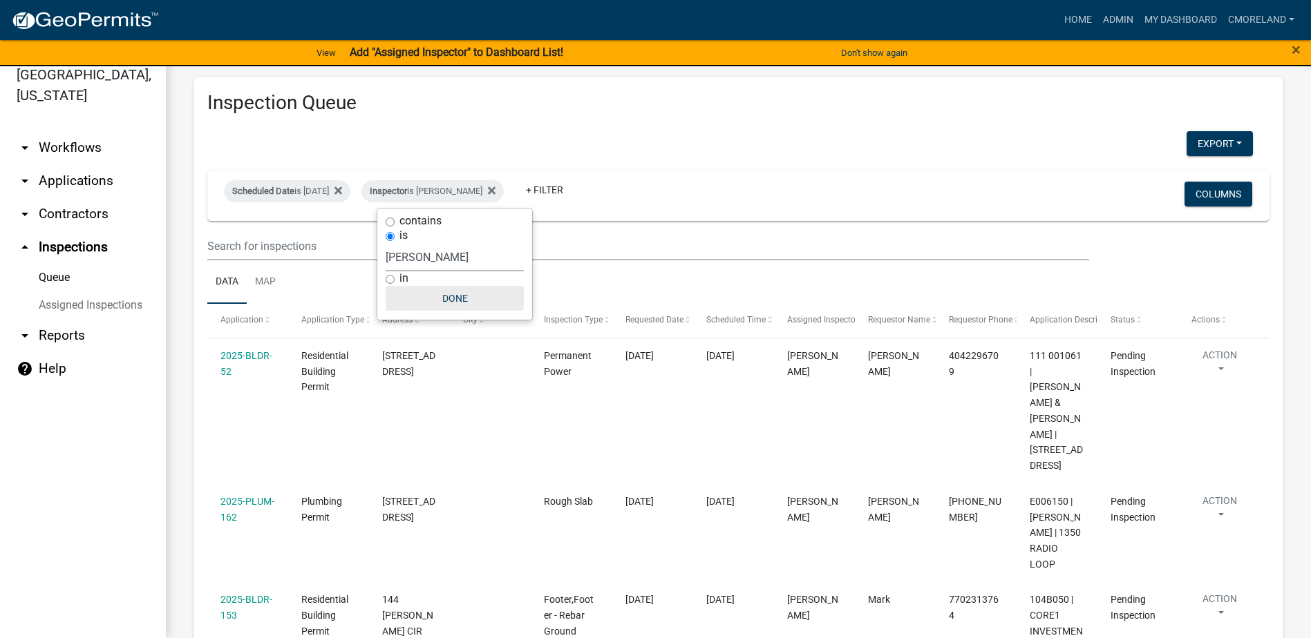
click at [464, 297] on button "Done" at bounding box center [455, 298] width 138 height 25
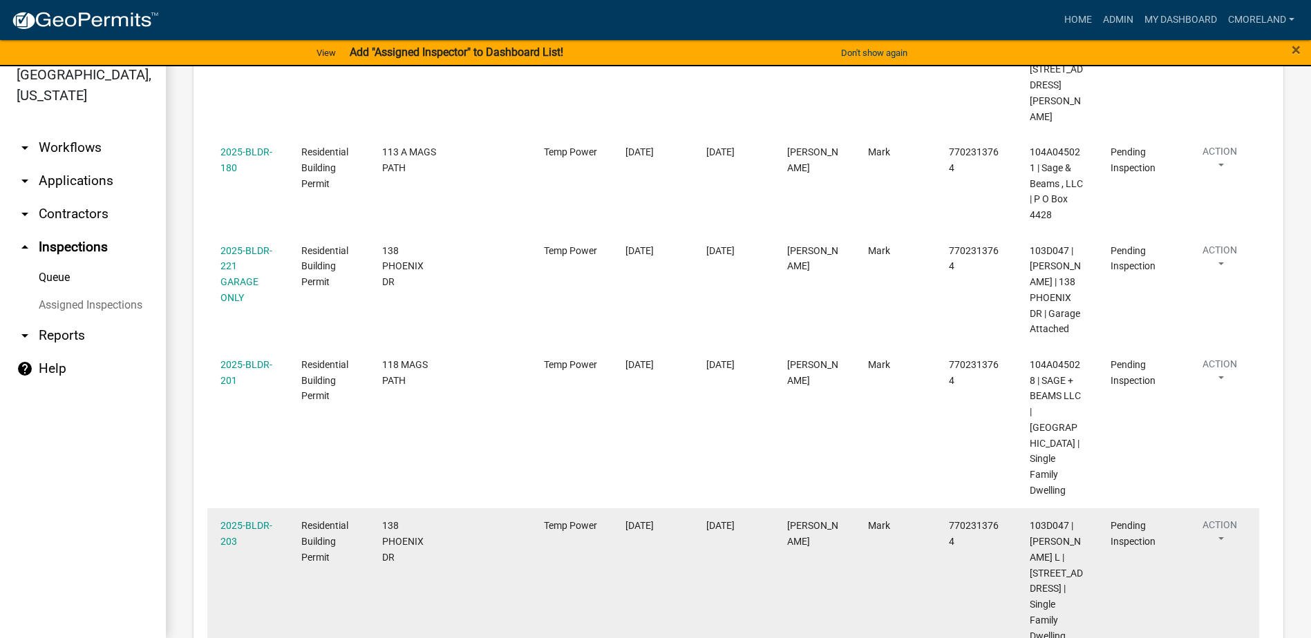
scroll to position [524, 0]
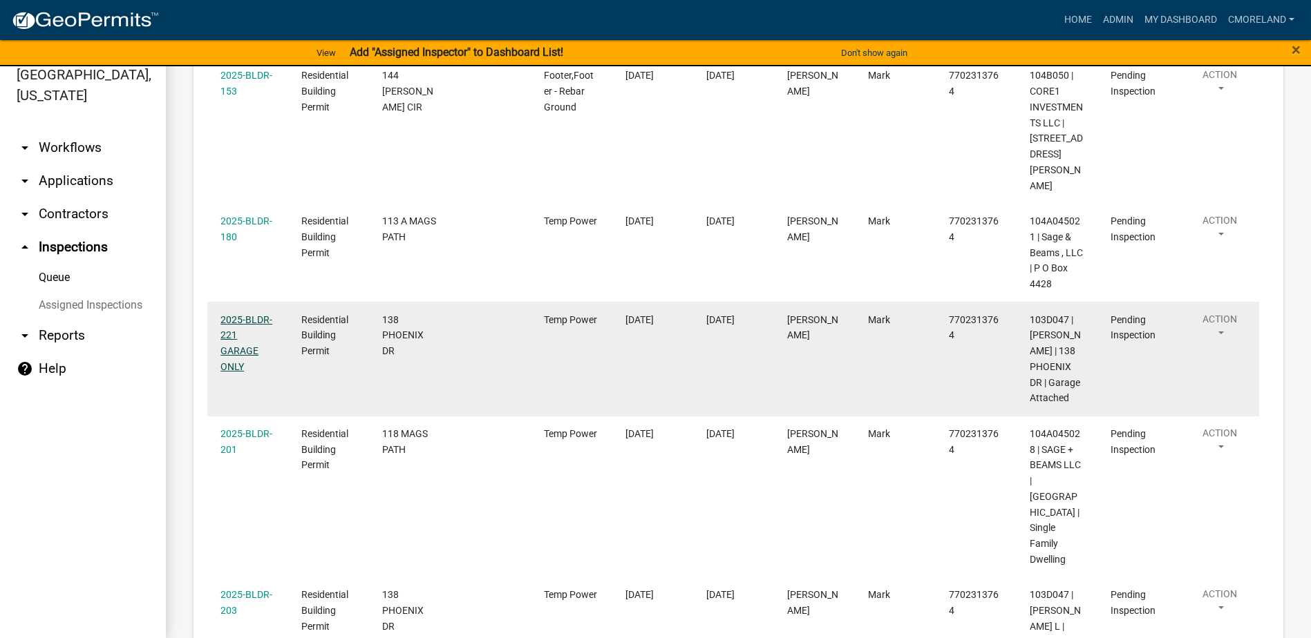
click at [256, 314] on link "2025-BLDR-221 GARAGE ONLY" at bounding box center [246, 343] width 52 height 58
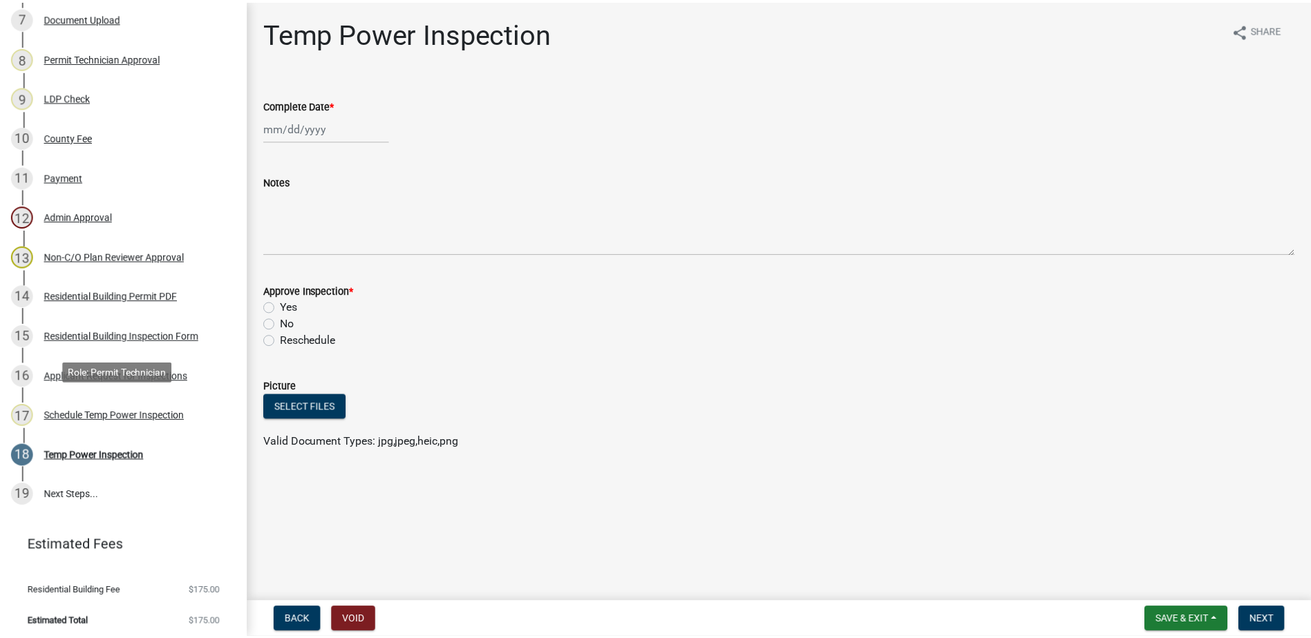
scroll to position [480, 0]
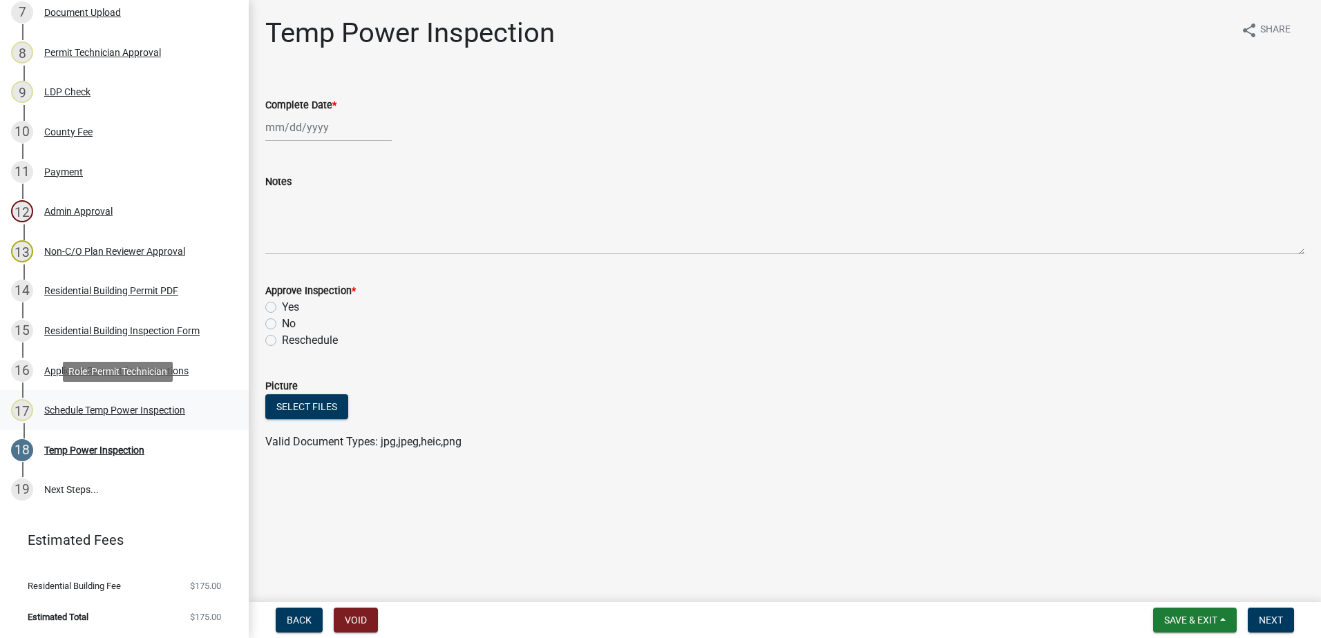
click at [91, 408] on div "Schedule Temp Power Inspection" at bounding box center [114, 411] width 141 height 10
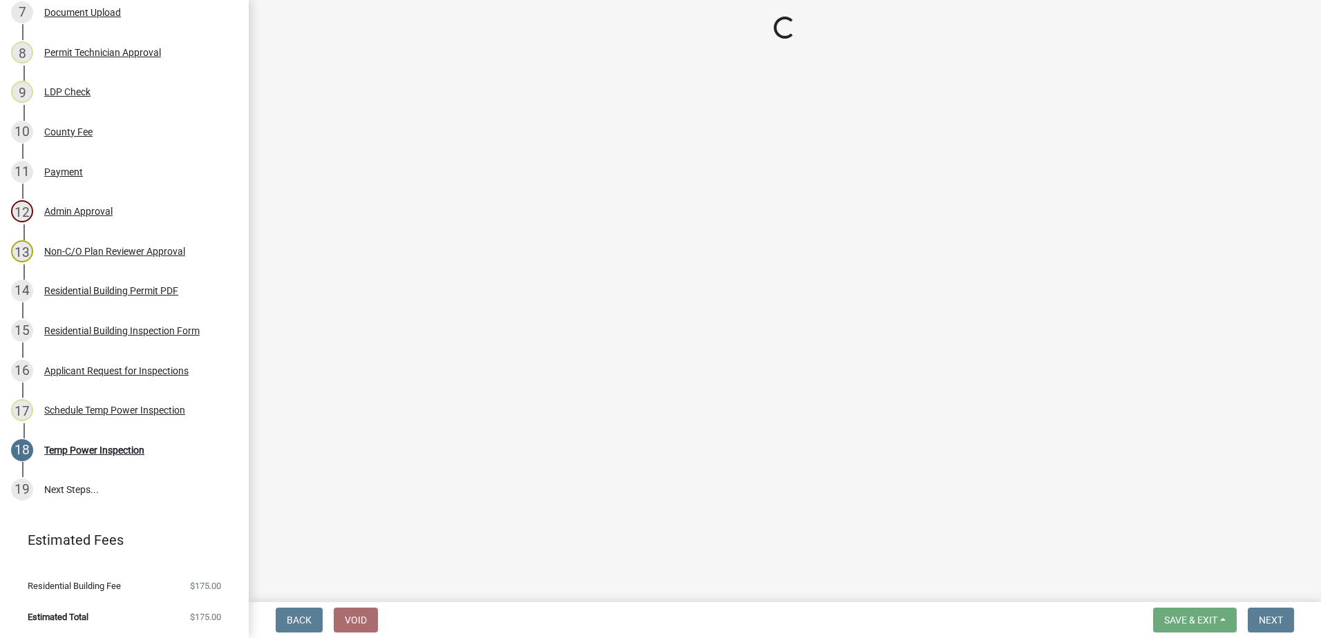
select select "07642ab0-564c-47bb-824b-0ccf2da83593"
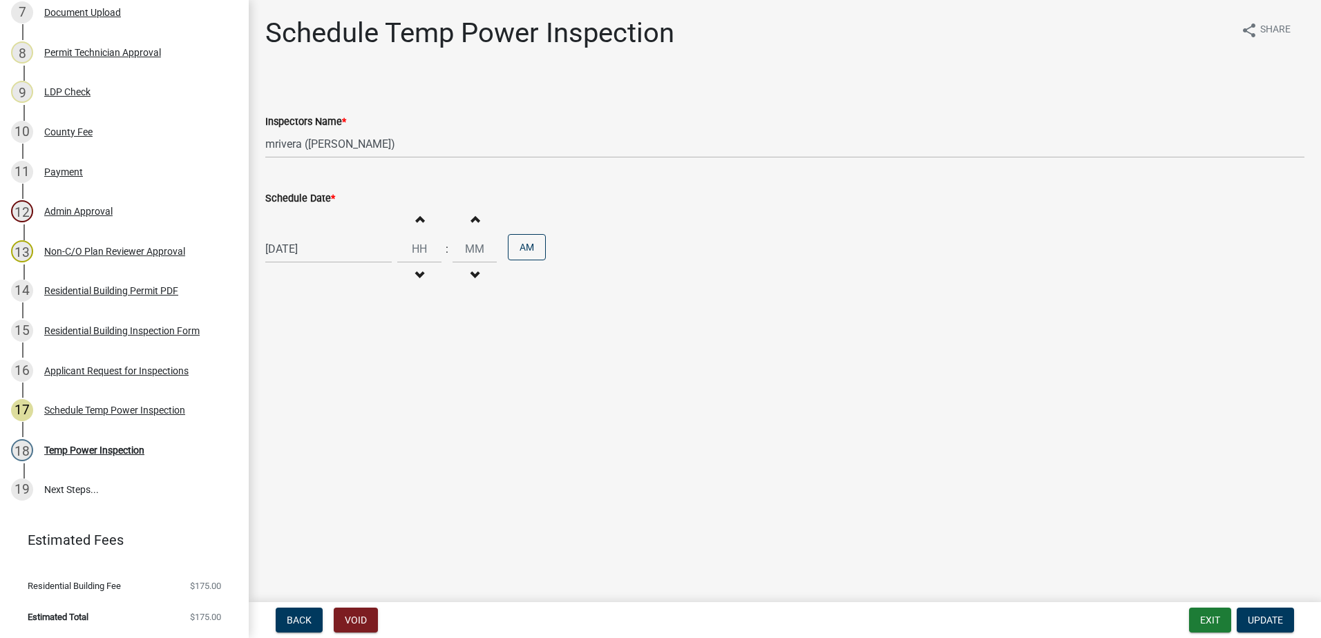
click at [336, 252] on div "08/19/2025" at bounding box center [328, 249] width 126 height 28
select select "8"
select select "2025"
click at [280, 388] on div "18" at bounding box center [279, 389] width 22 height 22
type input "08/18/2025"
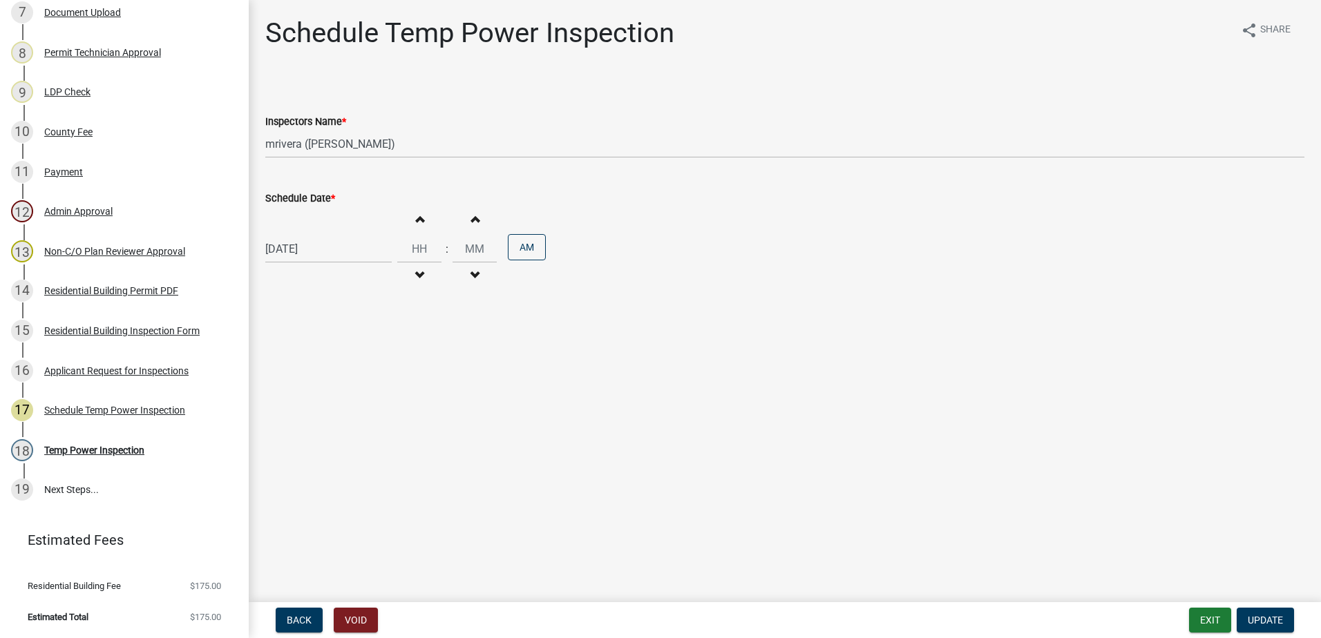
click at [359, 255] on div "08/18/2025" at bounding box center [328, 249] width 126 height 28
select select "8"
select select "2025"
click at [369, 363] on div "15" at bounding box center [368, 367] width 22 height 22
type input "08/15/2025"
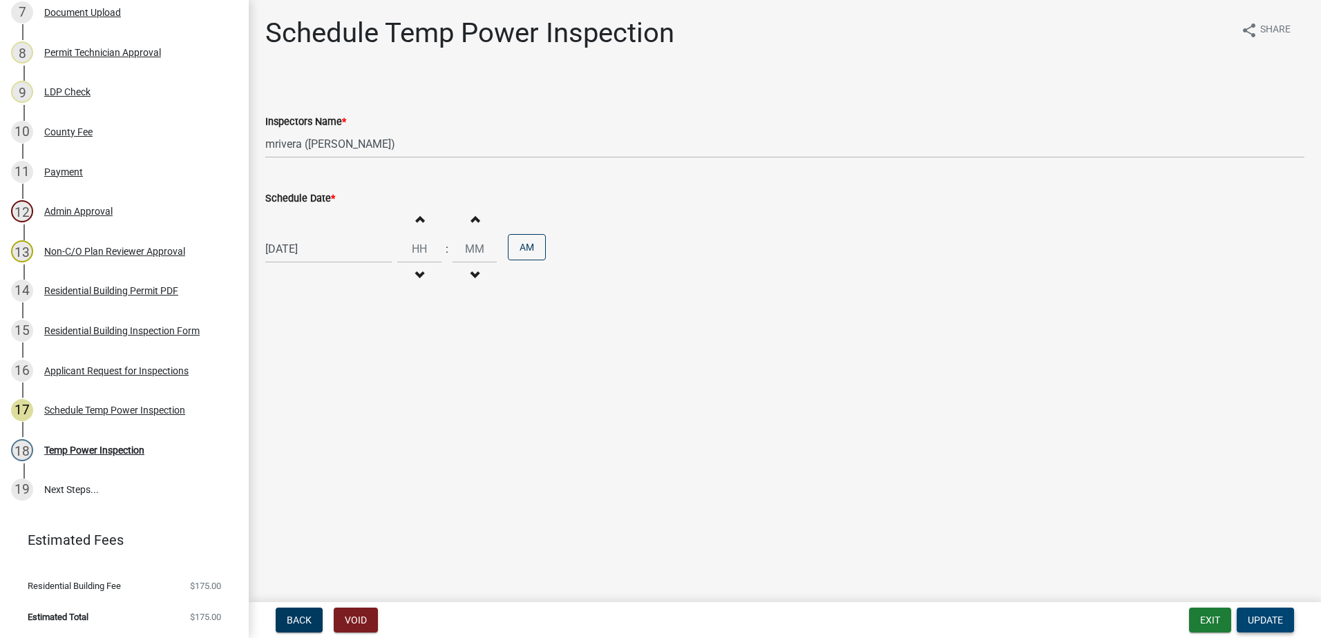
click at [1267, 619] on span "Update" at bounding box center [1265, 620] width 35 height 11
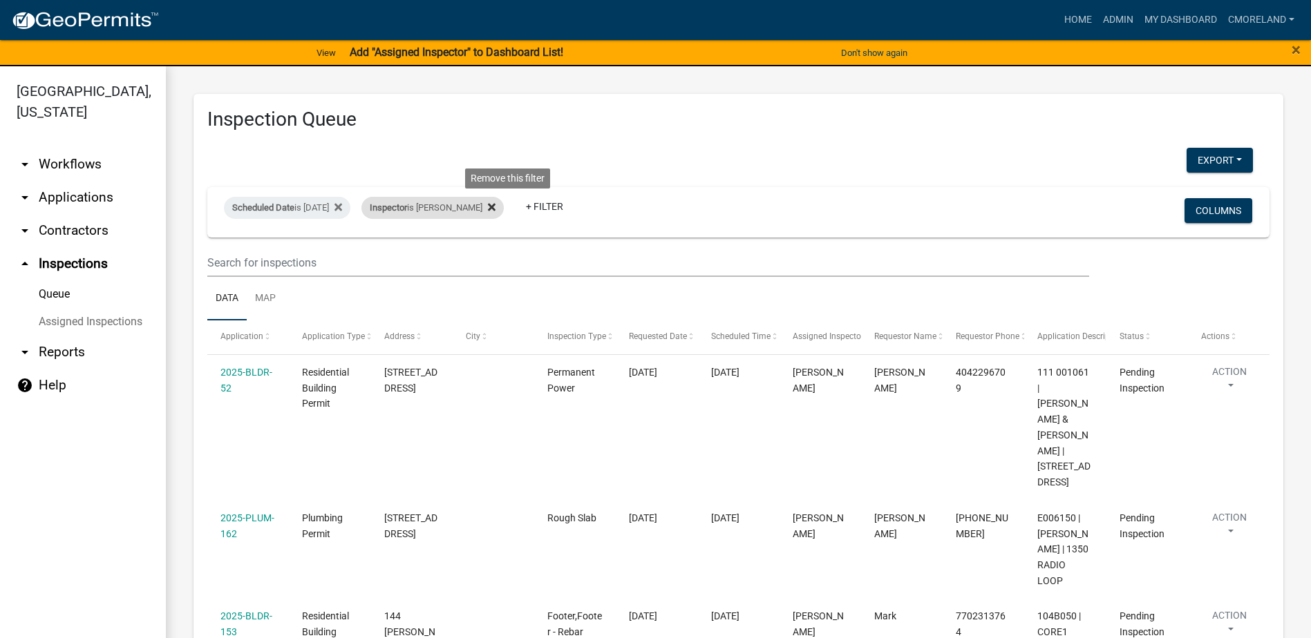
click at [495, 203] on icon at bounding box center [492, 207] width 8 height 11
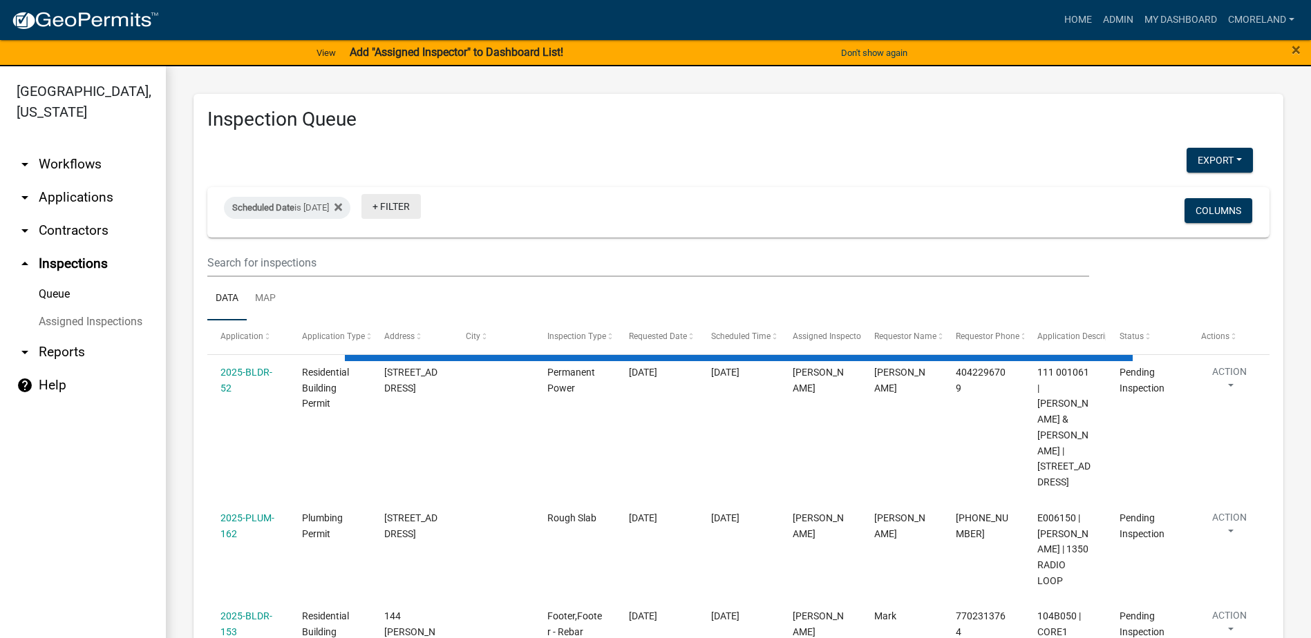
select select "2: 50"
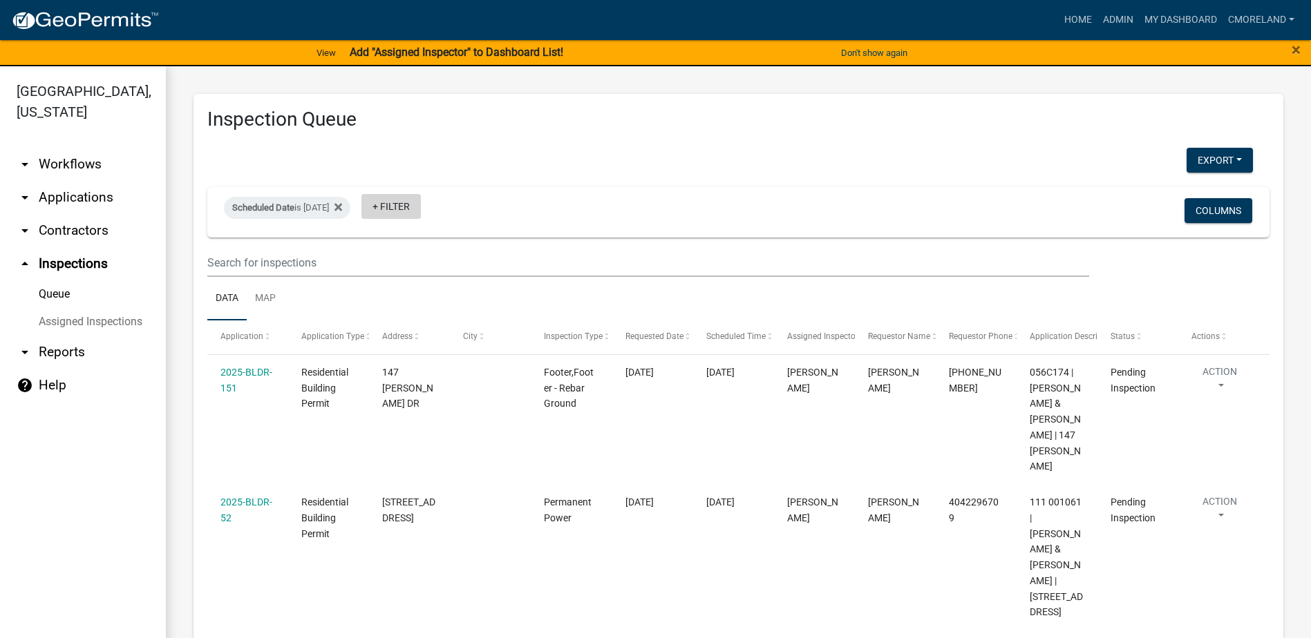
click at [421, 199] on link "+ Filter" at bounding box center [390, 206] width 59 height 25
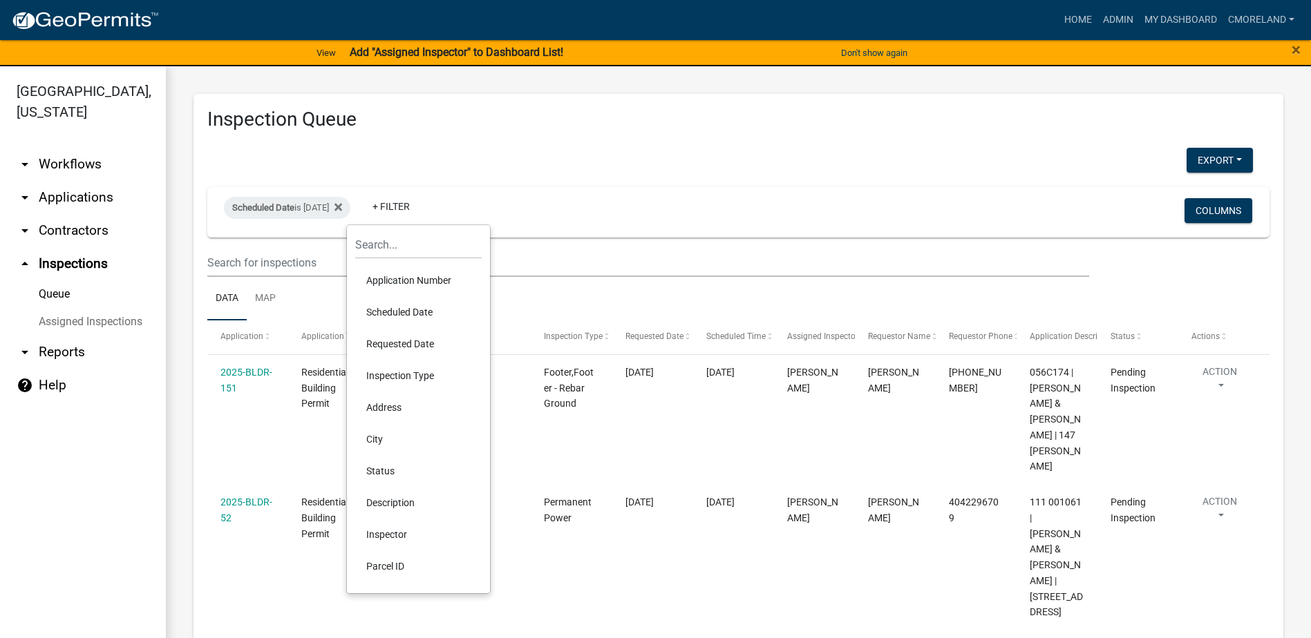
click at [552, 215] on div "Scheduled Date is 08/19/2025 + Filter" at bounding box center [563, 212] width 700 height 36
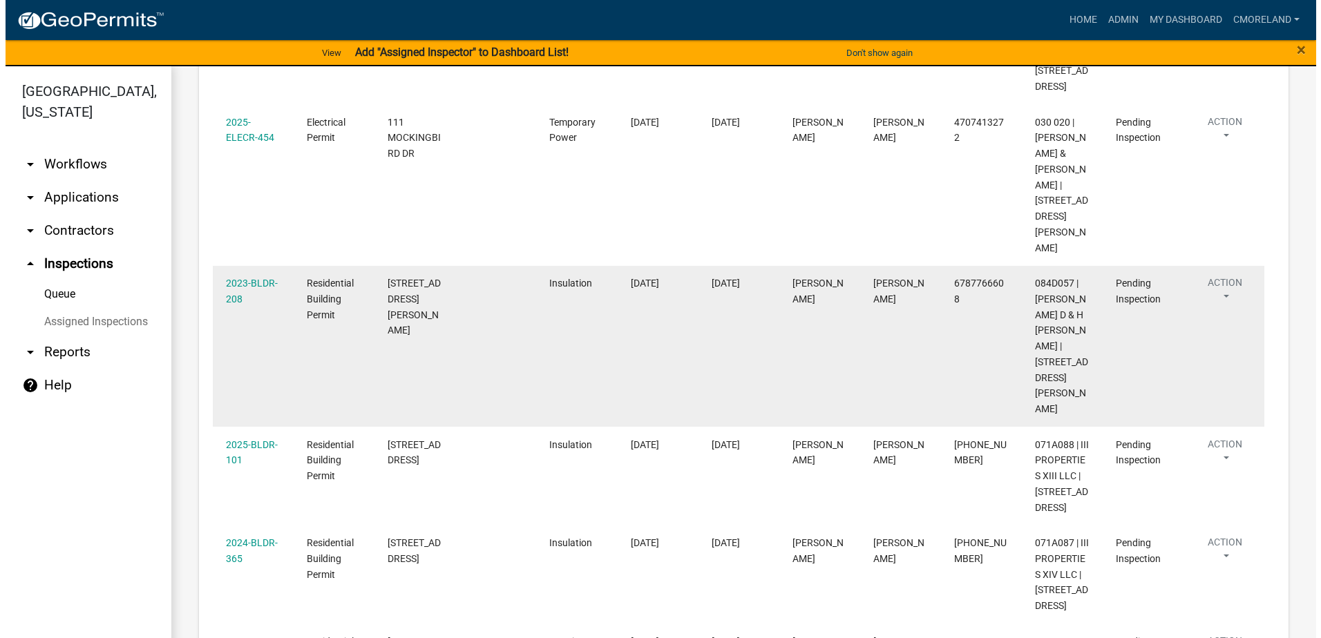
scroll to position [1727, 0]
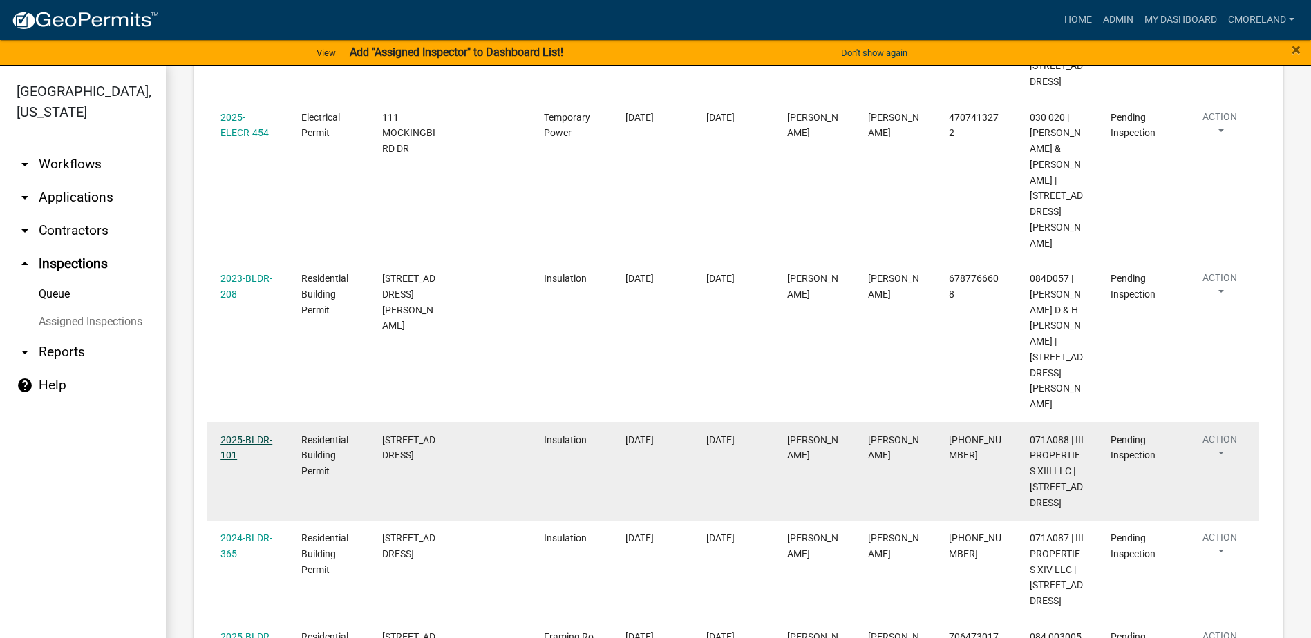
click at [241, 435] on link "2025-BLDR-101" at bounding box center [246, 448] width 52 height 27
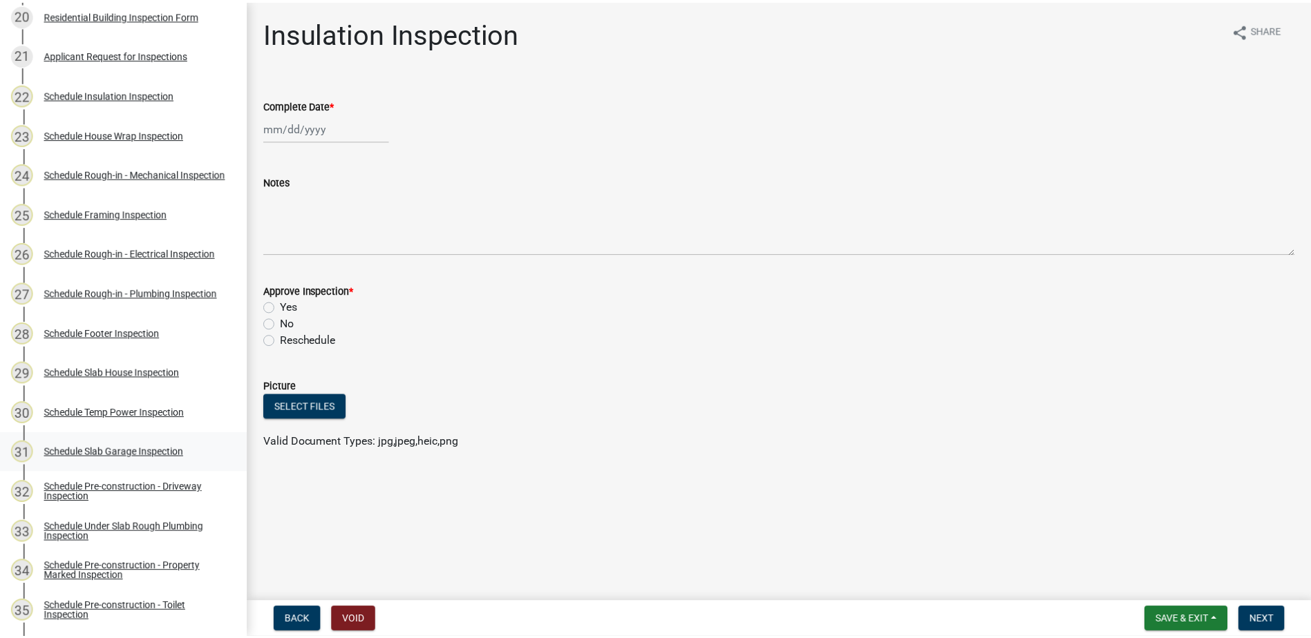
scroll to position [967, 0]
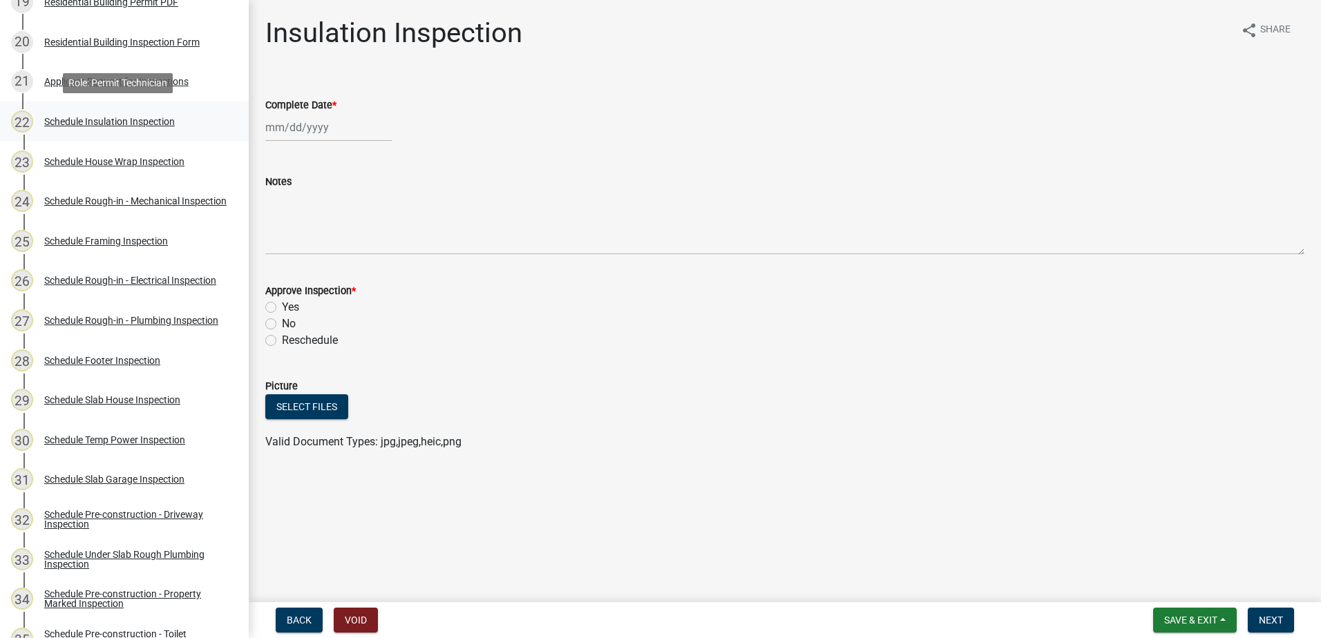
click at [105, 120] on div "Schedule Insulation Inspection" at bounding box center [109, 122] width 131 height 10
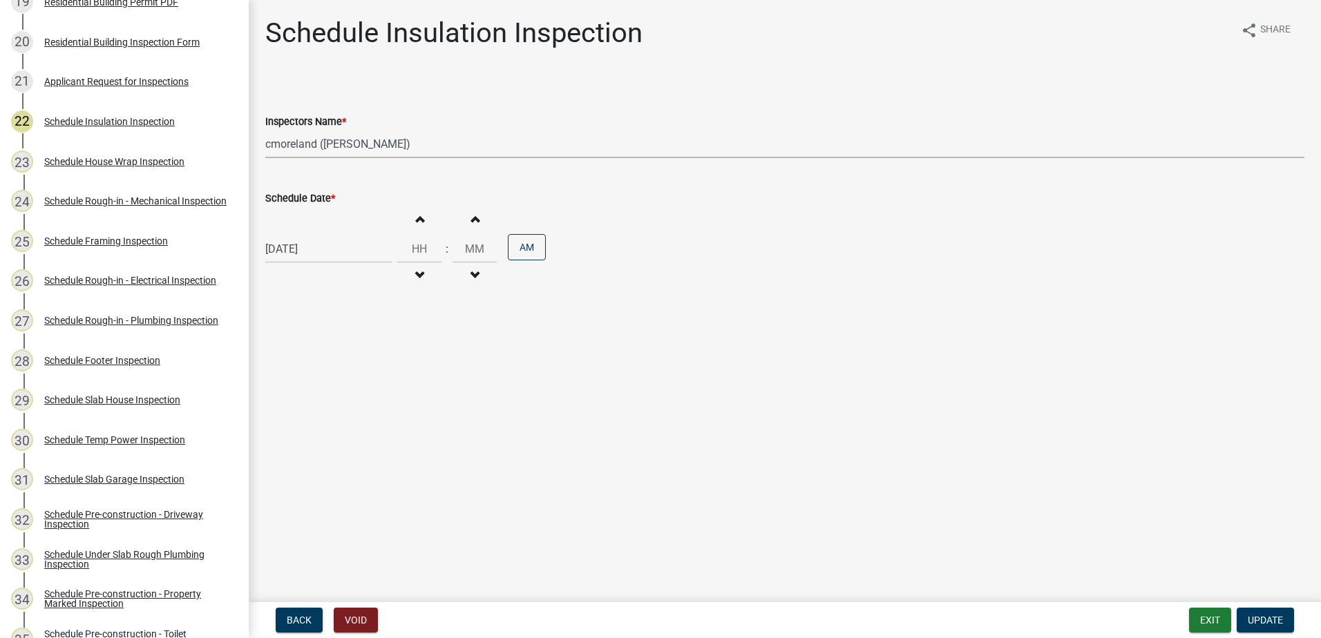
click at [464, 131] on select "Select Item... mrivera (Michele Rivera) jstokes (Jerry Stokes) asmith105 (Antho…" at bounding box center [784, 144] width 1039 height 28
select select "07642ab0-564c-47bb-824b-0ccf2da83593"
click at [265, 130] on select "Select Item... mrivera (Michele Rivera) jstokes (Jerry Stokes) asmith105 (Antho…" at bounding box center [784, 144] width 1039 height 28
click at [1270, 618] on span "Update" at bounding box center [1265, 620] width 35 height 11
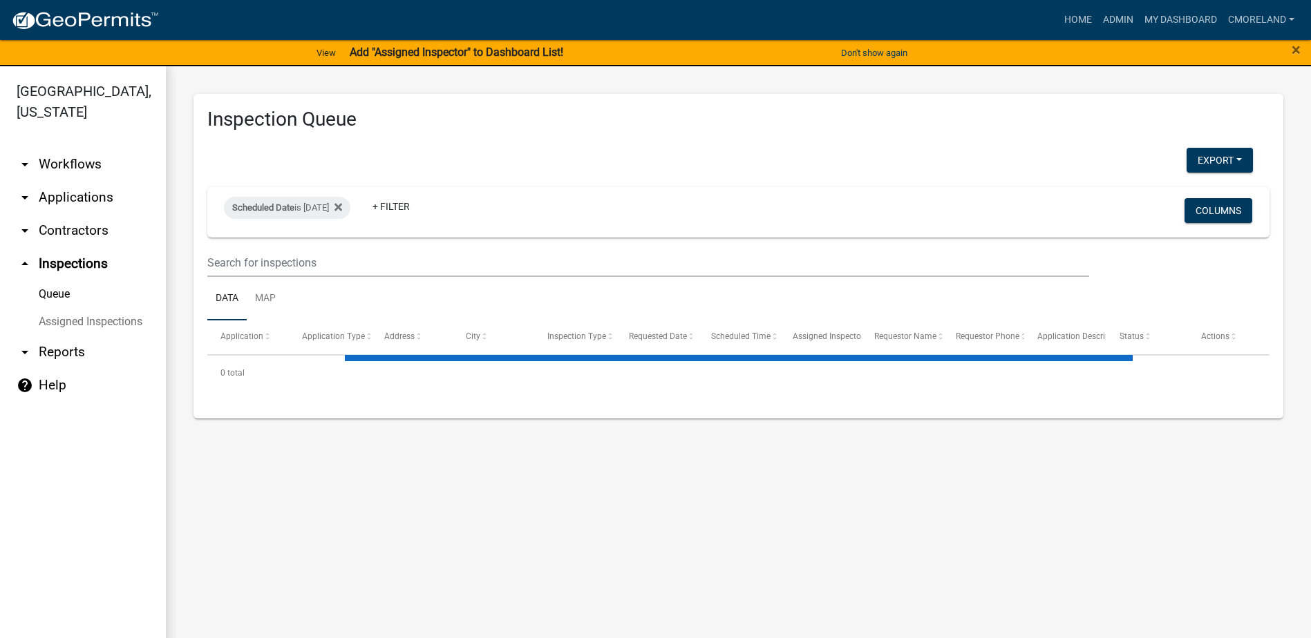
select select "2: 50"
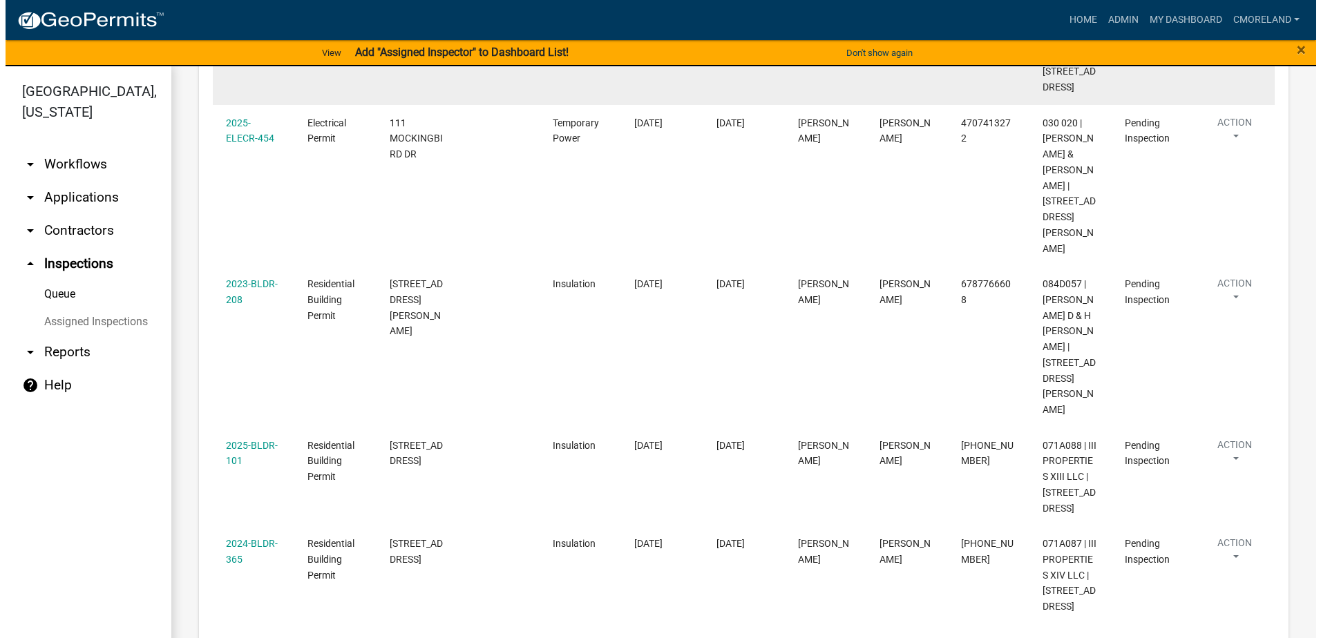
scroll to position [1727, 0]
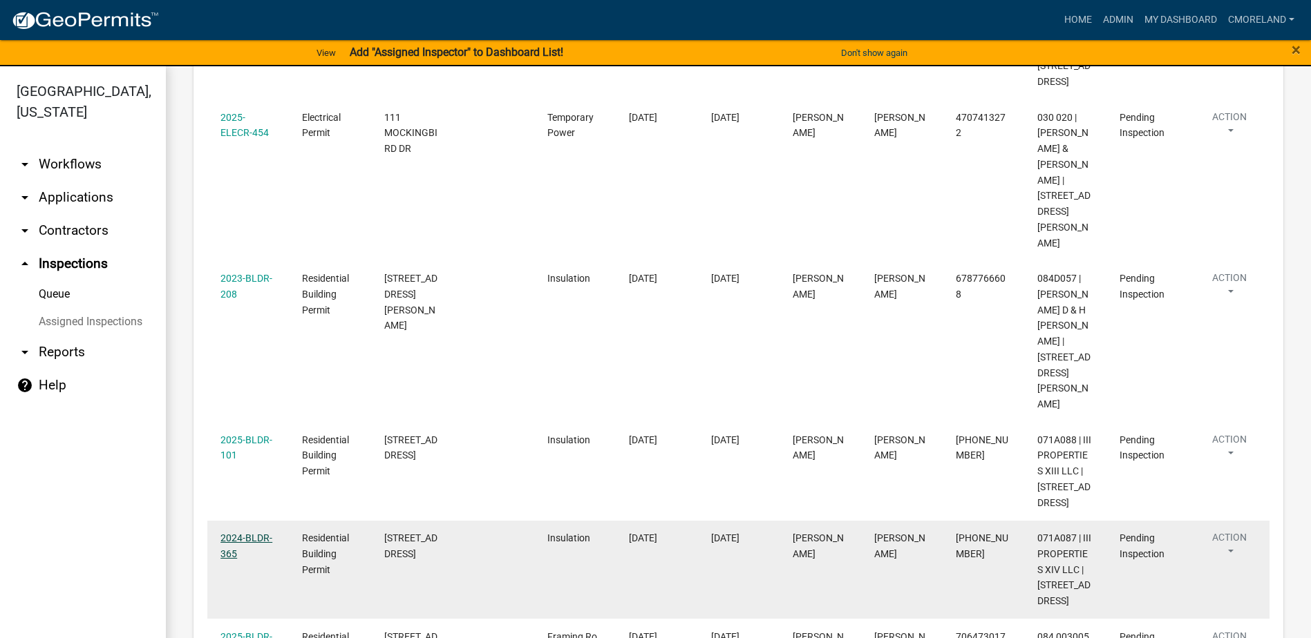
click at [251, 533] on link "2024-BLDR-365" at bounding box center [246, 546] width 52 height 27
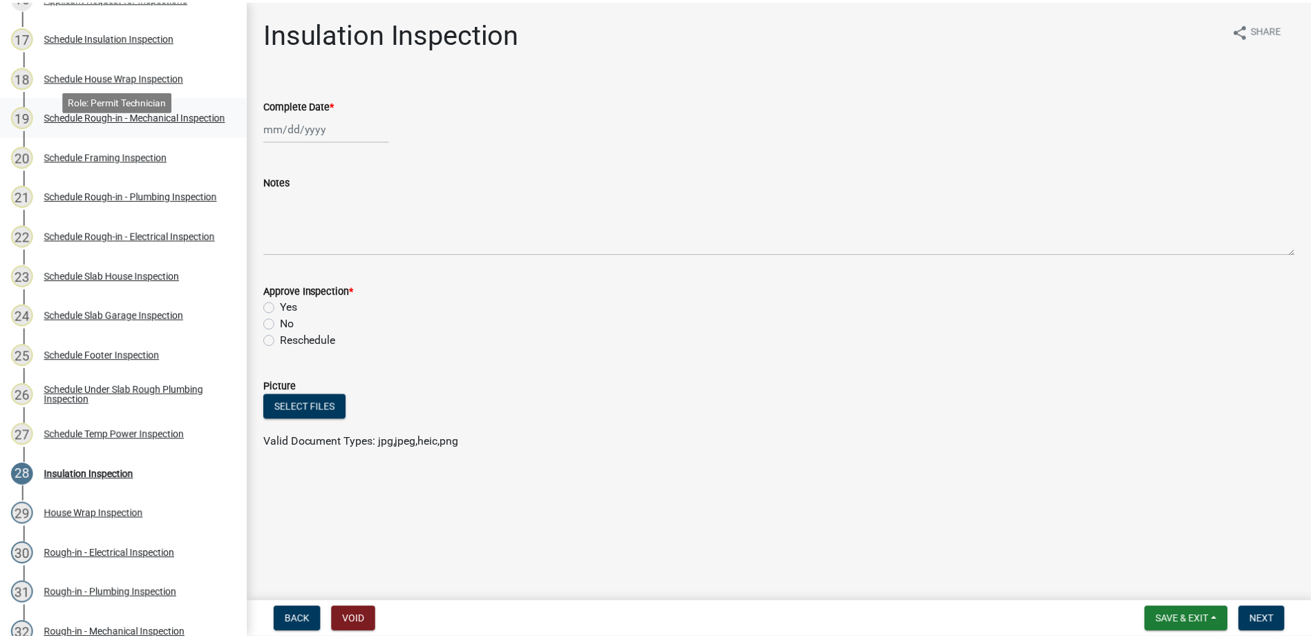
scroll to position [829, 0]
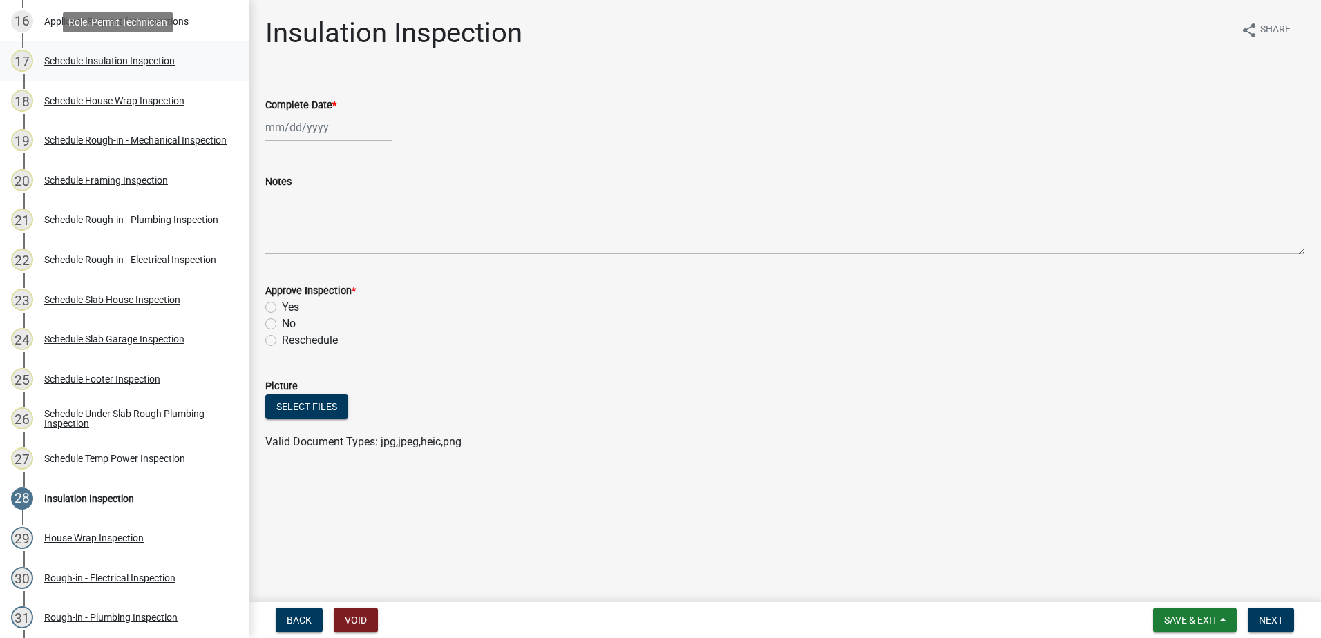
click at [111, 60] on div "Schedule Insulation Inspection" at bounding box center [109, 61] width 131 height 10
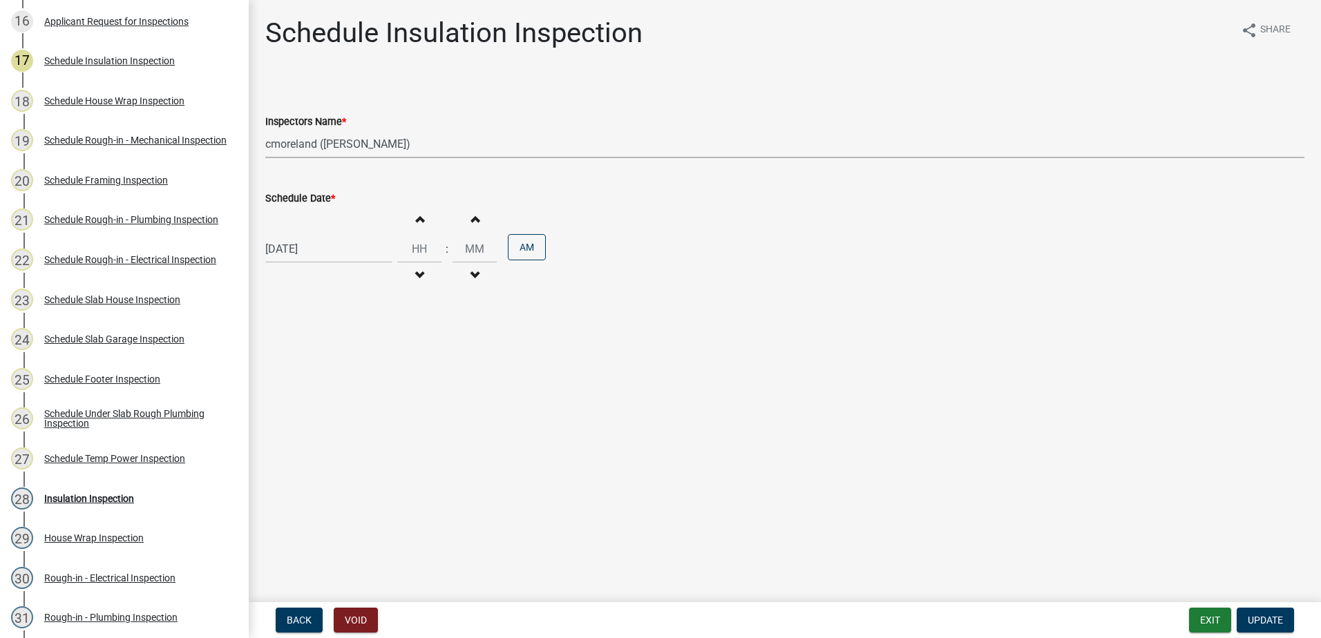
click at [439, 147] on select "Select Item... mrivera (Michele Rivera) jstokes (Jerry Stokes) asmith105 (Antho…" at bounding box center [784, 144] width 1039 height 28
select select "07642ab0-564c-47bb-824b-0ccf2da83593"
click at [265, 130] on select "Select Item... mrivera (Michele Rivera) jstokes (Jerry Stokes) asmith105 (Antho…" at bounding box center [784, 144] width 1039 height 28
click at [1268, 620] on span "Update" at bounding box center [1265, 620] width 35 height 11
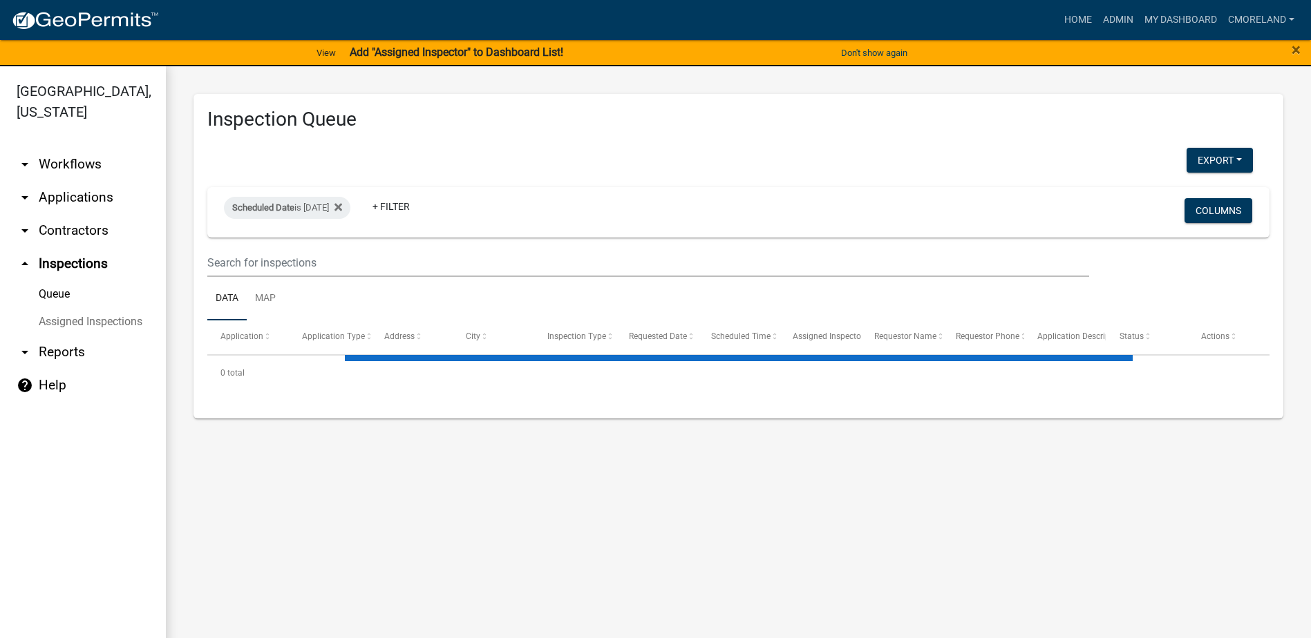
select select "2: 50"
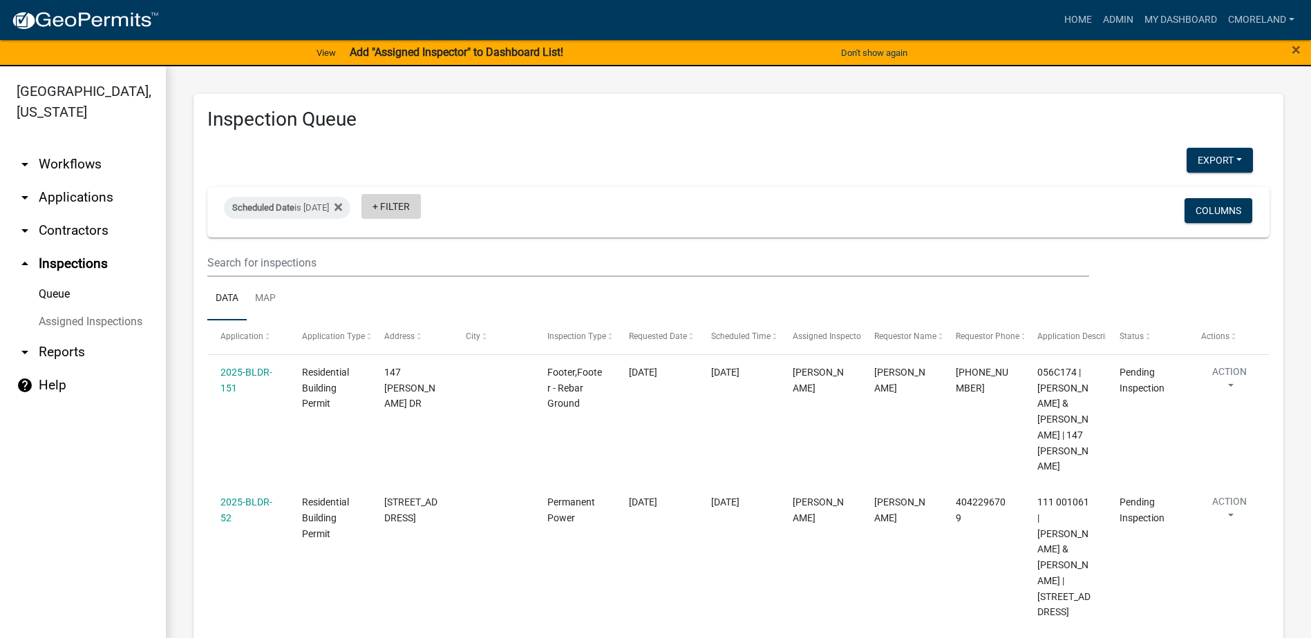
click at [421, 205] on link "+ Filter" at bounding box center [390, 206] width 59 height 25
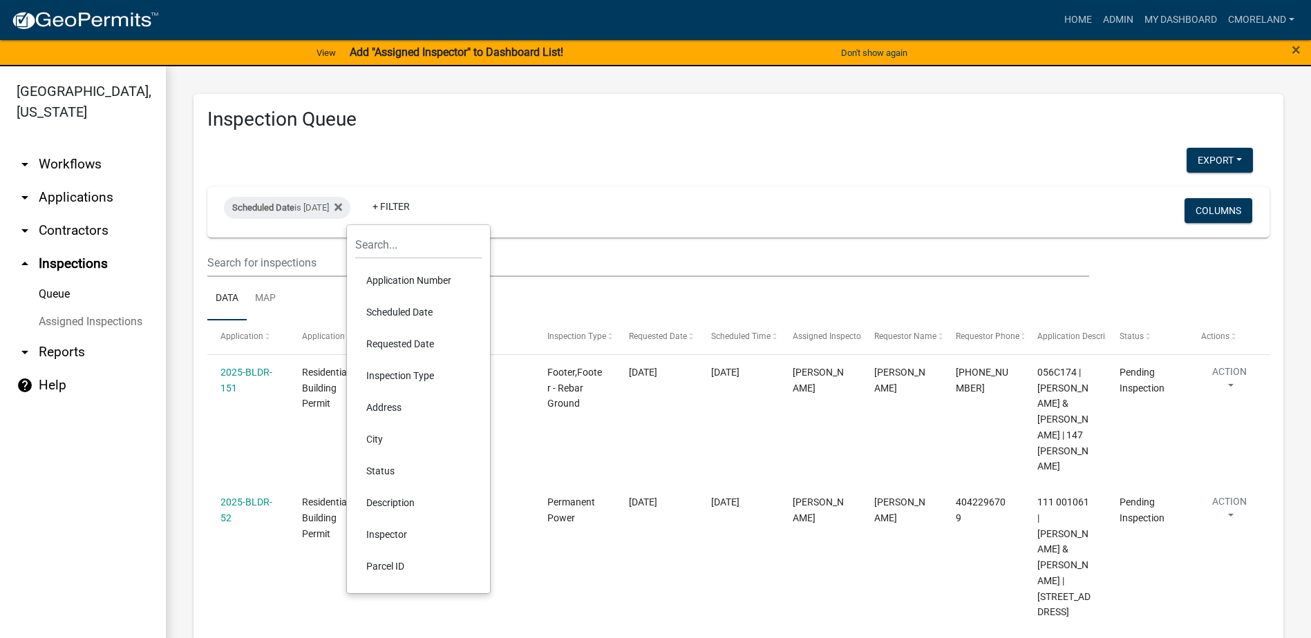
click at [395, 531] on li "Inspector" at bounding box center [418, 535] width 126 height 32
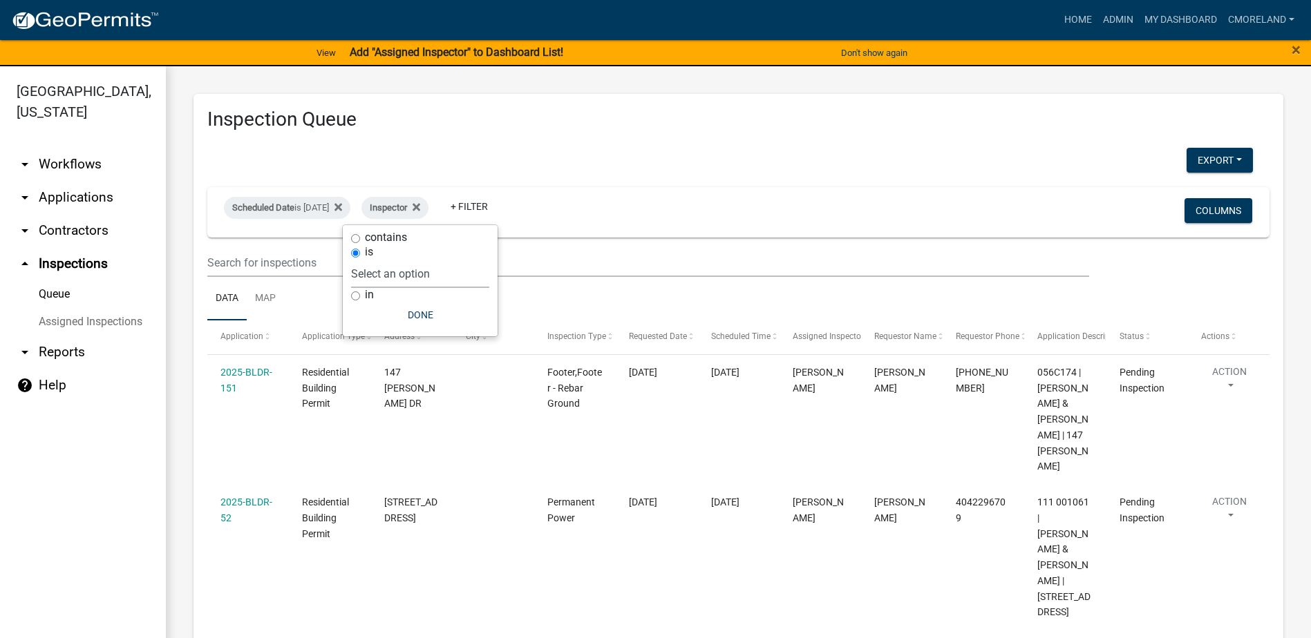
click at [462, 272] on select "Select an option None Michele Rivera Dorothy Evans Kenteria Williams Jerry Stok…" at bounding box center [420, 274] width 138 height 28
select select "07642ab0-564c-47bb-824b-0ccf2da83593"
click at [386, 260] on select "Select an option None Michele Rivera Dorothy Evans Kenteria Williams Jerry Stok…" at bounding box center [420, 274] width 138 height 28
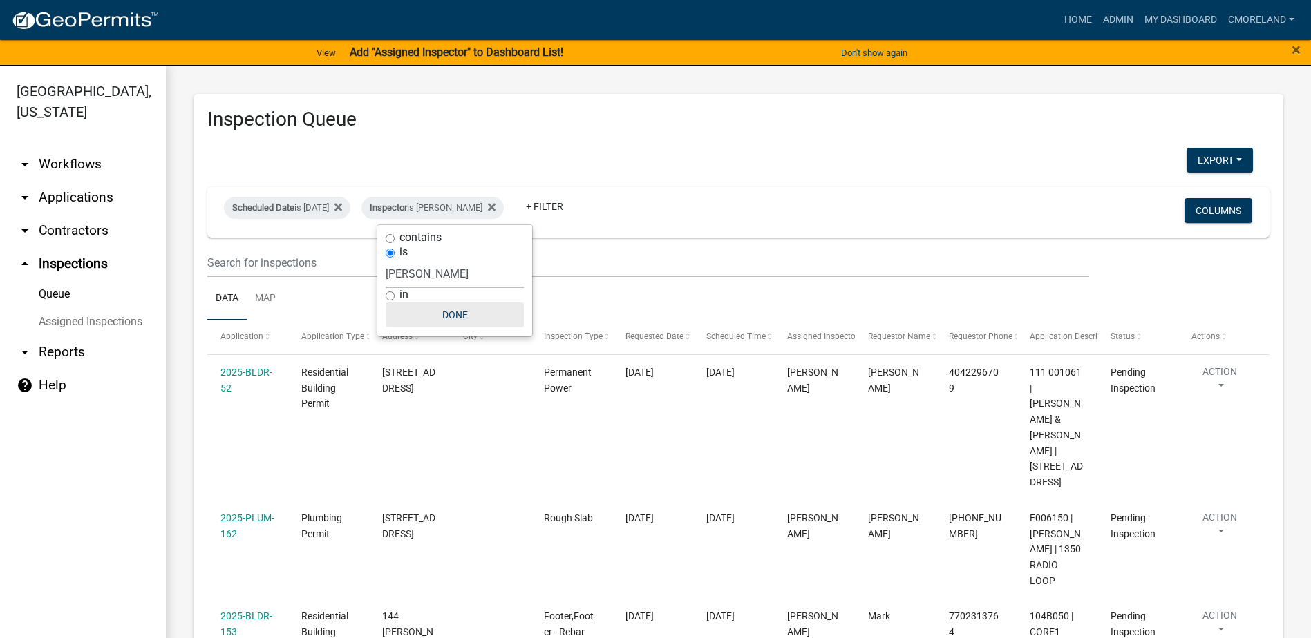
click at [466, 314] on button "Done" at bounding box center [455, 315] width 138 height 25
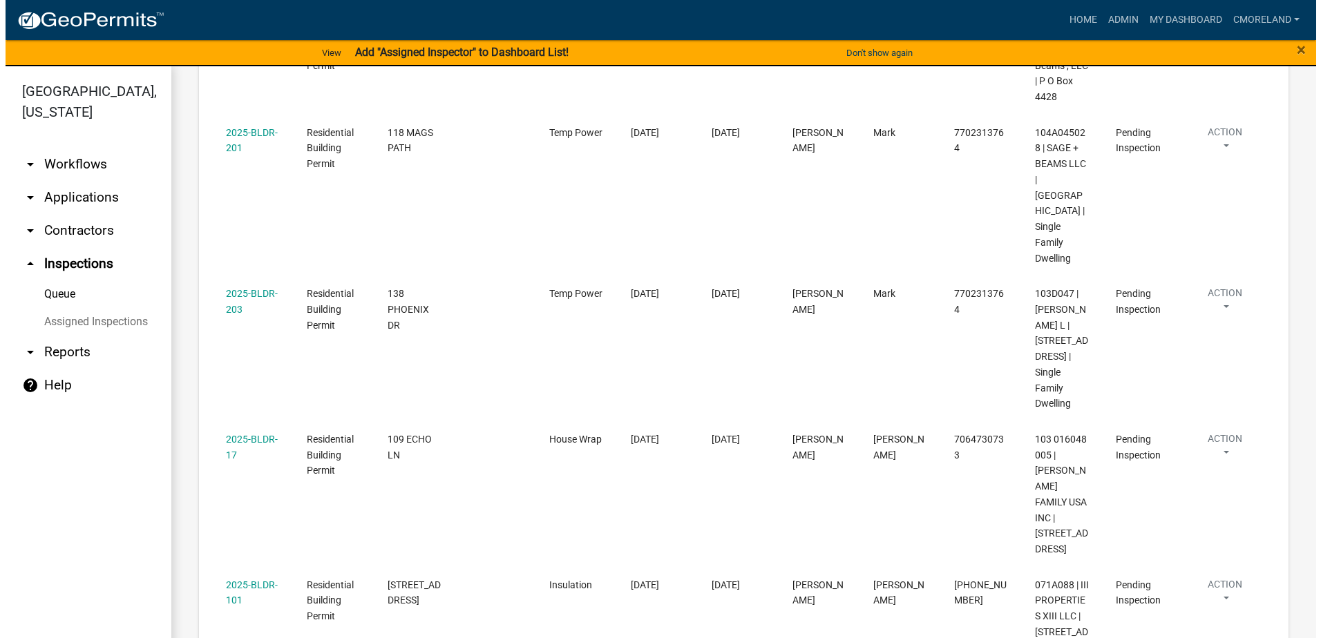
scroll to position [730, 0]
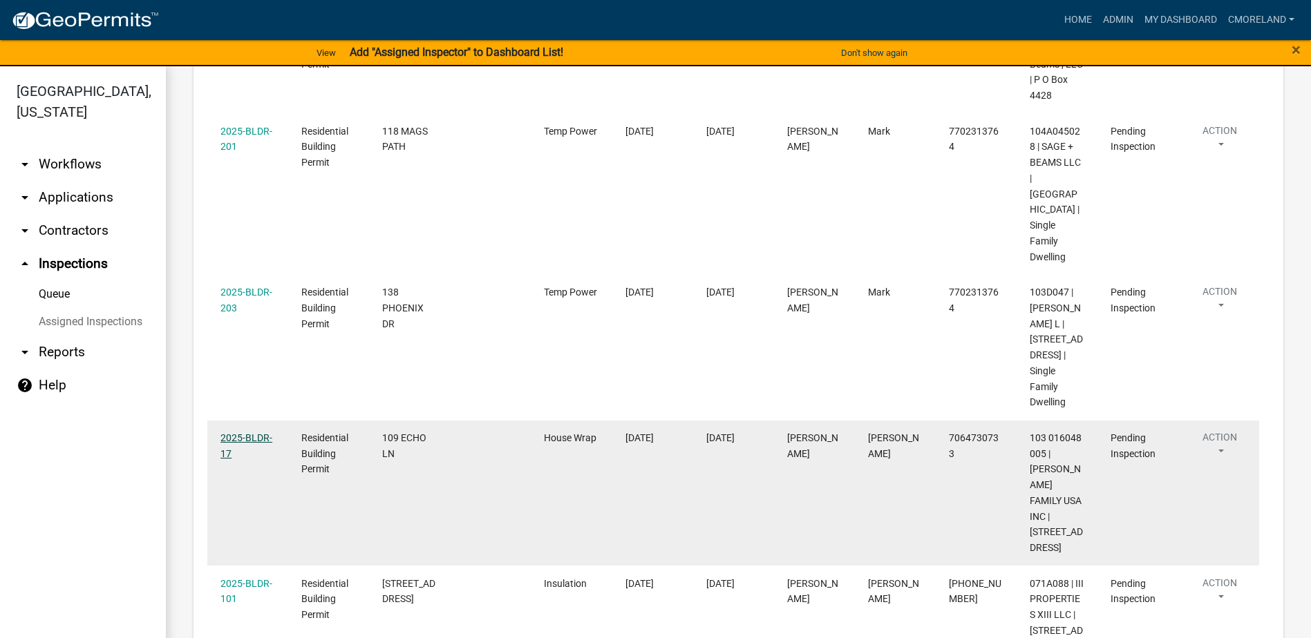
click at [251, 433] on link "2025-BLDR-17" at bounding box center [246, 446] width 52 height 27
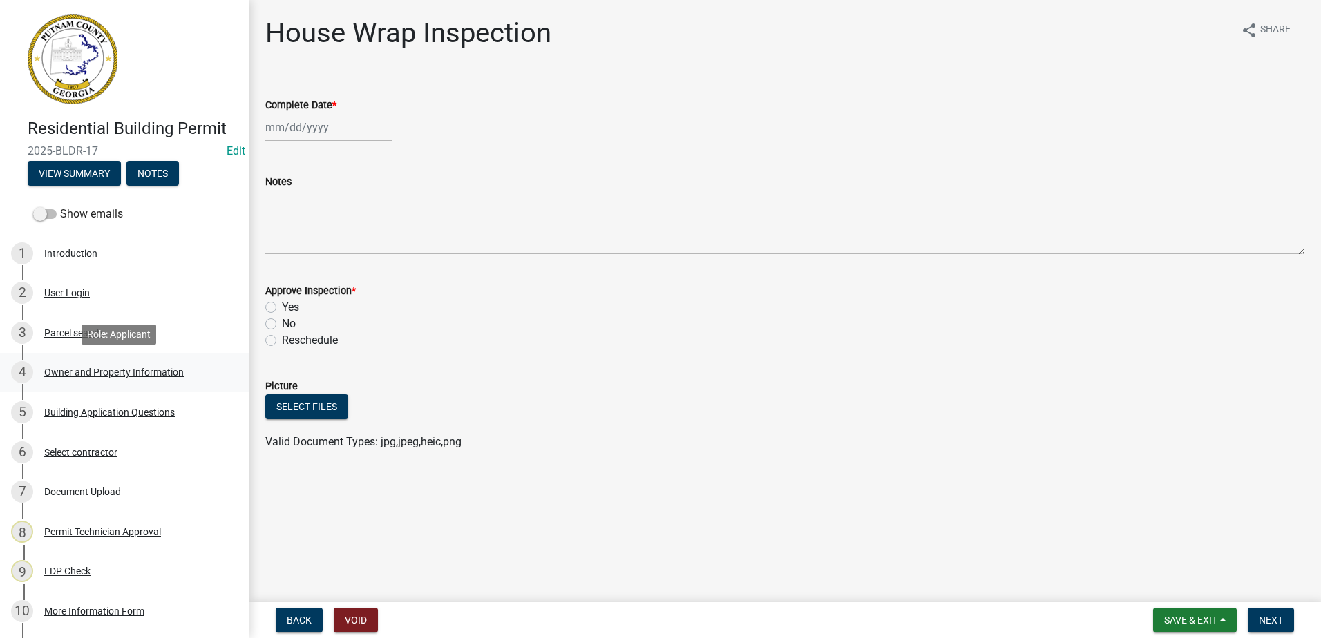
click at [106, 371] on div "Owner and Property Information" at bounding box center [114, 373] width 140 height 10
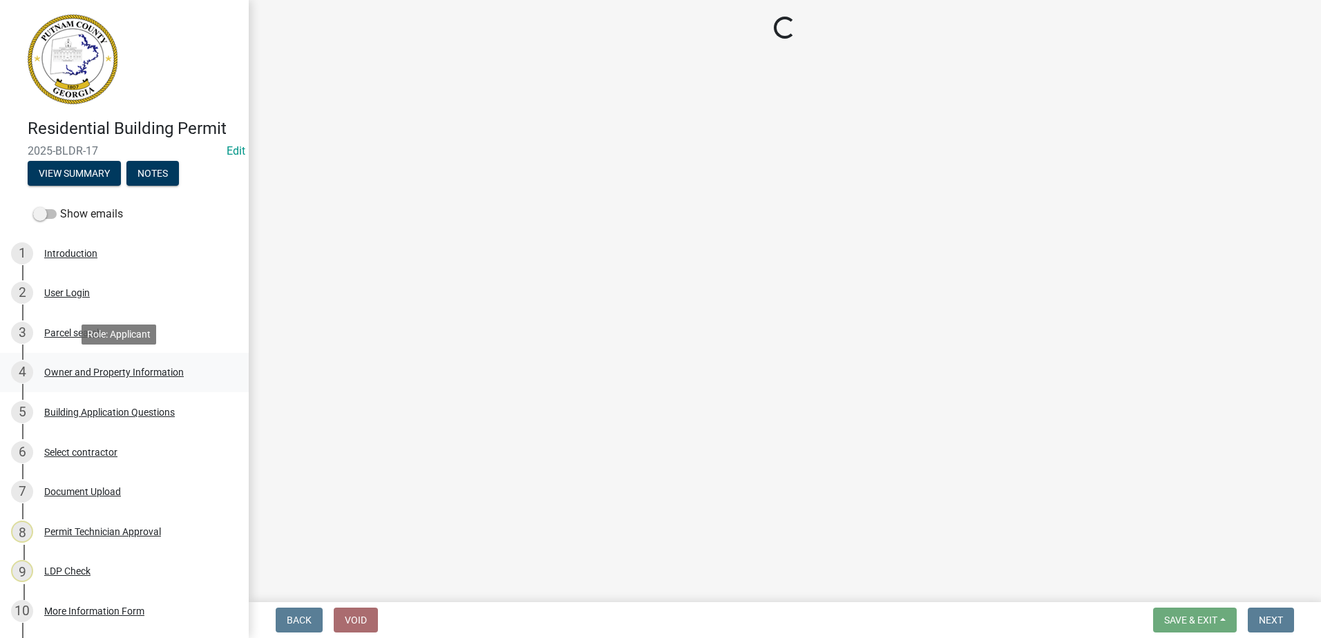
select select "af4fa47c-8bb5-4ba0-9393-e9f4e4358ca2"
select select "83394b22-4a11-496c-8e5c-75ade2e72faf"
select select "469c5908-2854-42d5-89ed-bee7fc26529e"
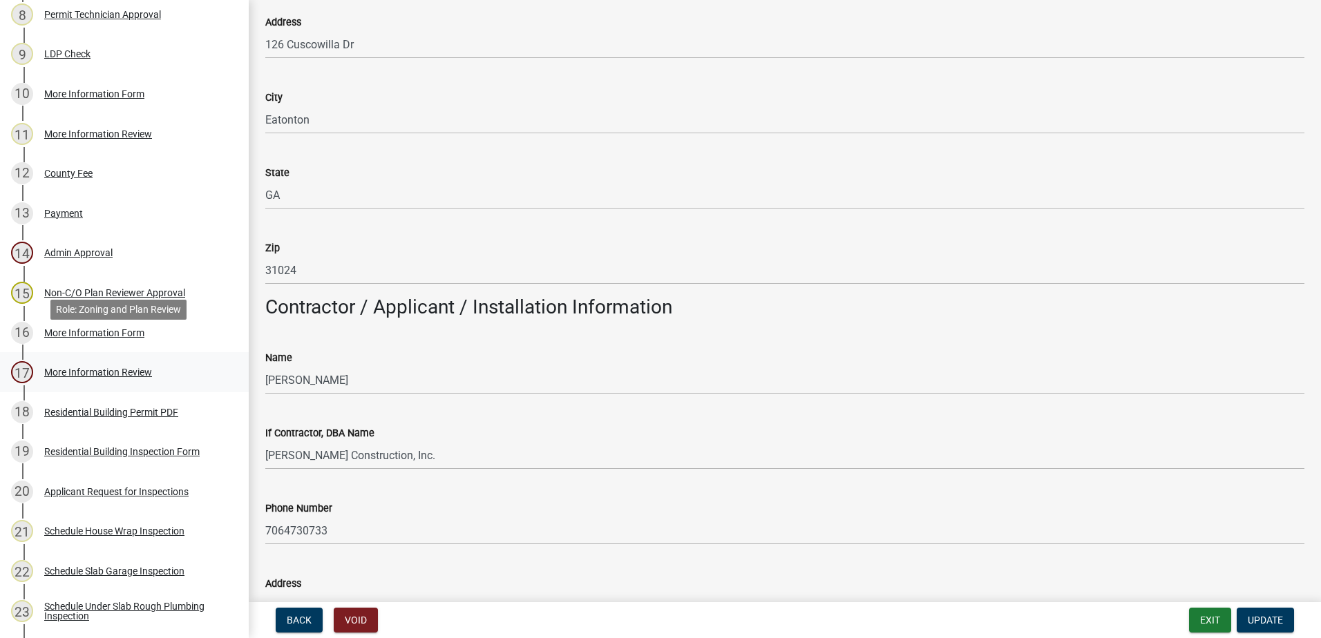
scroll to position [542, 0]
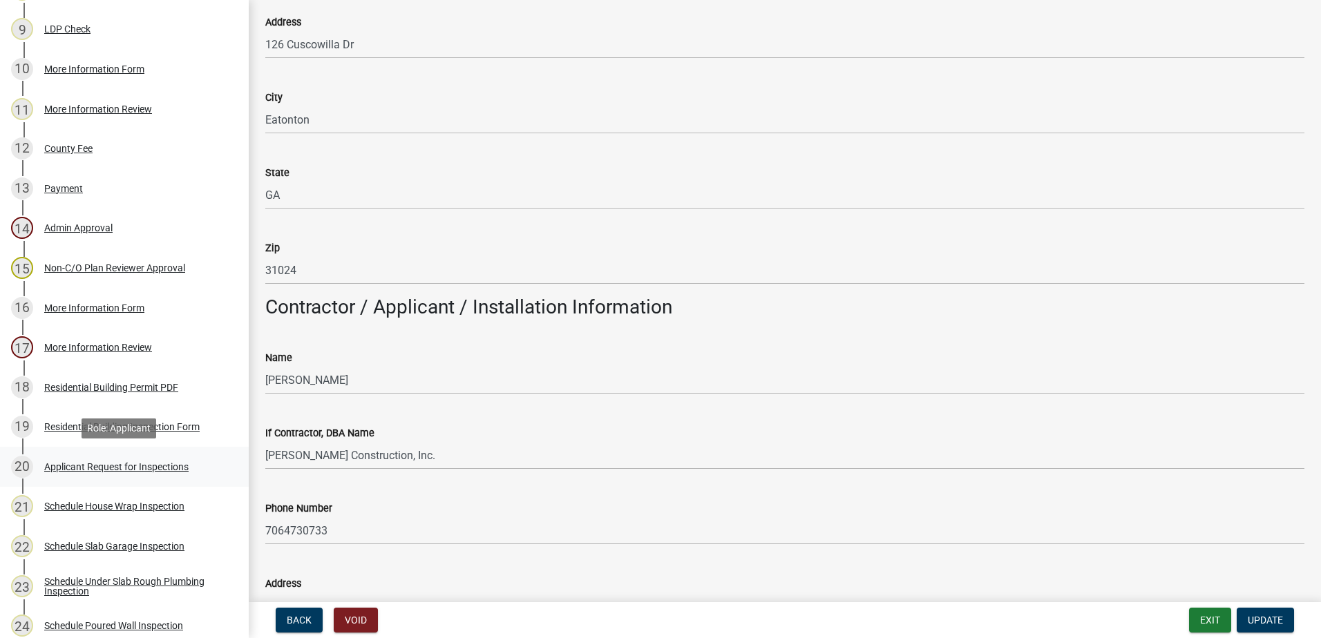
click at [97, 464] on div "Applicant Request for Inspections" at bounding box center [116, 467] width 144 height 10
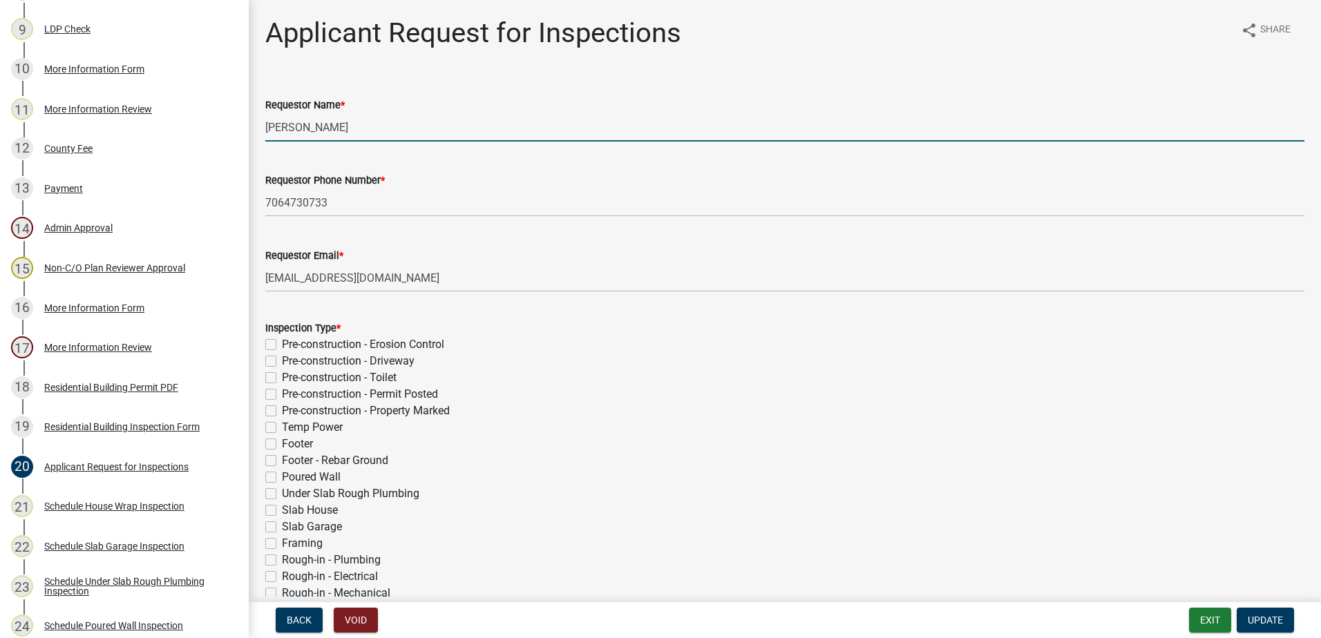
click at [350, 128] on input "Michele Rivera" at bounding box center [784, 127] width 1039 height 28
type input "M"
type input "Keith"
click at [1265, 617] on span "Update" at bounding box center [1265, 620] width 35 height 11
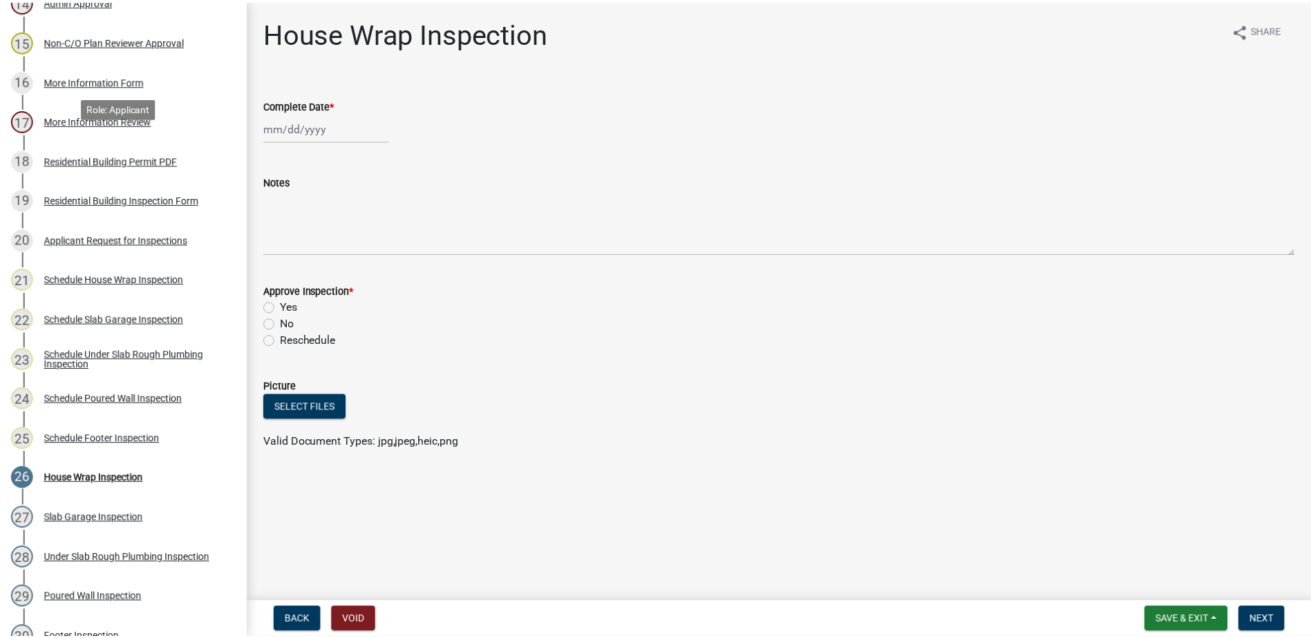
scroll to position [829, 0]
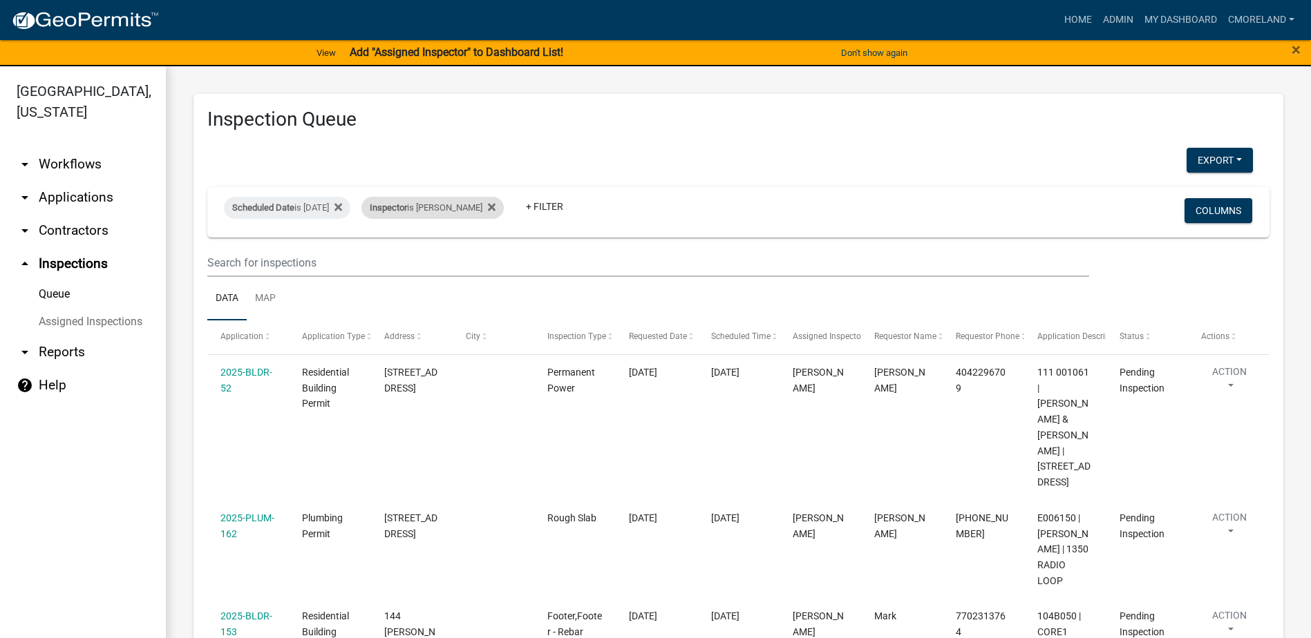
click at [504, 206] on div "Inspector is Michele Rivera" at bounding box center [432, 208] width 142 height 22
select select "07642ab0-564c-47bb-824b-0ccf2da83593"
click at [504, 203] on div "Inspector is Michele Rivera" at bounding box center [432, 208] width 142 height 22
click at [495, 201] on fa-icon at bounding box center [488, 208] width 13 height 22
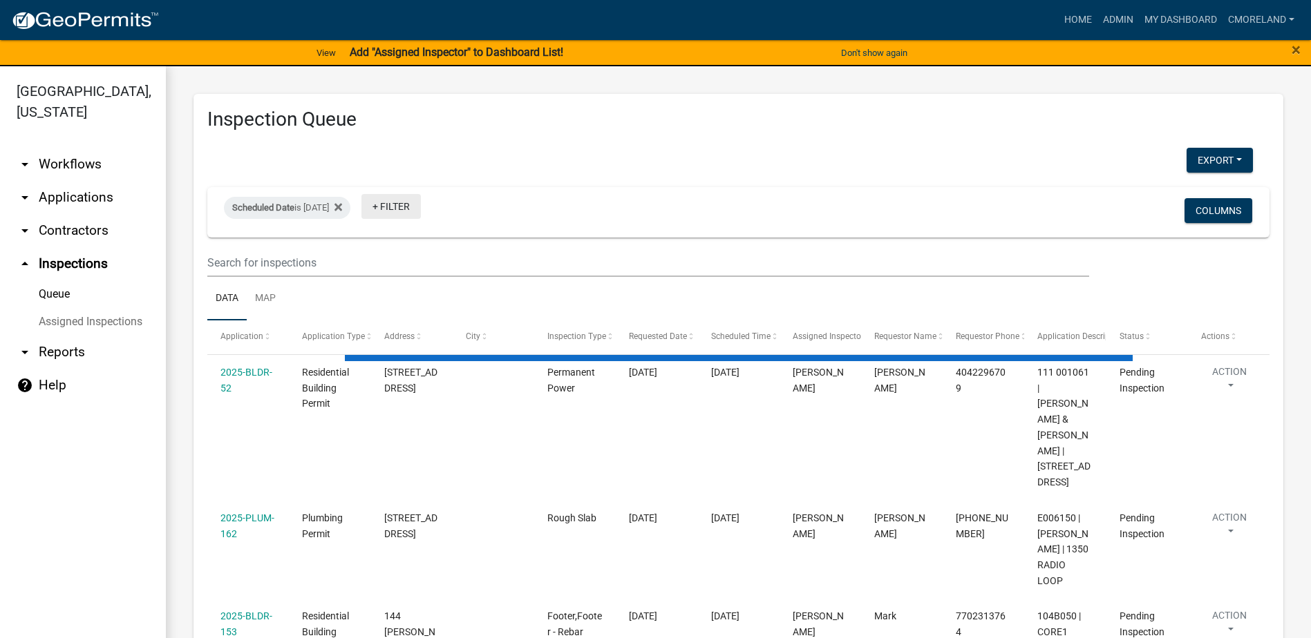
select select "2: 50"
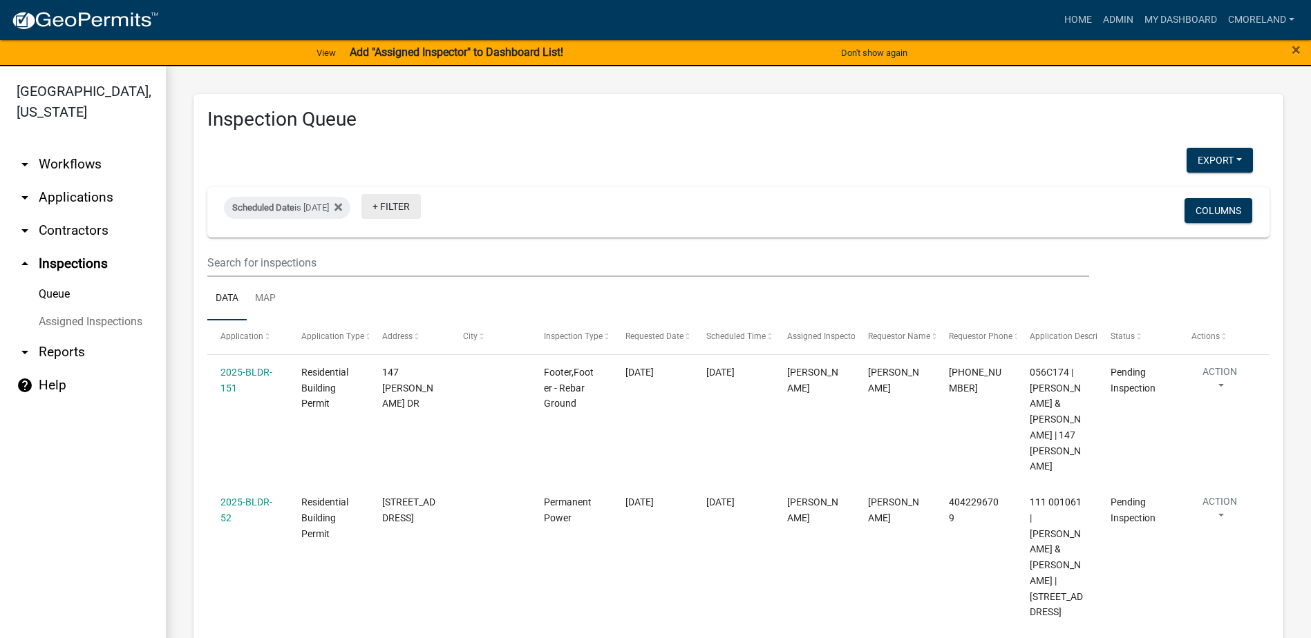
click at [417, 207] on link "+ Filter" at bounding box center [390, 206] width 59 height 25
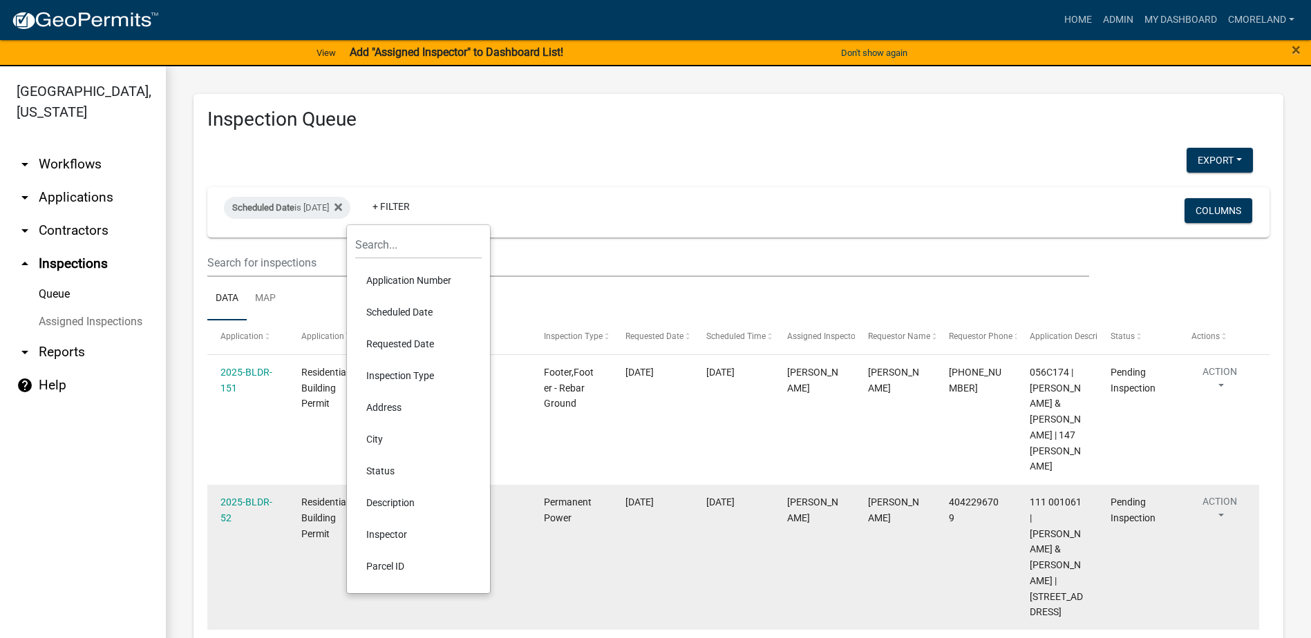
click at [396, 535] on li "Inspector" at bounding box center [418, 535] width 126 height 32
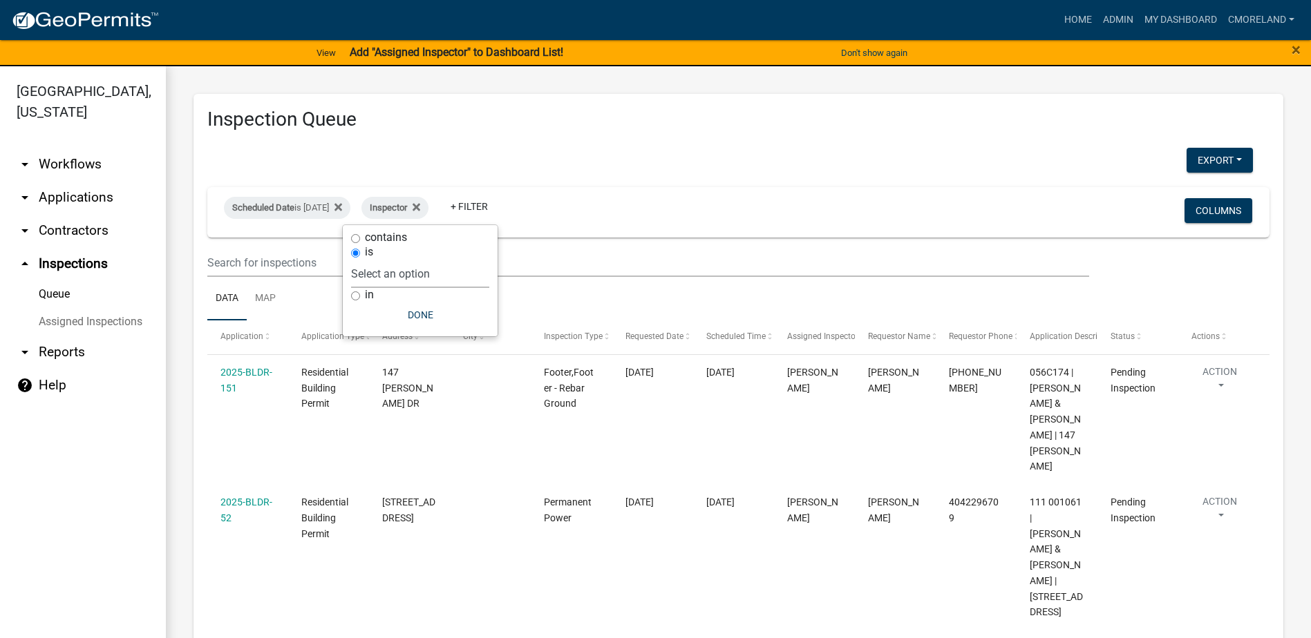
click at [455, 281] on select "Select an option None Michele Rivera Dorothy Evans Kenteria Williams Jerry Stok…" at bounding box center [420, 274] width 138 height 28
select select "a0ea4169-8540-4a2c-b9f4-cf4c1ffdeb95"
click at [392, 260] on select "Select an option None Michele Rivera Dorothy Evans Kenteria Williams Jerry Stok…" at bounding box center [420, 274] width 138 height 28
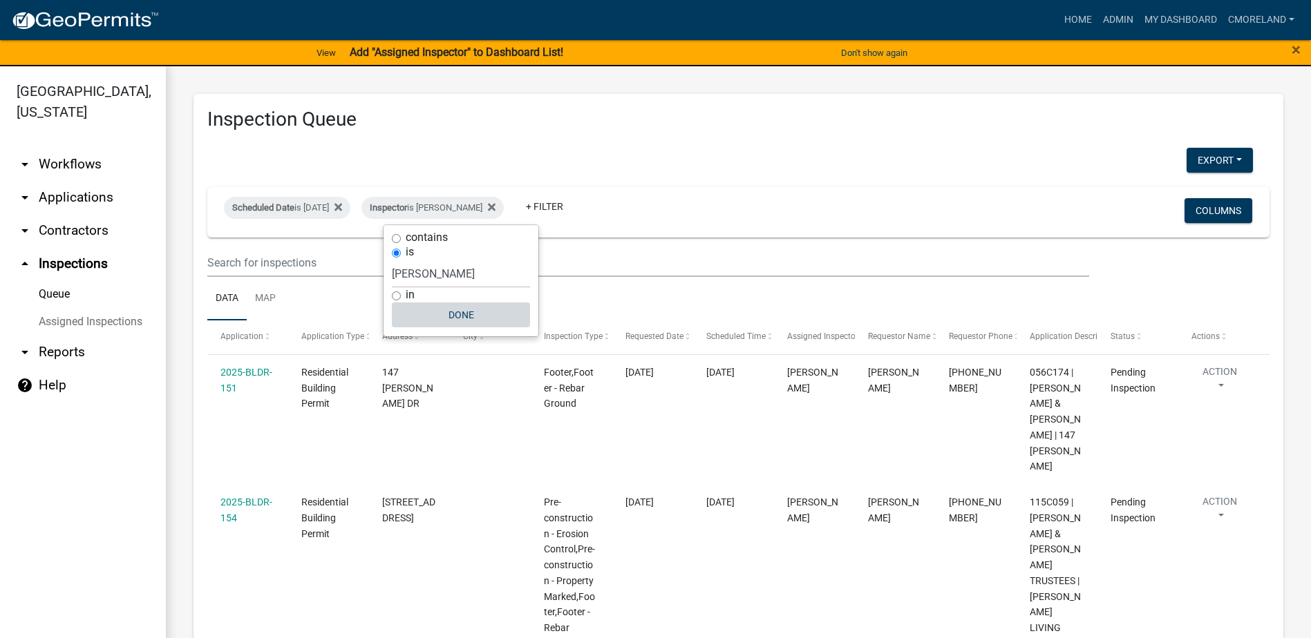
click at [468, 315] on button "Done" at bounding box center [461, 315] width 138 height 25
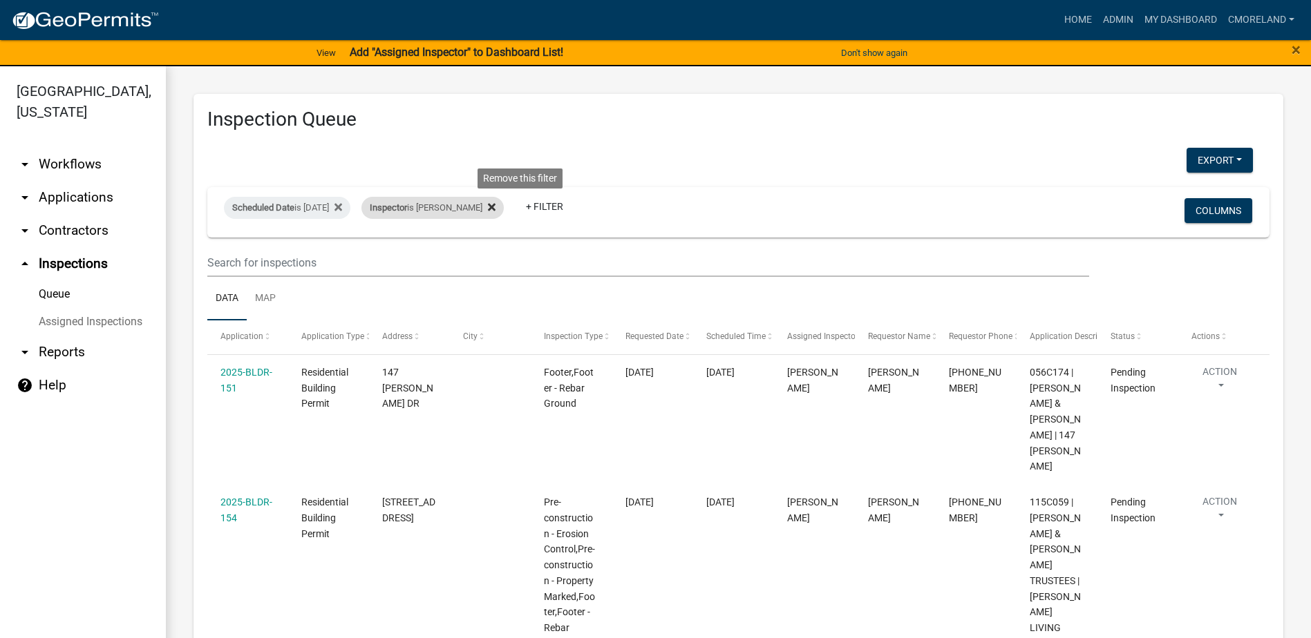
click at [495, 207] on icon at bounding box center [492, 207] width 8 height 11
select select "2: 50"
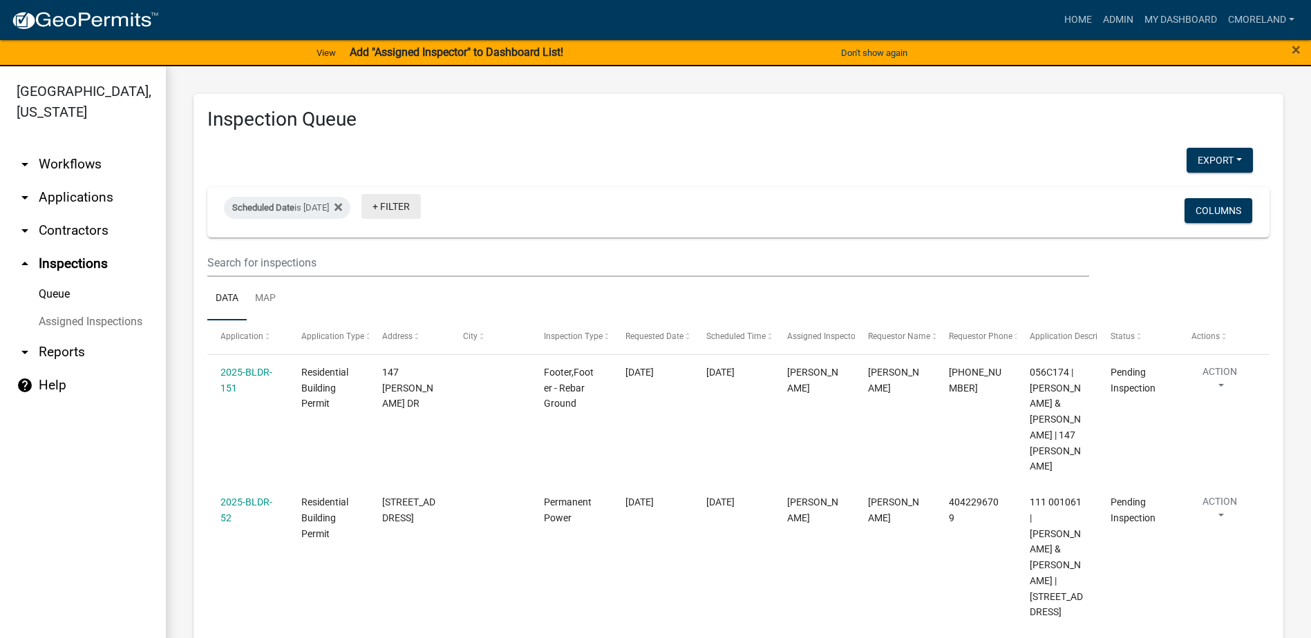
click at [419, 210] on link "+ Filter" at bounding box center [390, 206] width 59 height 25
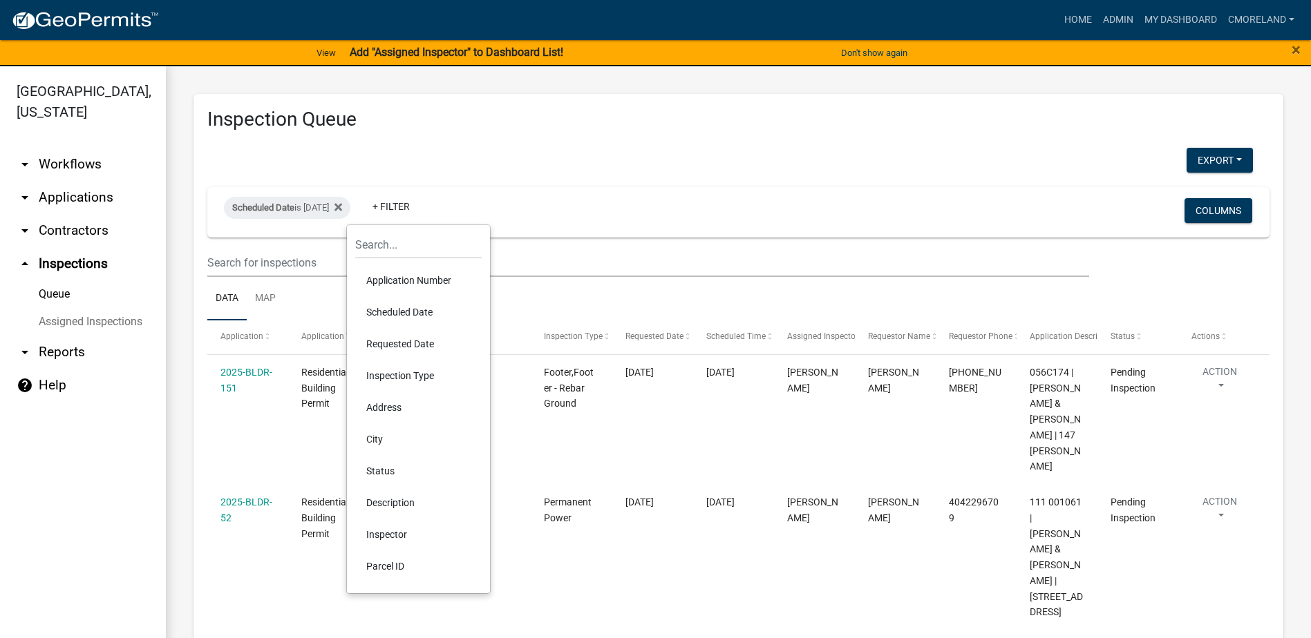
click at [383, 534] on li "Inspector" at bounding box center [418, 535] width 126 height 32
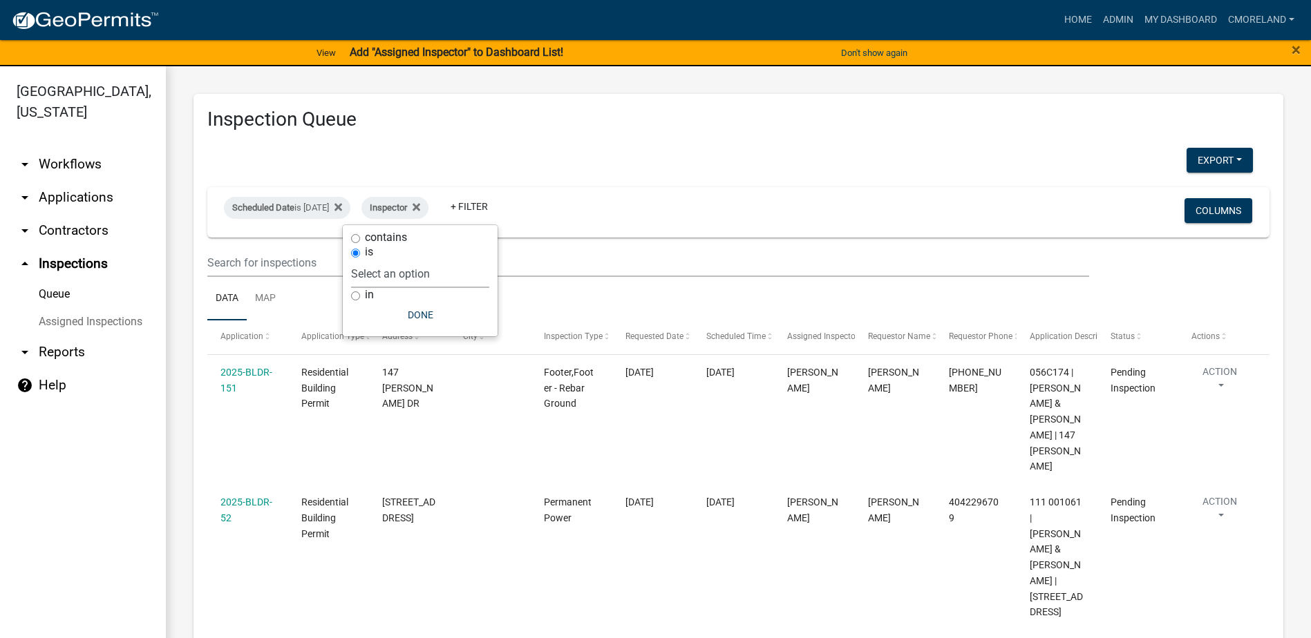
click at [466, 279] on select "Select an option None Michele Rivera Dorothy Evans Kenteria Williams Jerry Stok…" at bounding box center [420, 274] width 138 height 28
select select "07642ab0-564c-47bb-824b-0ccf2da83593"
click at [386, 260] on select "Select an option None Michele Rivera Dorothy Evans Kenteria Williams Jerry Stok…" at bounding box center [420, 274] width 138 height 28
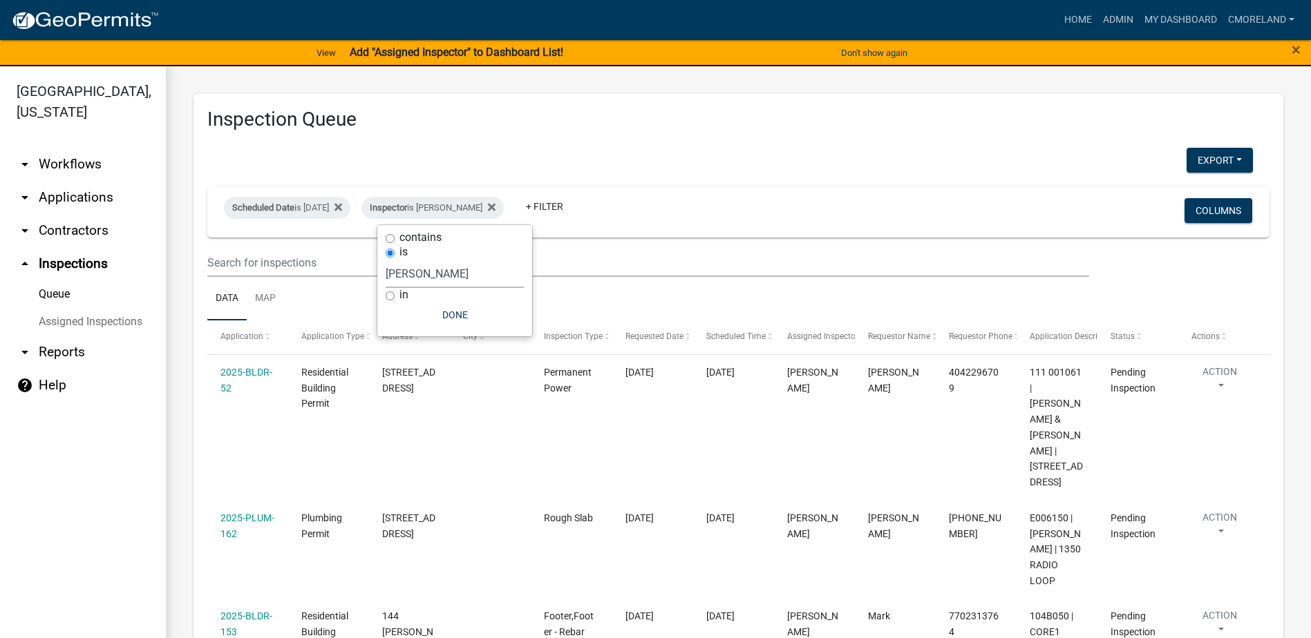
click at [486, 266] on select "Select an option None Michele Rivera Dorothy Evans Kenteria Williams Jerry Stok…" at bounding box center [455, 274] width 138 height 28
click at [495, 204] on icon at bounding box center [492, 208] width 8 height 8
select select "2: 50"
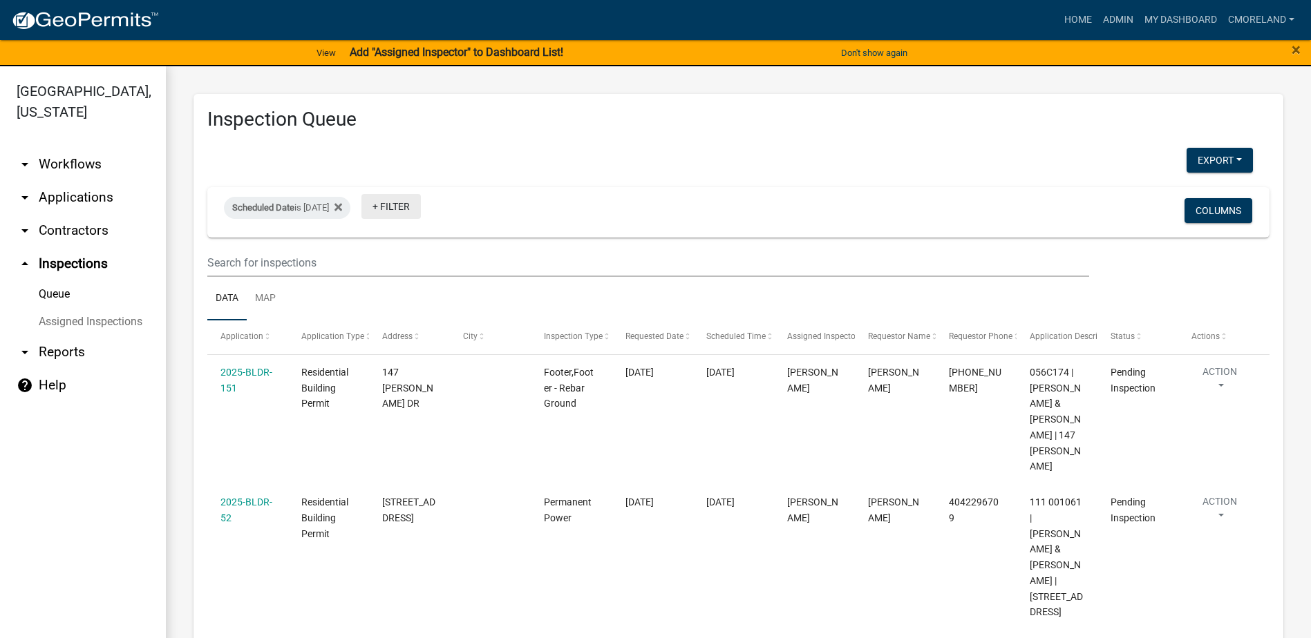
click at [418, 206] on link "+ Filter" at bounding box center [390, 206] width 59 height 25
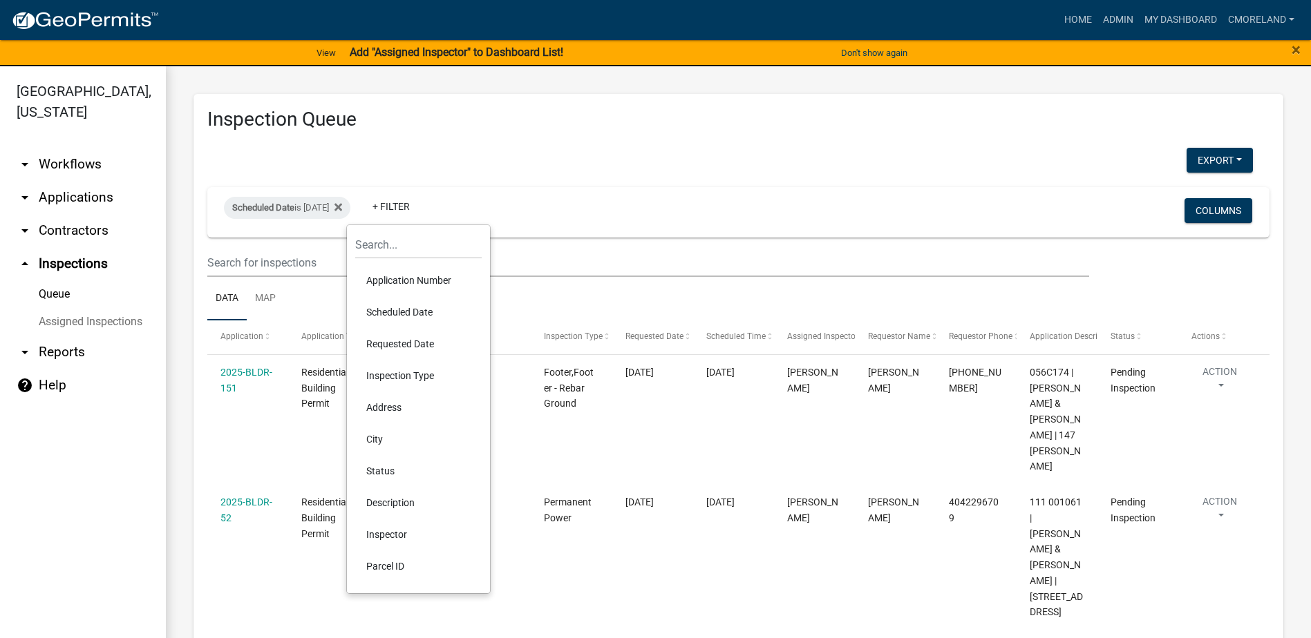
click at [392, 531] on li "Inspector" at bounding box center [418, 535] width 126 height 32
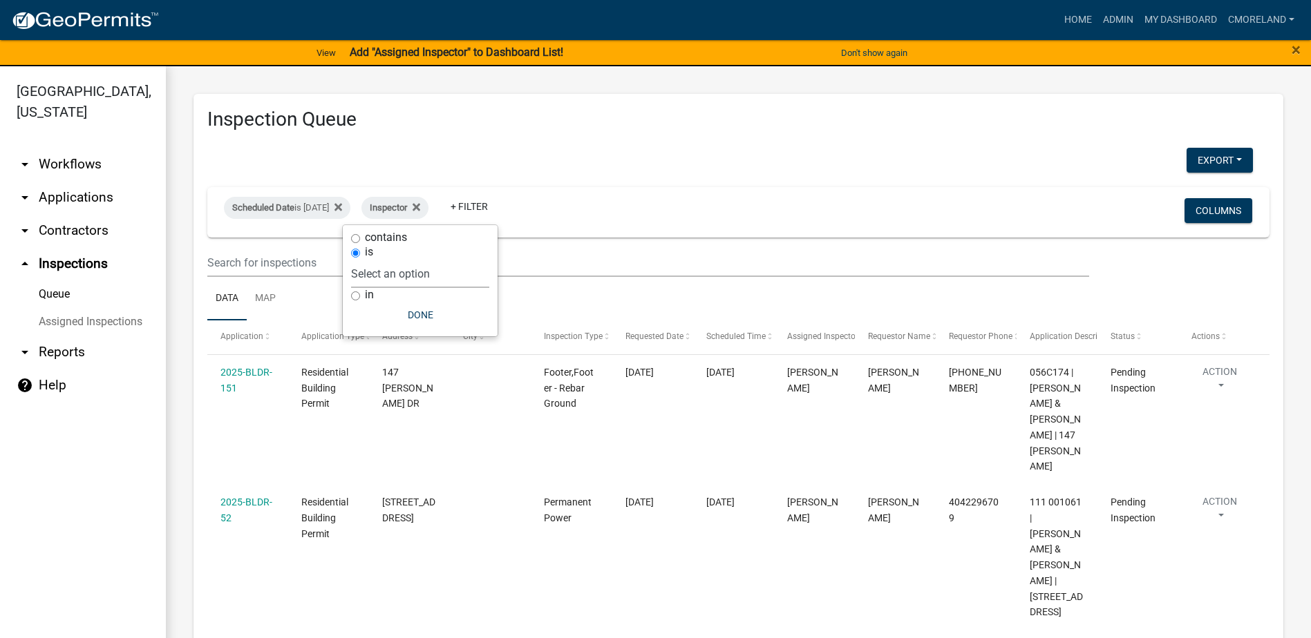
click at [450, 270] on select "Select an option None Michele Rivera Dorothy Evans Kenteria Williams Jerry Stok…" at bounding box center [420, 274] width 138 height 28
select select "a0ea4169-8540-4a2c-b9f4-cf4c1ffdeb95"
click at [392, 260] on select "Select an option None Michele Rivera Dorothy Evans Kenteria Williams Jerry Stok…" at bounding box center [420, 274] width 138 height 28
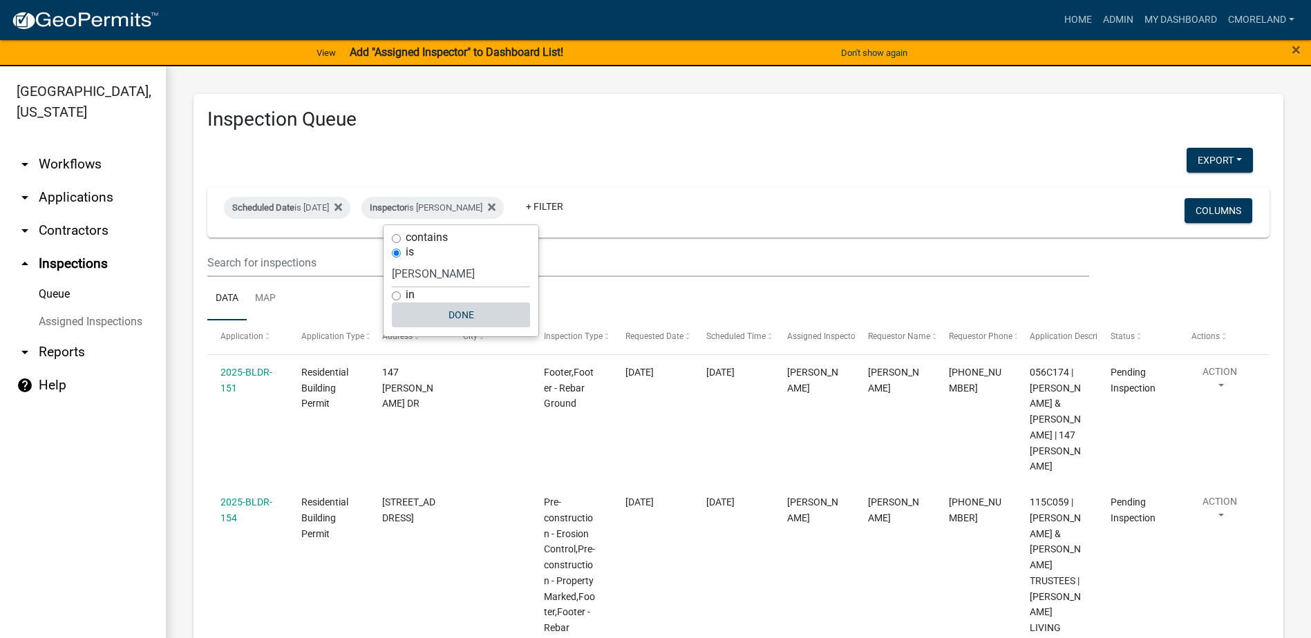
click at [453, 309] on button "Done" at bounding box center [461, 315] width 138 height 25
